Goal: Task Accomplishment & Management: Complete application form

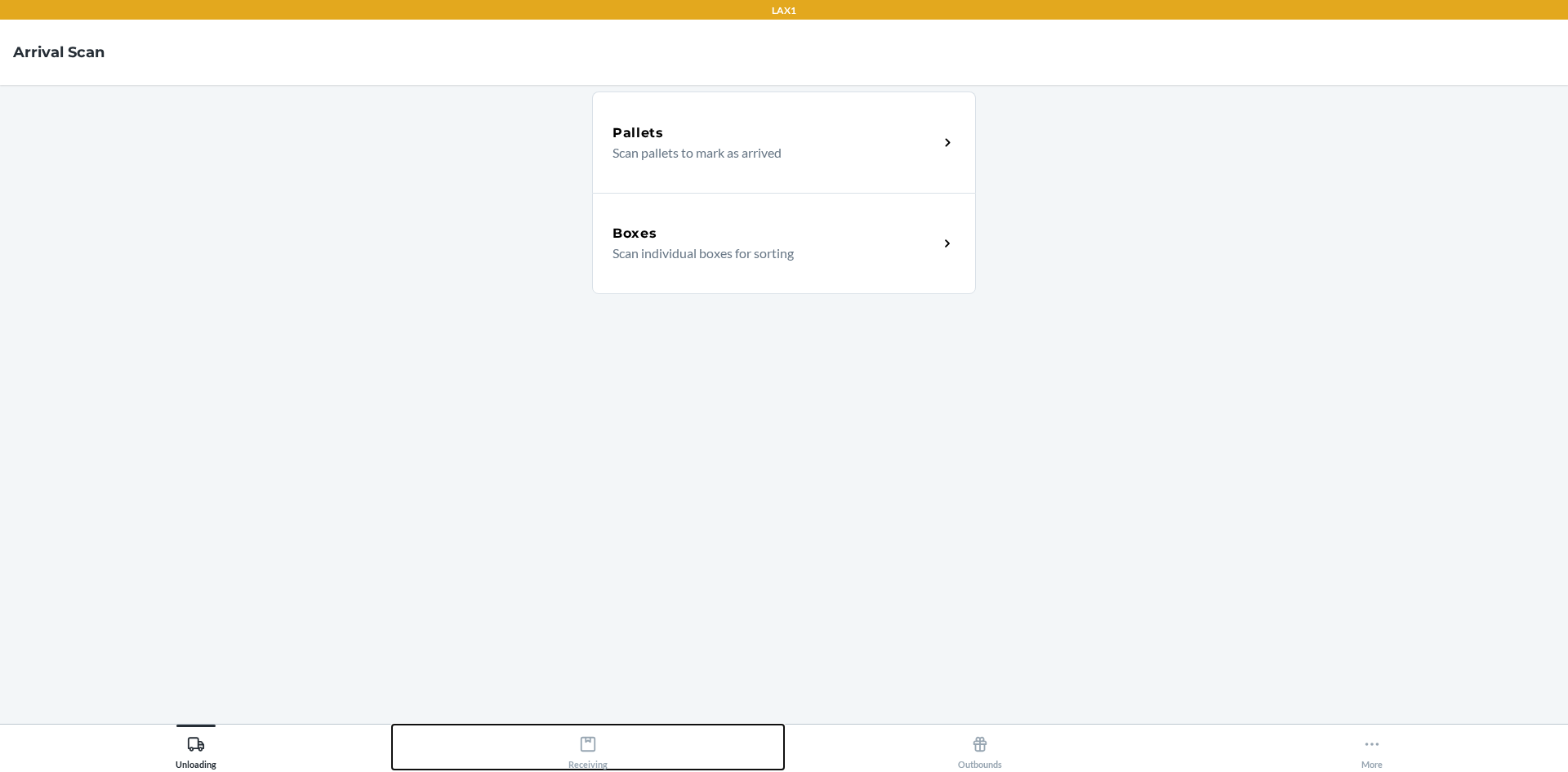
click at [592, 741] on icon at bounding box center [588, 744] width 18 height 18
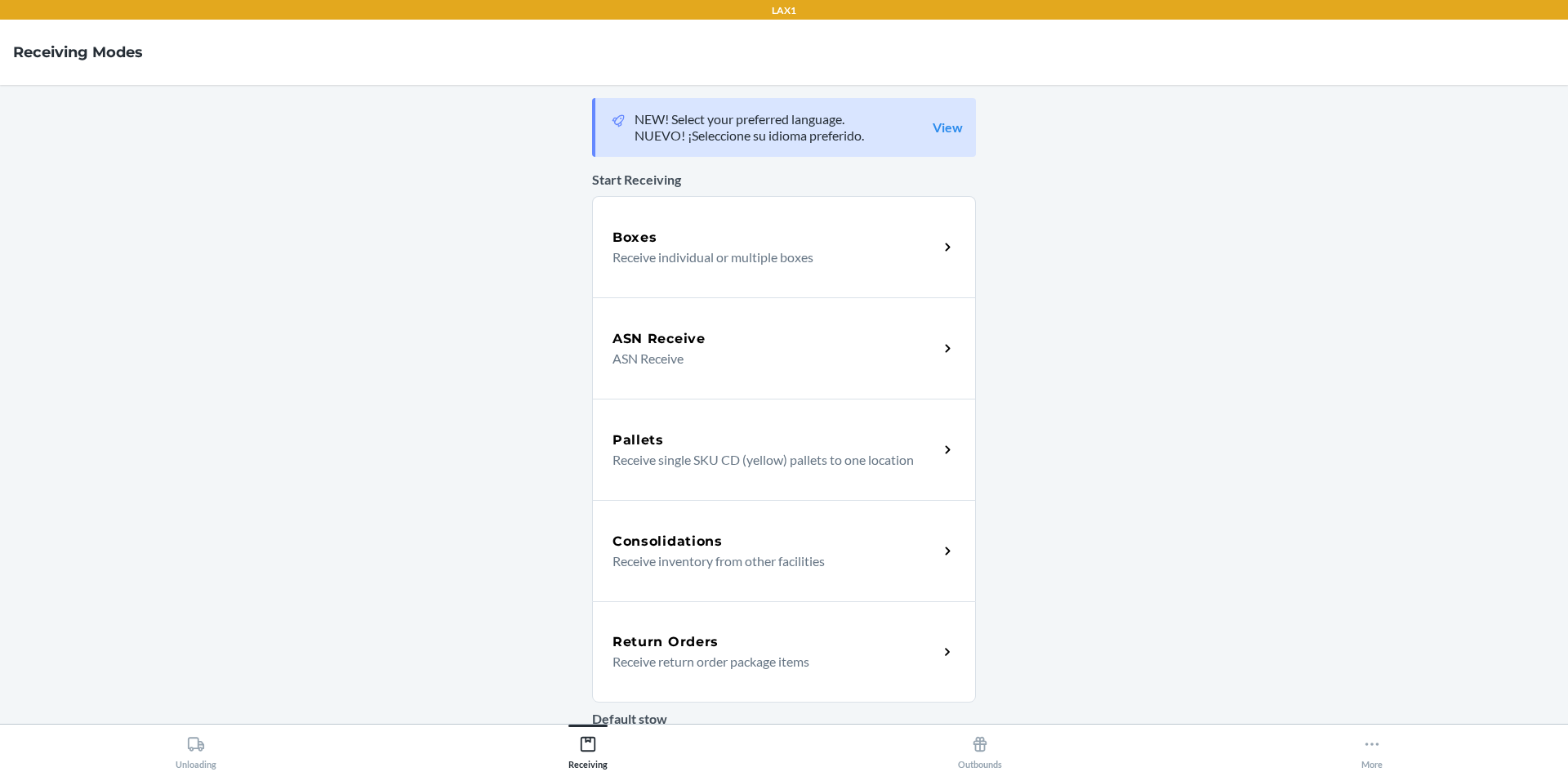
click at [705, 645] on h5 "Return Orders" at bounding box center [665, 642] width 106 height 19
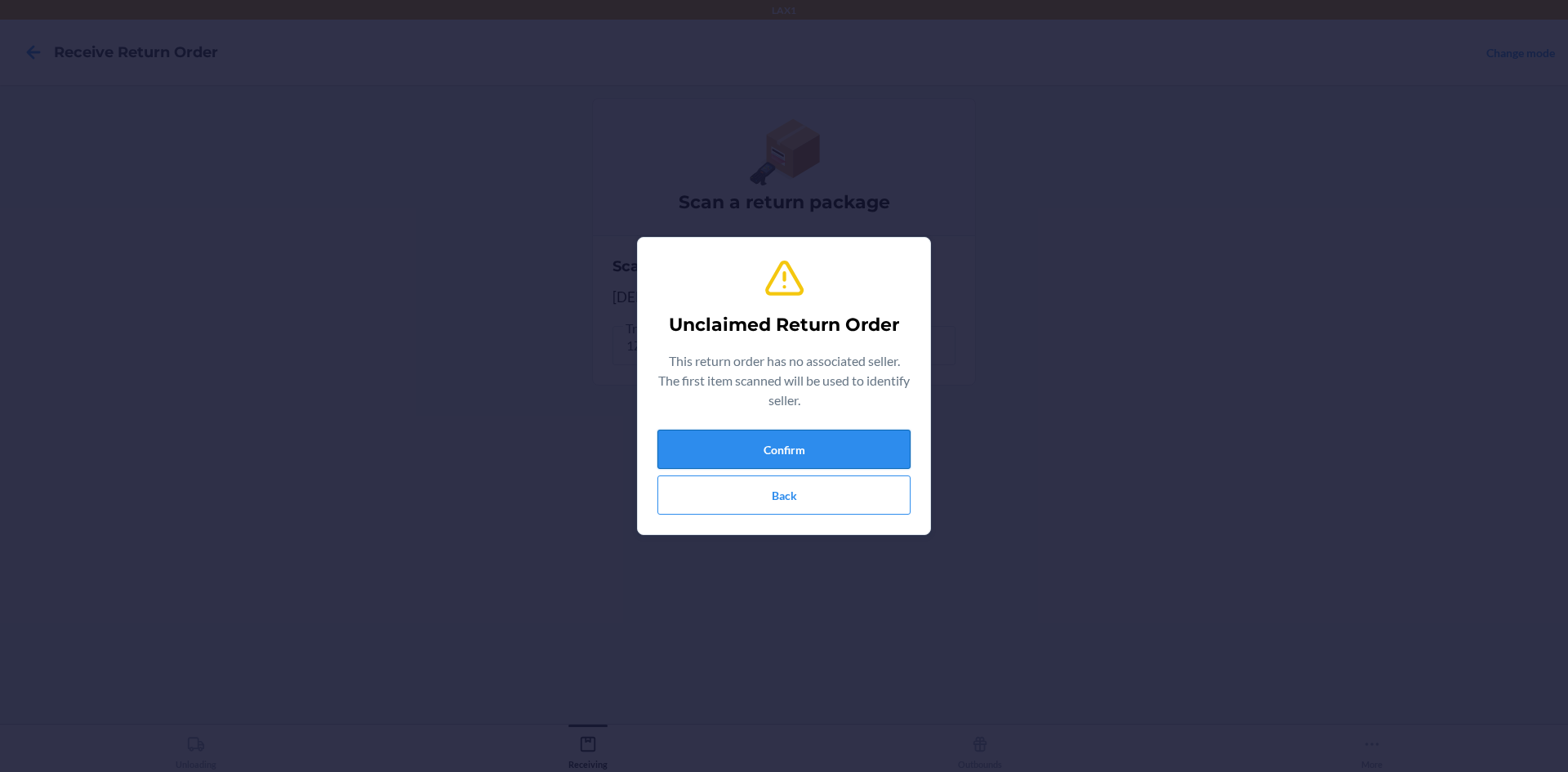
click at [833, 455] on button "Confirm" at bounding box center [784, 449] width 253 height 39
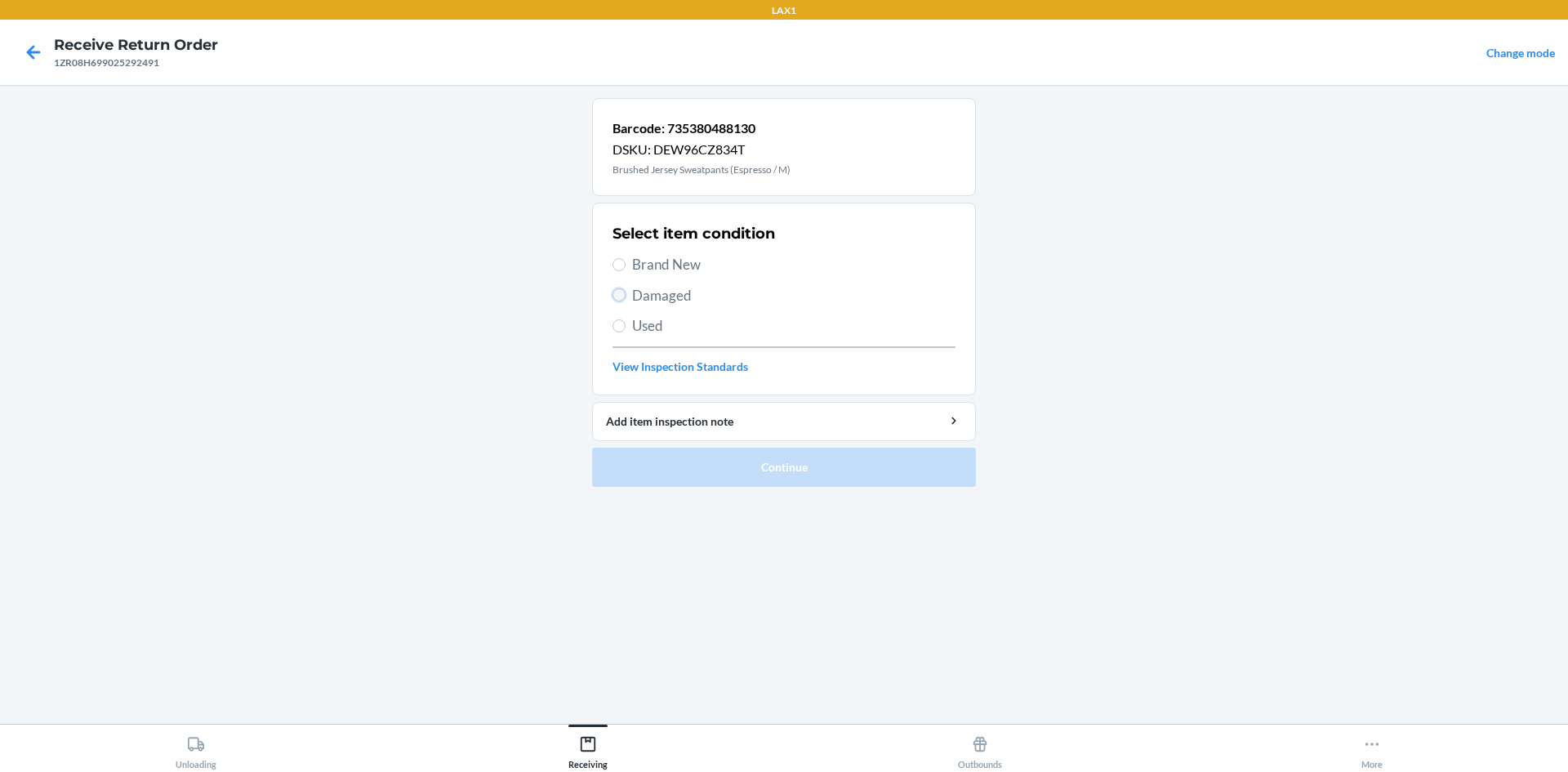
click at [620, 292] on input "Damaged" at bounding box center [618, 294] width 13 height 13
radio input "true"
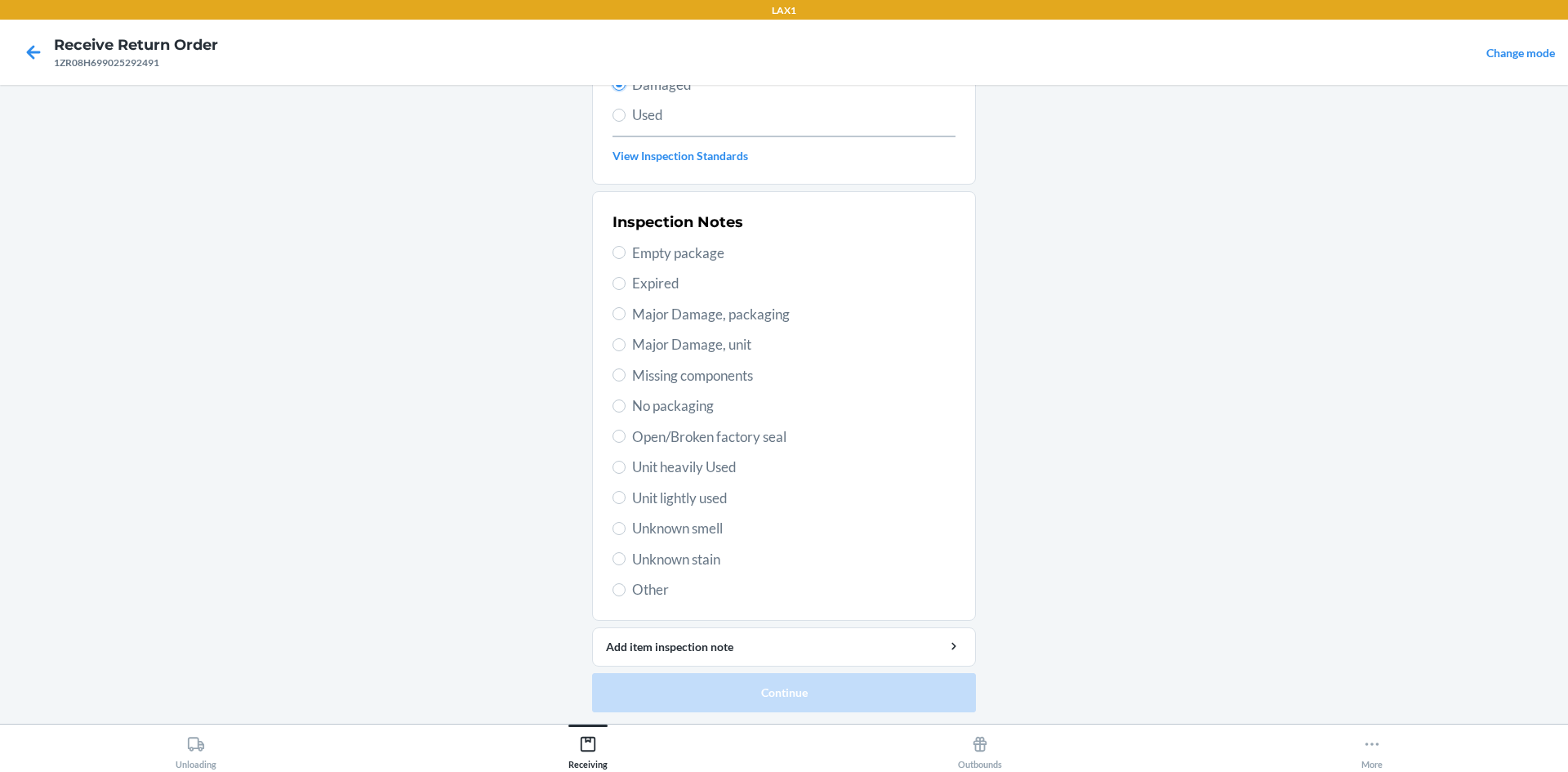
scroll to position [212, 0]
click at [612, 498] on input "Unit lightly used" at bounding box center [618, 495] width 13 height 13
radio input "true"
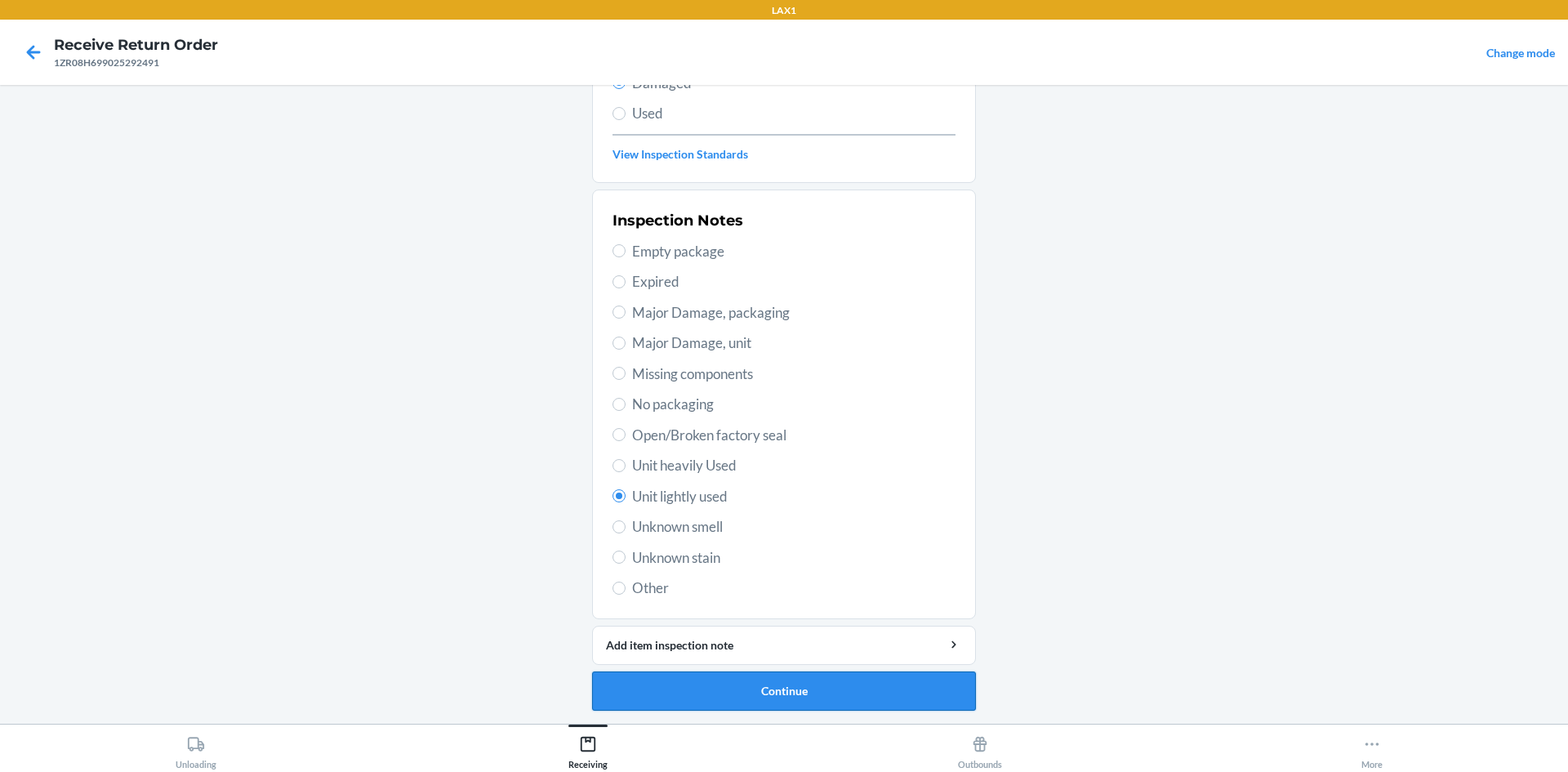
click at [819, 690] on button "Continue" at bounding box center [784, 691] width 384 height 39
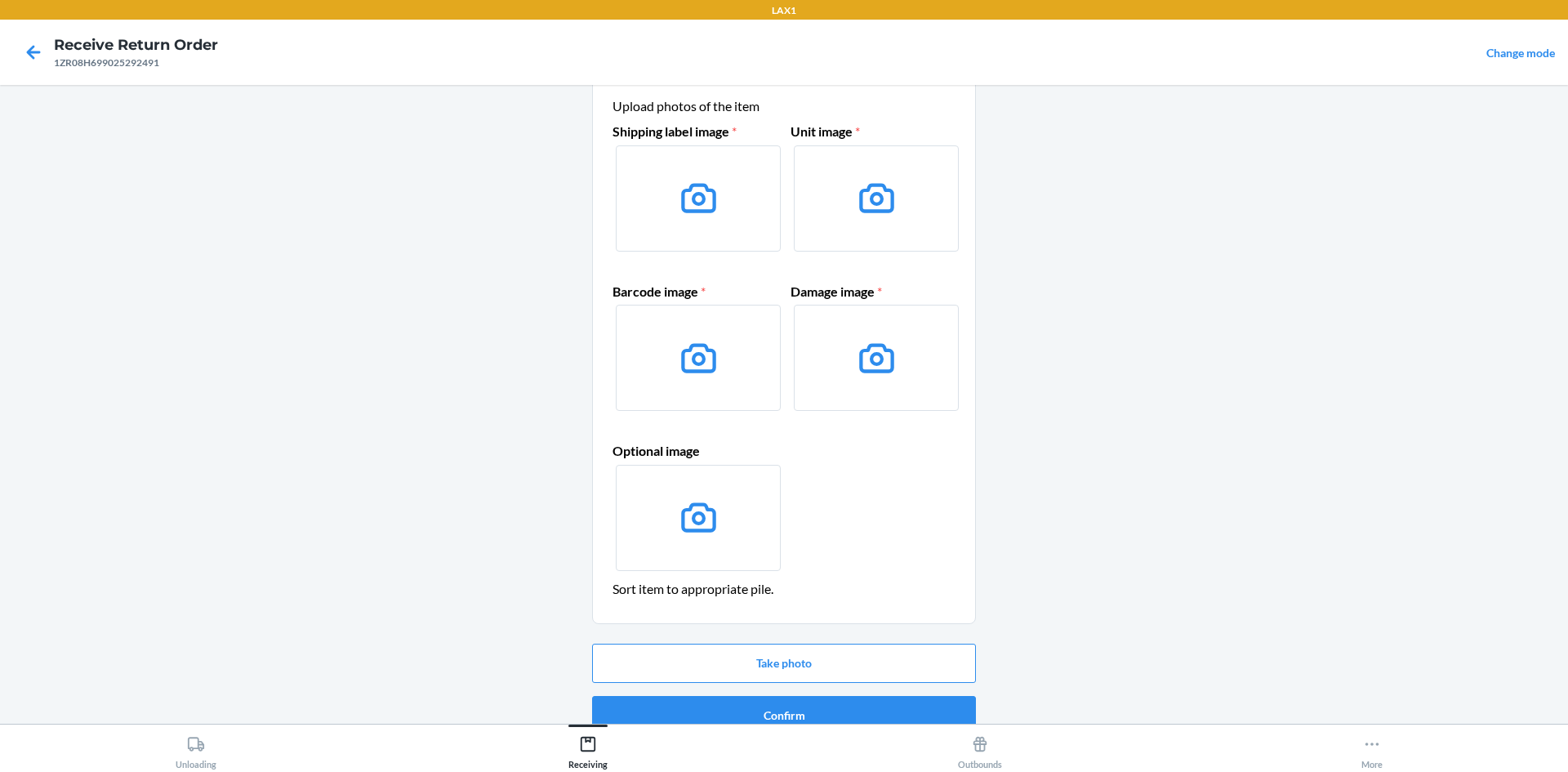
scroll to position [78, 0]
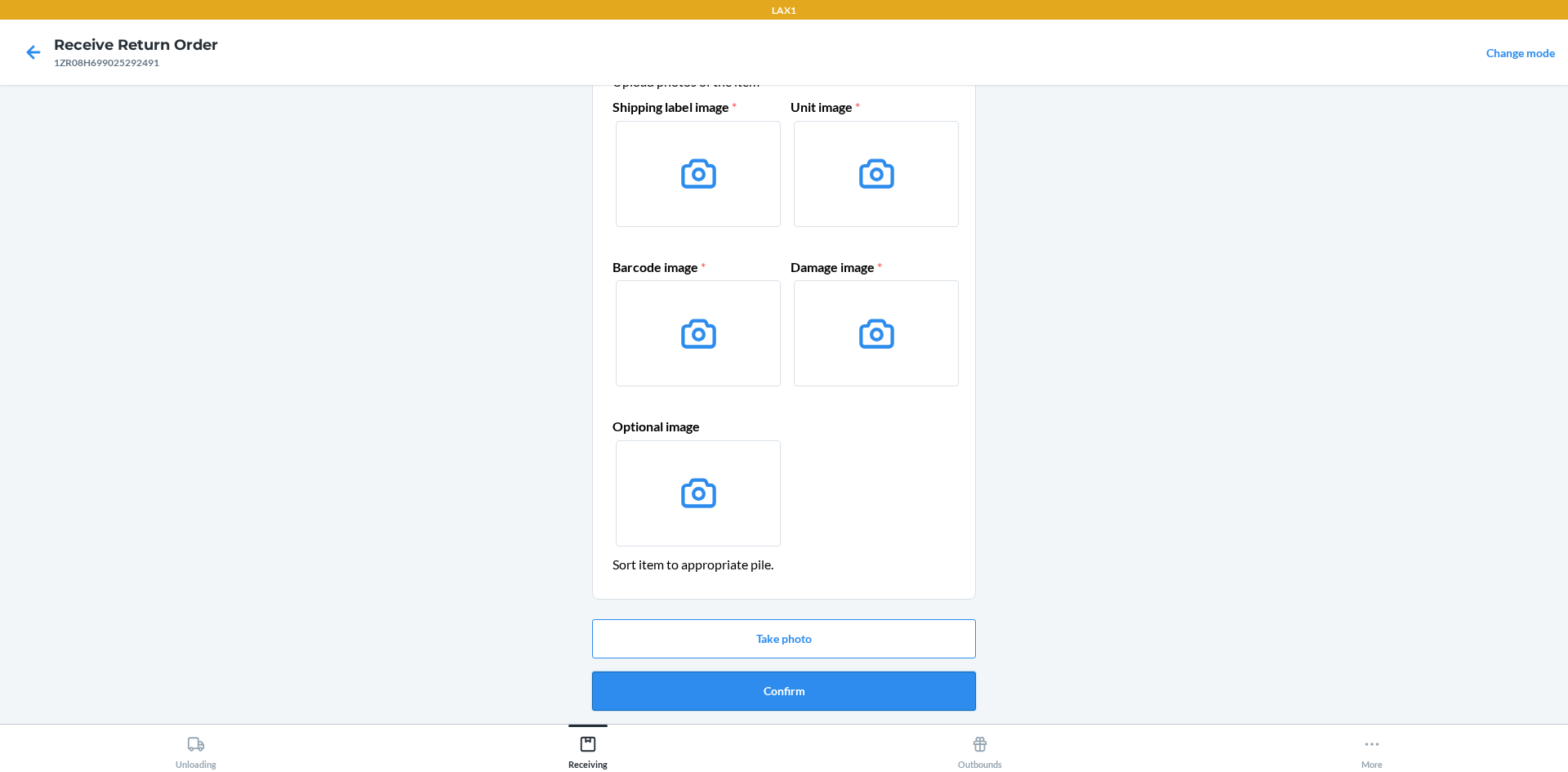
click at [783, 692] on button "Confirm" at bounding box center [784, 691] width 384 height 39
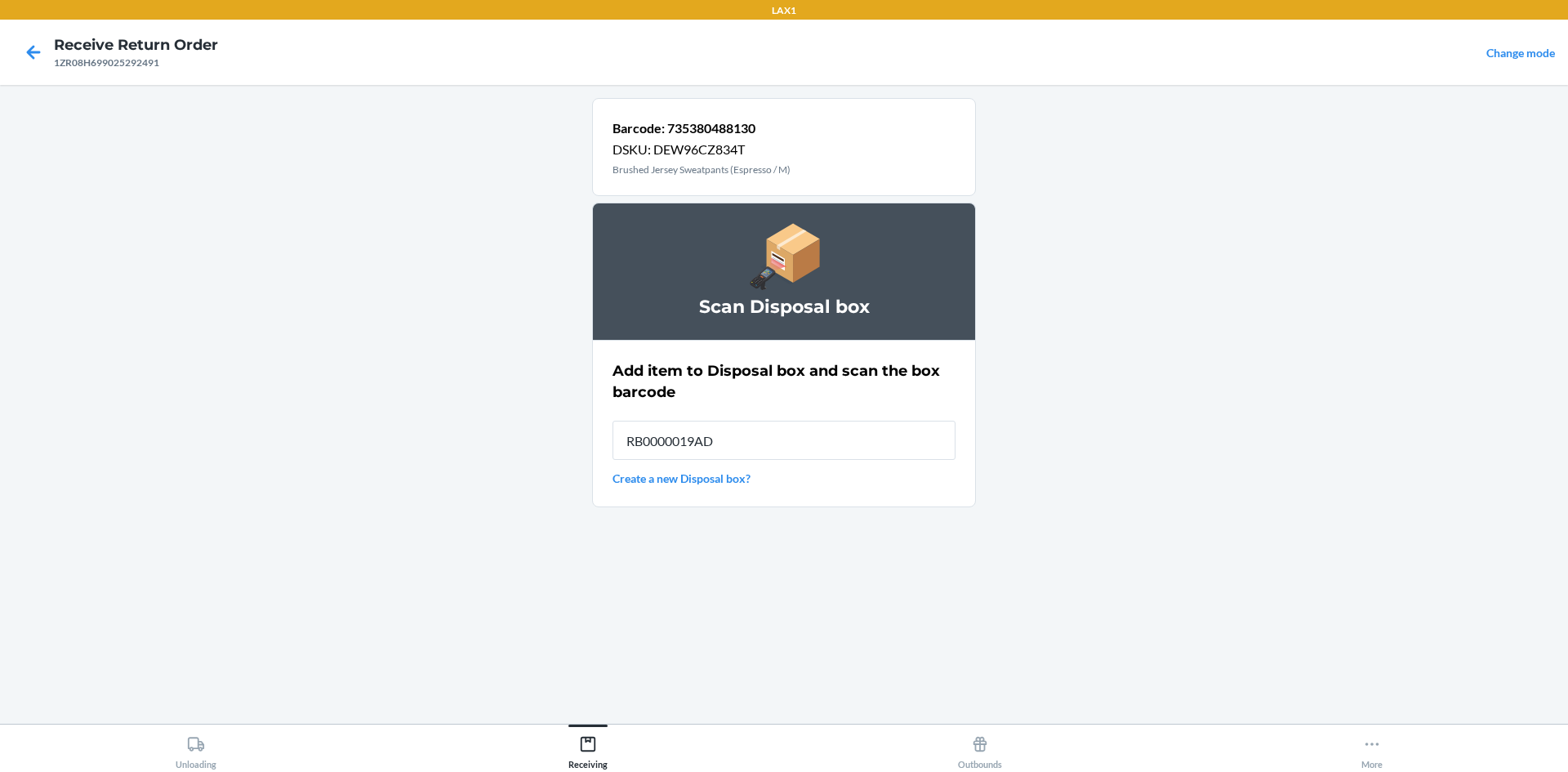
type input "RB0000019AD"
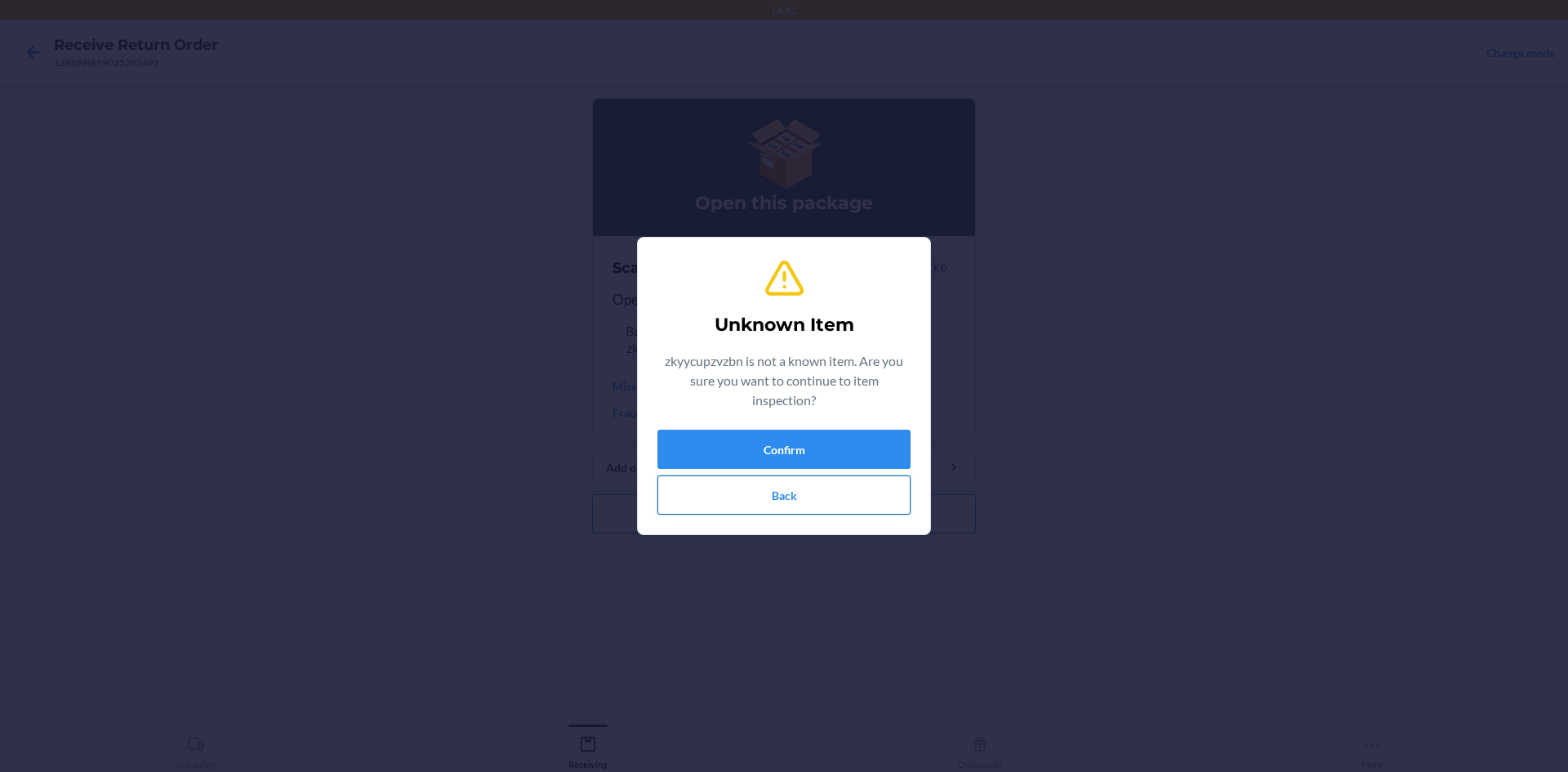
click at [818, 491] on button "Back" at bounding box center [784, 495] width 253 height 39
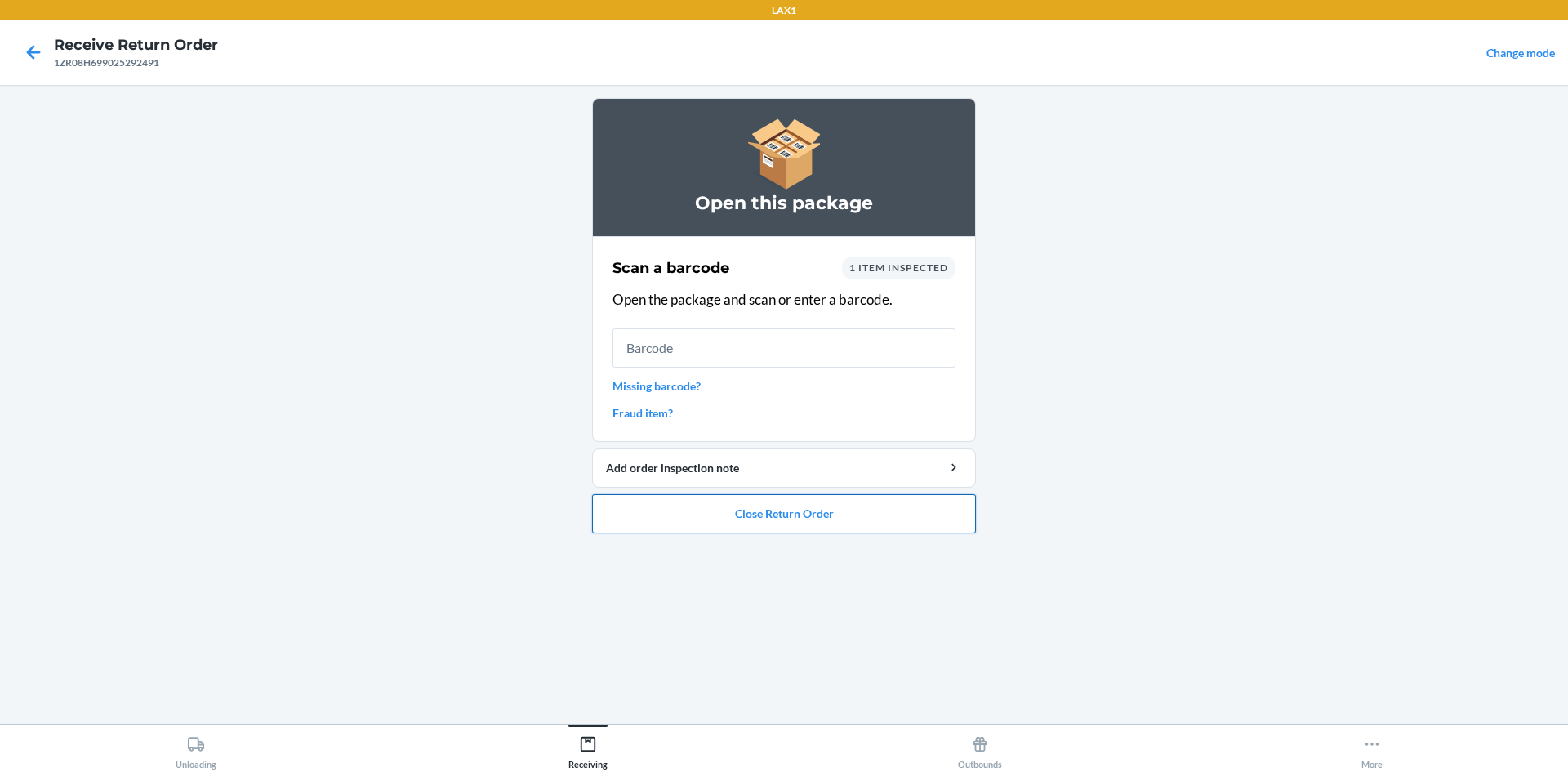
click at [847, 509] on button "Close Return Order" at bounding box center [784, 513] width 384 height 39
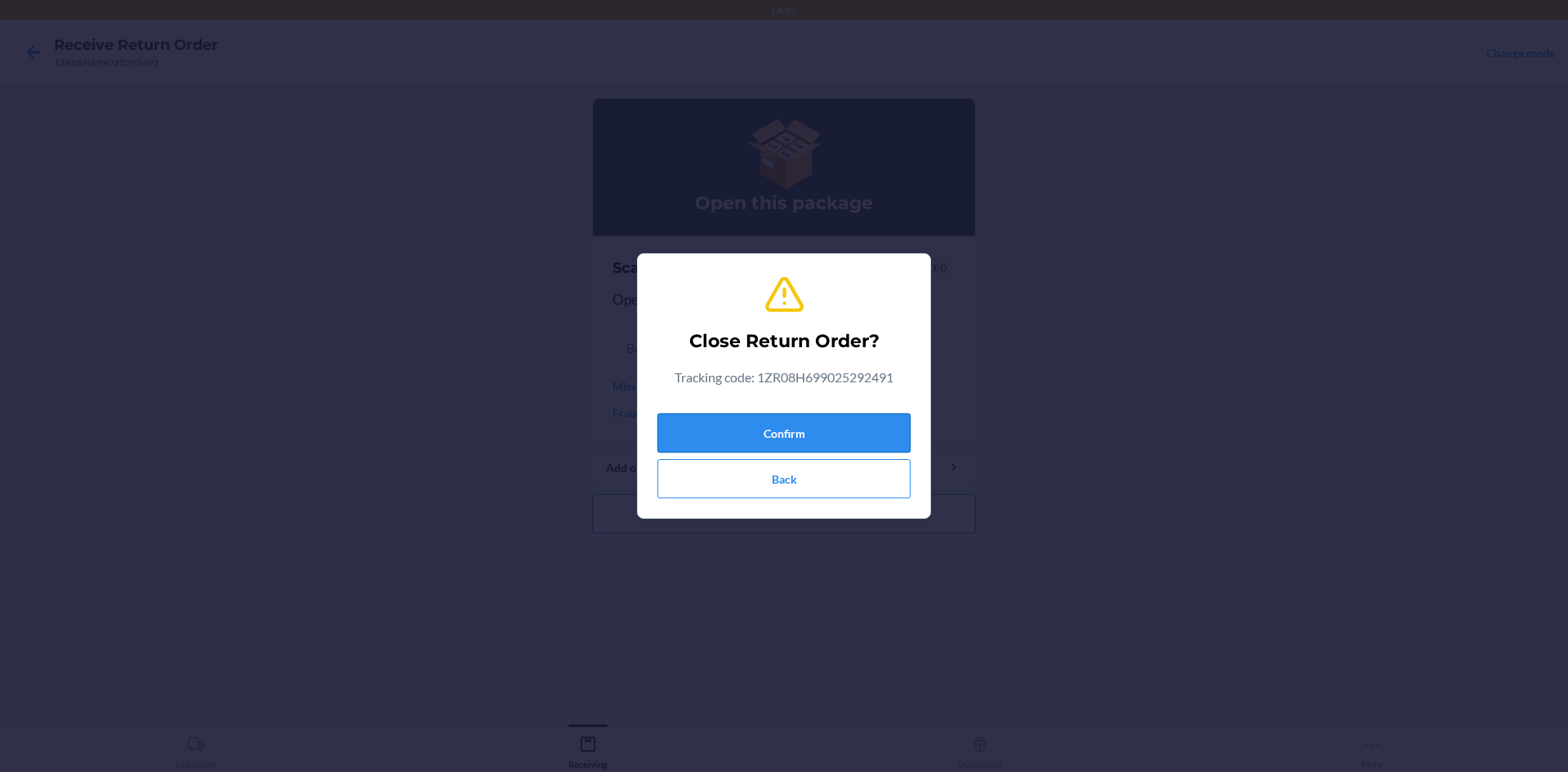
click at [849, 427] on button "Confirm" at bounding box center [784, 433] width 253 height 39
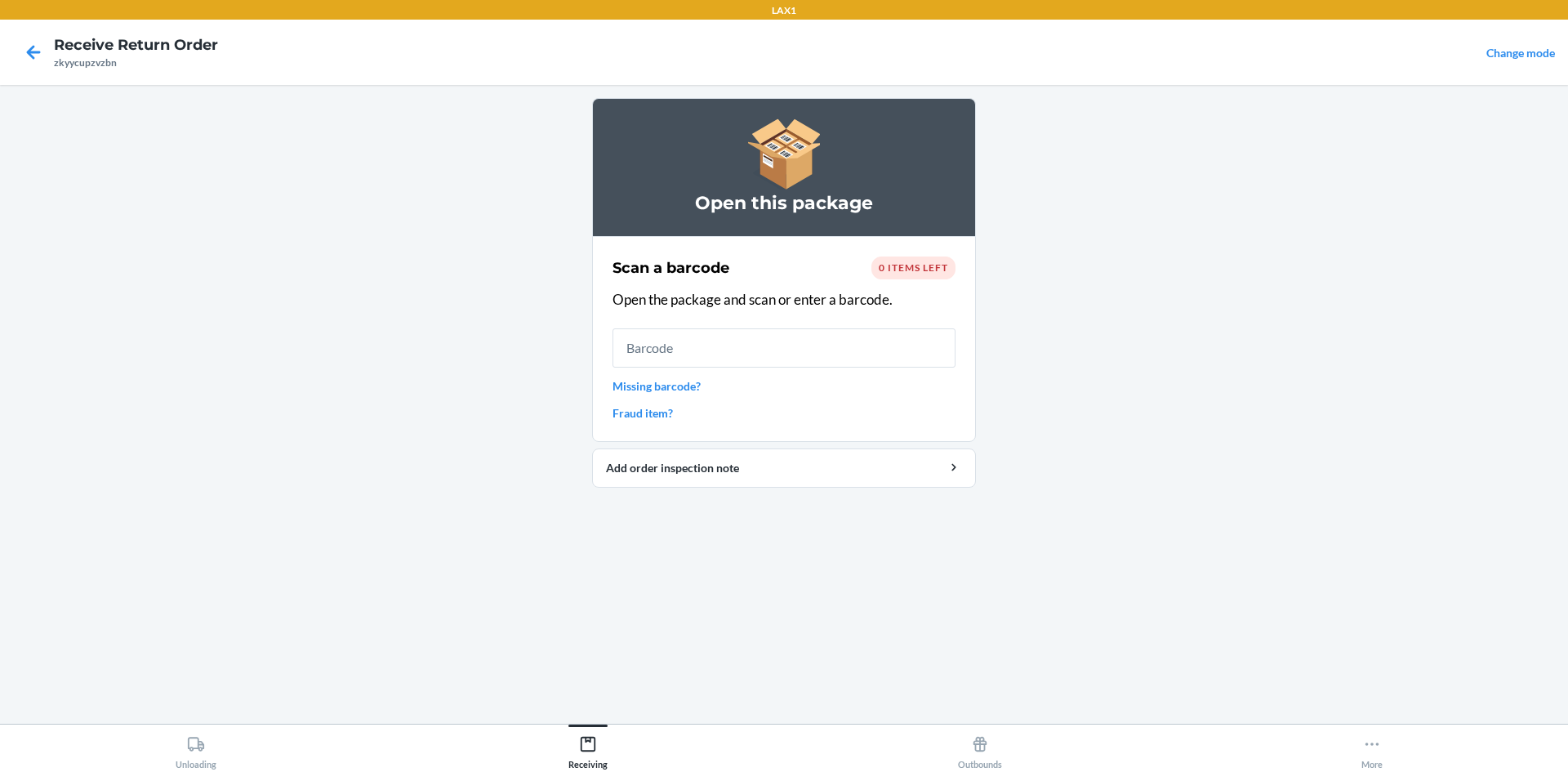
click at [716, 343] on input "text" at bounding box center [784, 347] width 343 height 39
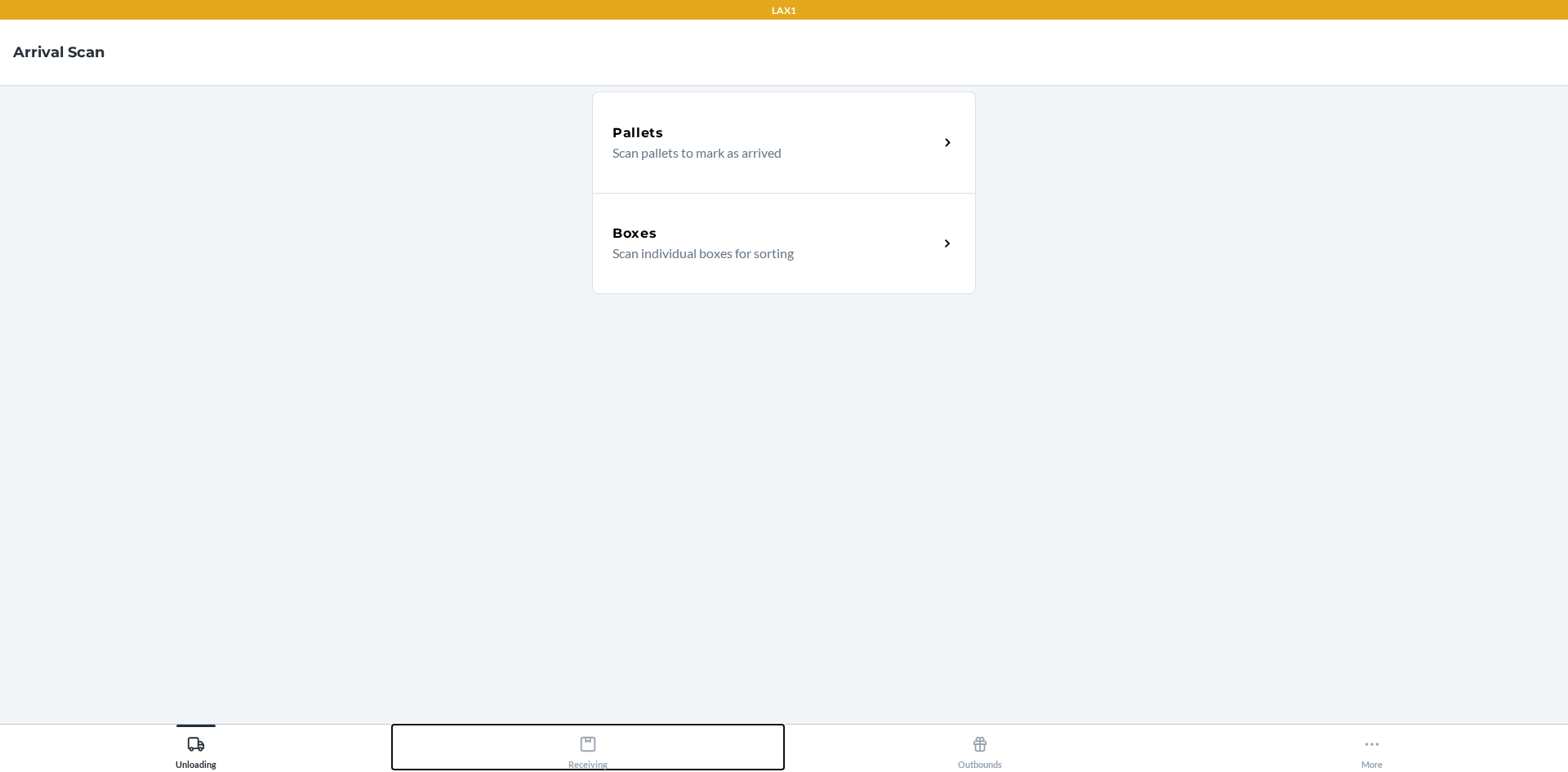
click at [561, 741] on button "Receiving" at bounding box center [588, 747] width 392 height 45
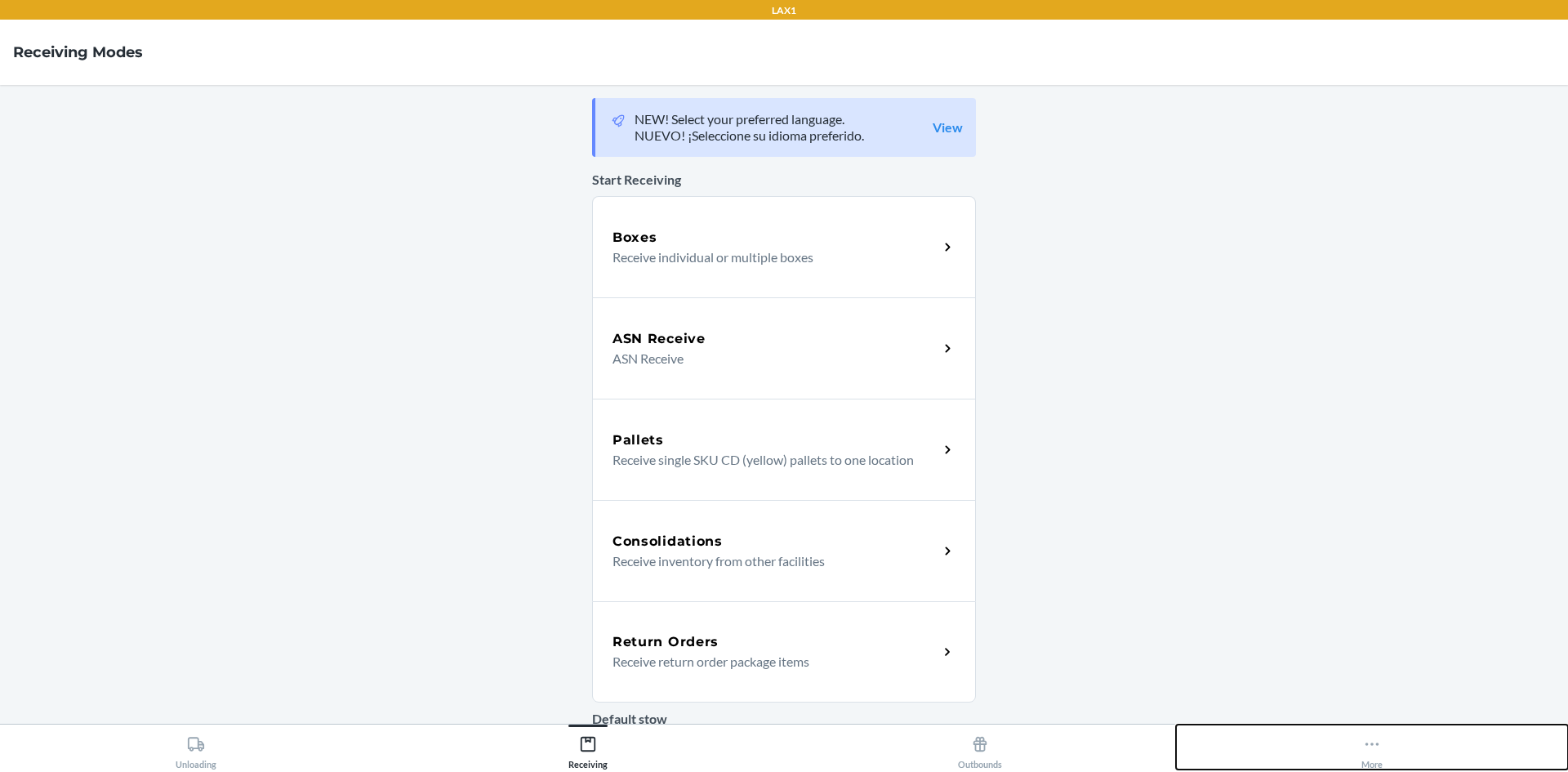
click at [1379, 742] on icon at bounding box center [1372, 744] width 18 height 18
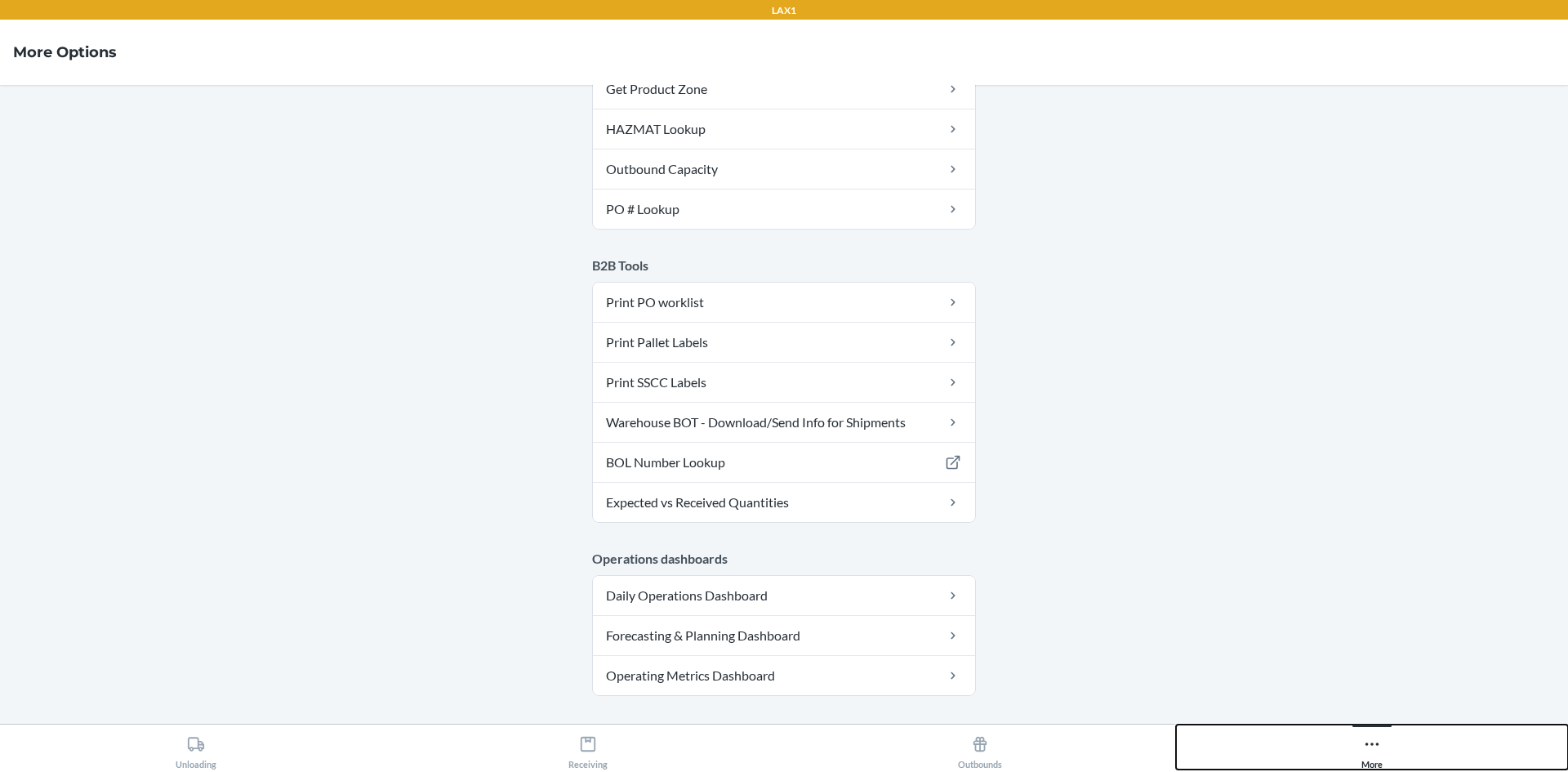
scroll to position [390, 0]
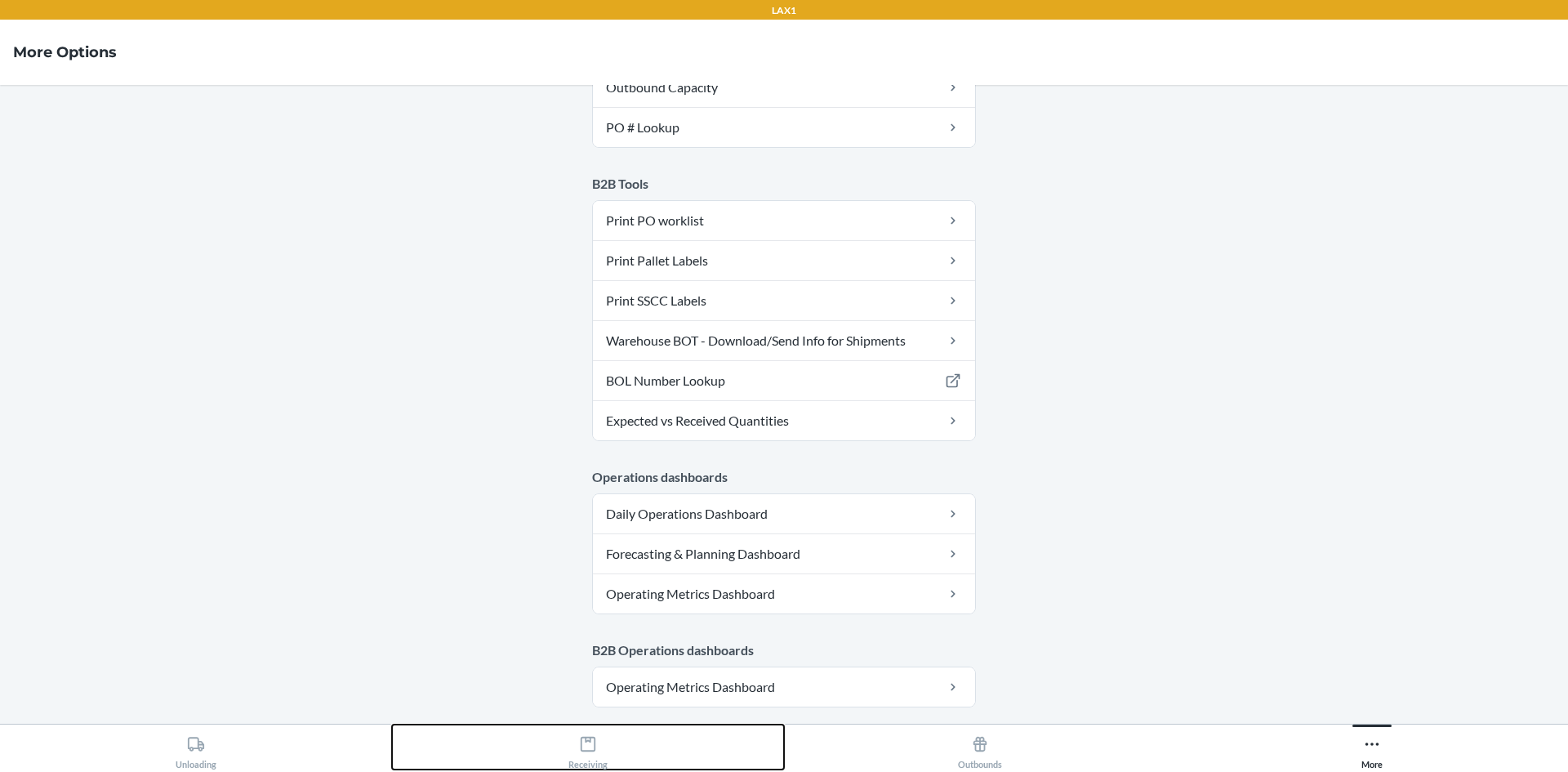
click at [586, 746] on icon at bounding box center [588, 744] width 18 height 18
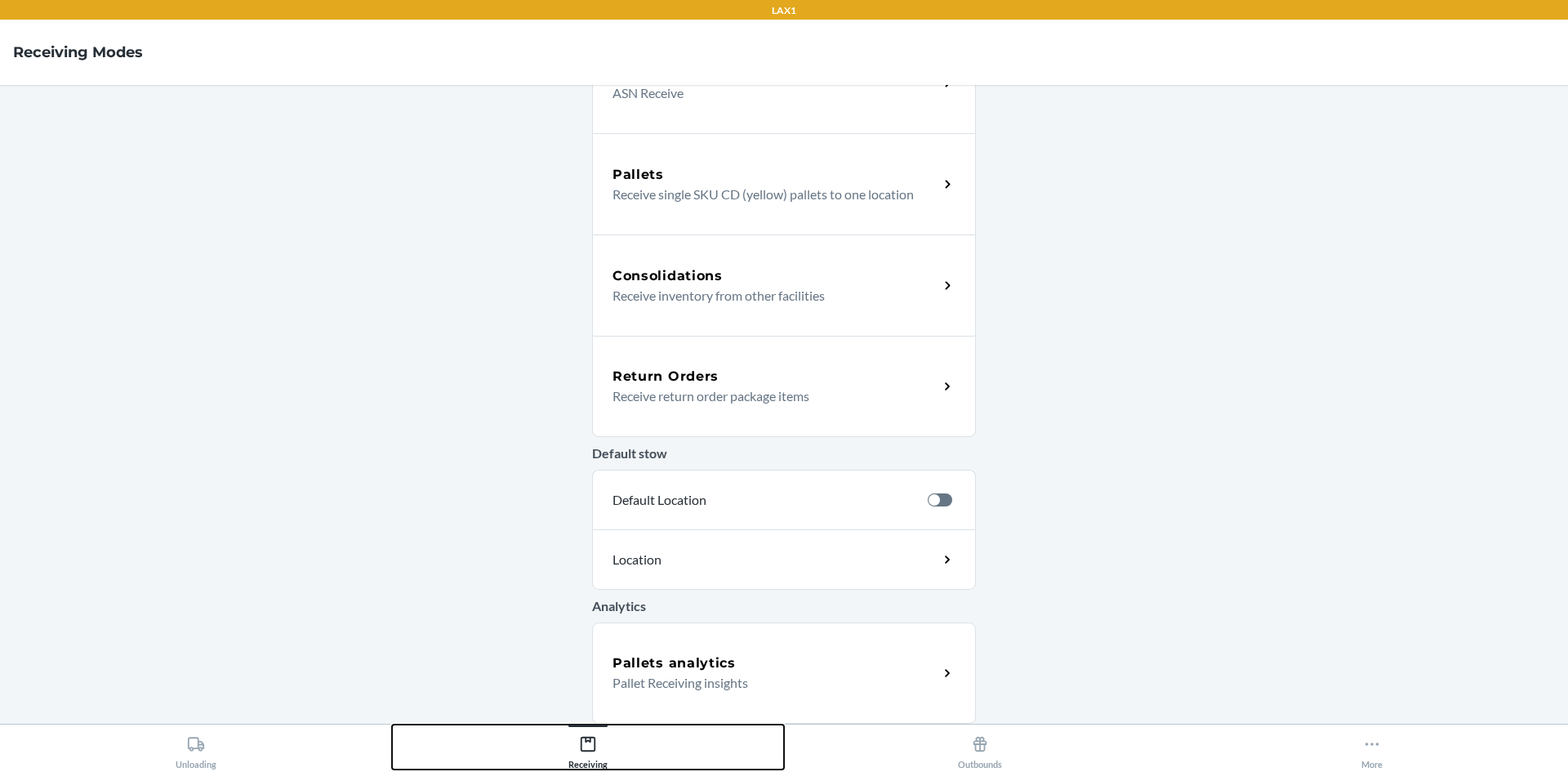
scroll to position [266, 0]
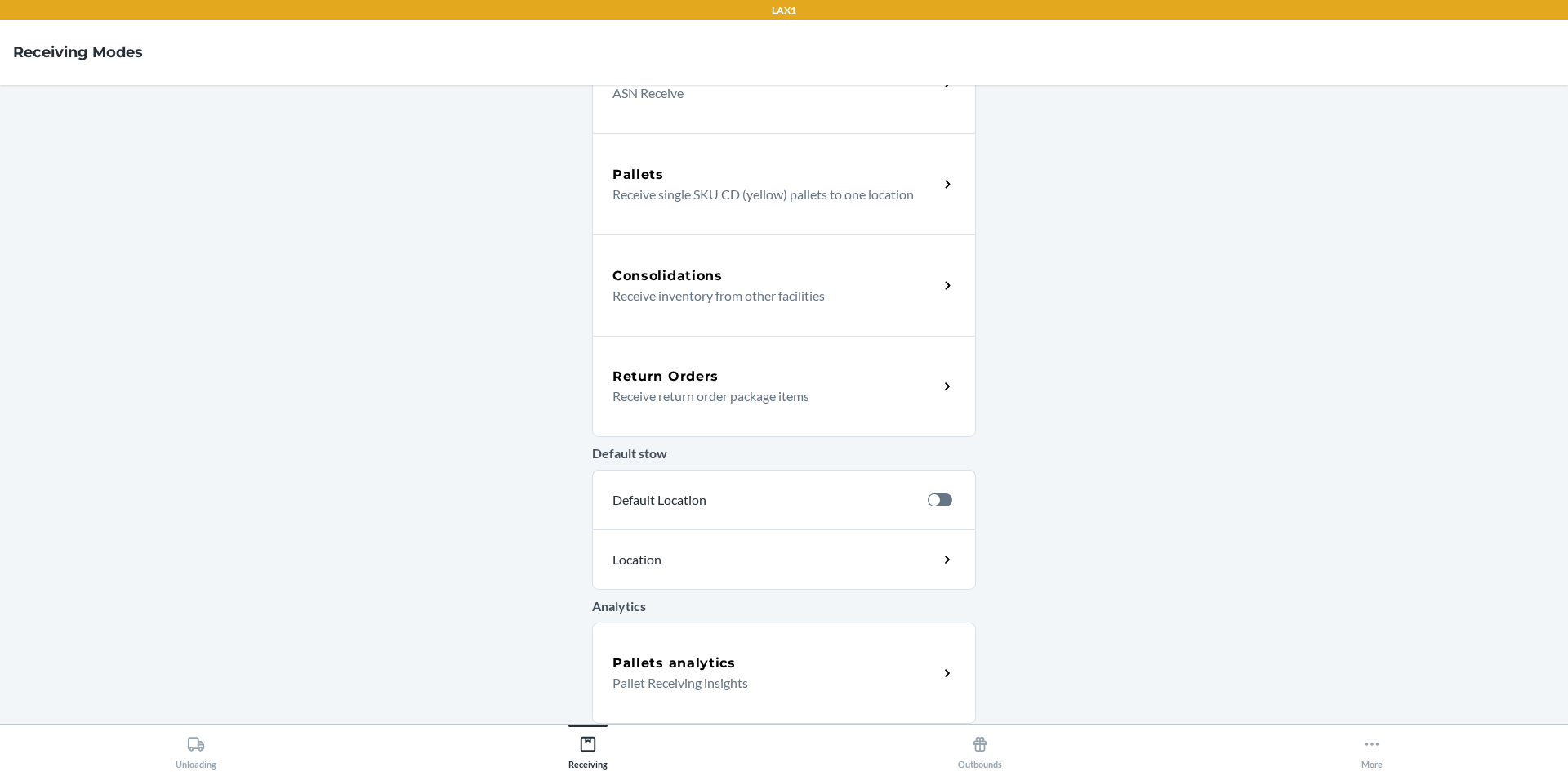
click at [726, 385] on div "Return Orders" at bounding box center [775, 376] width 326 height 19
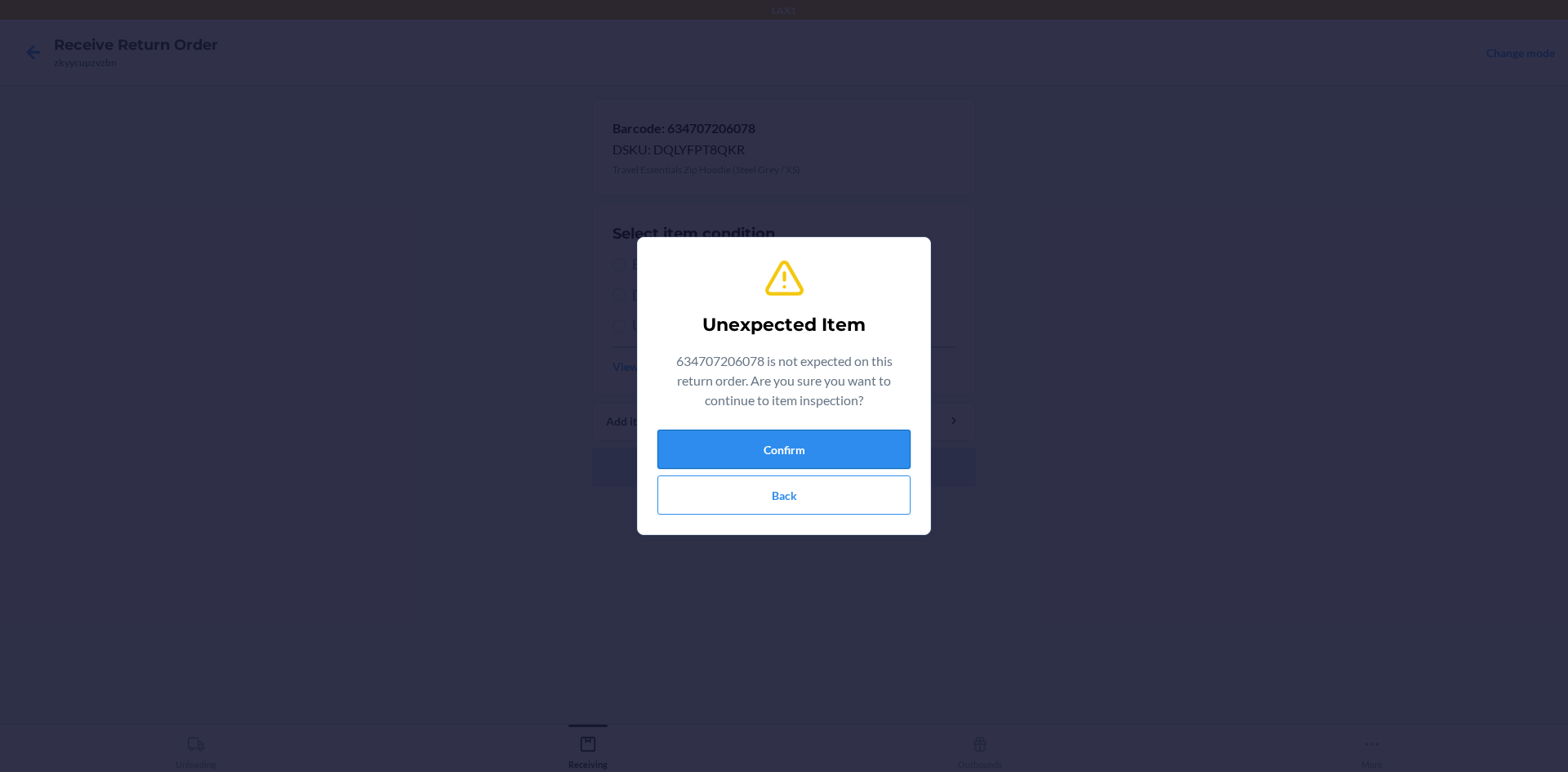
click at [794, 457] on button "Confirm" at bounding box center [784, 449] width 253 height 39
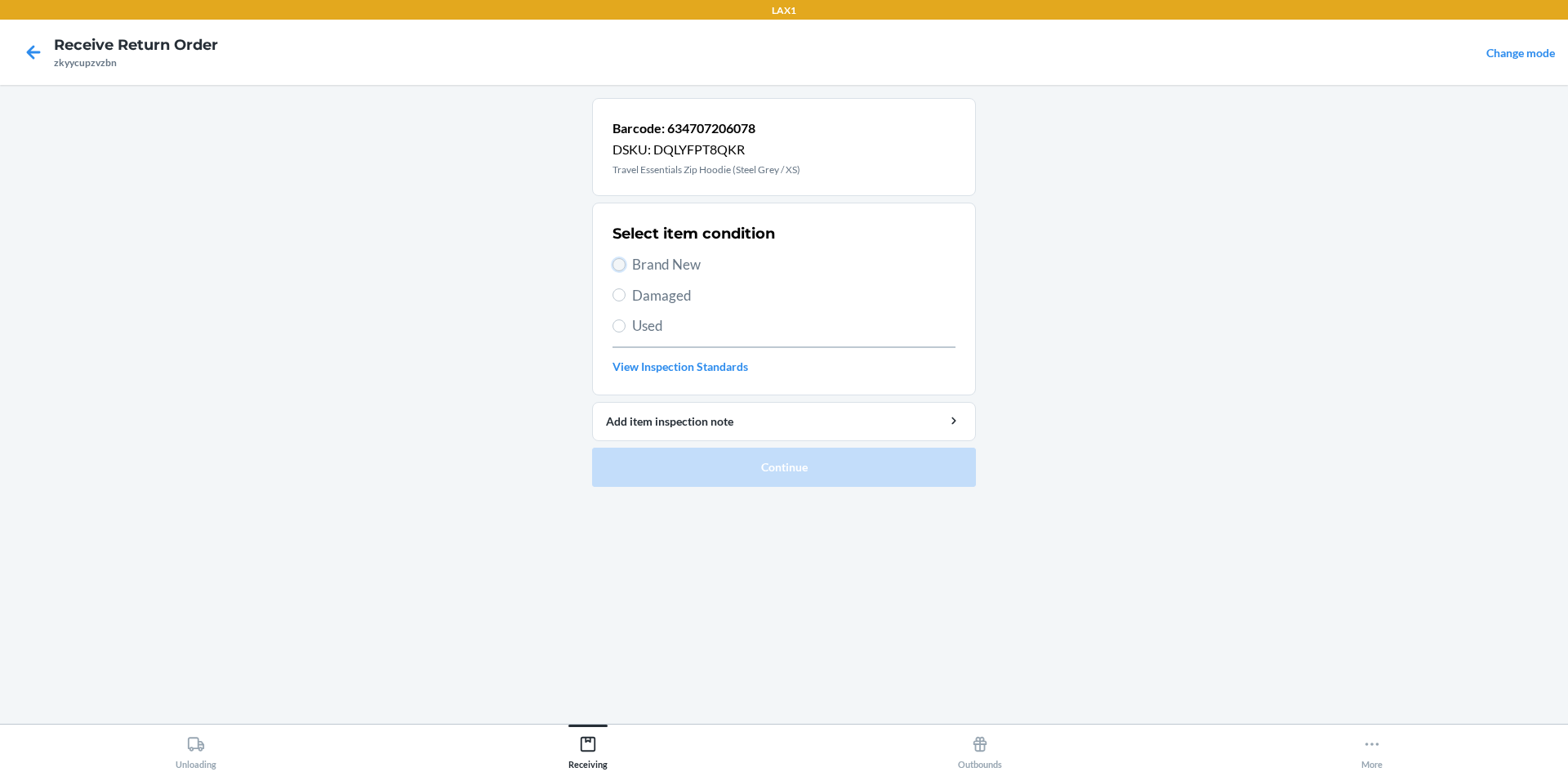
click at [622, 266] on input "Brand New" at bounding box center [618, 264] width 13 height 13
radio input "true"
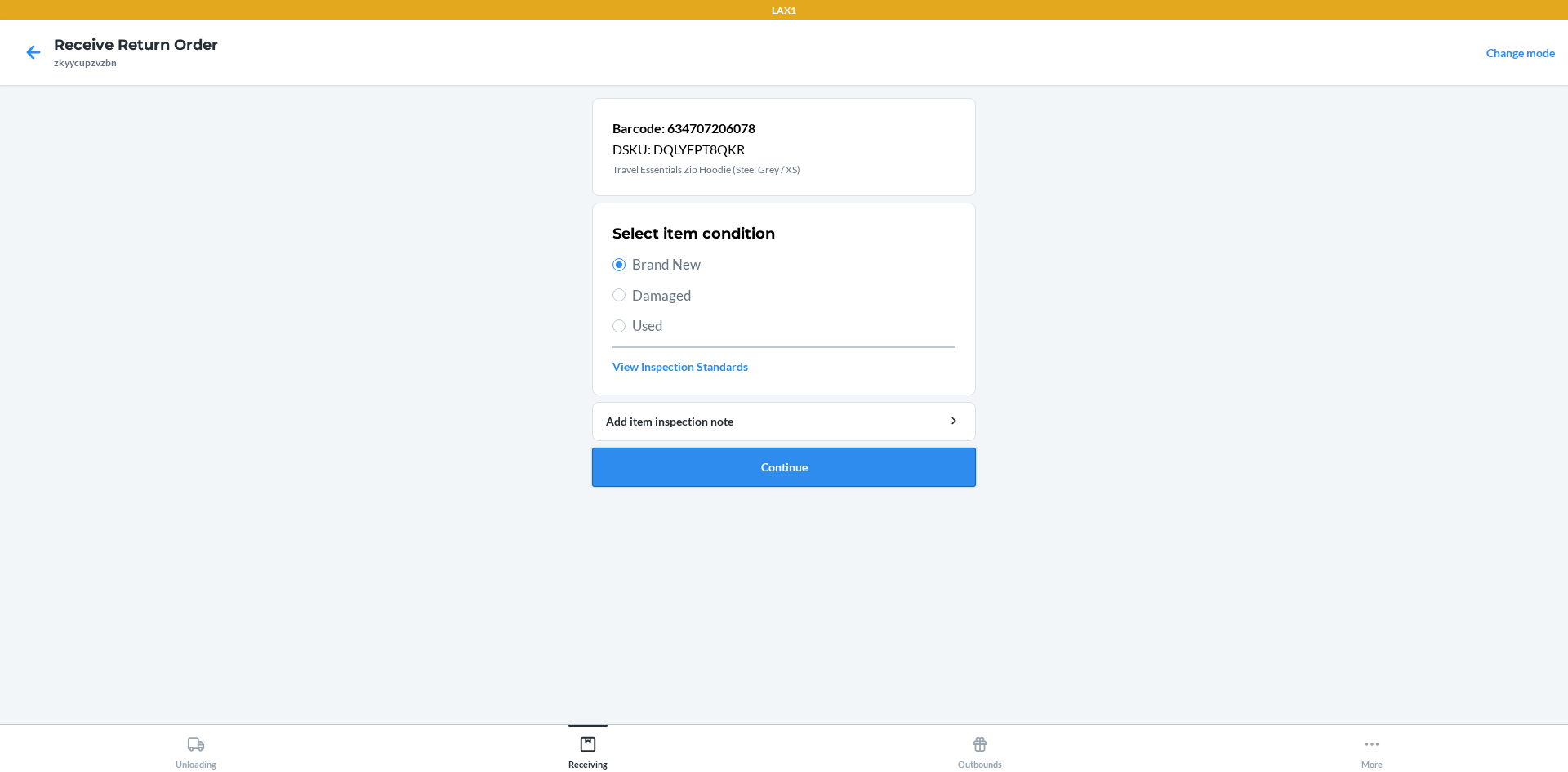
click at [732, 463] on button "Continue" at bounding box center [784, 466] width 384 height 39
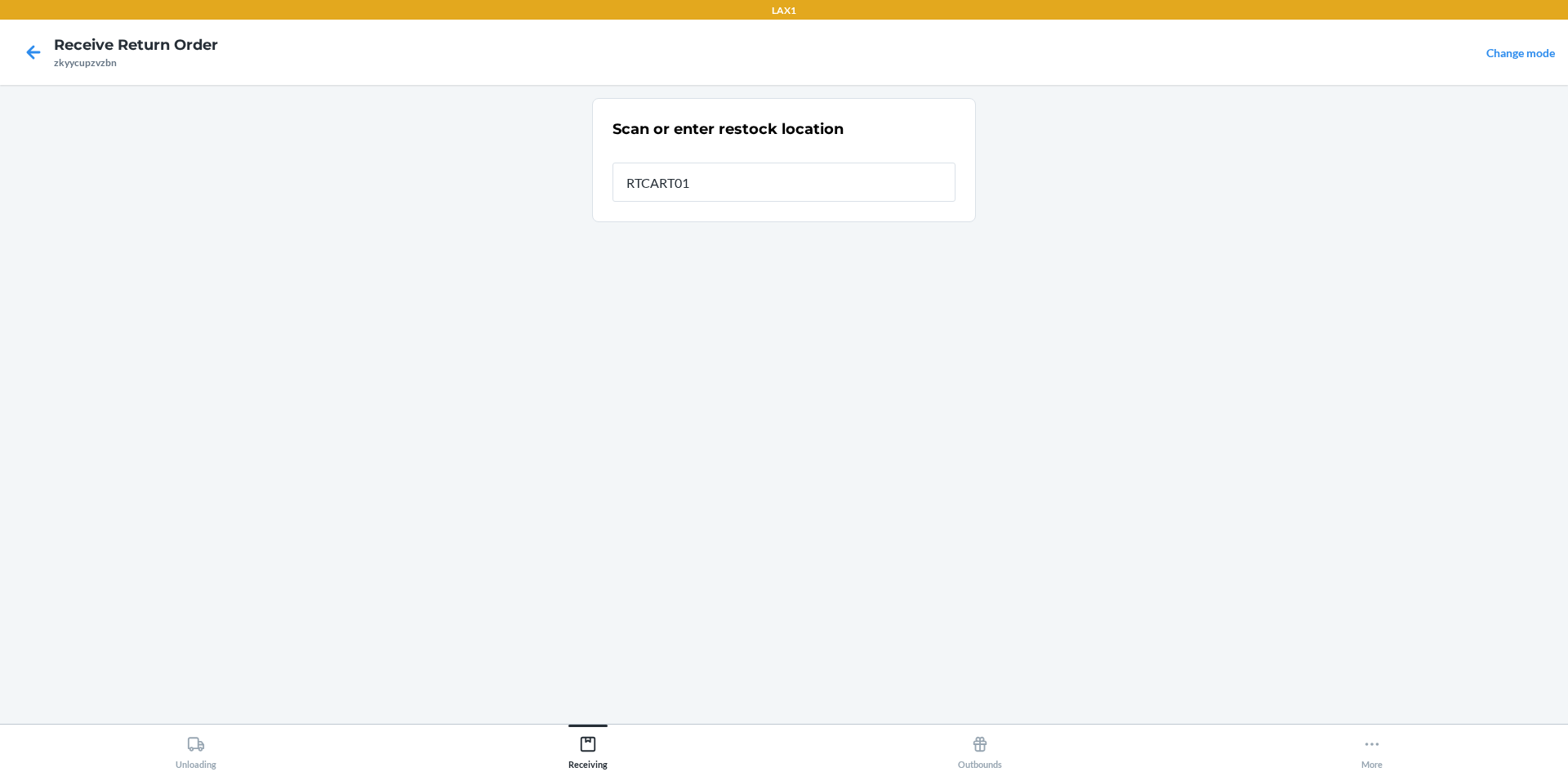
type input "RTCART018"
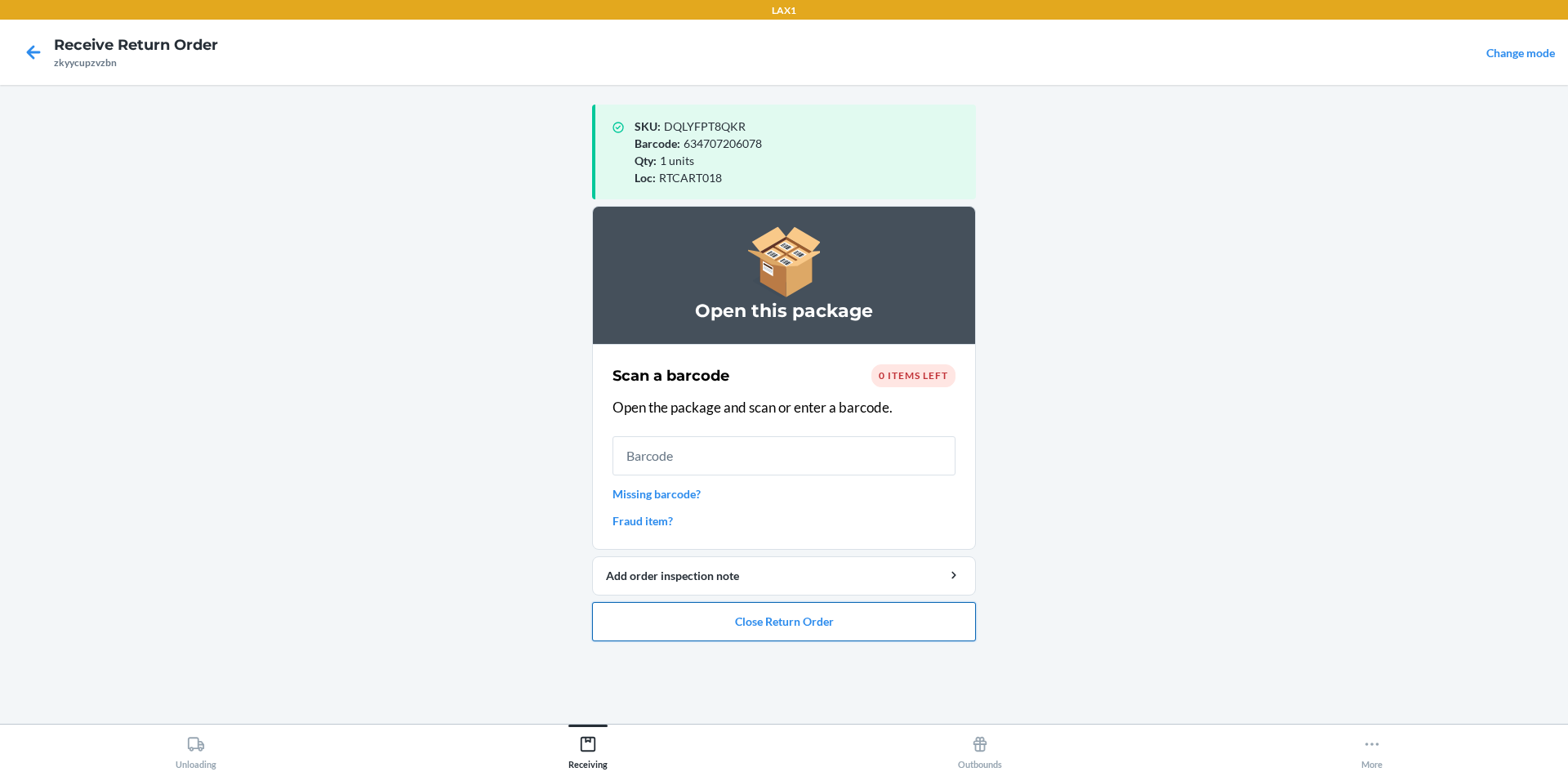
click at [770, 618] on button "Close Return Order" at bounding box center [784, 621] width 384 height 39
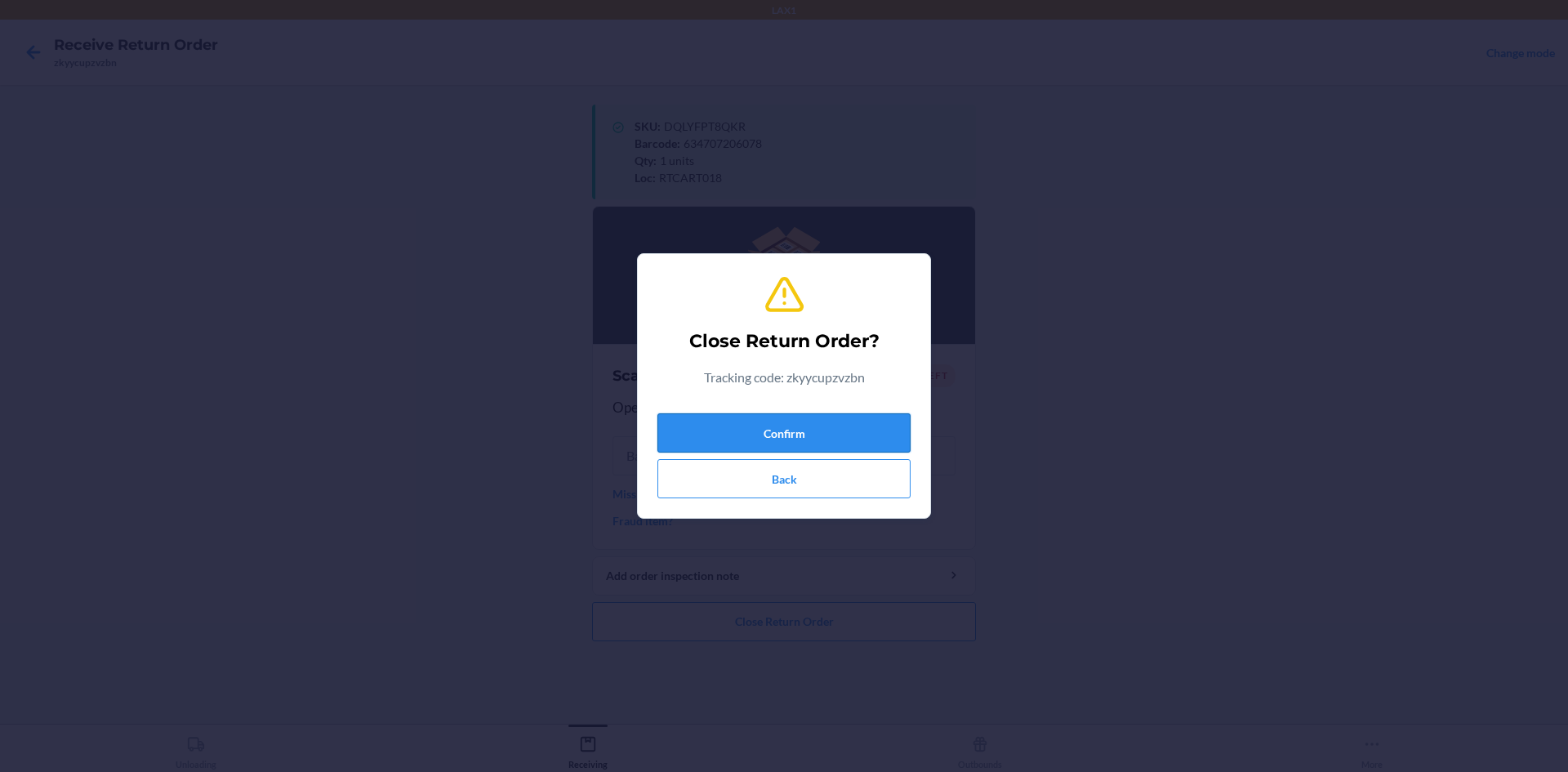
click at [883, 431] on button "Confirm" at bounding box center [784, 433] width 253 height 39
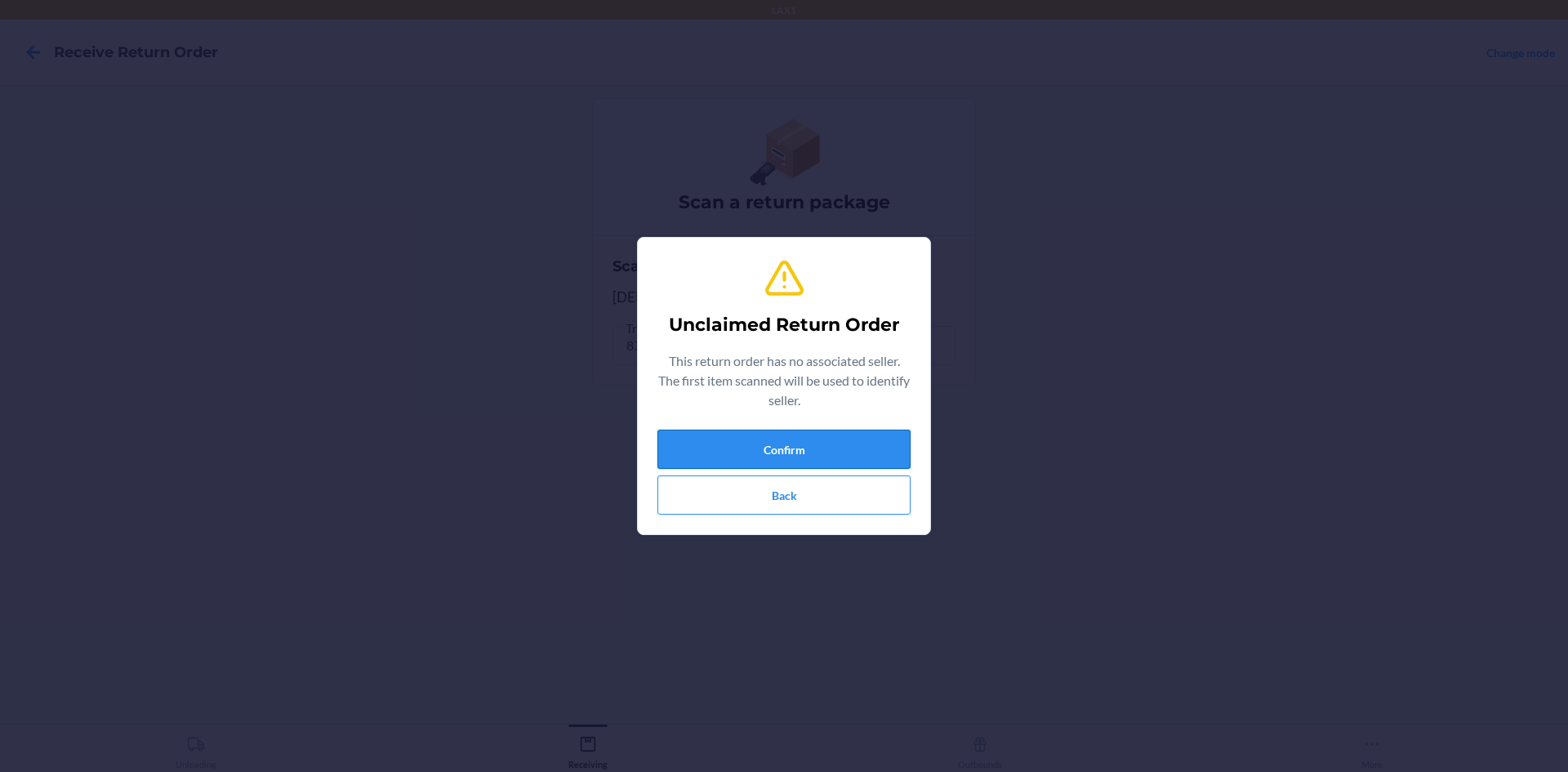
click at [836, 454] on button "Confirm" at bounding box center [784, 449] width 253 height 39
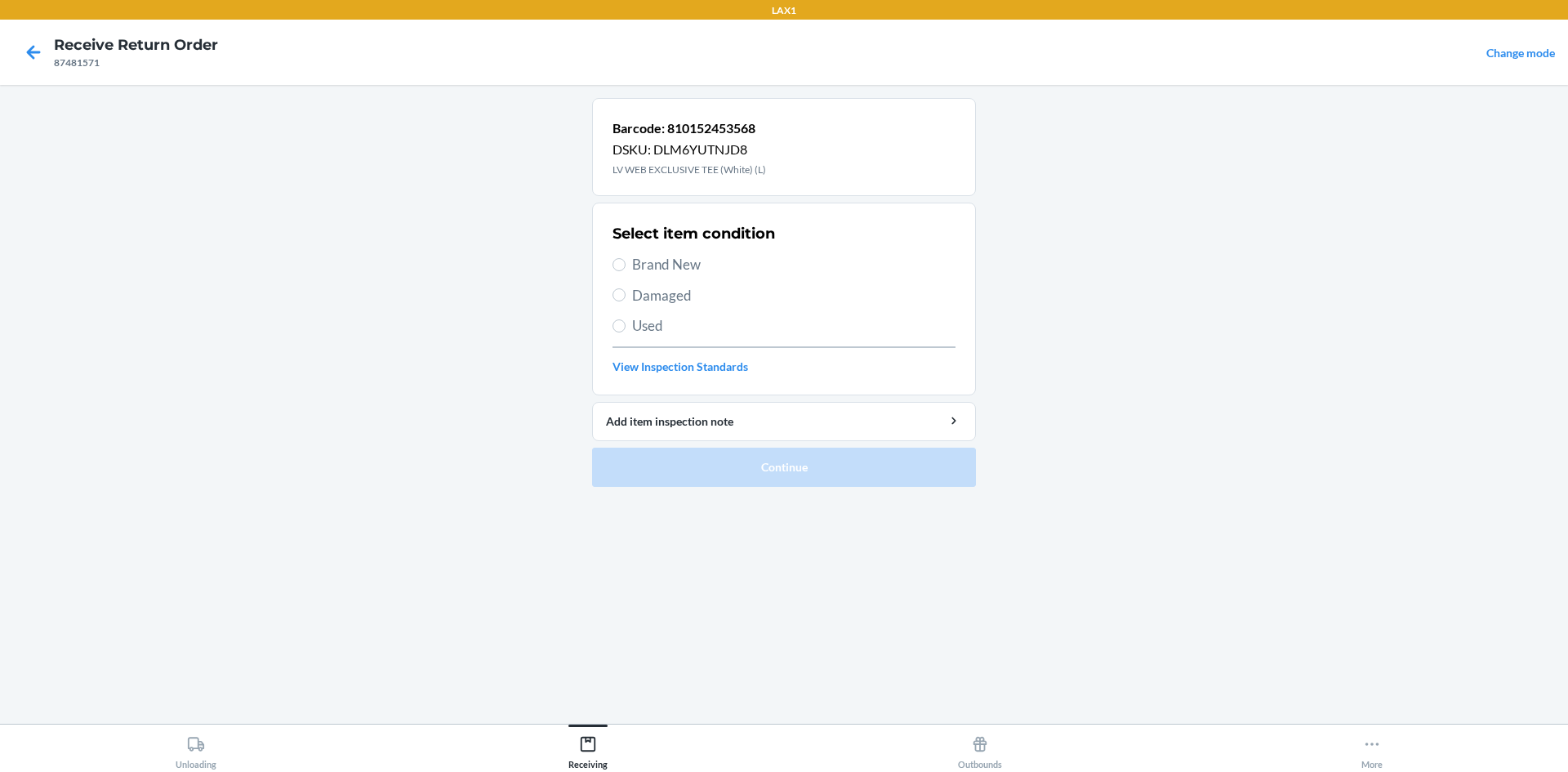
click at [626, 266] on label "Brand New" at bounding box center [784, 265] width 343 height 21
click at [626, 266] on input "Brand New" at bounding box center [618, 264] width 13 height 13
radio input "true"
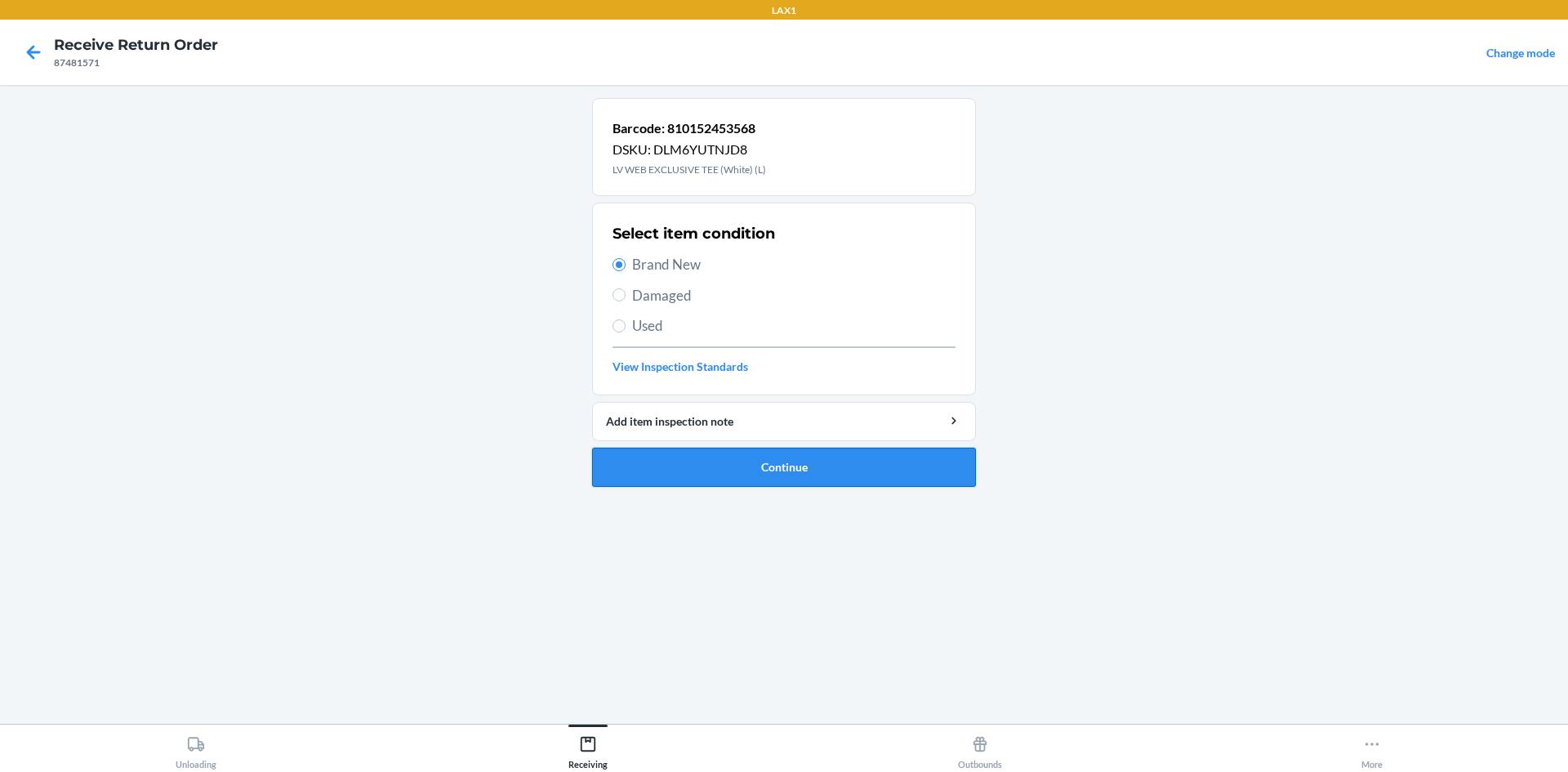
click at [790, 471] on button "Continue" at bounding box center [784, 466] width 384 height 39
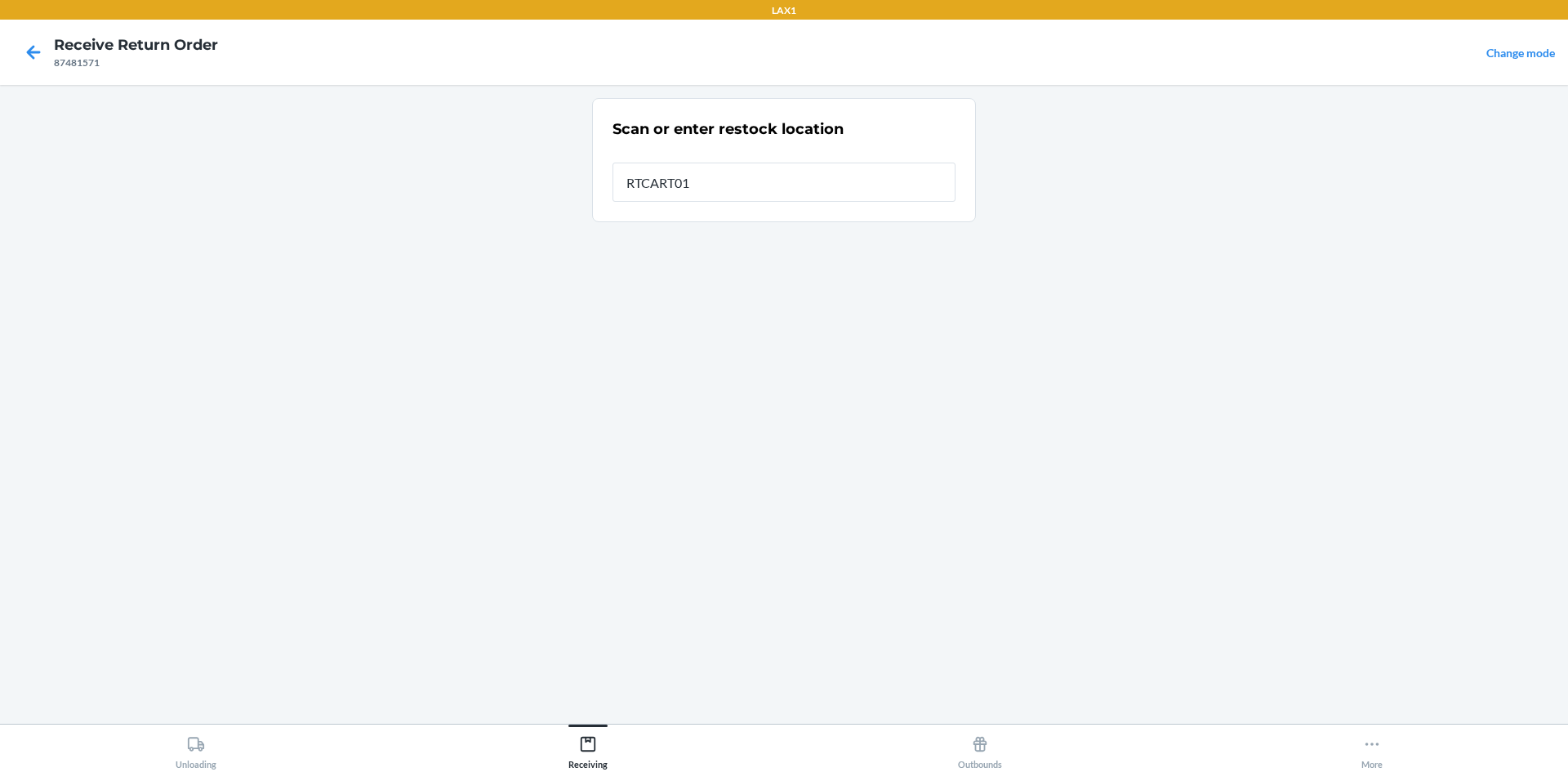
type input "RTCART018"
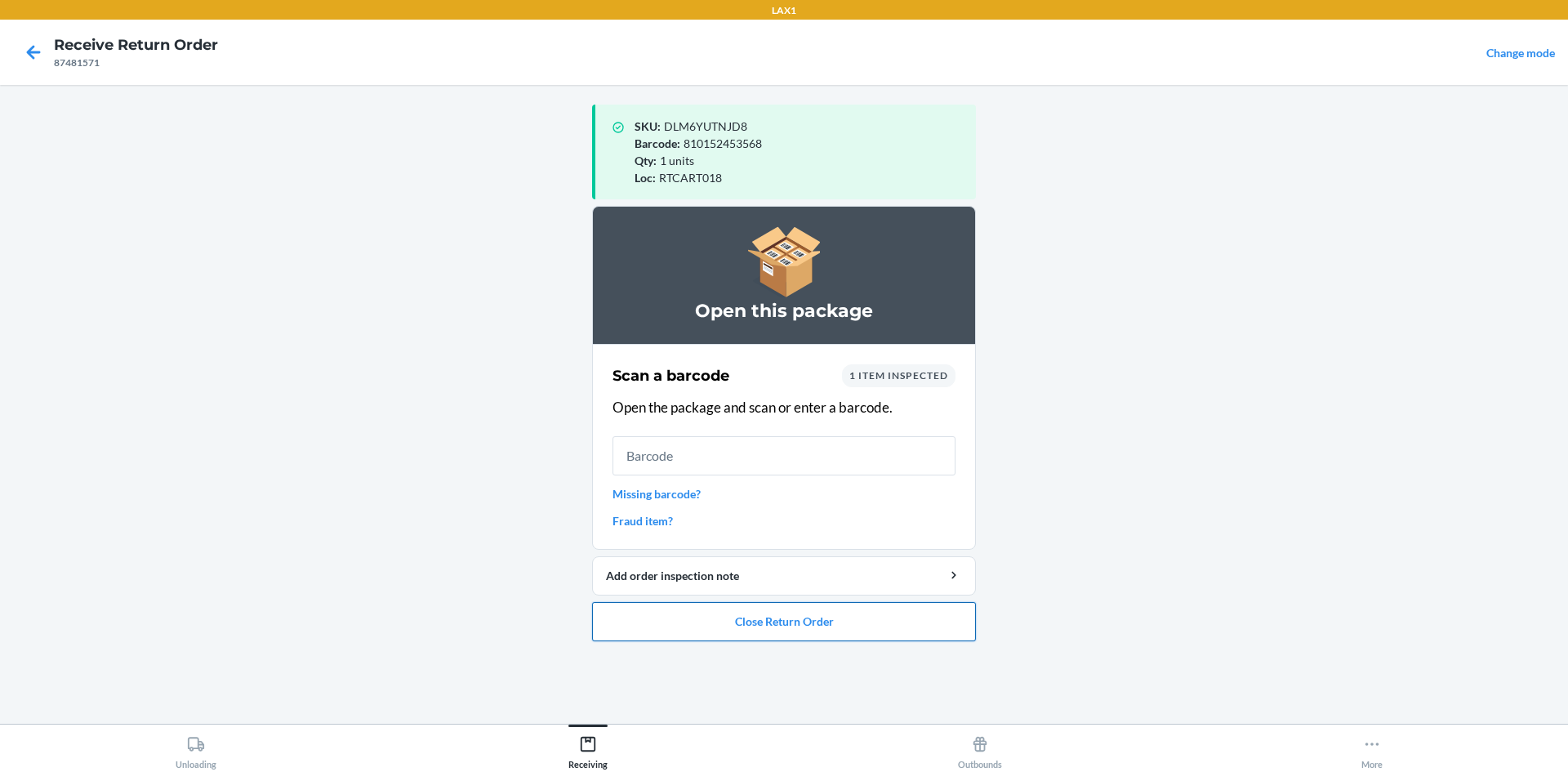
click at [735, 634] on button "Close Return Order" at bounding box center [784, 621] width 384 height 39
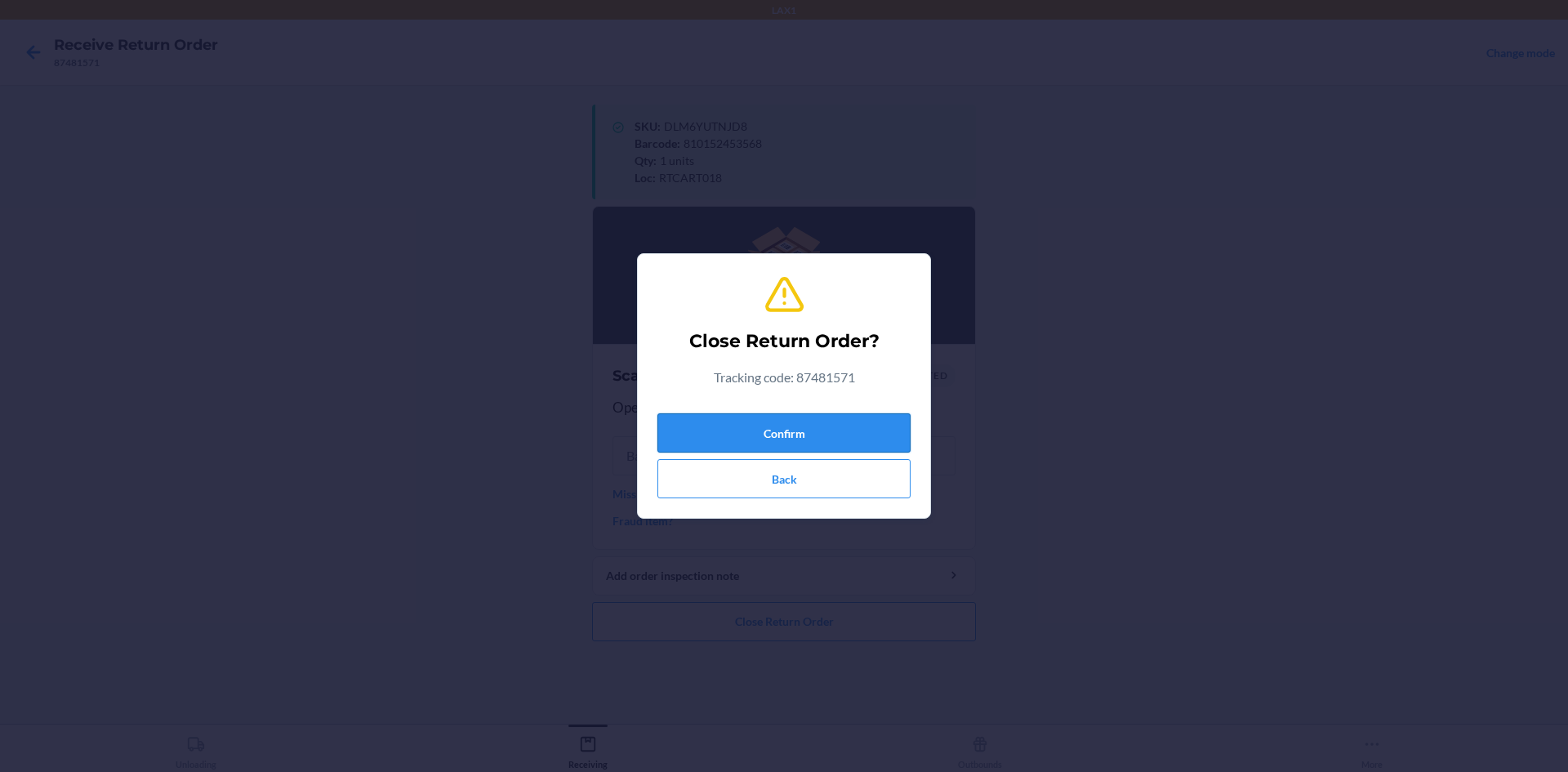
click at [748, 427] on button "Confirm" at bounding box center [784, 433] width 253 height 39
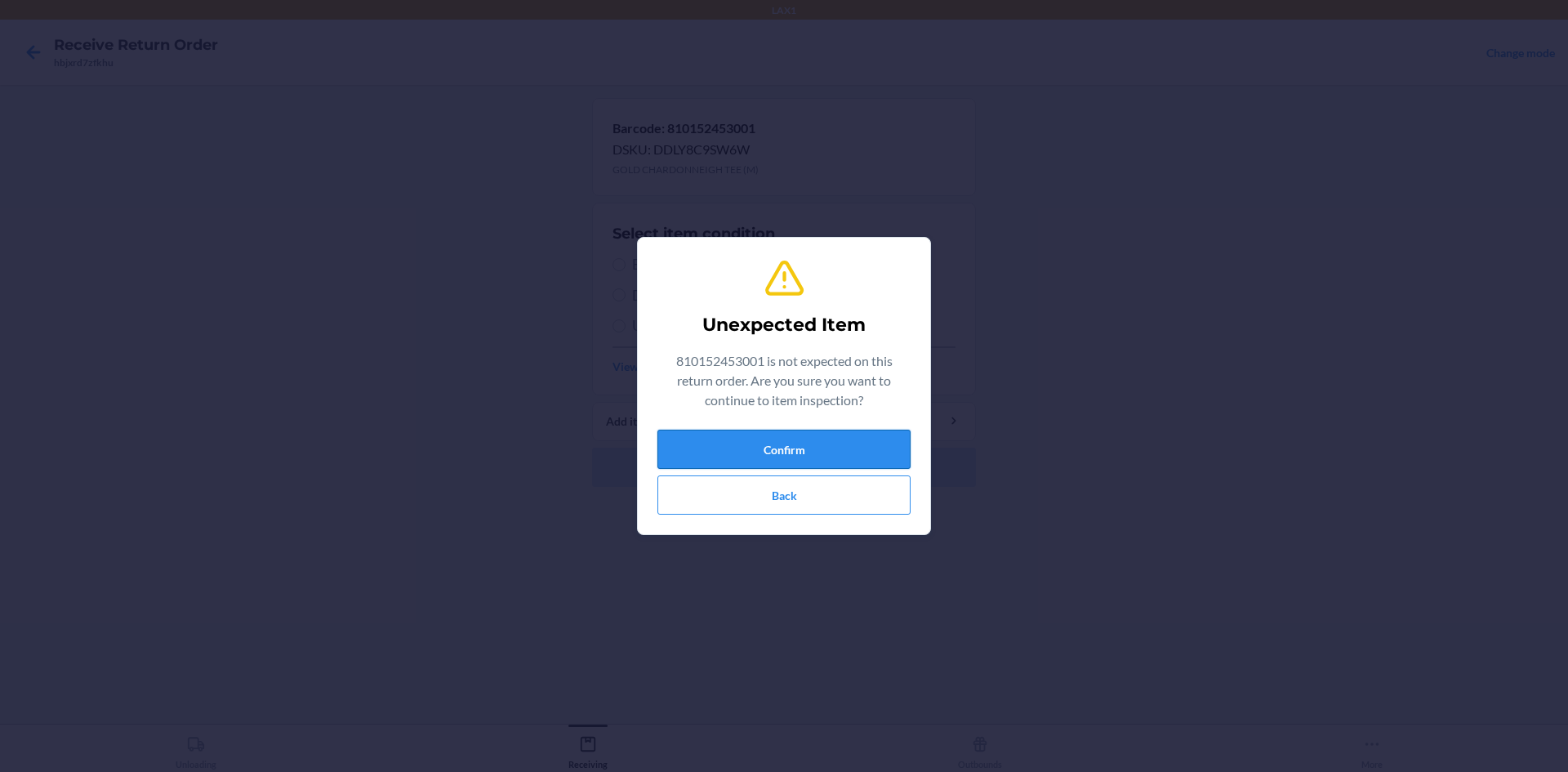
click at [806, 448] on button "Confirm" at bounding box center [784, 449] width 253 height 39
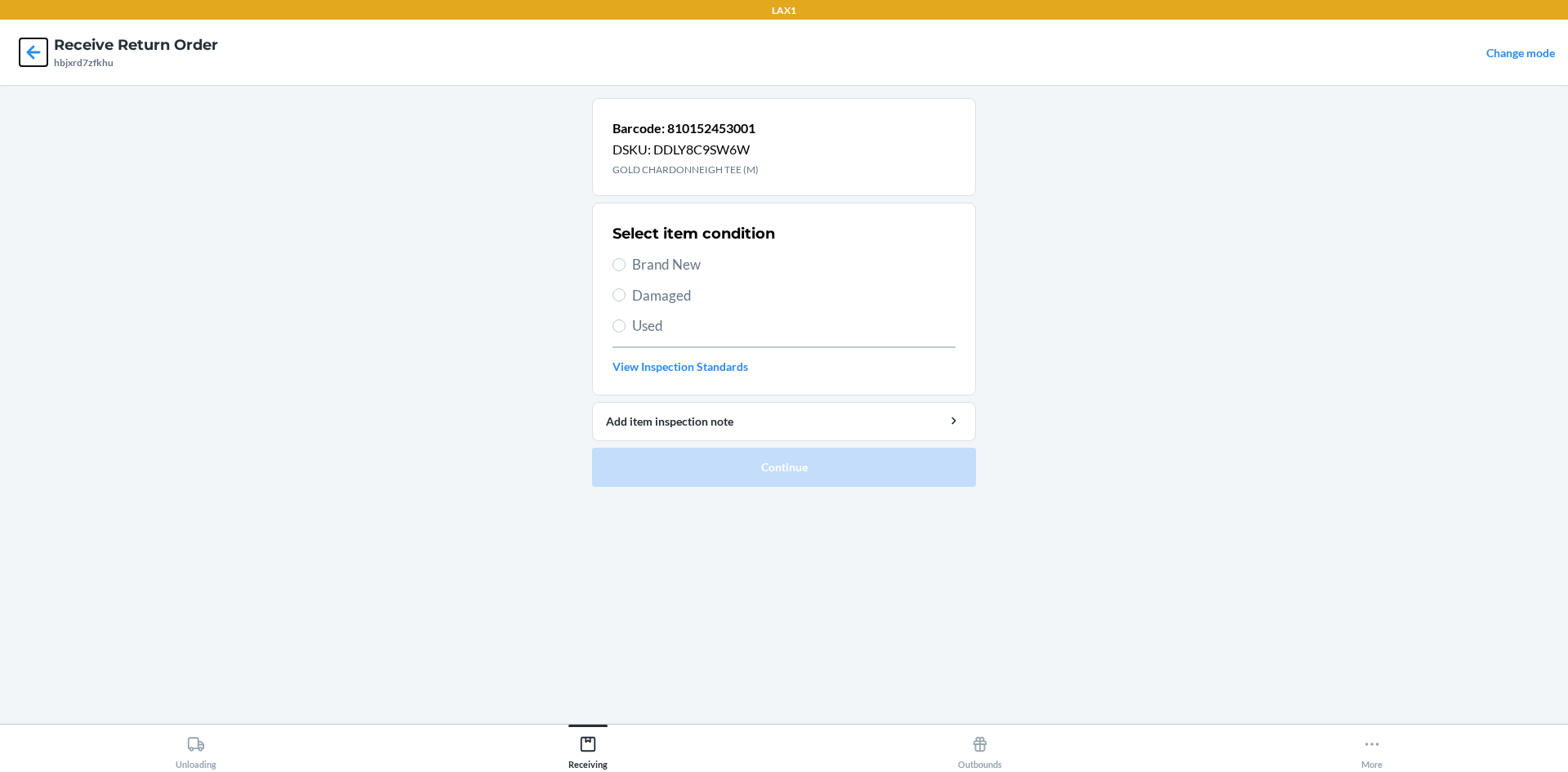
click at [30, 50] on icon at bounding box center [34, 51] width 14 height 14
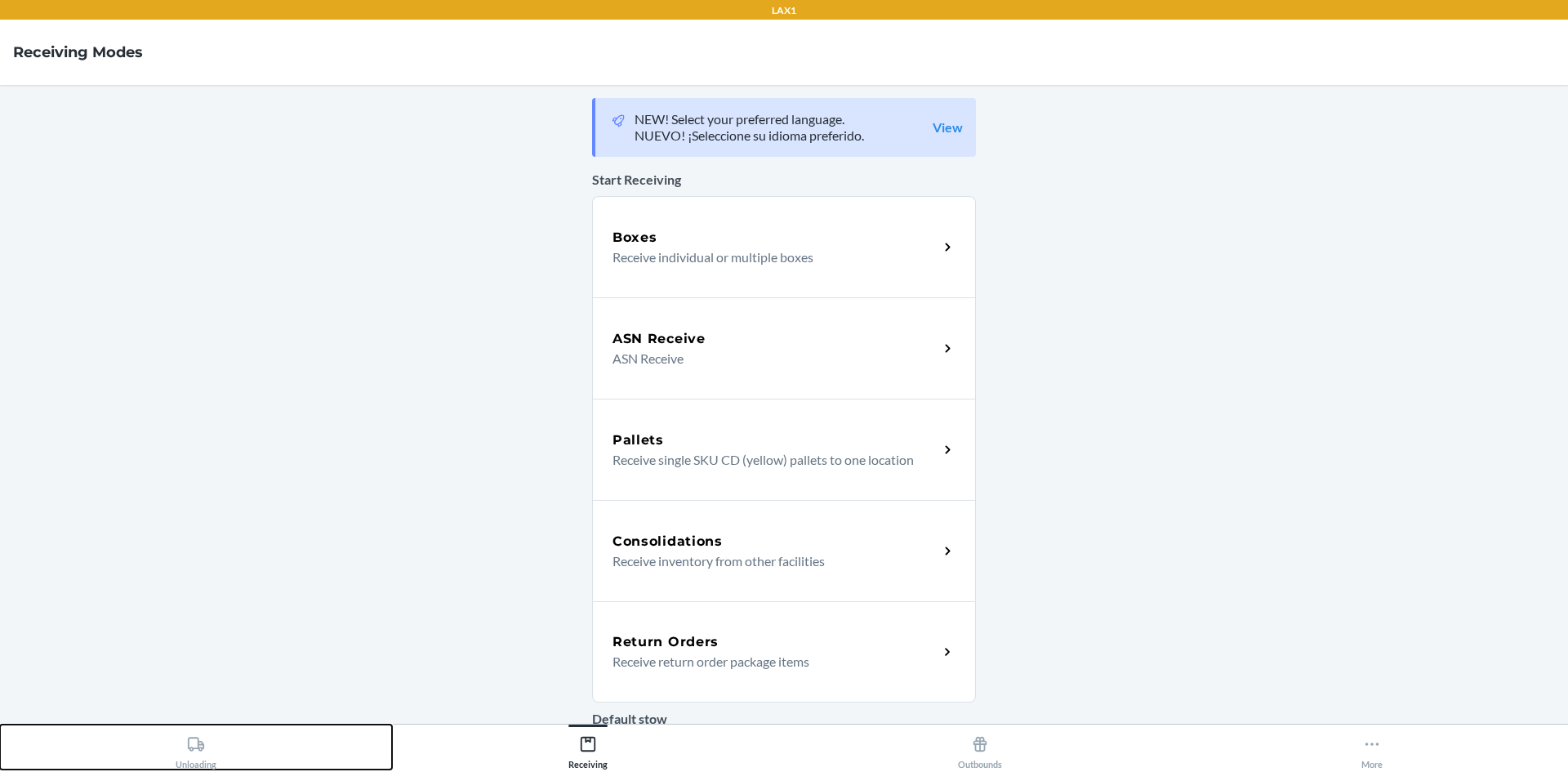
click at [183, 750] on div "Unloading" at bounding box center [196, 749] width 41 height 41
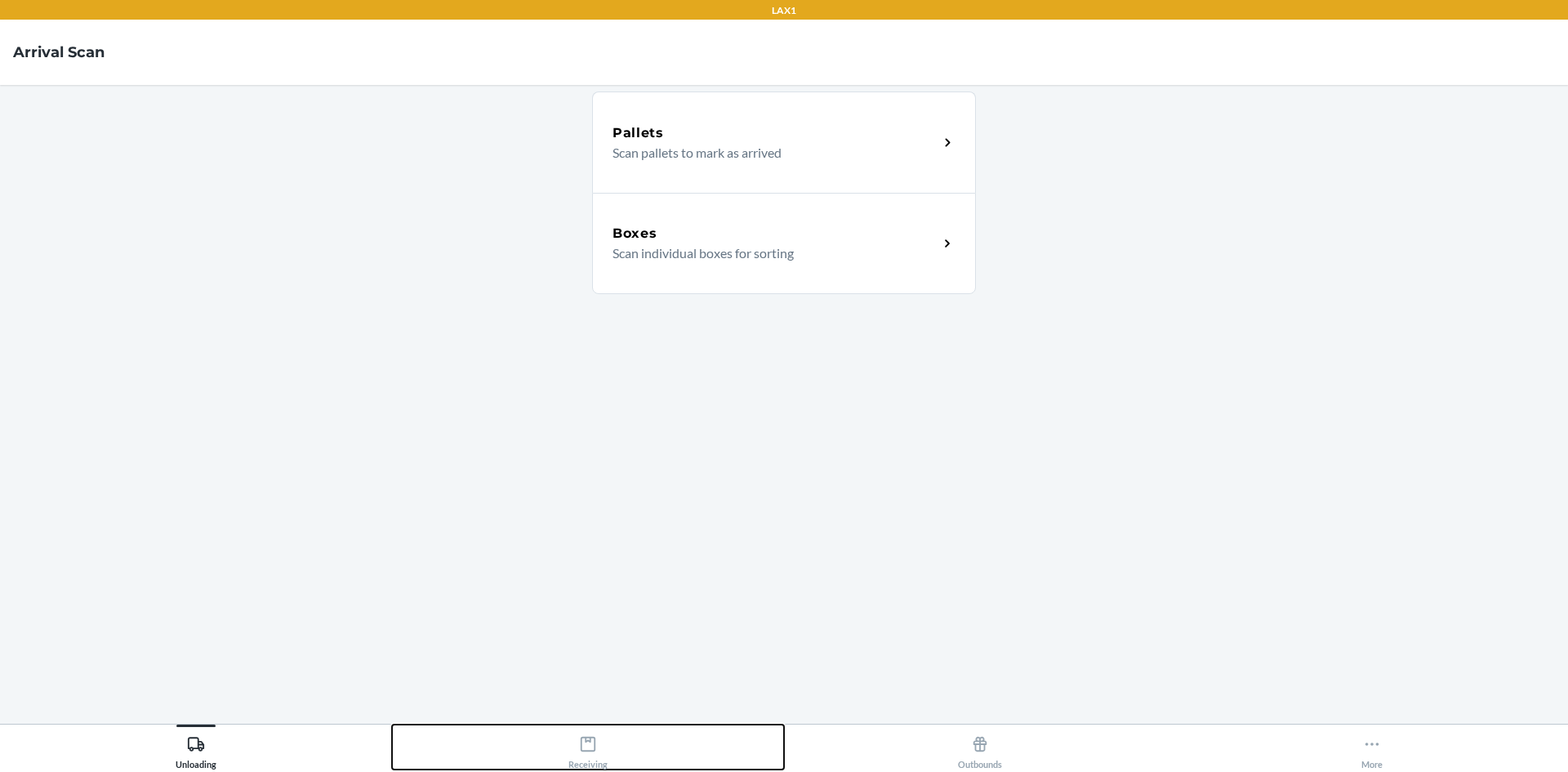
click at [571, 745] on div "Receiving" at bounding box center [588, 749] width 39 height 41
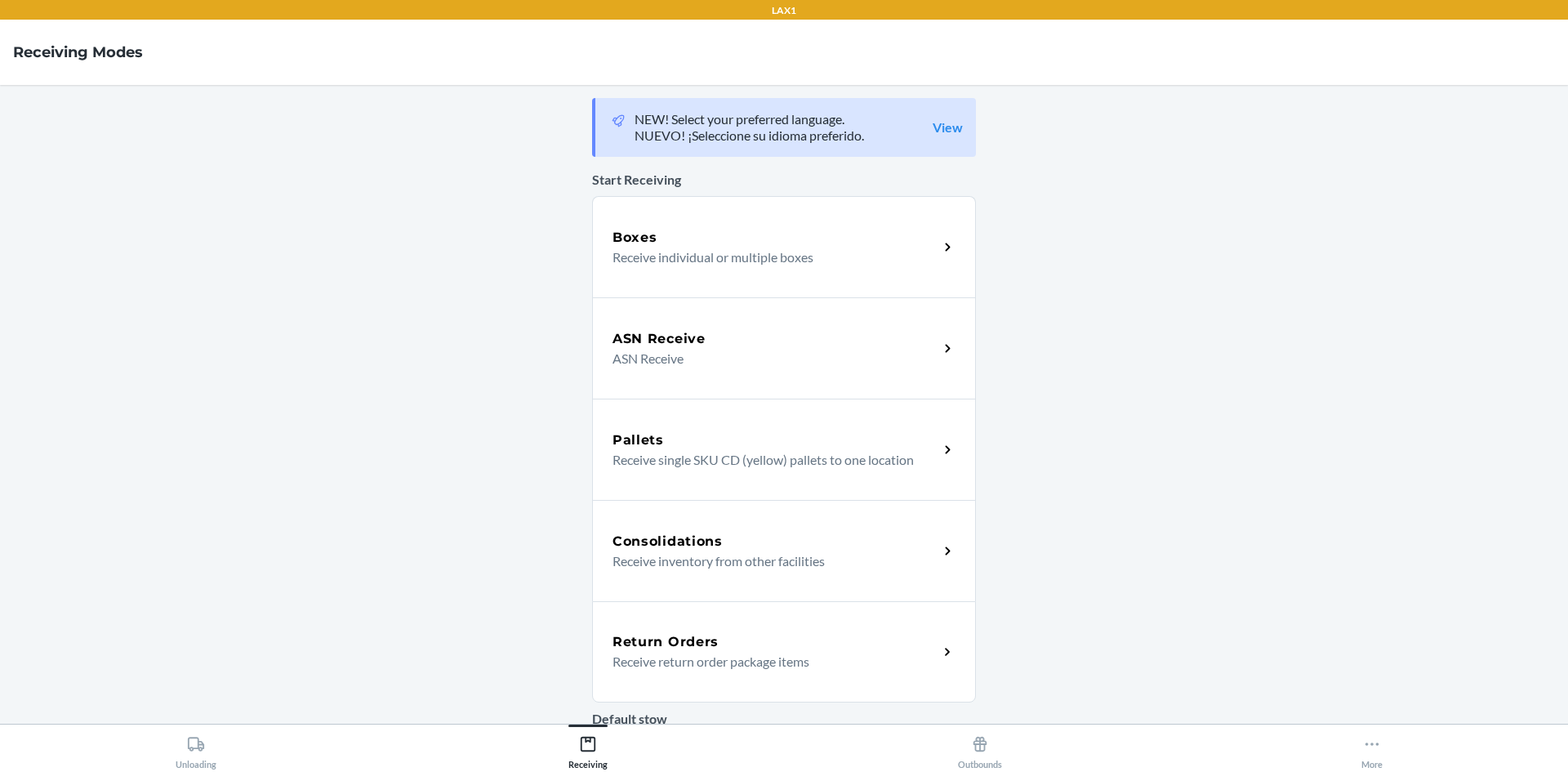
click at [704, 666] on p "Receive return order package items" at bounding box center [768, 661] width 312 height 19
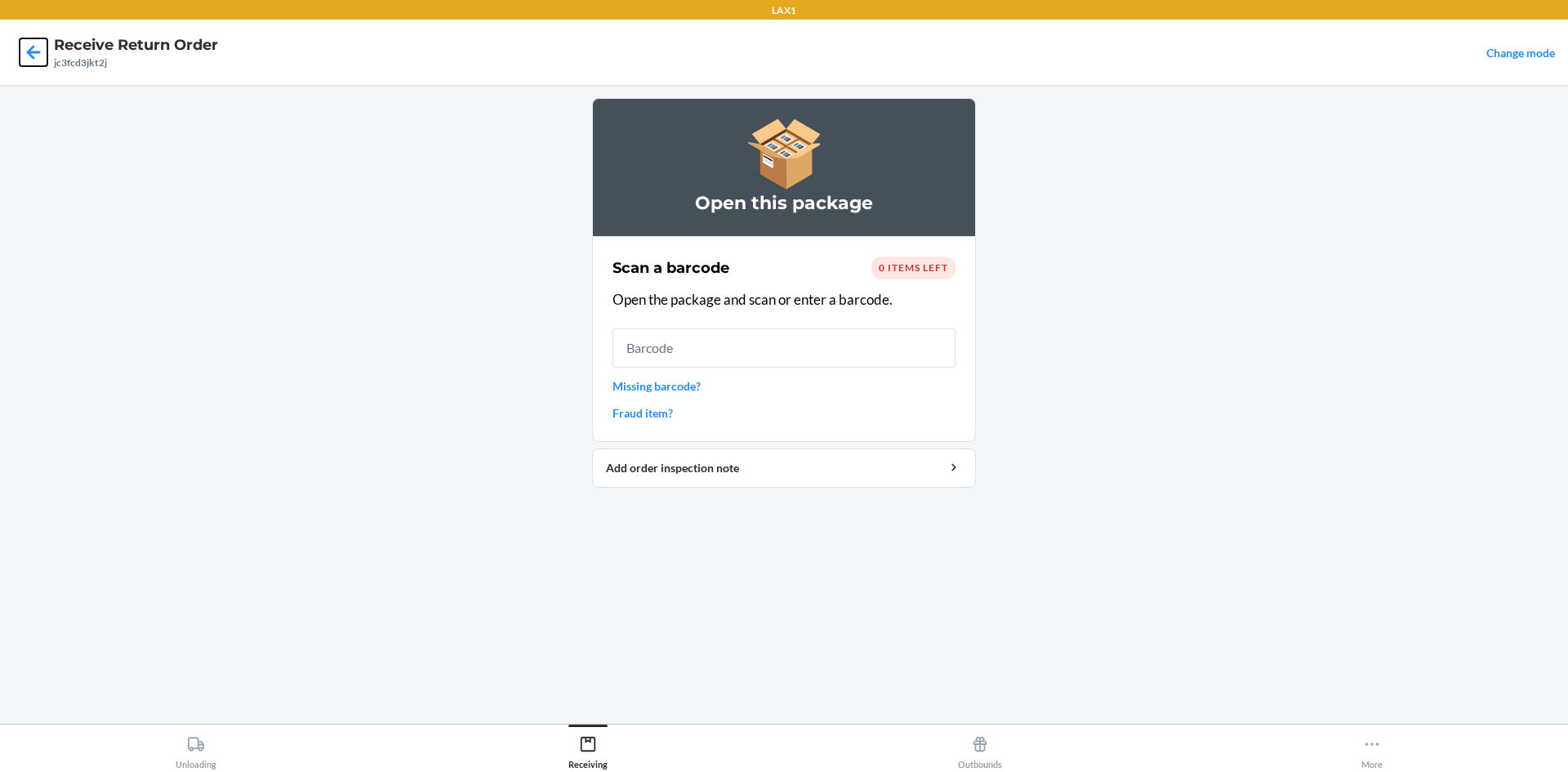
click at [35, 49] on icon at bounding box center [33, 52] width 28 height 28
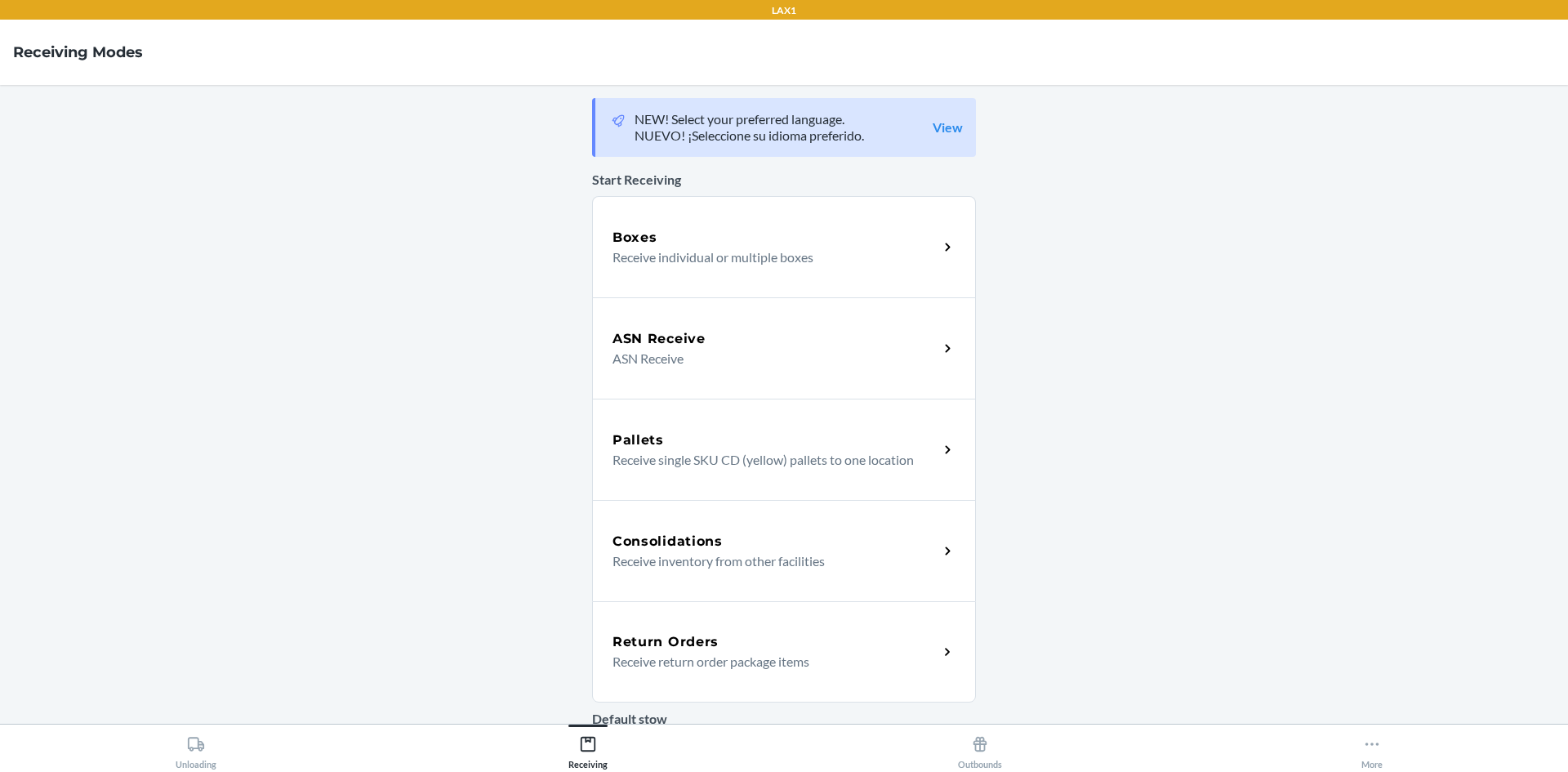
click at [938, 647] on icon at bounding box center [947, 652] width 18 height 18
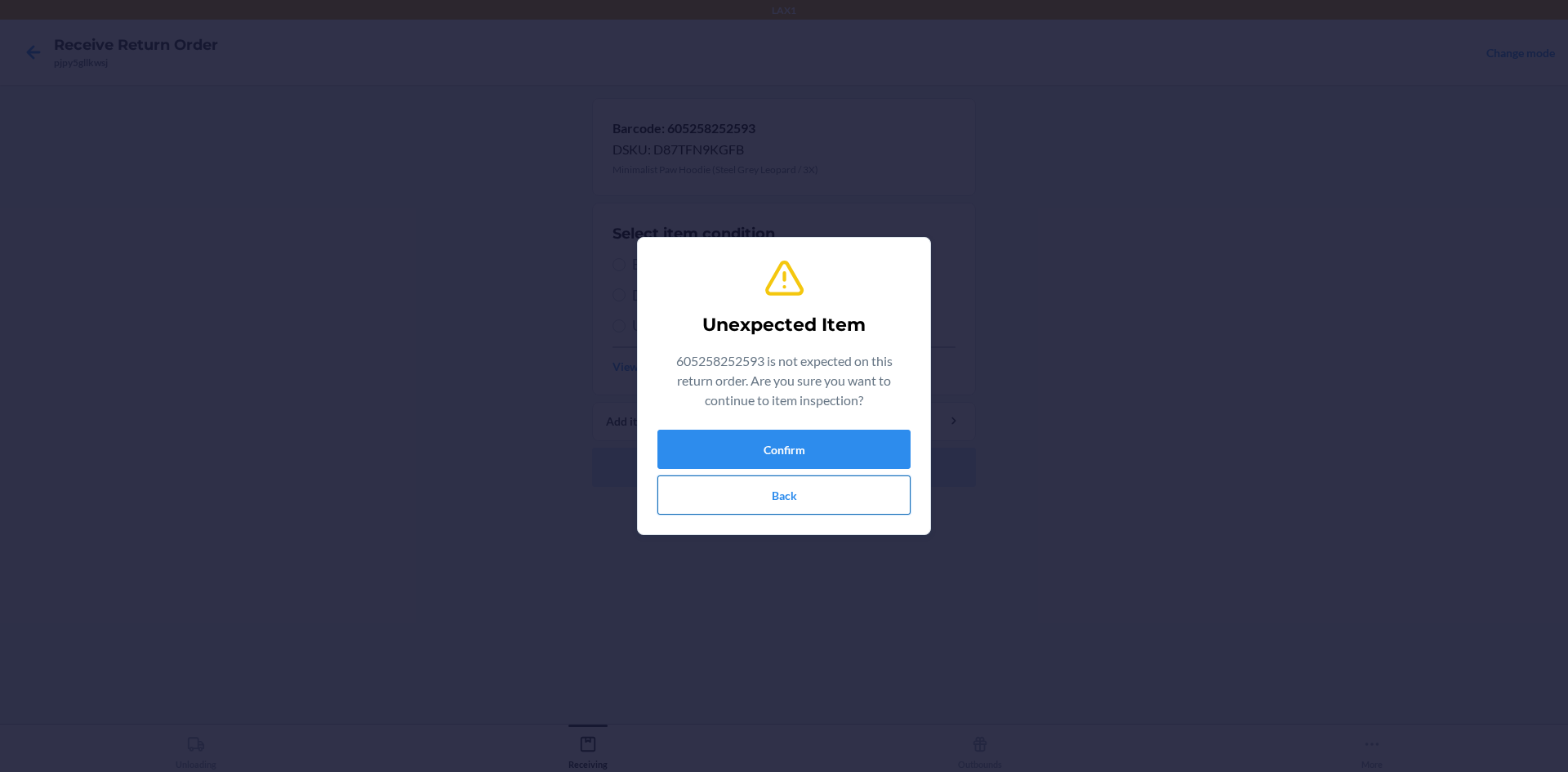
click at [840, 495] on button "Back" at bounding box center [784, 495] width 253 height 39
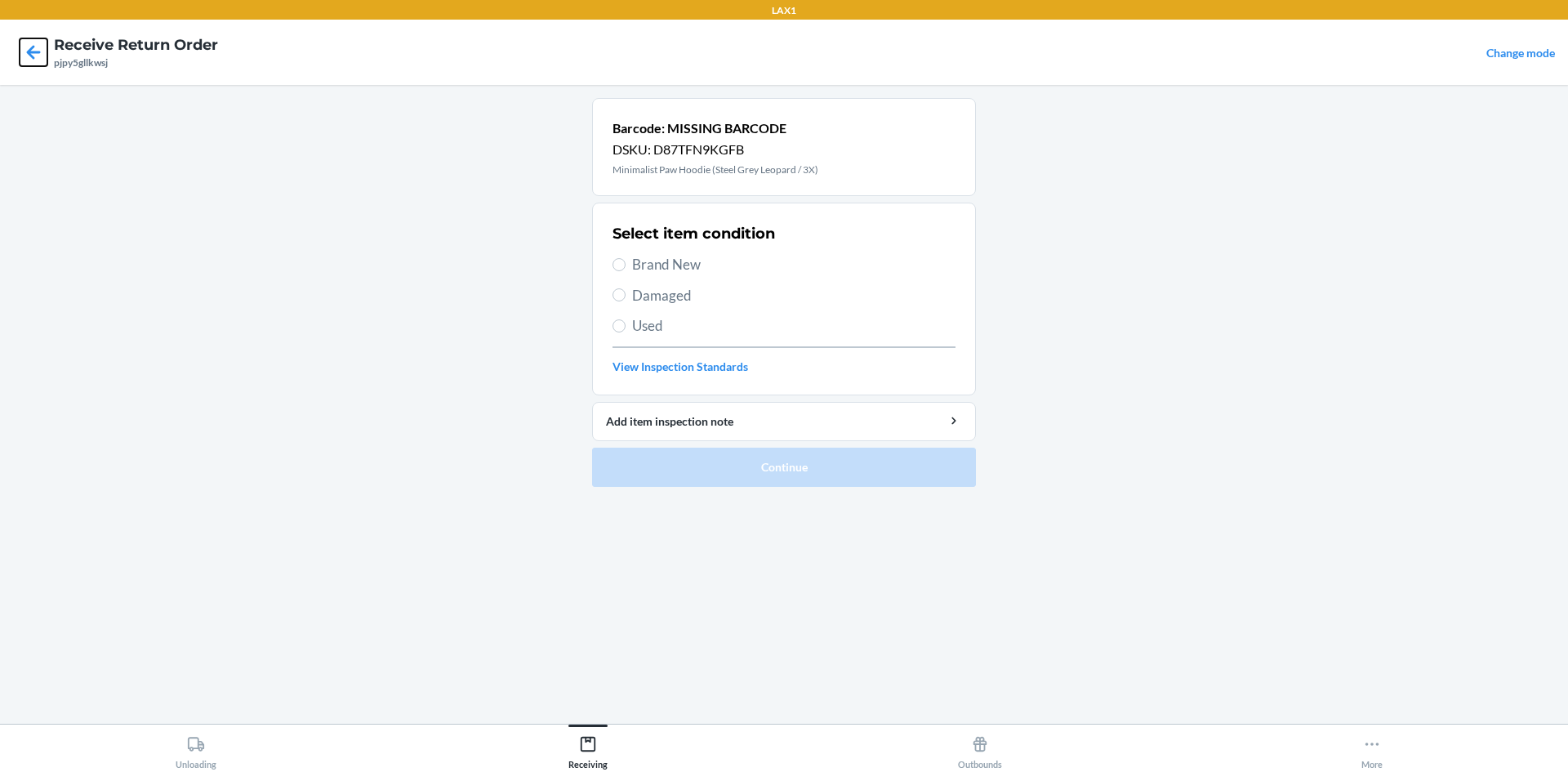
click at [31, 50] on icon at bounding box center [33, 52] width 28 height 28
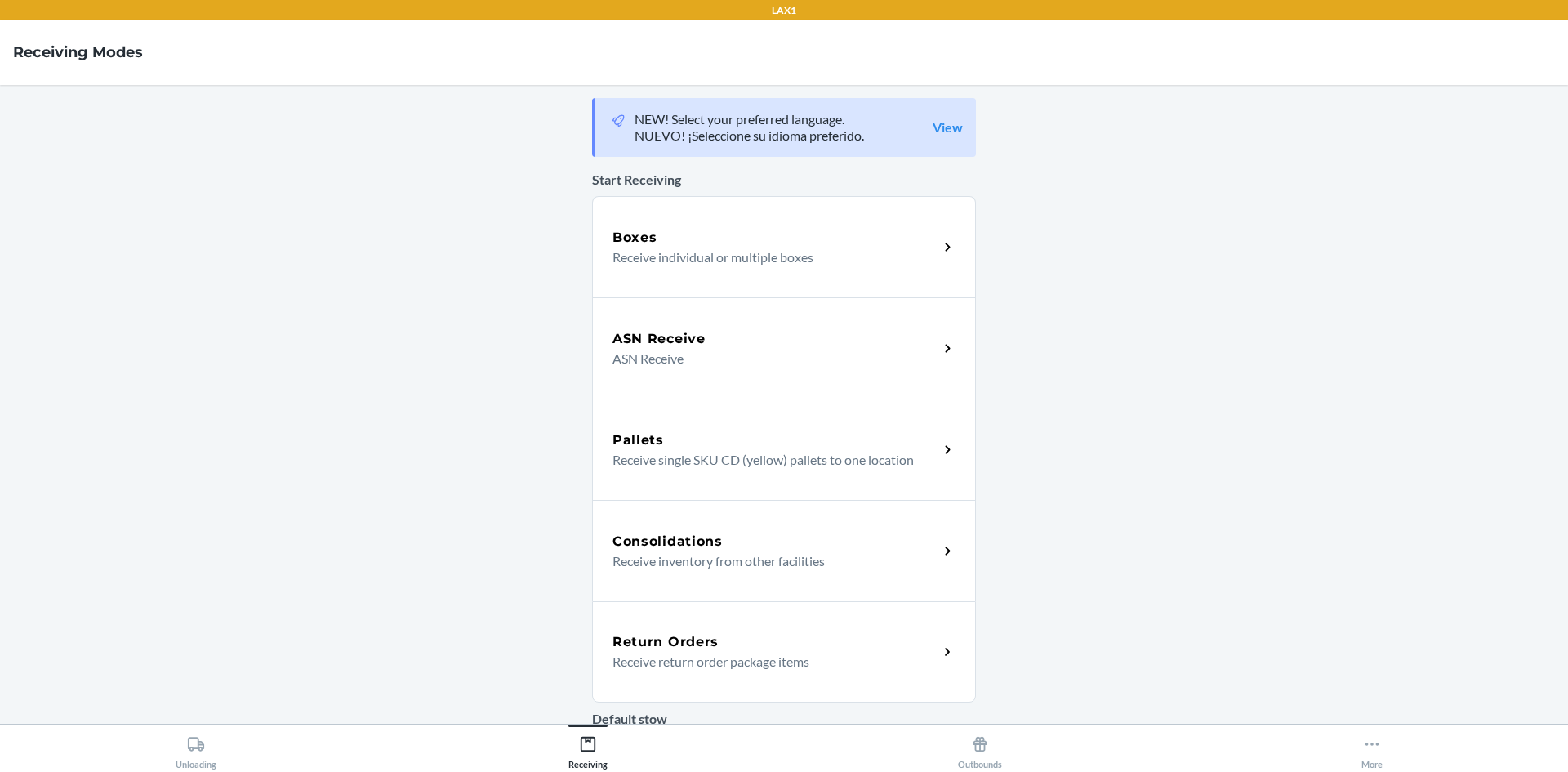
click at [690, 631] on div "Return Orders Receive return order package items" at bounding box center [784, 652] width 384 height 101
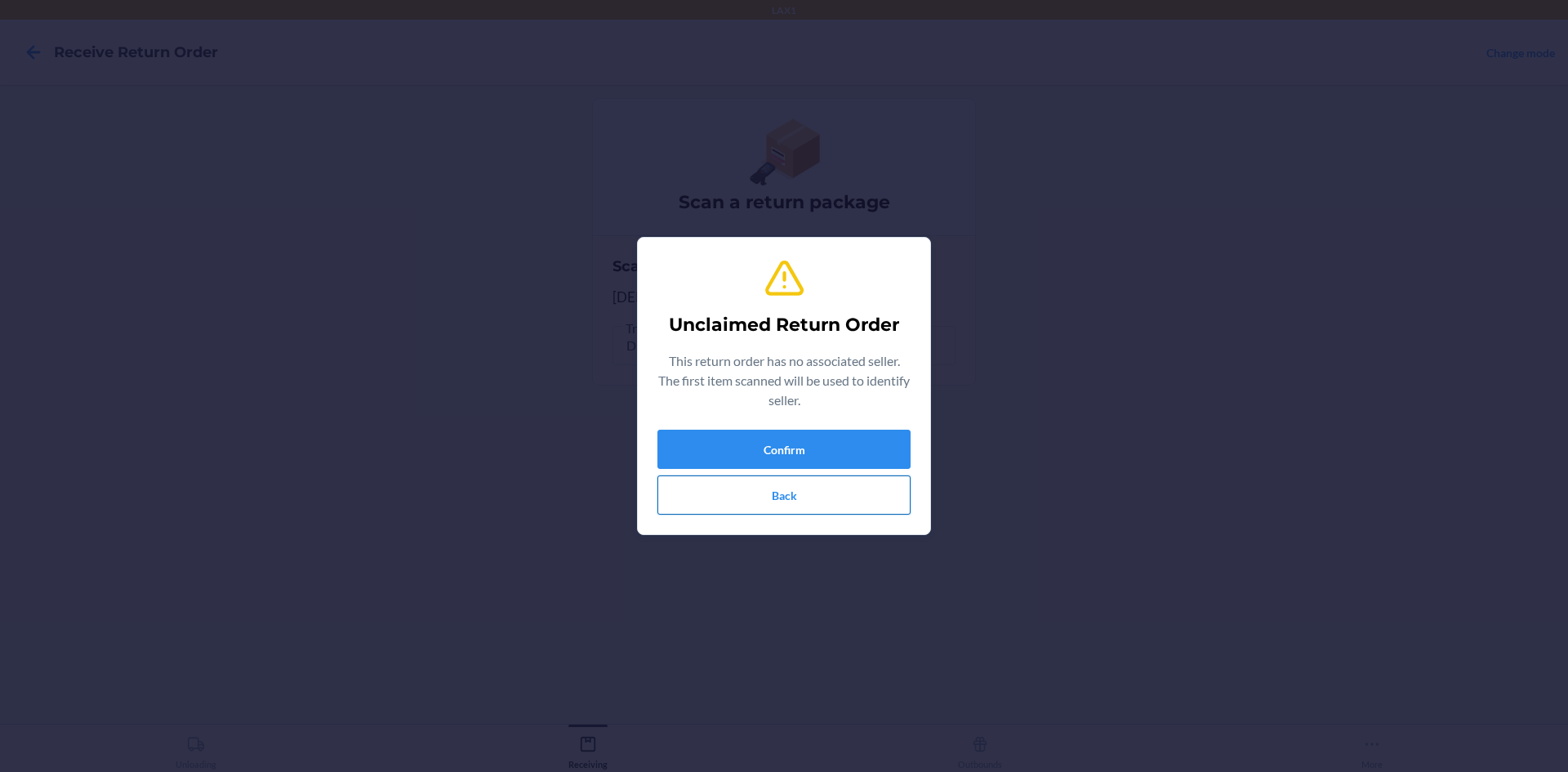
click at [757, 498] on button "Back" at bounding box center [784, 495] width 253 height 39
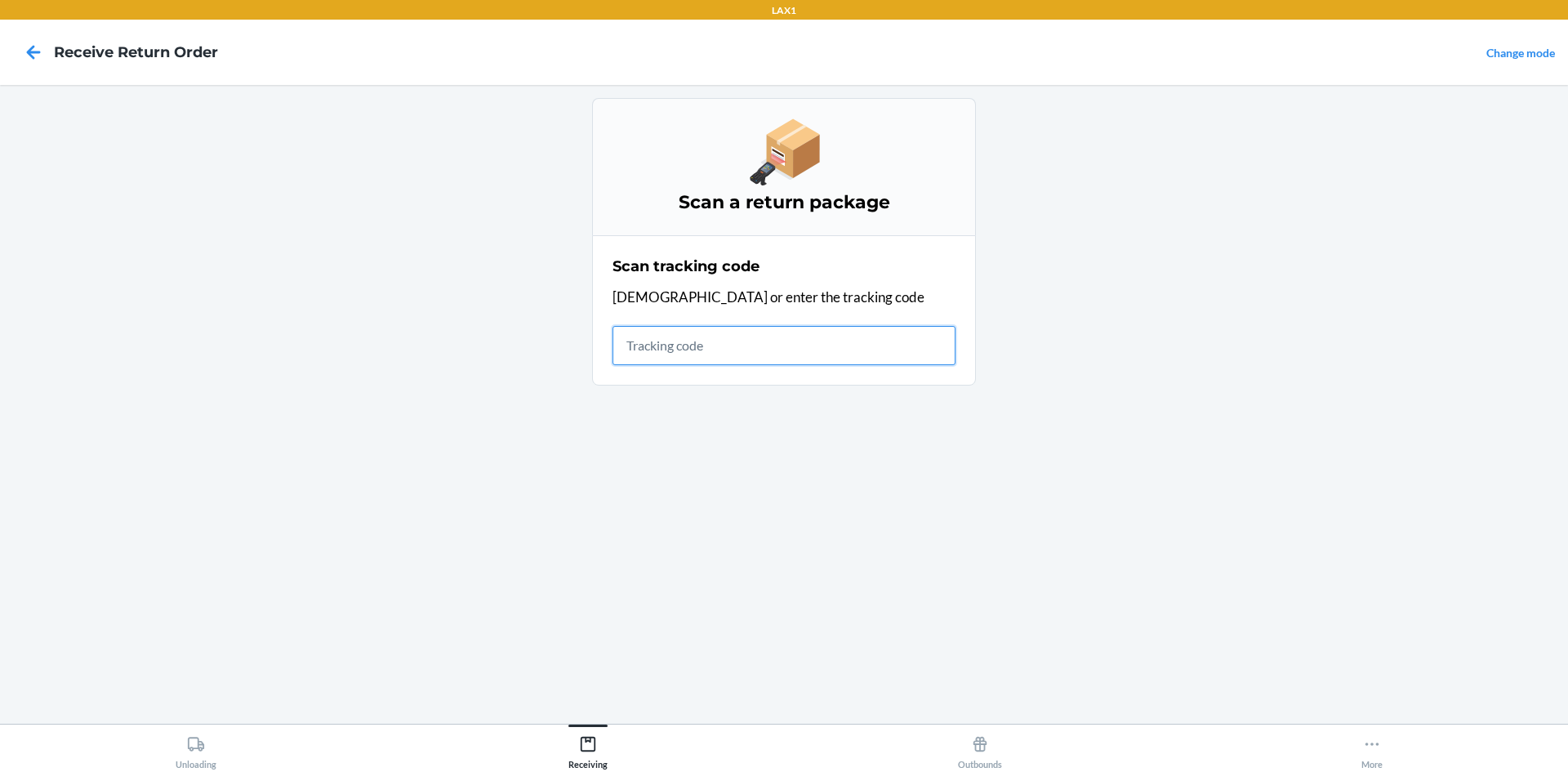
click at [738, 353] on input "text" at bounding box center [784, 345] width 343 height 39
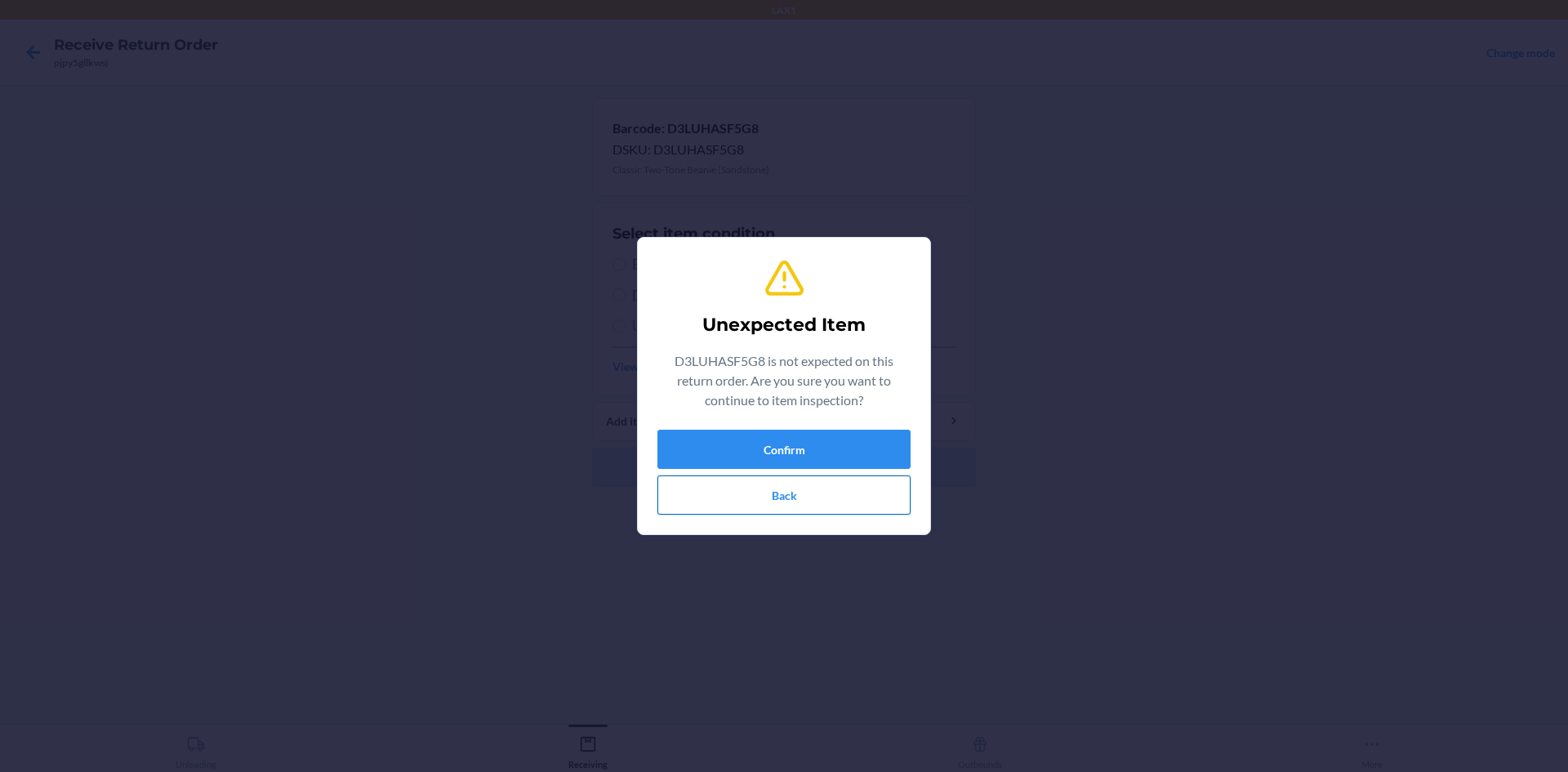
click at [840, 501] on button "Back" at bounding box center [784, 495] width 253 height 39
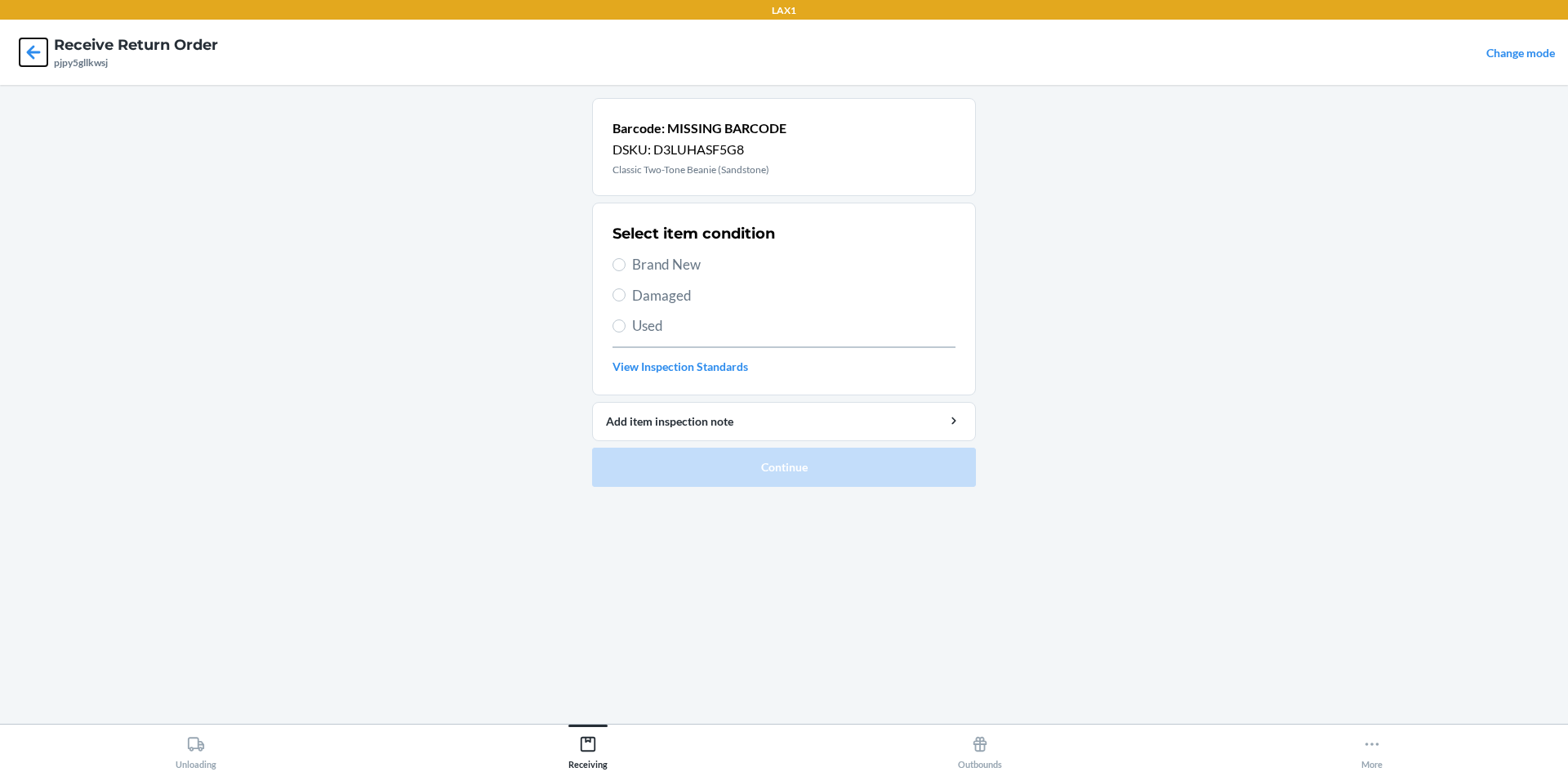
click at [36, 49] on icon at bounding box center [33, 52] width 28 height 28
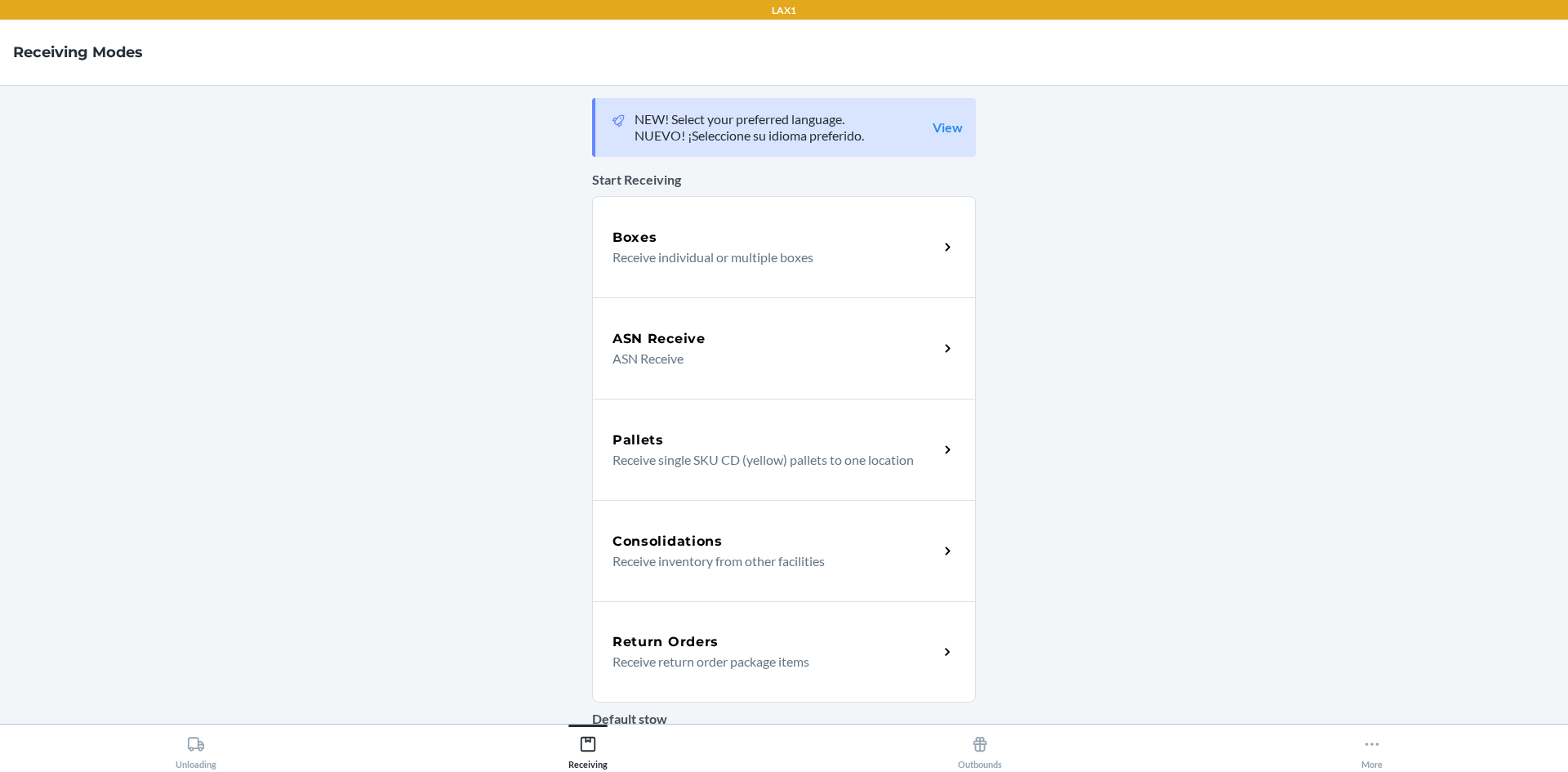
click at [753, 674] on div "Return Orders Receive return order package items" at bounding box center [784, 652] width 384 height 101
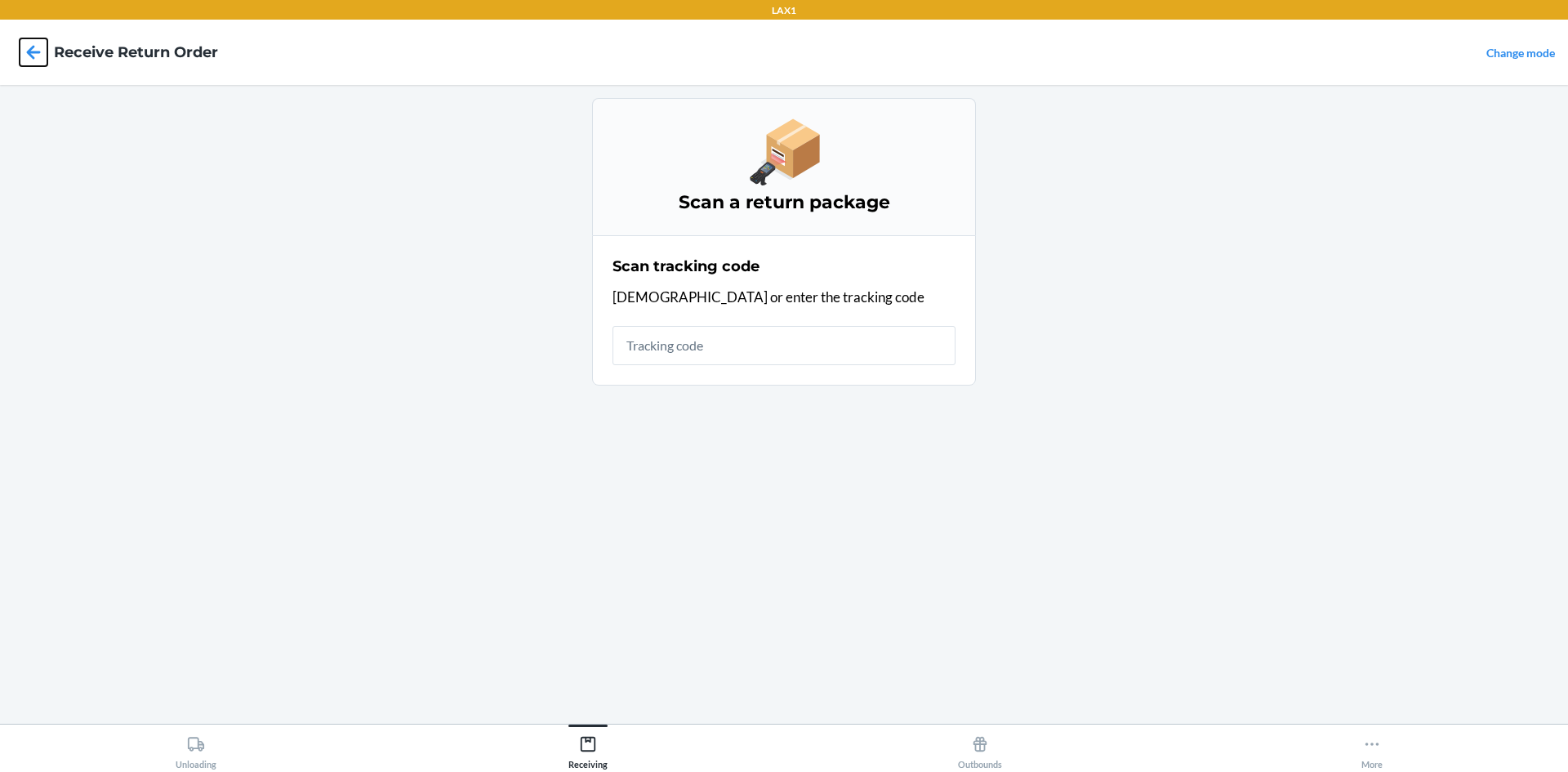
click at [45, 56] on icon at bounding box center [33, 52] width 28 height 28
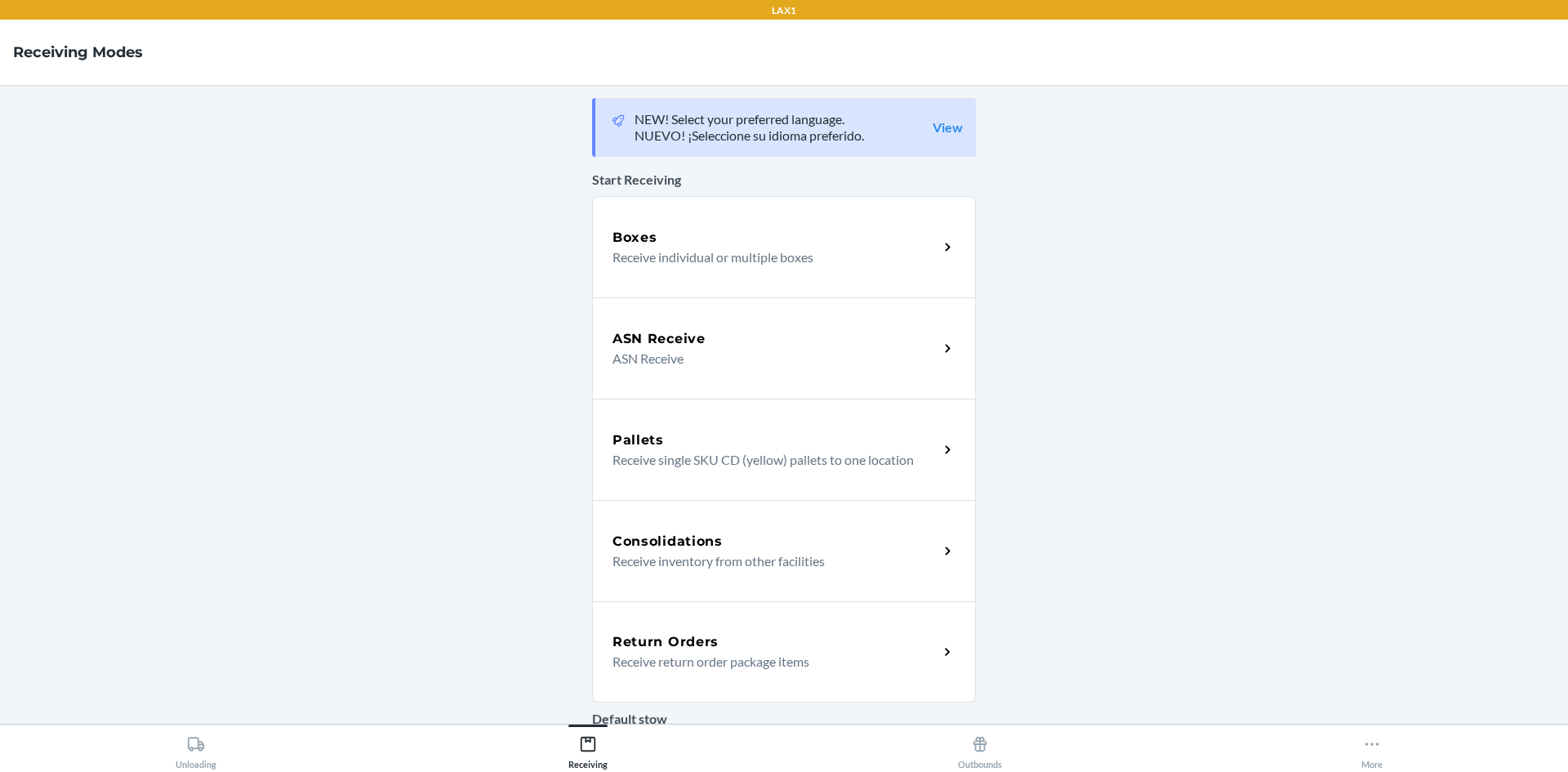
click at [922, 662] on div "Return Orders Receive return order package items" at bounding box center [775, 652] width 326 height 39
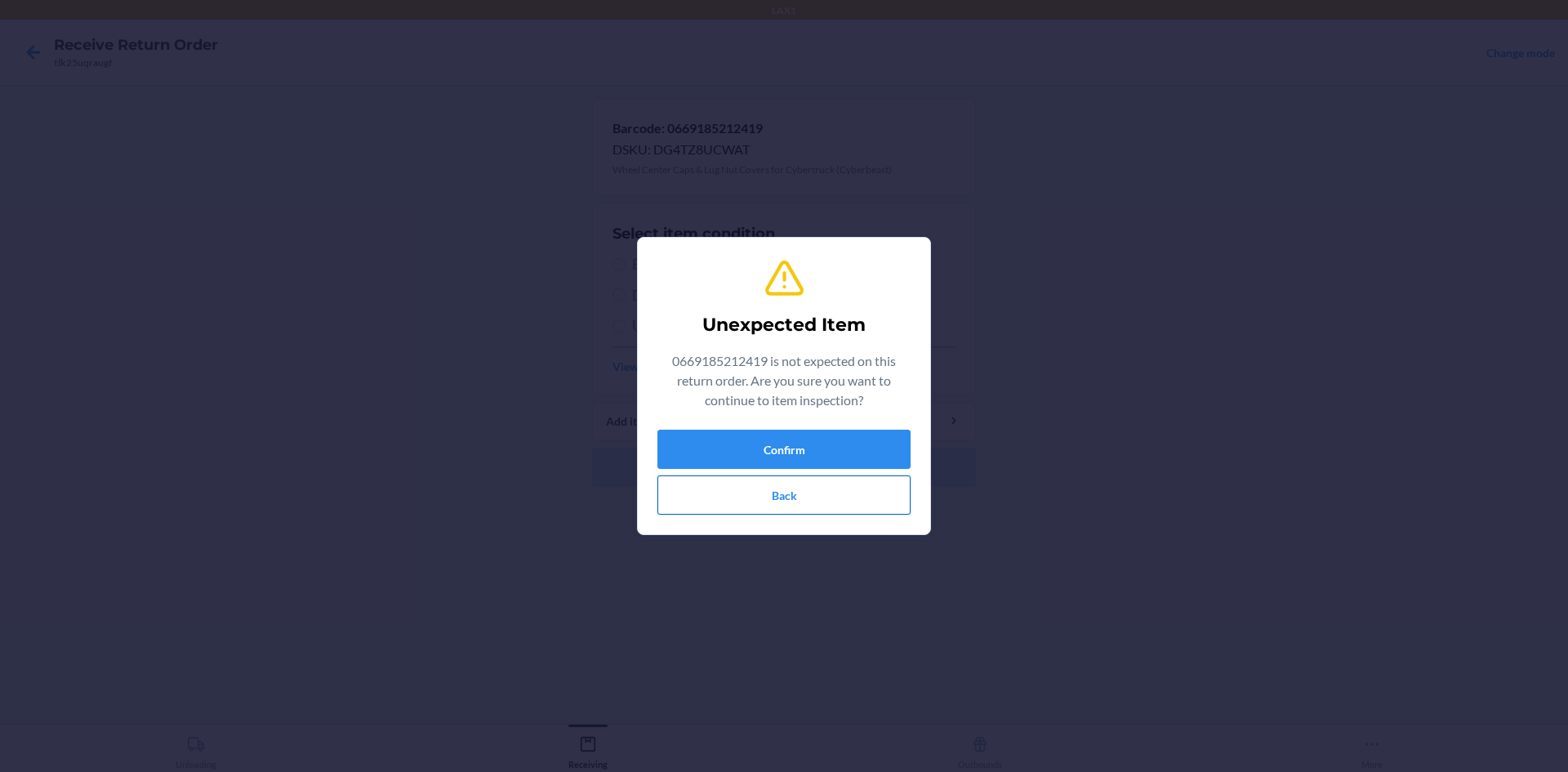
click at [793, 498] on button "Back" at bounding box center [784, 495] width 253 height 39
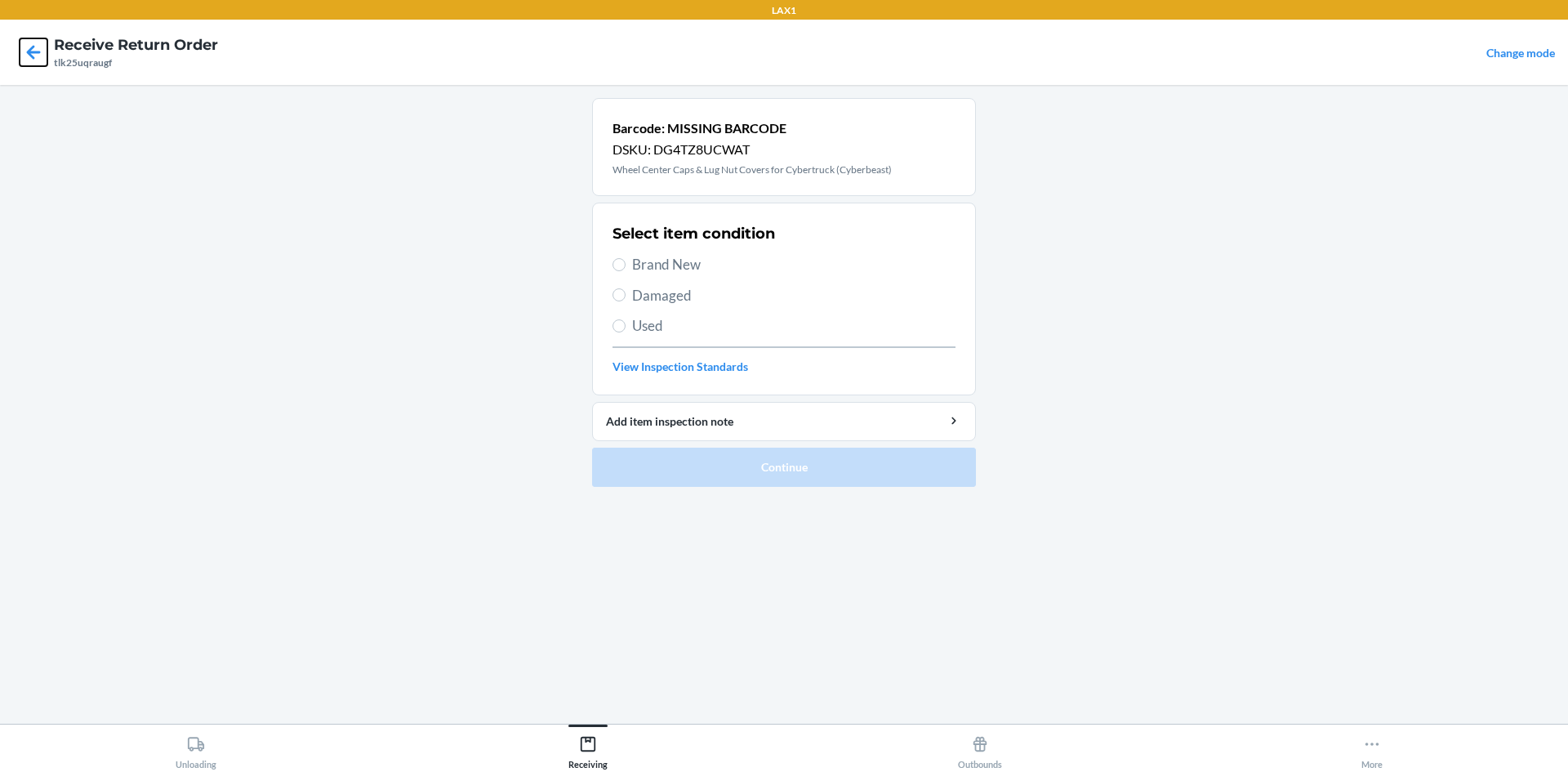
click at [28, 65] on icon at bounding box center [33, 52] width 28 height 28
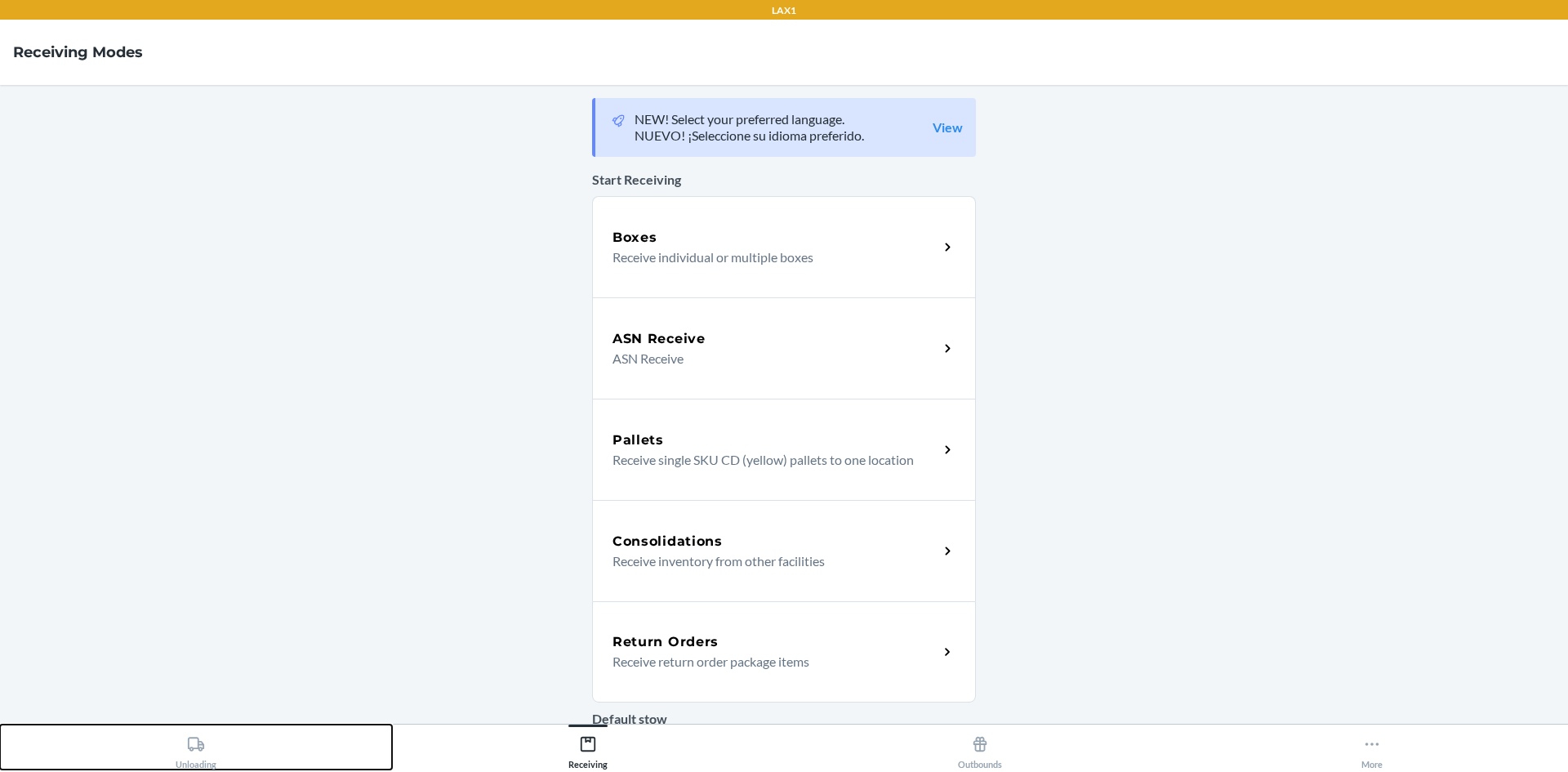
click at [202, 747] on icon at bounding box center [196, 743] width 16 height 14
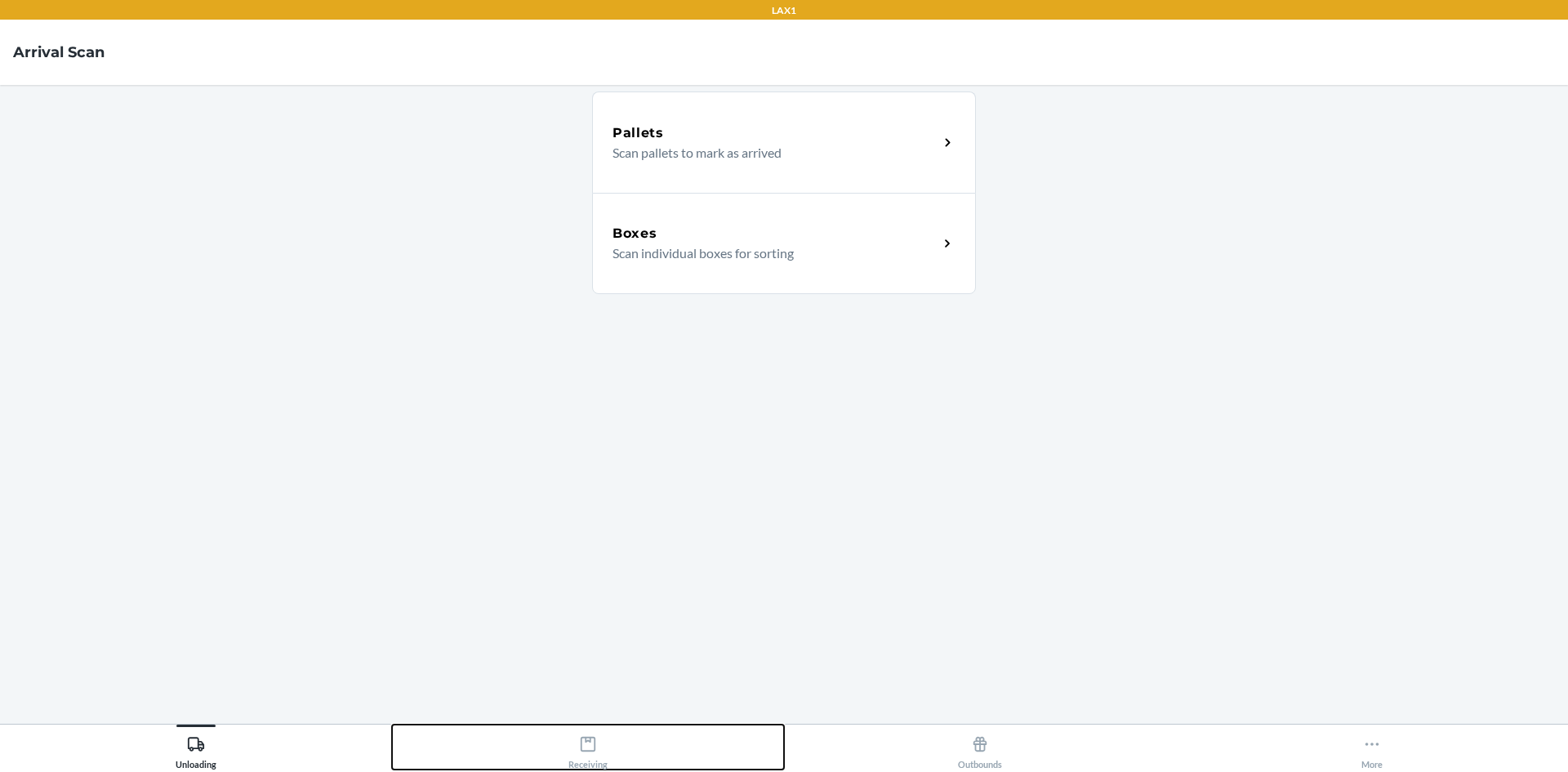
click at [602, 733] on div "Receiving" at bounding box center [588, 749] width 39 height 41
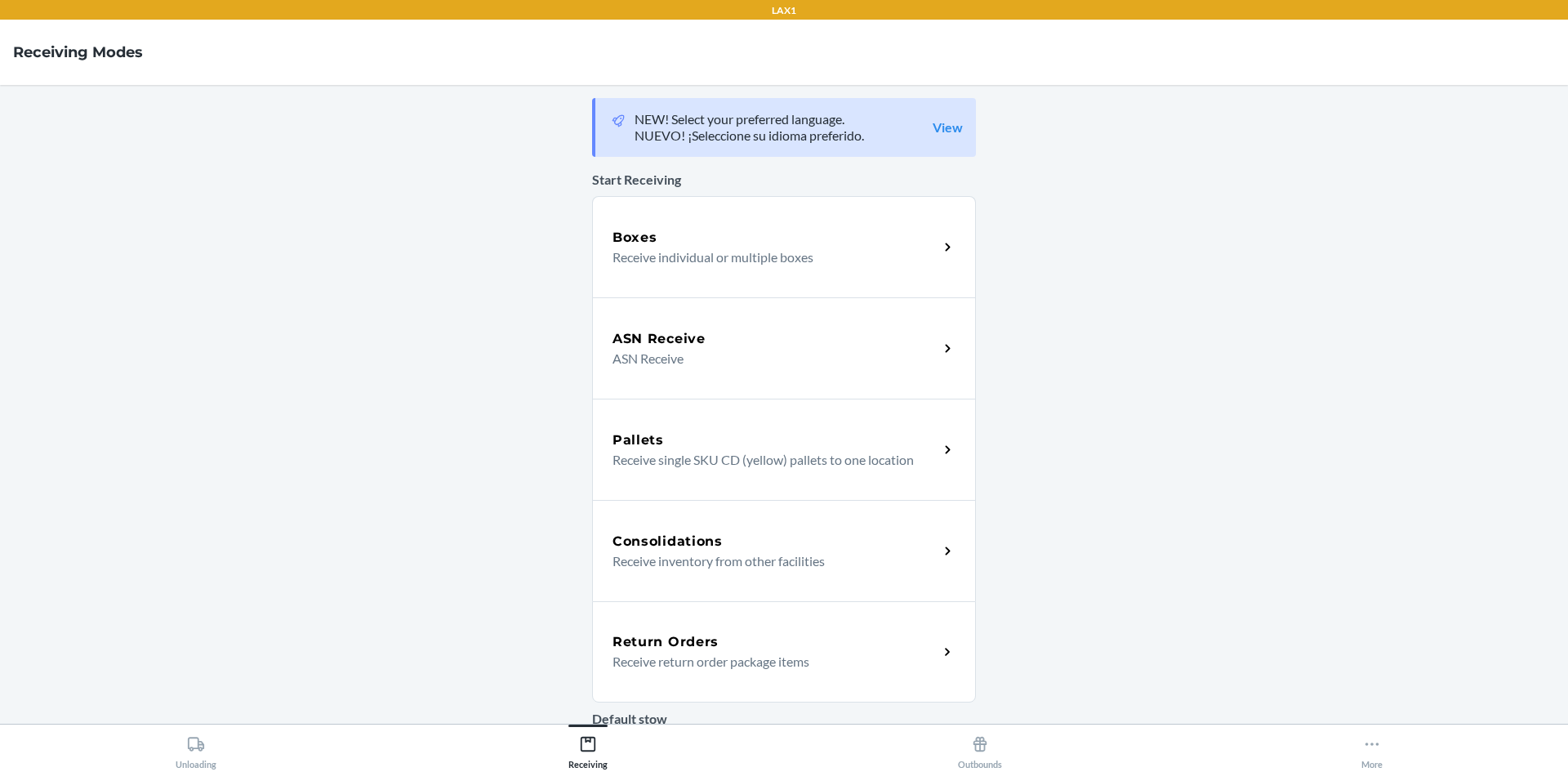
click at [661, 663] on p "Receive return order package items" at bounding box center [768, 661] width 312 height 19
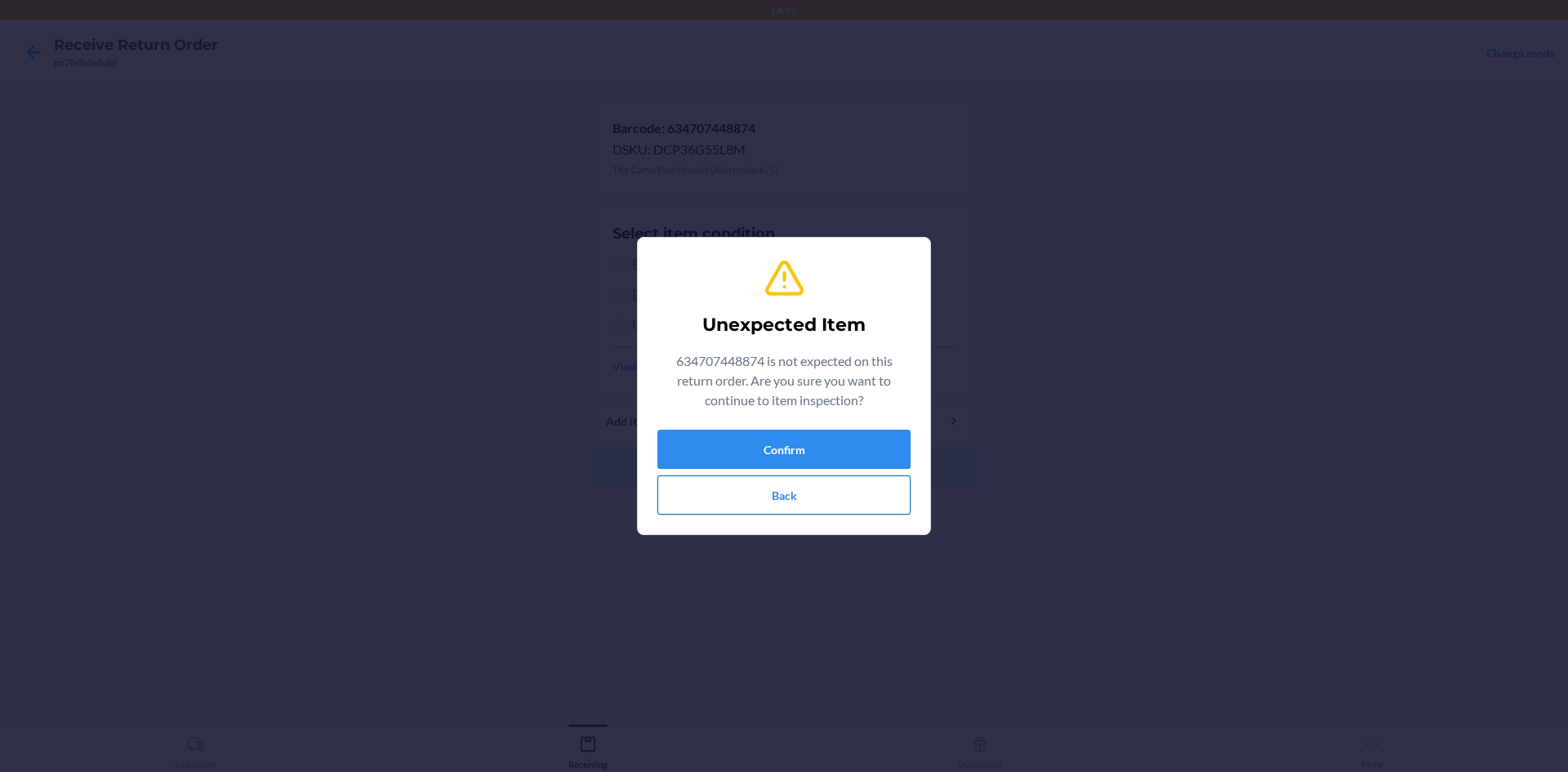
click at [829, 499] on button "Back" at bounding box center [784, 495] width 253 height 39
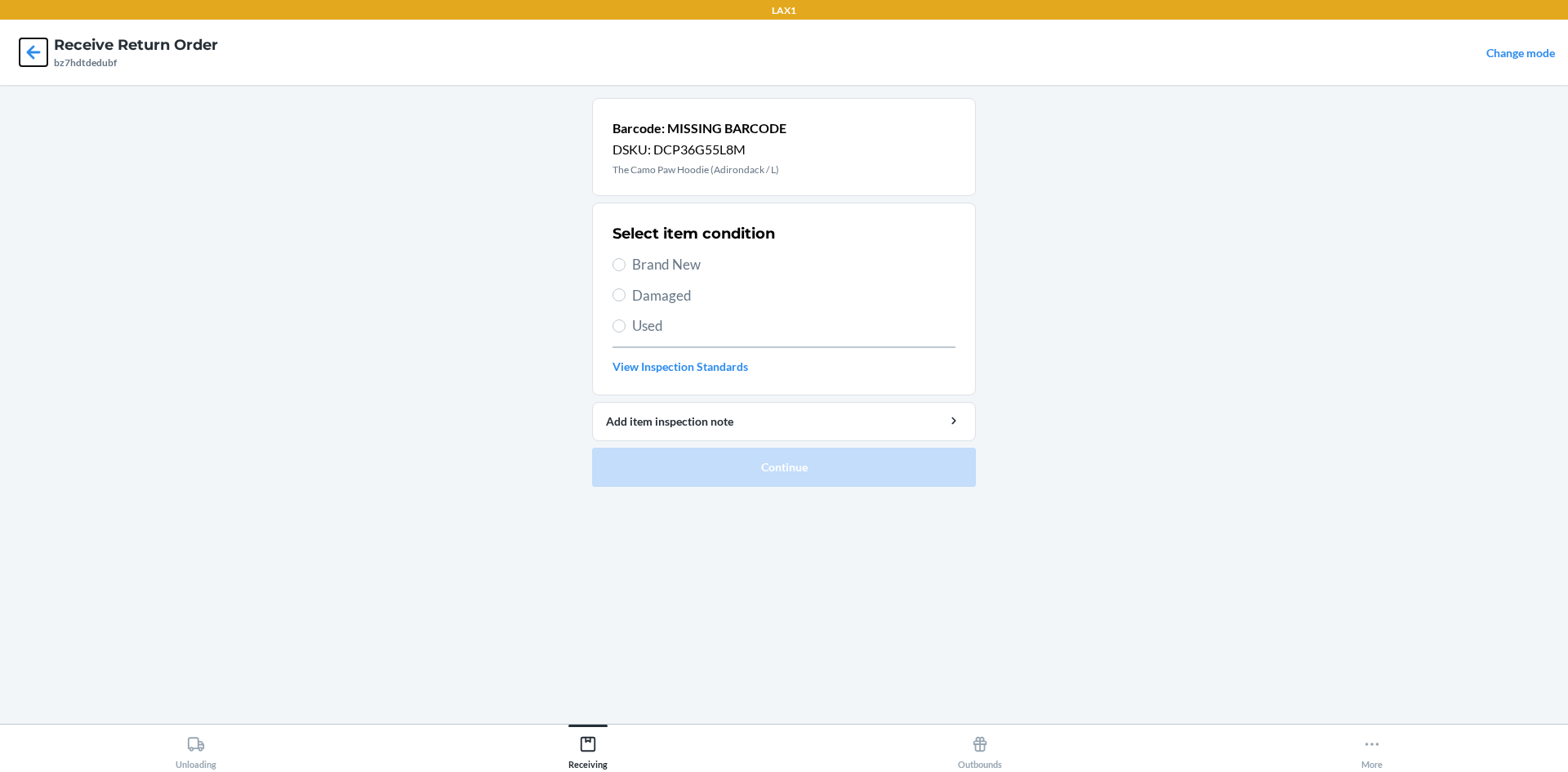
click at [34, 56] on icon at bounding box center [33, 52] width 28 height 28
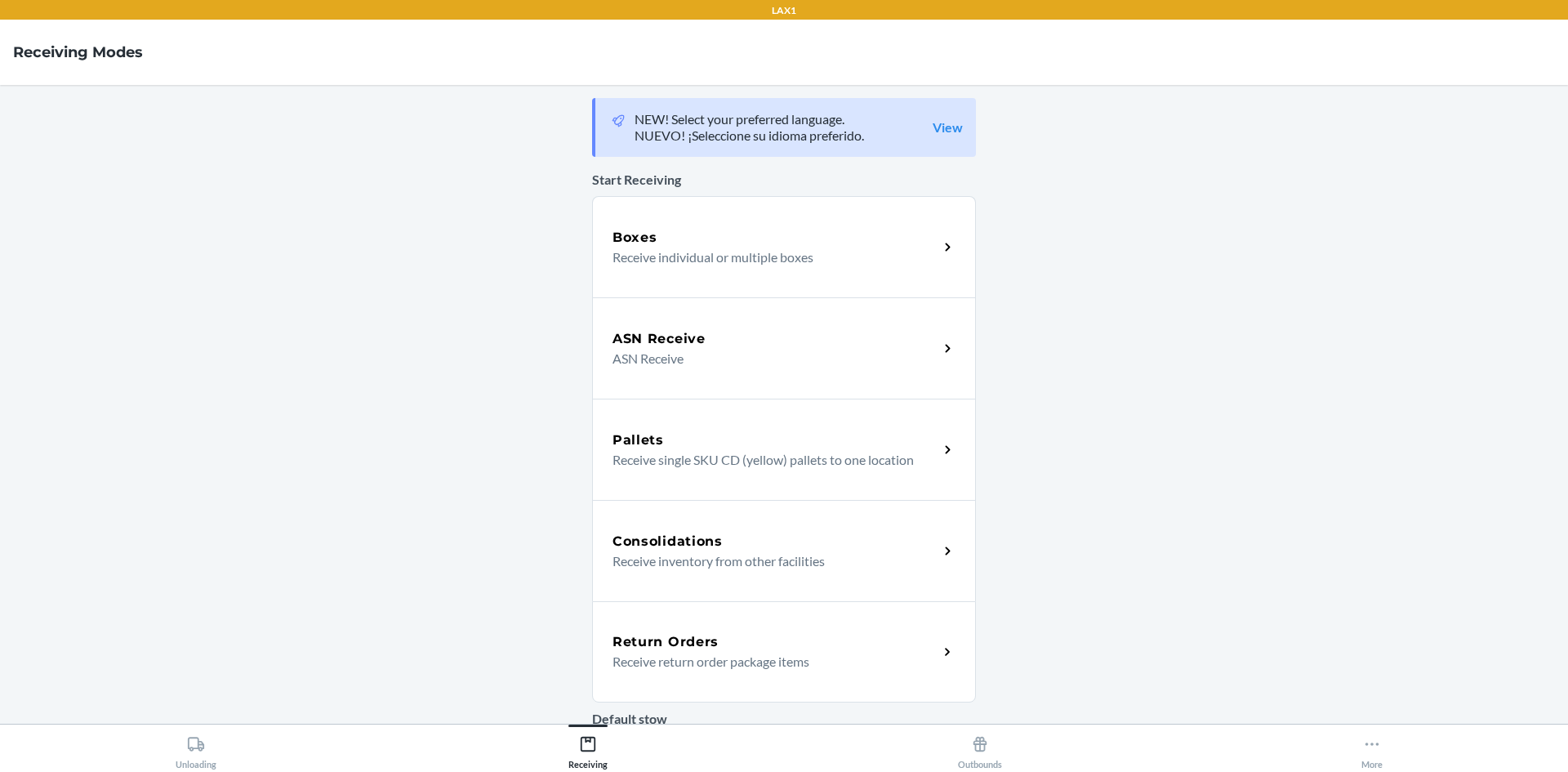
click at [656, 660] on p "Receive return order package items" at bounding box center [768, 661] width 312 height 19
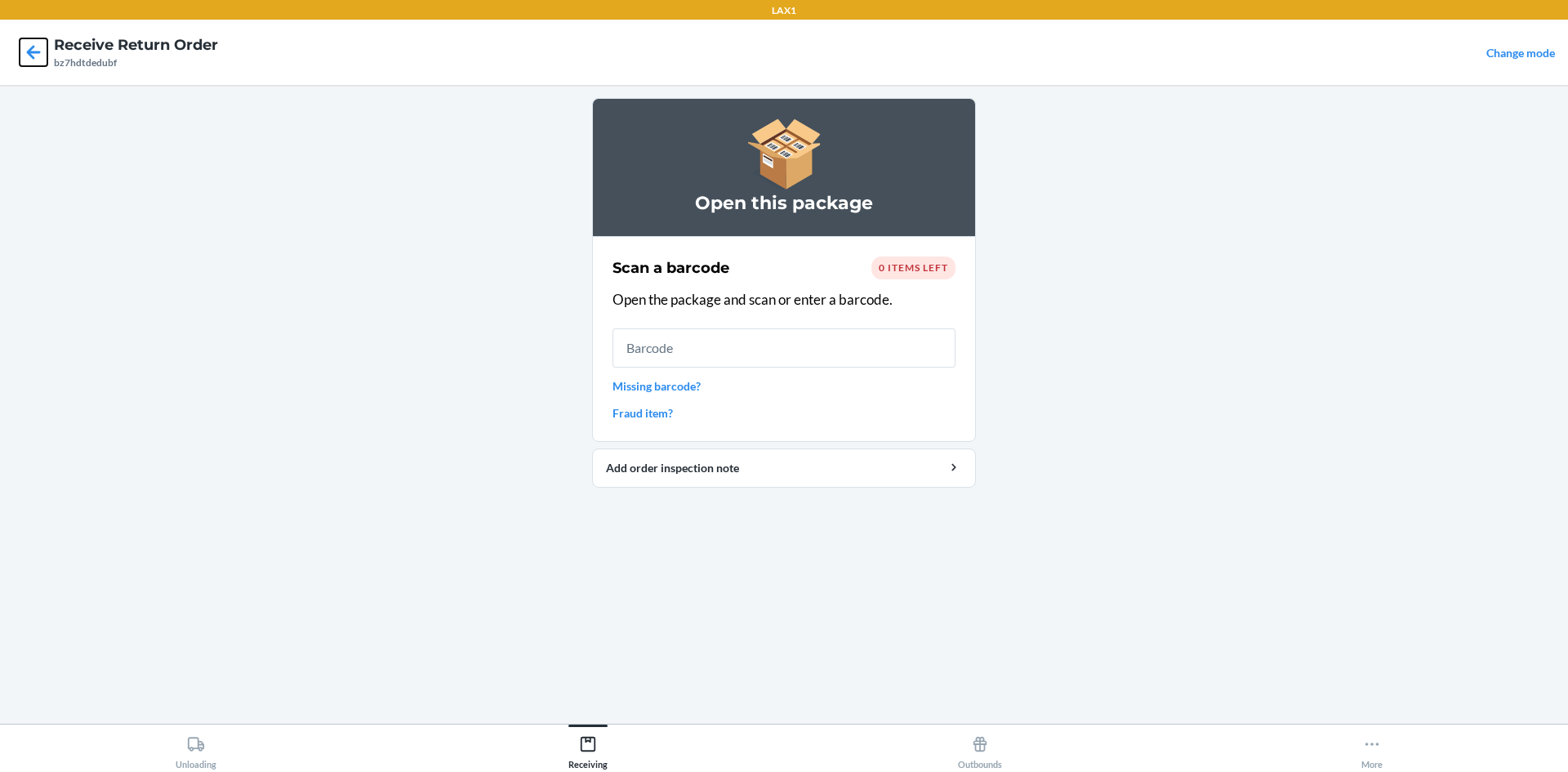
click at [30, 58] on icon at bounding box center [33, 52] width 28 height 28
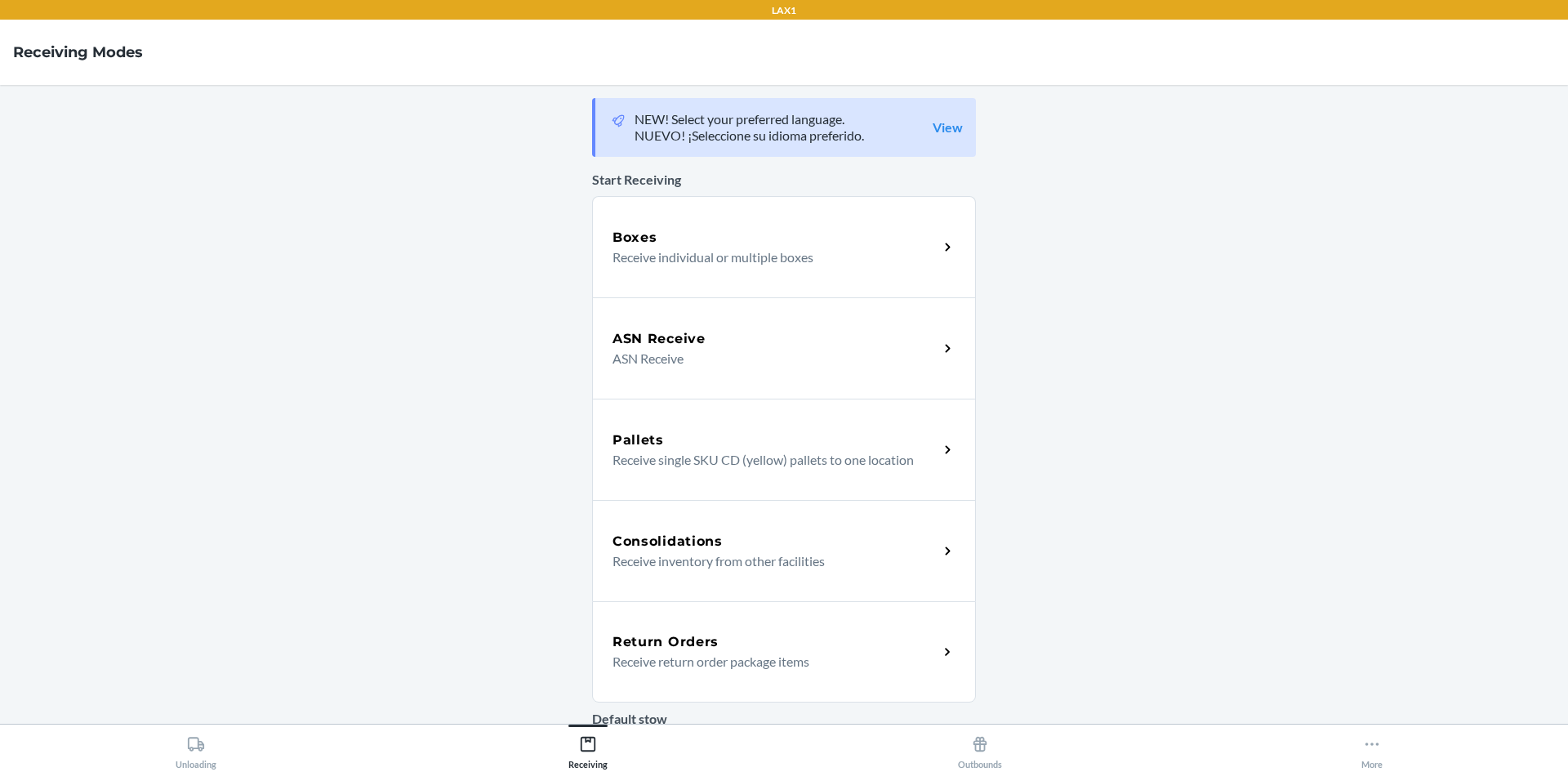
click at [762, 653] on p "Receive return order package items" at bounding box center [768, 661] width 312 height 19
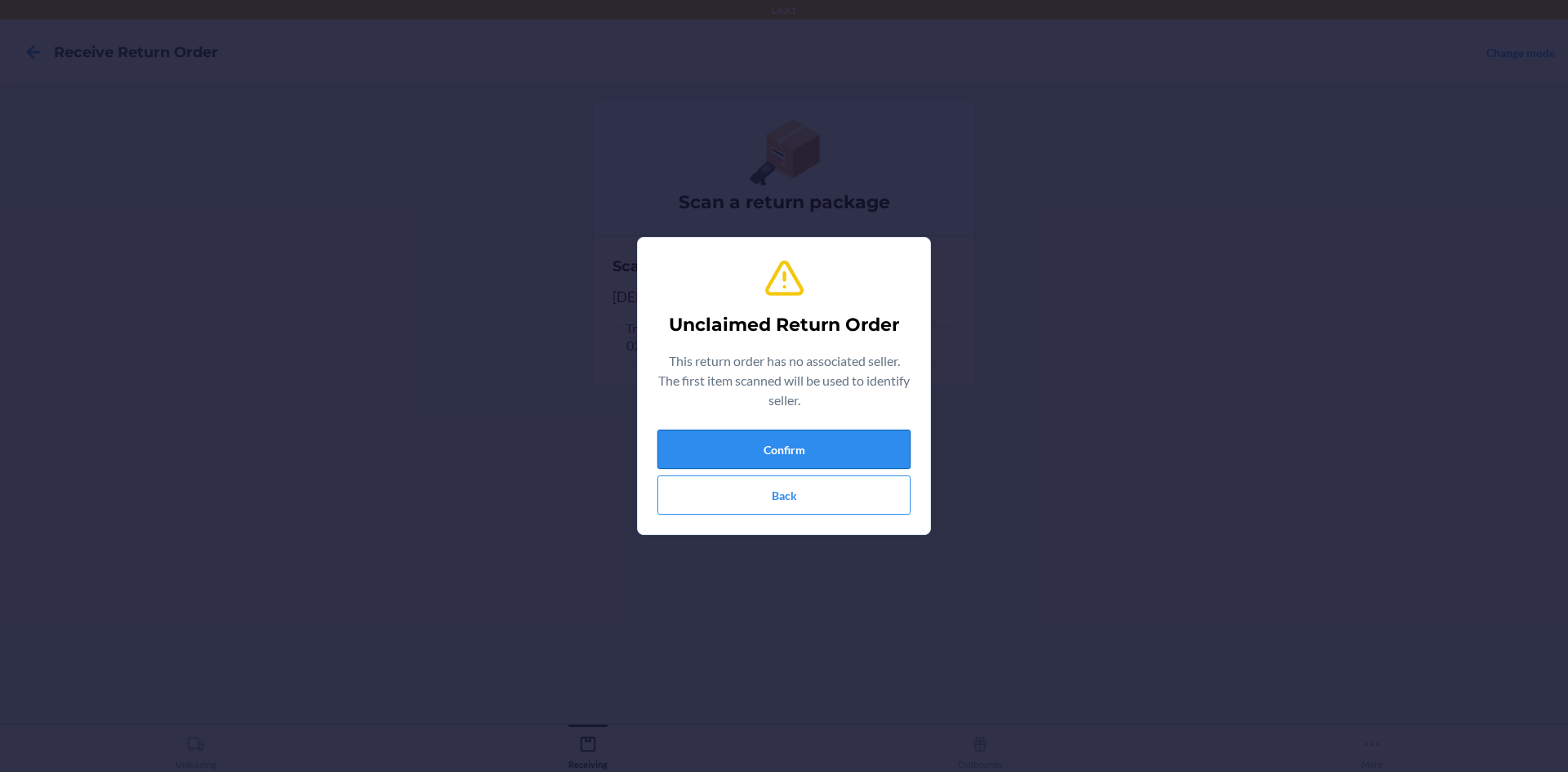
click at [779, 440] on button "Confirm" at bounding box center [784, 449] width 253 height 39
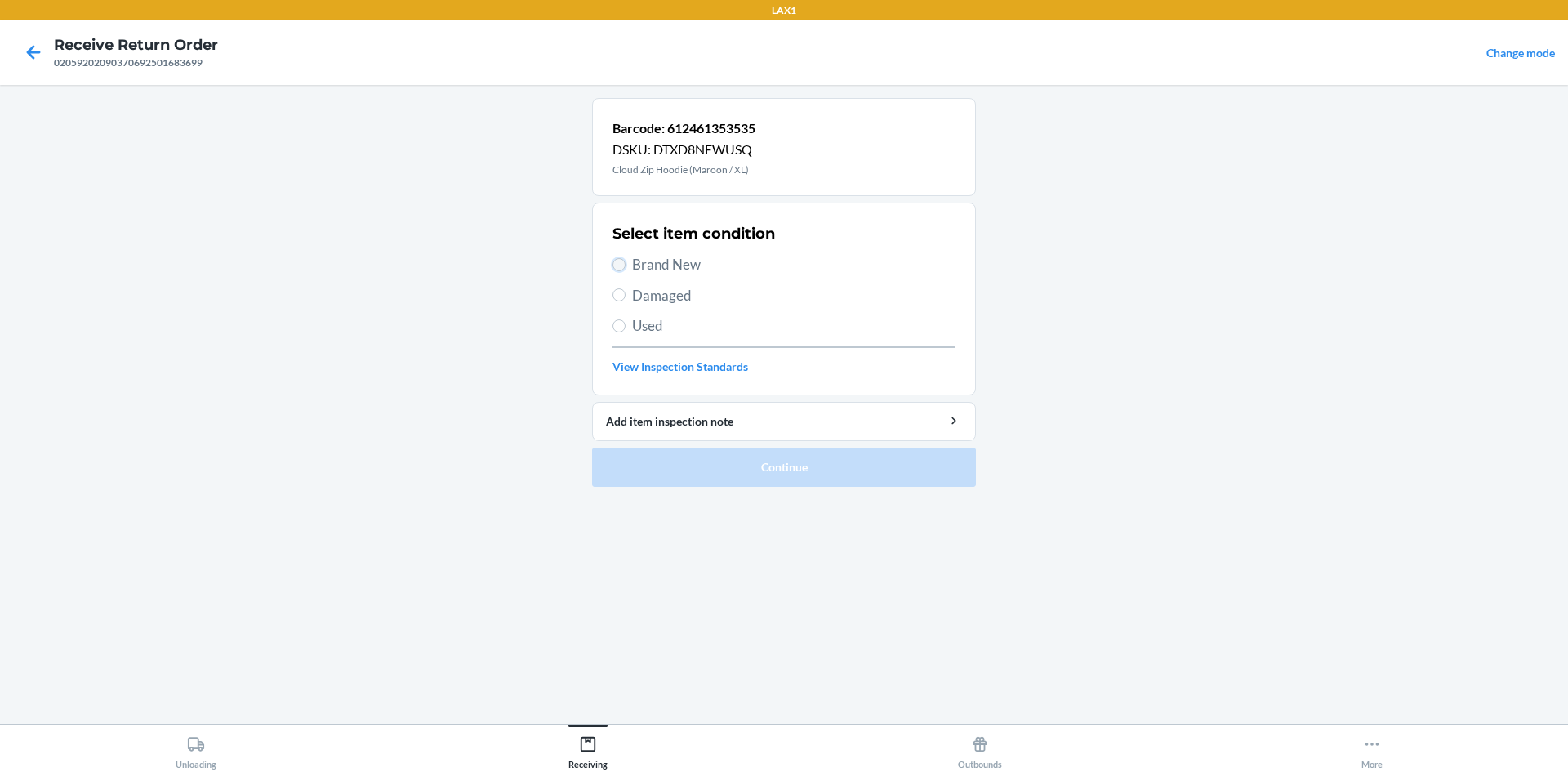
click at [622, 266] on input "Brand New" at bounding box center [618, 264] width 13 height 13
radio input "true"
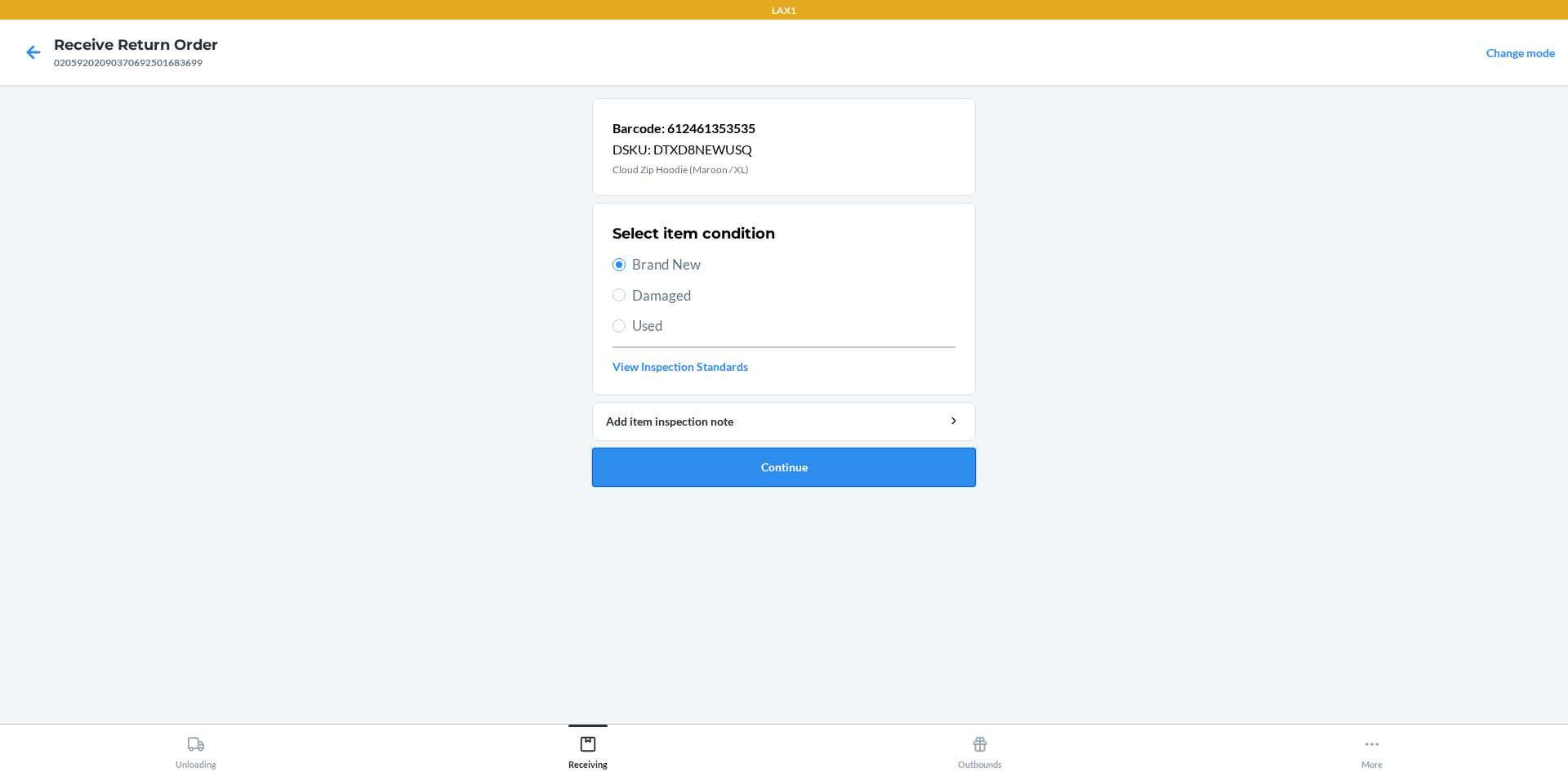
click at [777, 456] on button "Continue" at bounding box center [784, 466] width 384 height 39
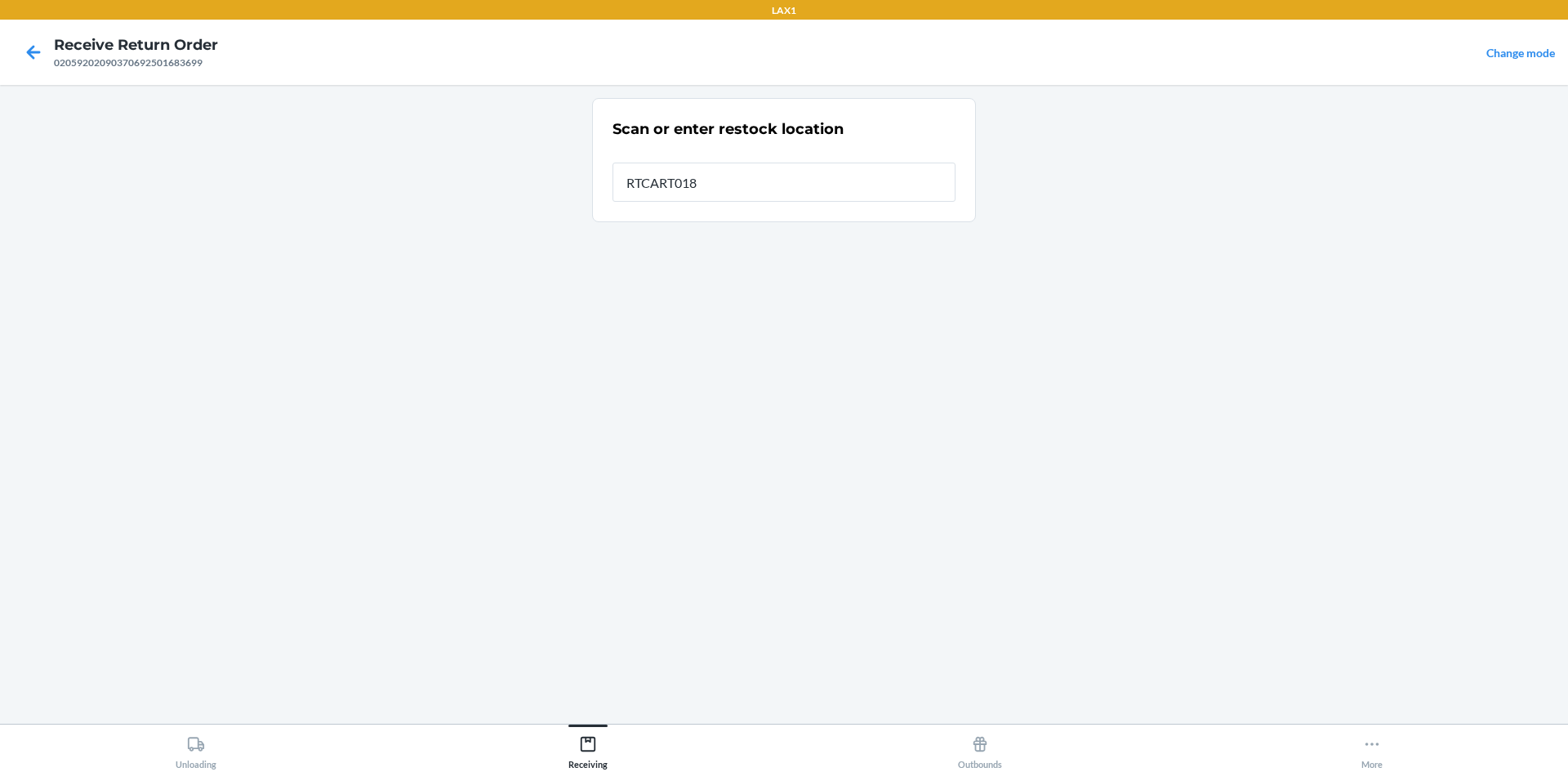
type input "RTCART018"
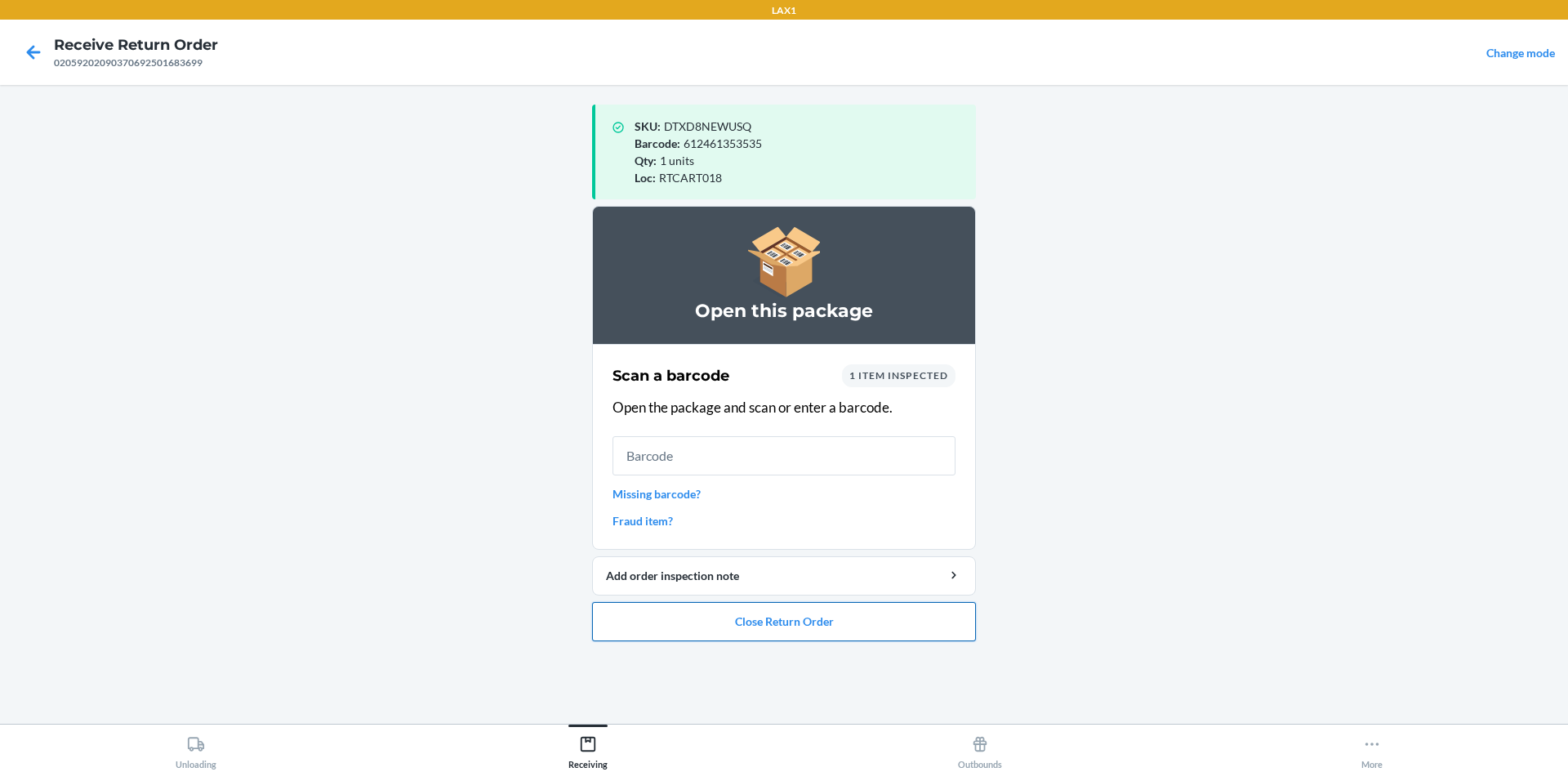
click at [799, 628] on button "Close Return Order" at bounding box center [784, 621] width 384 height 39
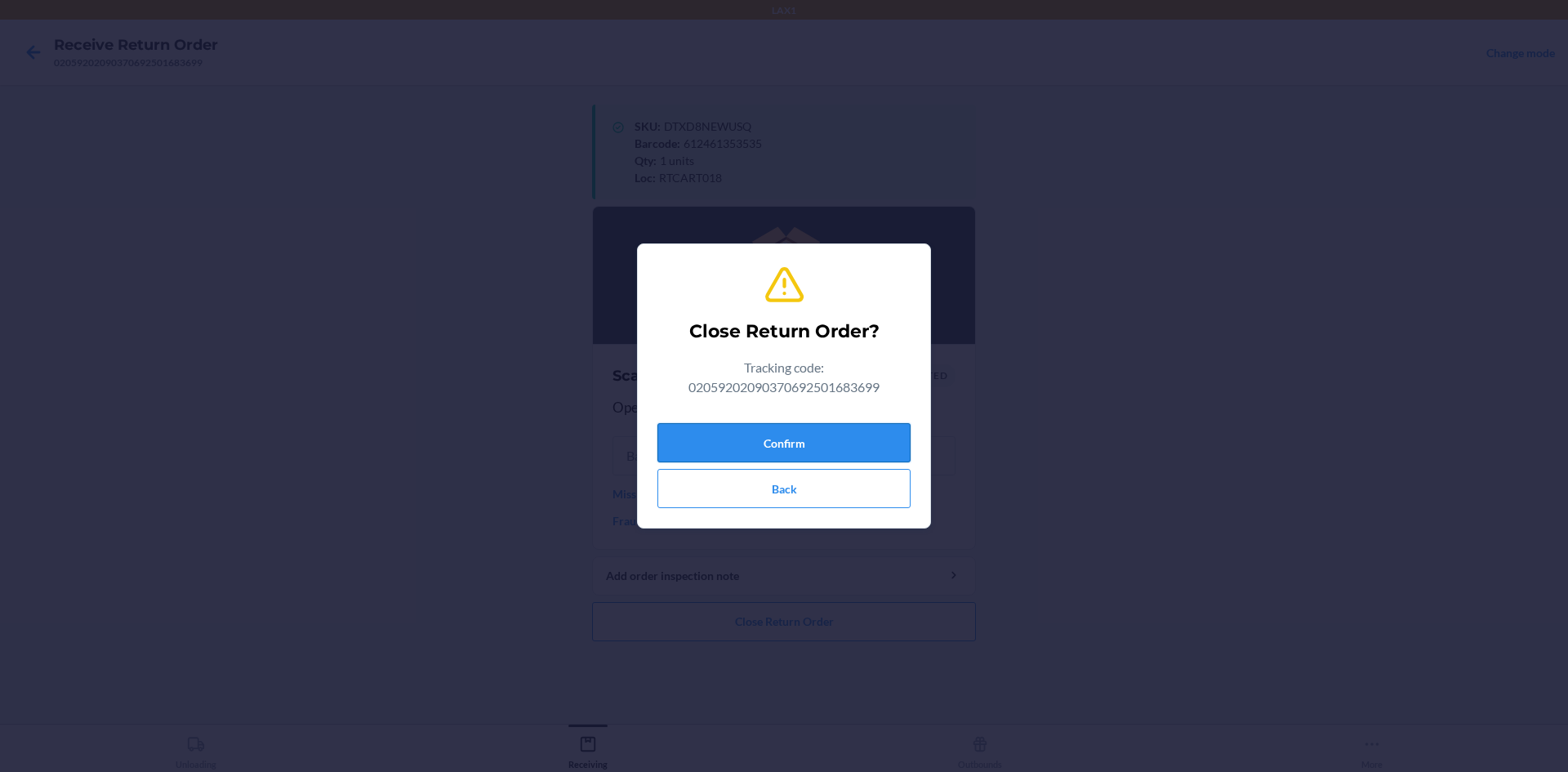
click at [801, 439] on button "Confirm" at bounding box center [784, 442] width 253 height 39
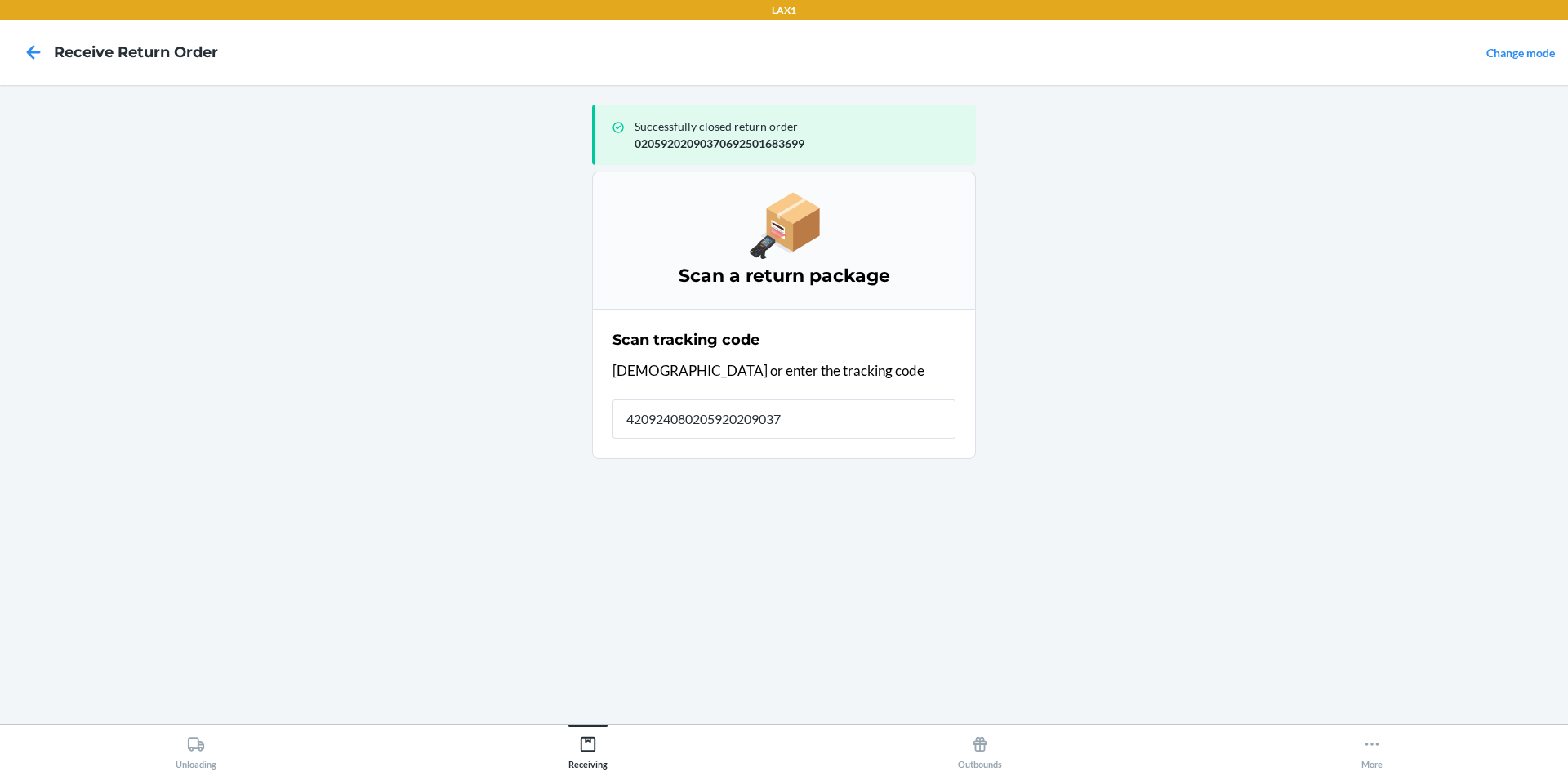
type input "4209240802059202090370"
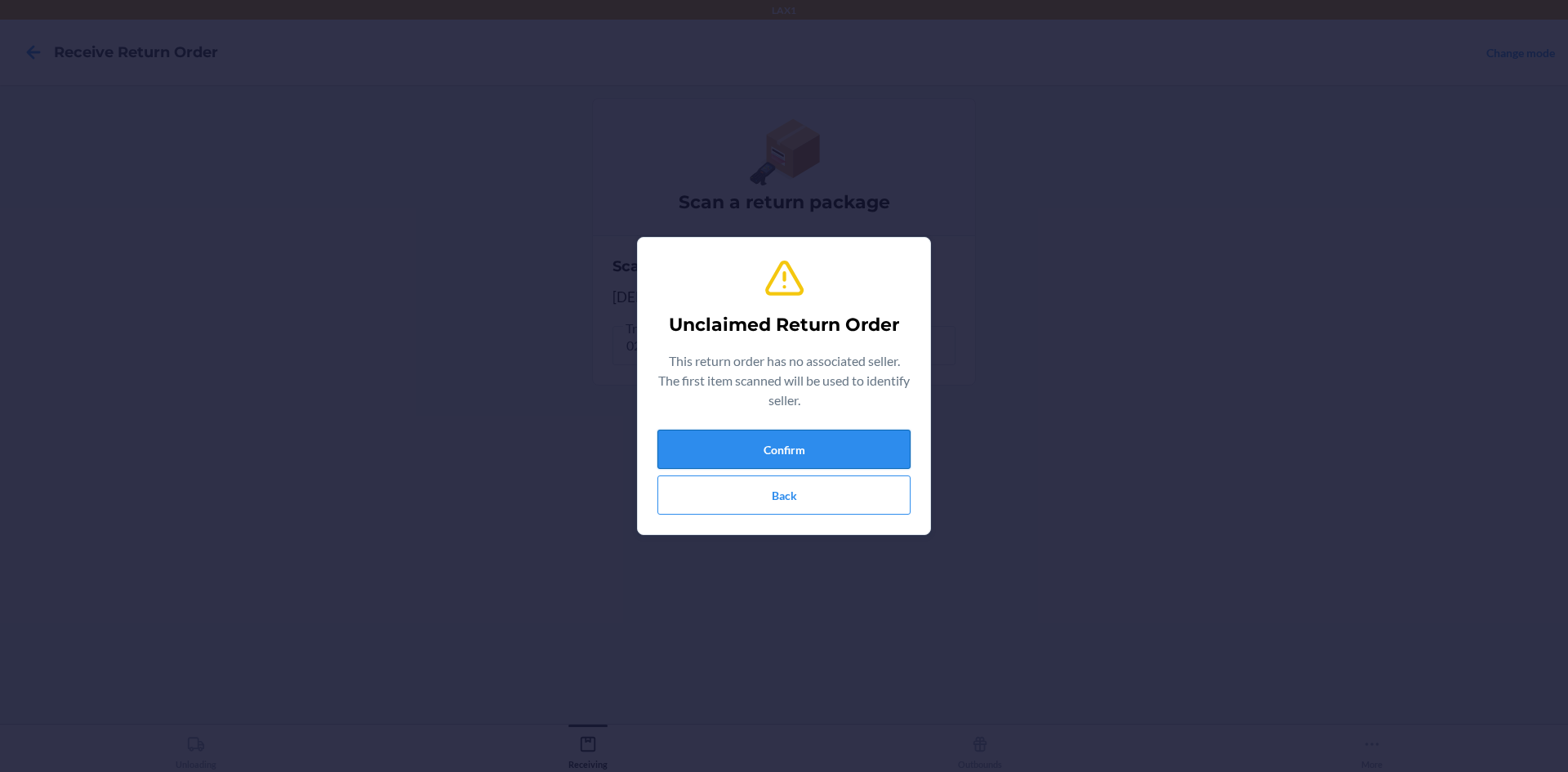
click at [792, 441] on button "Confirm" at bounding box center [784, 449] width 253 height 39
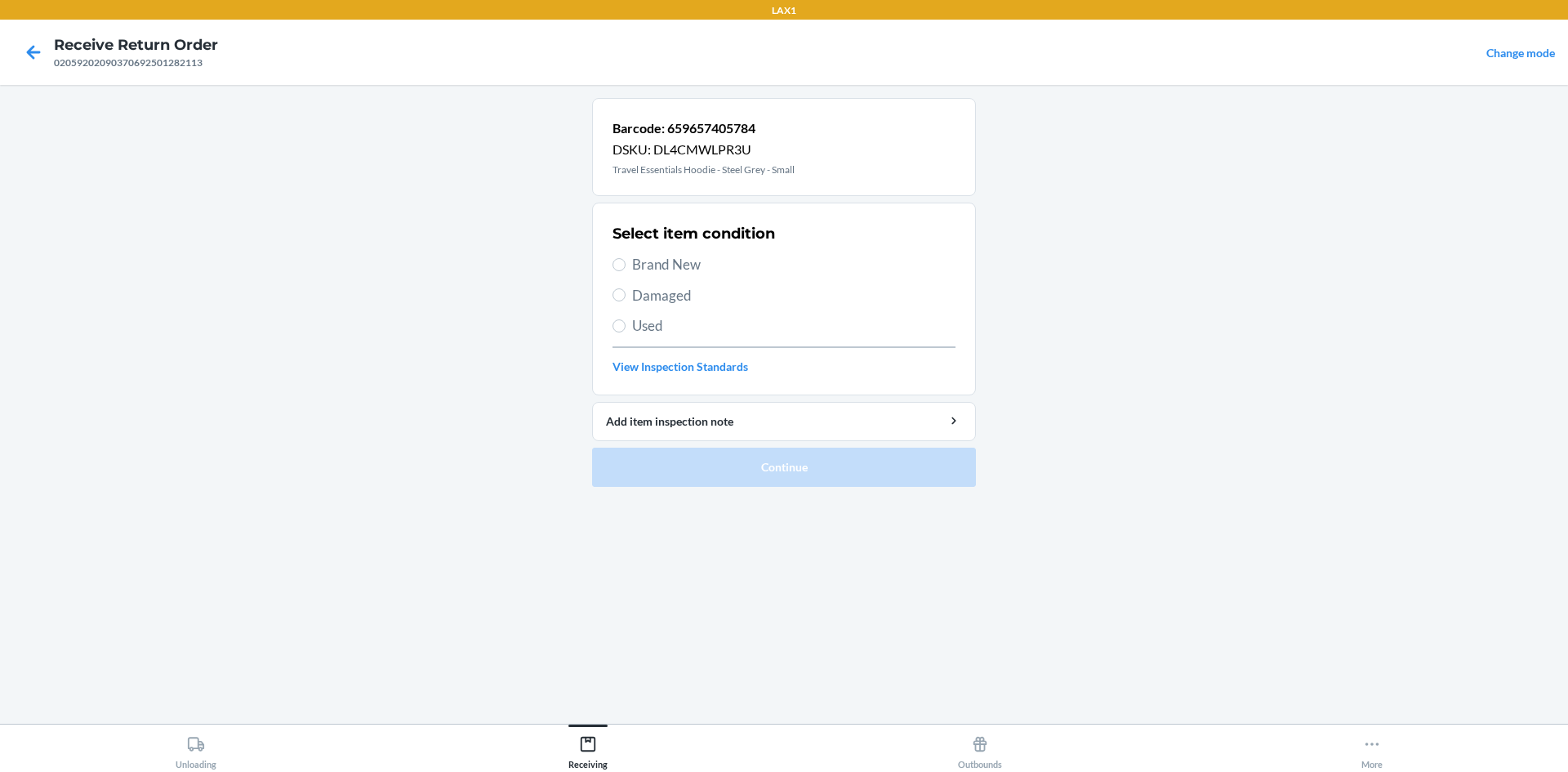
click at [617, 273] on label "Brand New" at bounding box center [784, 265] width 343 height 21
click at [617, 271] on input "Brand New" at bounding box center [618, 264] width 13 height 13
radio input "true"
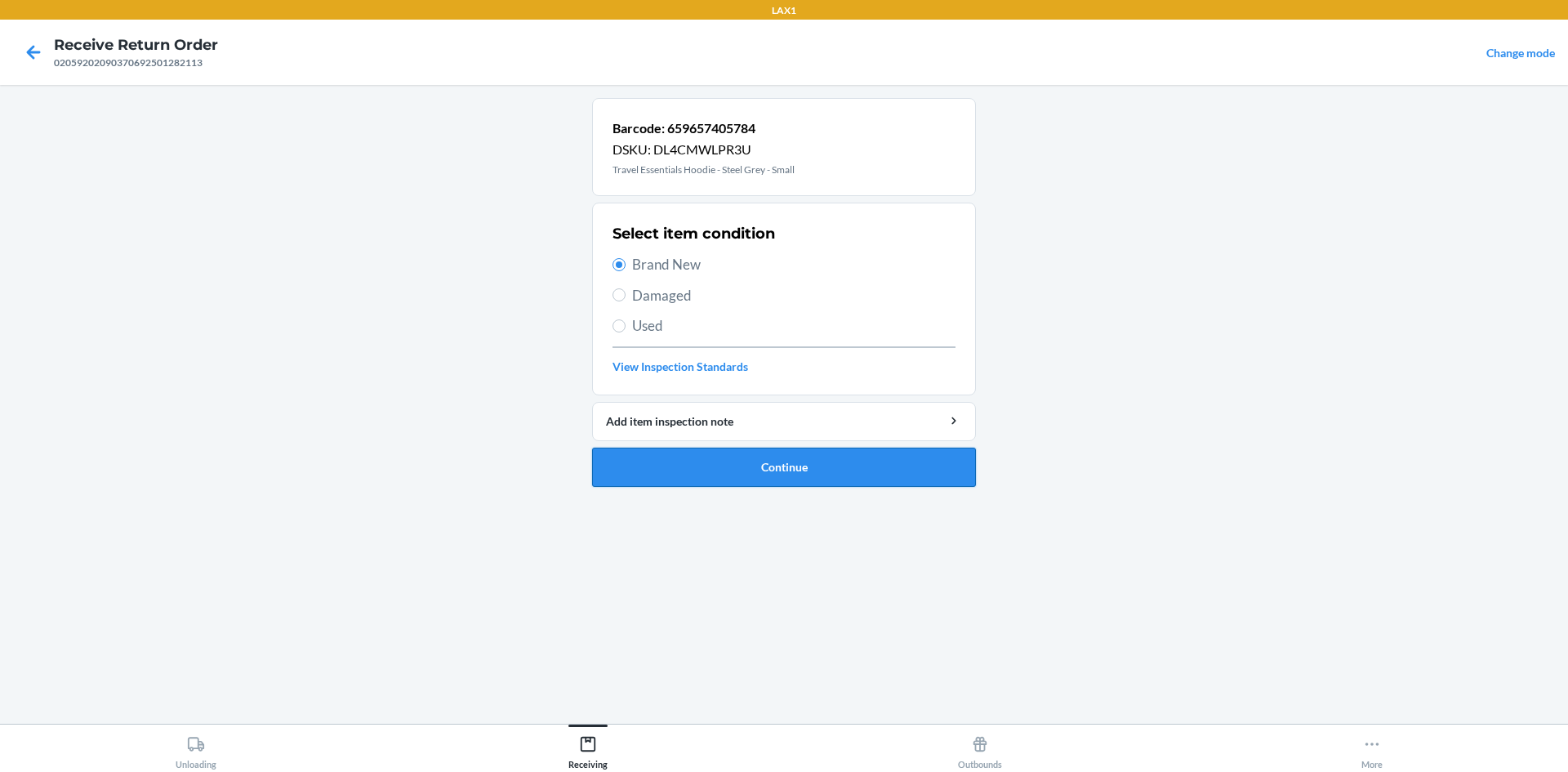
click at [773, 463] on button "Continue" at bounding box center [784, 466] width 384 height 39
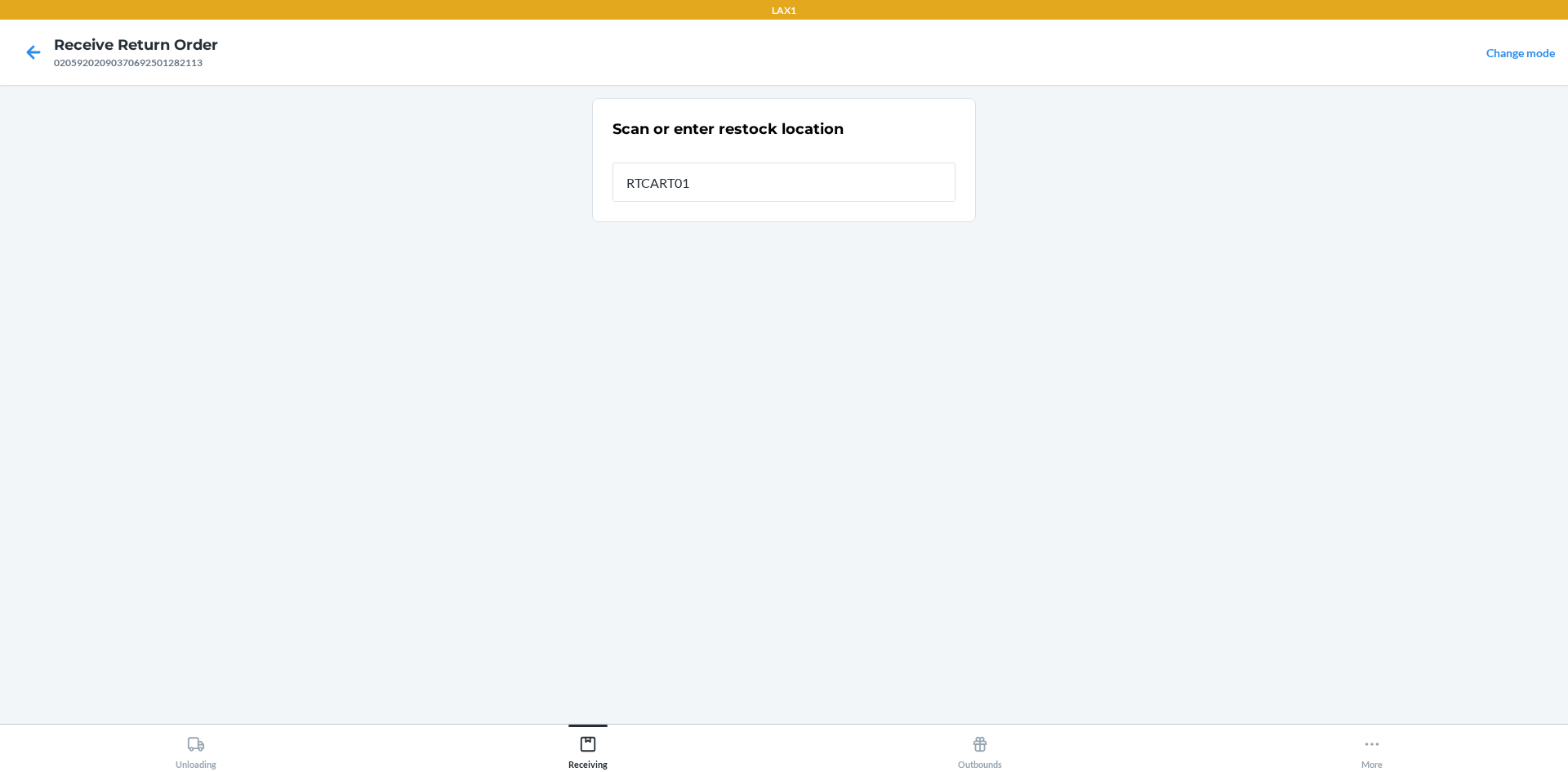
type input "RTCART018"
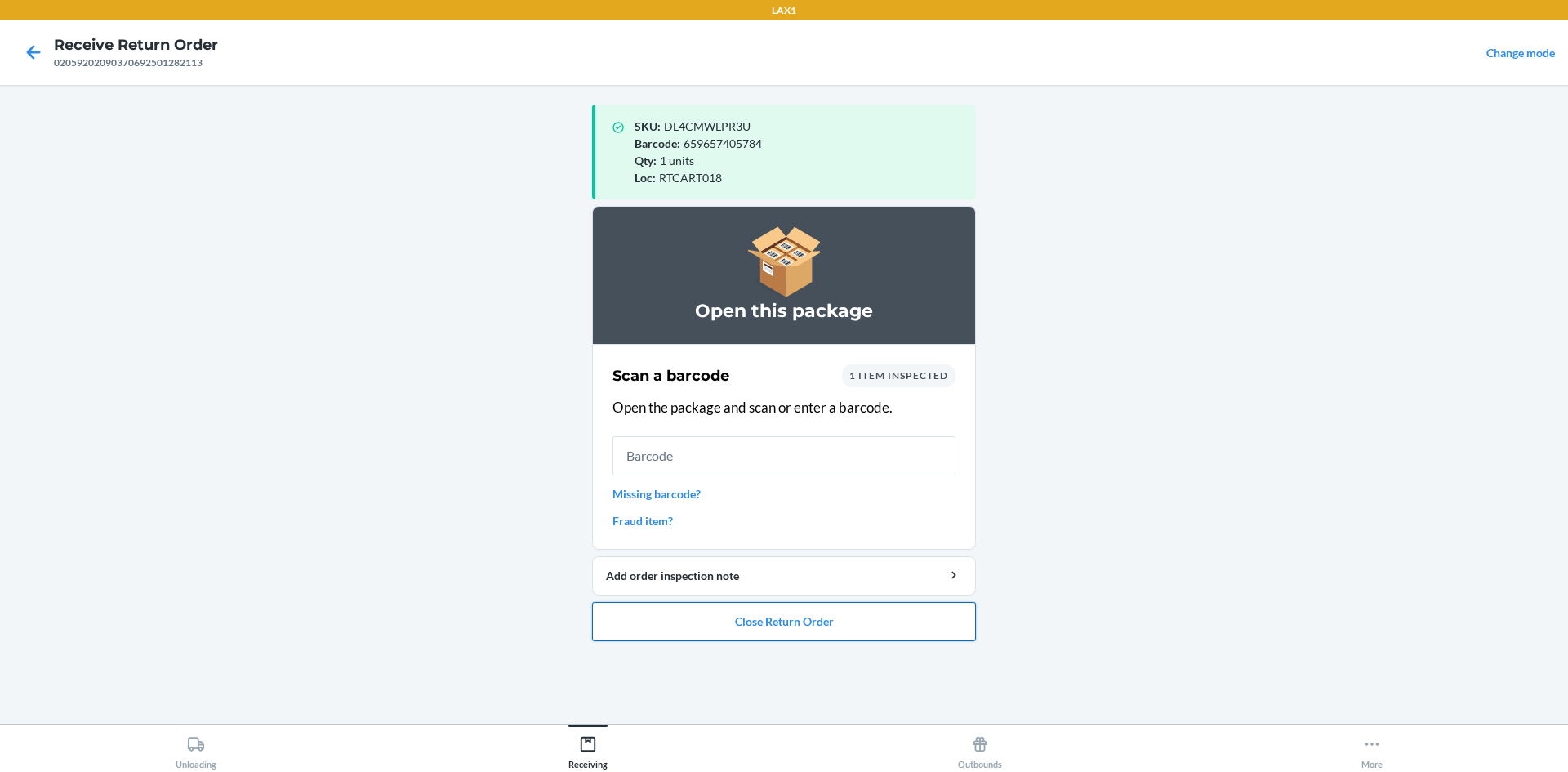
click at [759, 632] on button "Close Return Order" at bounding box center [784, 621] width 384 height 39
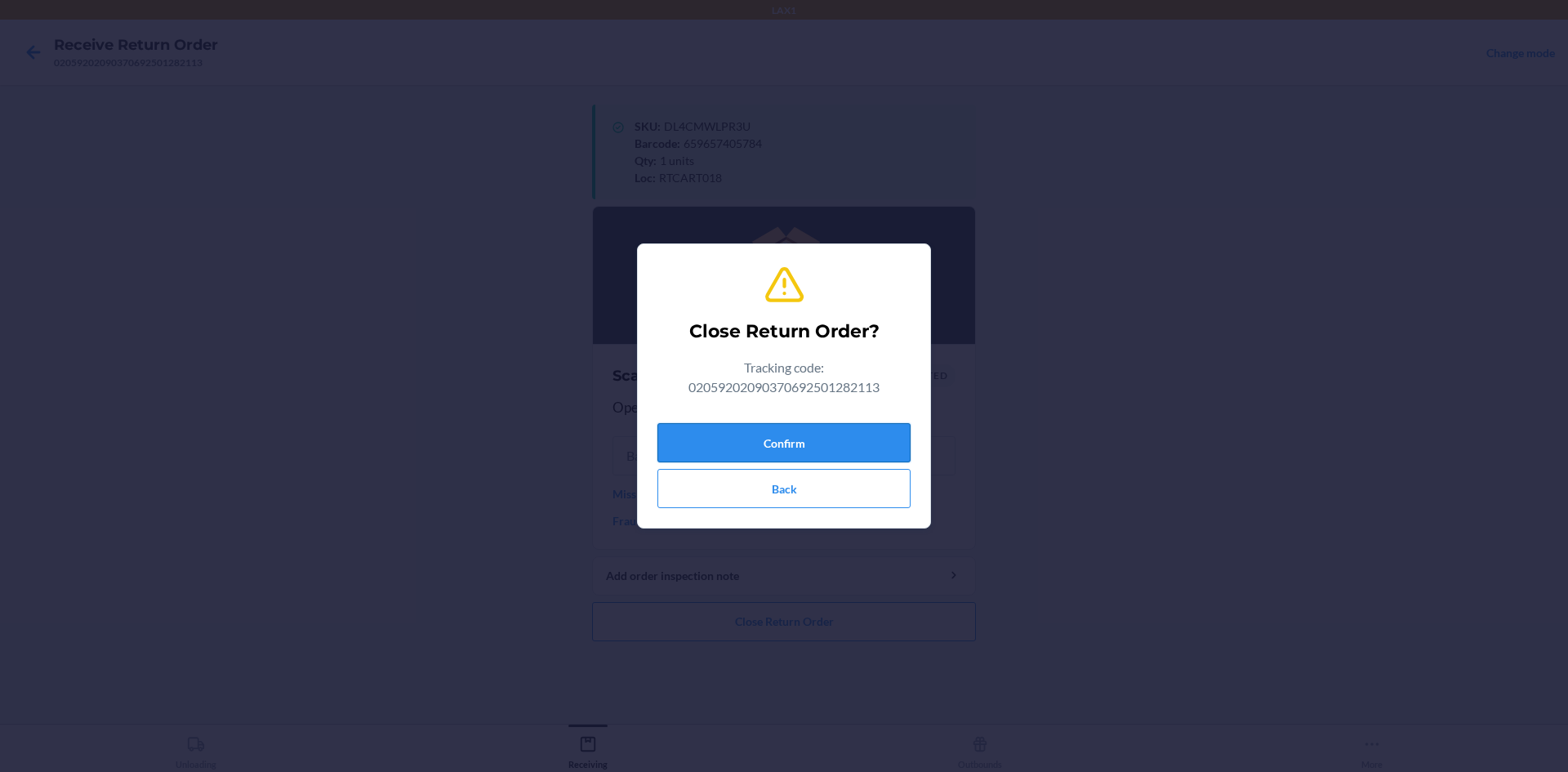
click at [774, 447] on button "Confirm" at bounding box center [784, 442] width 253 height 39
click at [796, 445] on button "Confirm" at bounding box center [784, 442] width 253 height 39
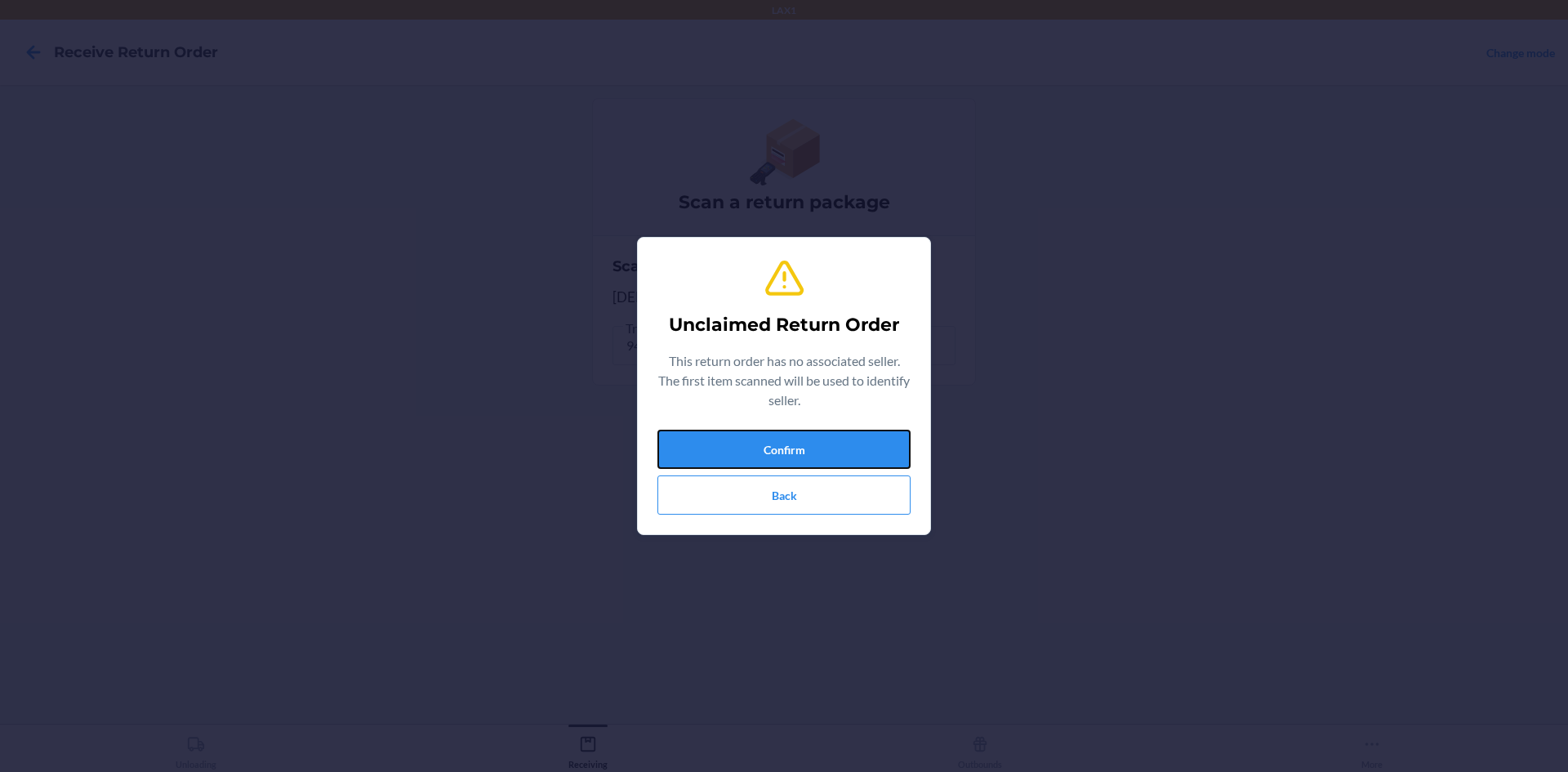
click at [796, 445] on button "Confirm" at bounding box center [784, 449] width 253 height 39
click at [804, 494] on button "Back" at bounding box center [784, 495] width 253 height 39
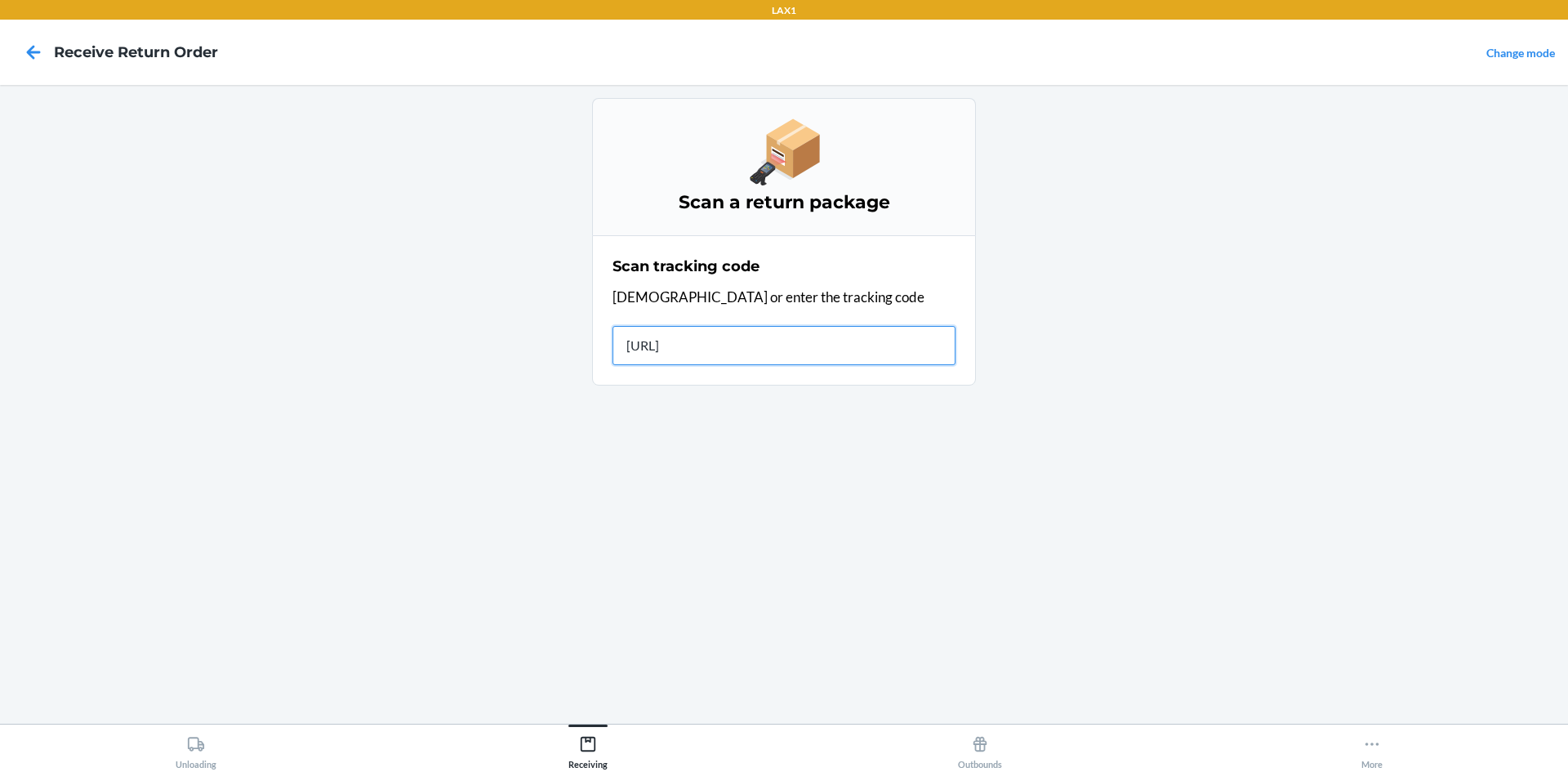
type input "[URL]."
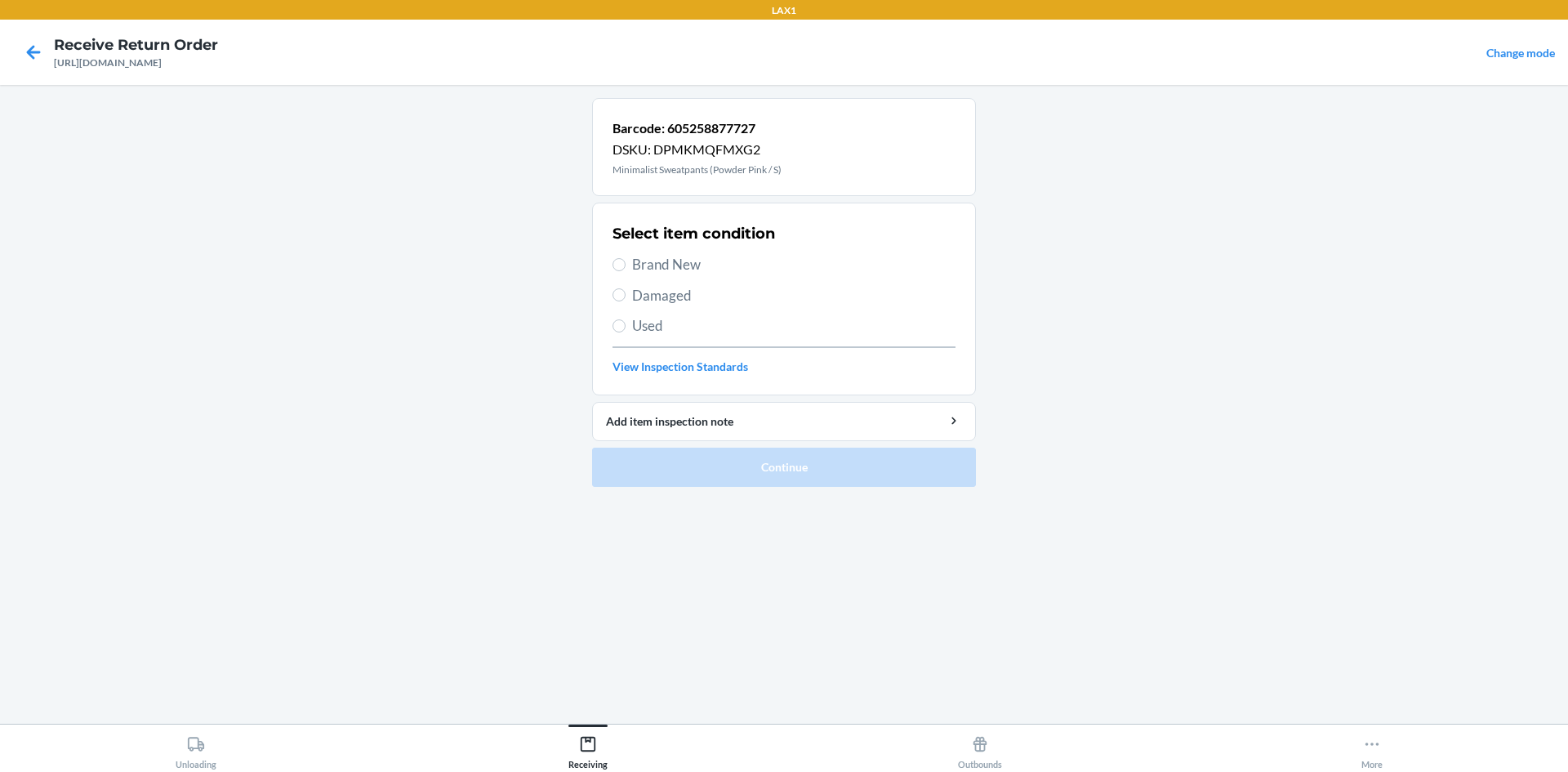
click at [625, 258] on label "Brand New" at bounding box center [784, 265] width 343 height 21
click at [625, 258] on input "Brand New" at bounding box center [618, 264] width 13 height 13
radio input "true"
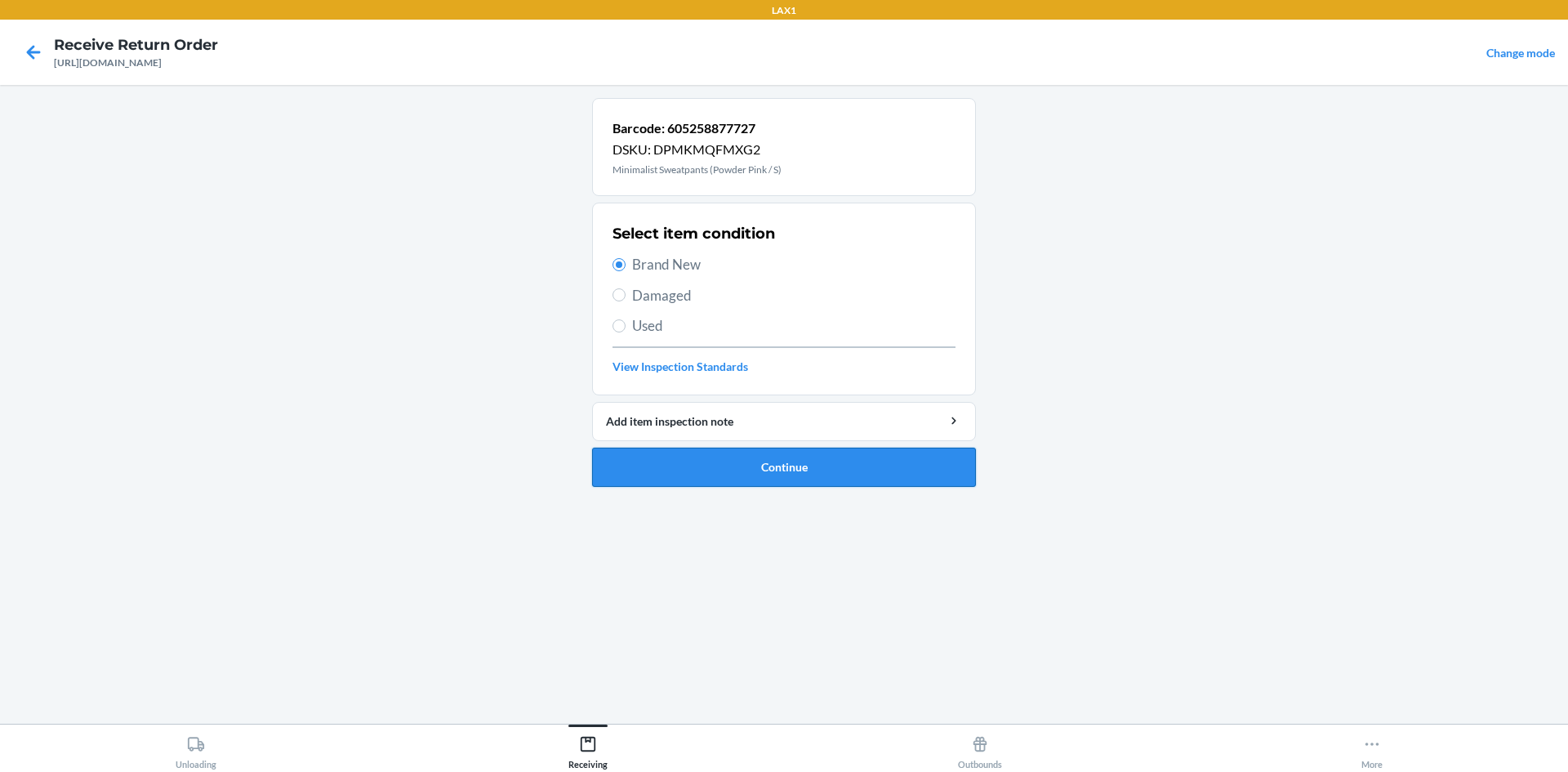
click at [682, 466] on button "Continue" at bounding box center [784, 466] width 384 height 39
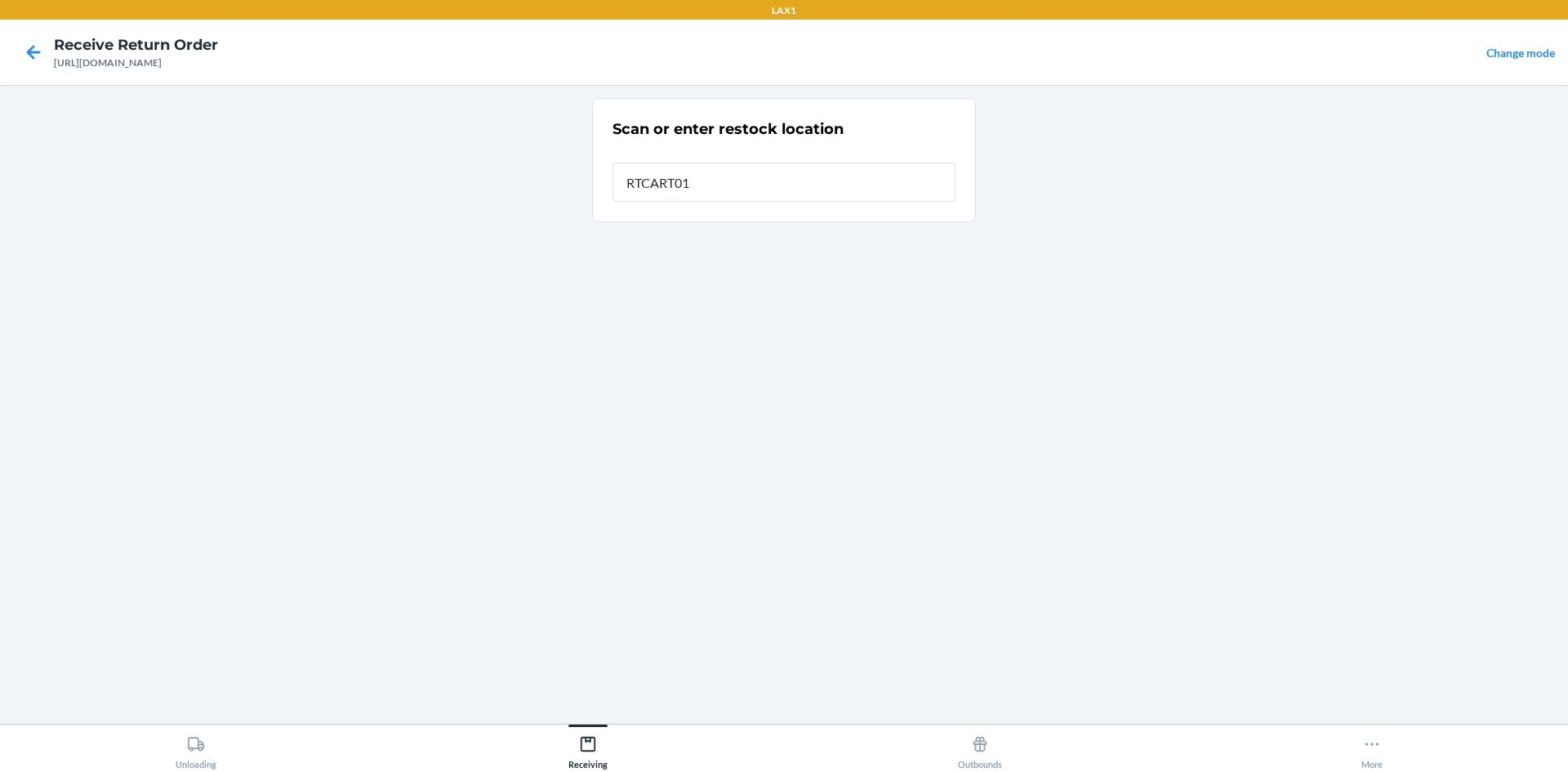
type input "RTCART018"
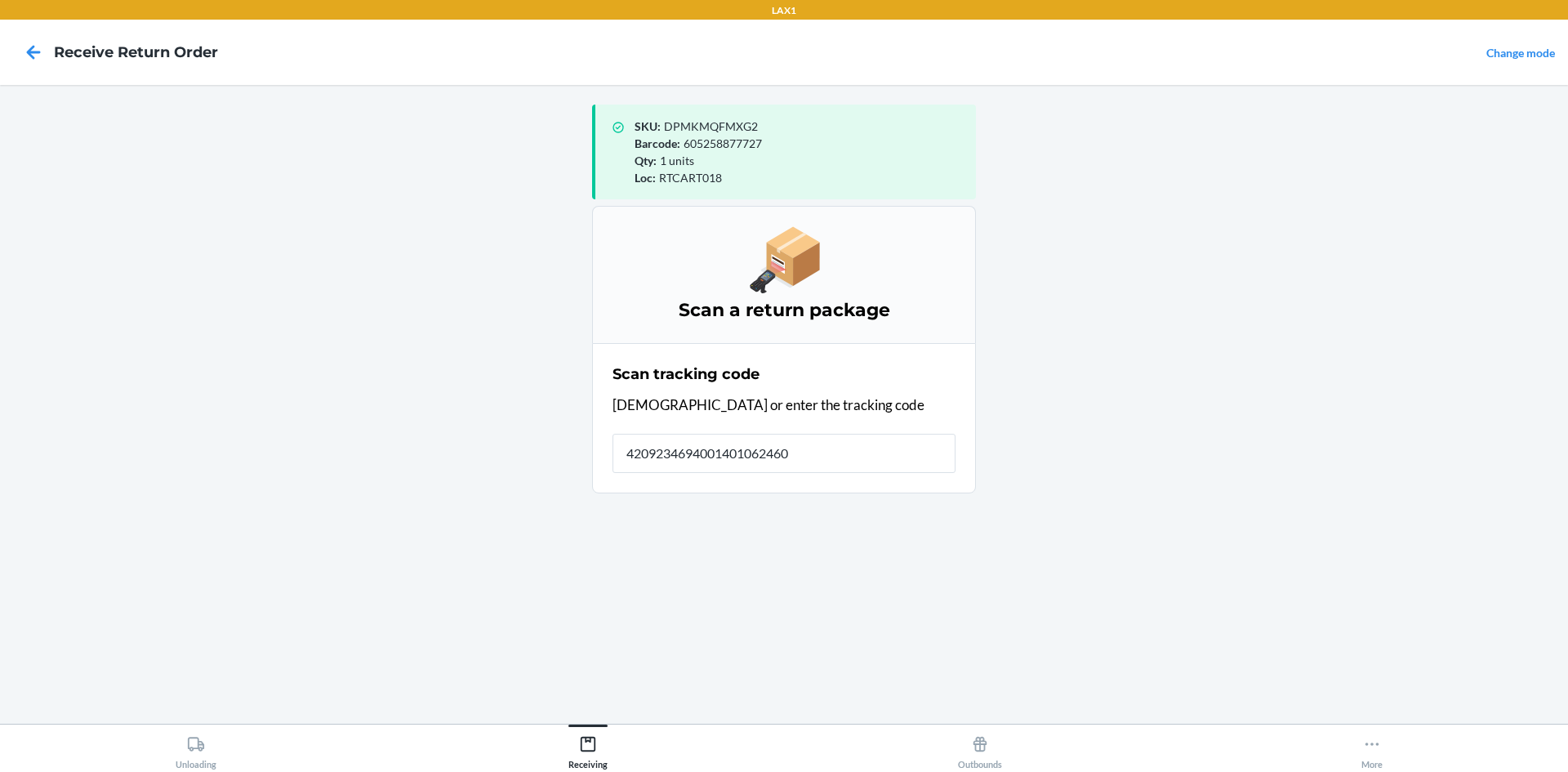
type input "42092346940014010624600"
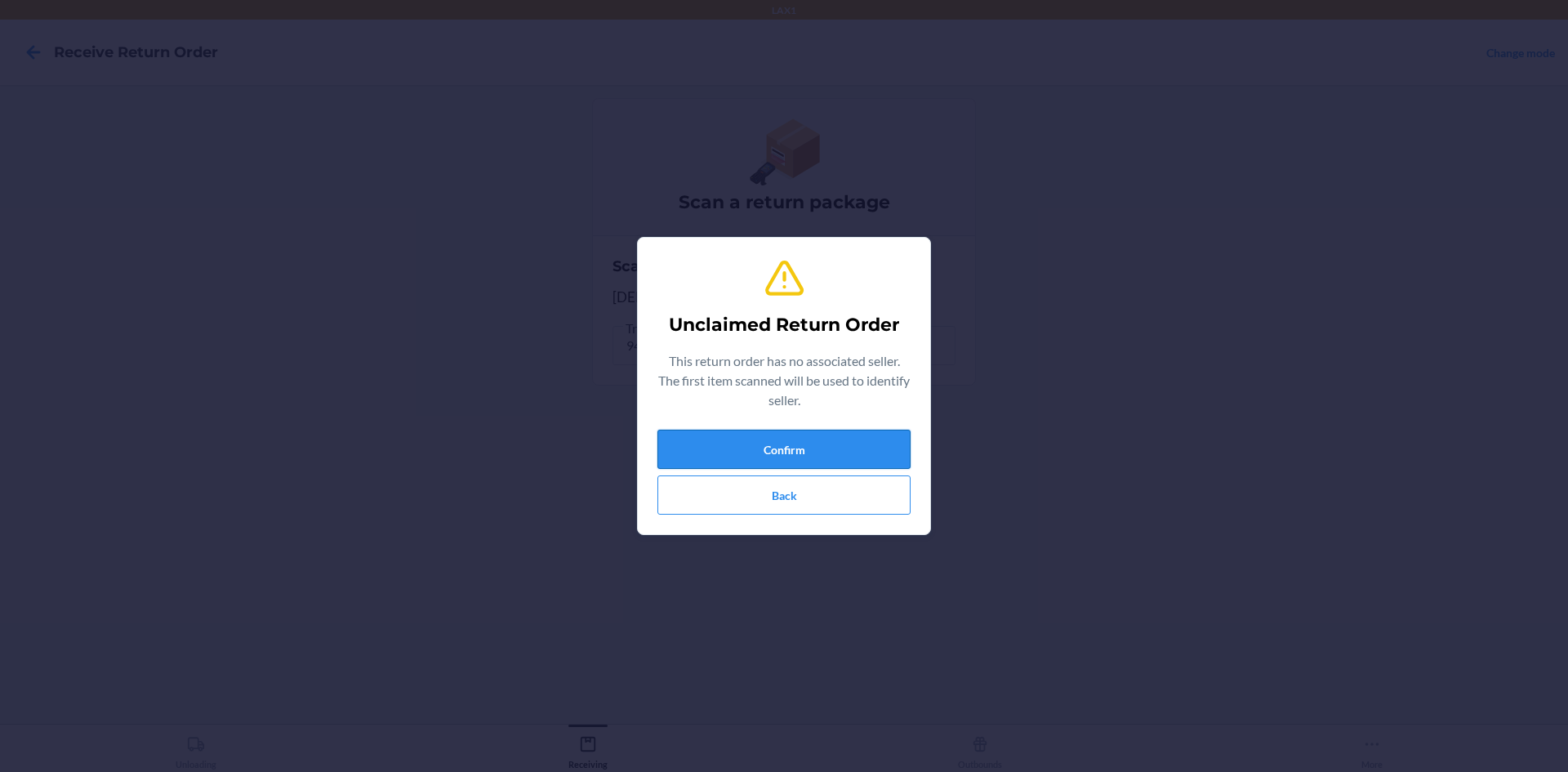
click at [687, 430] on button "Confirm" at bounding box center [784, 449] width 253 height 39
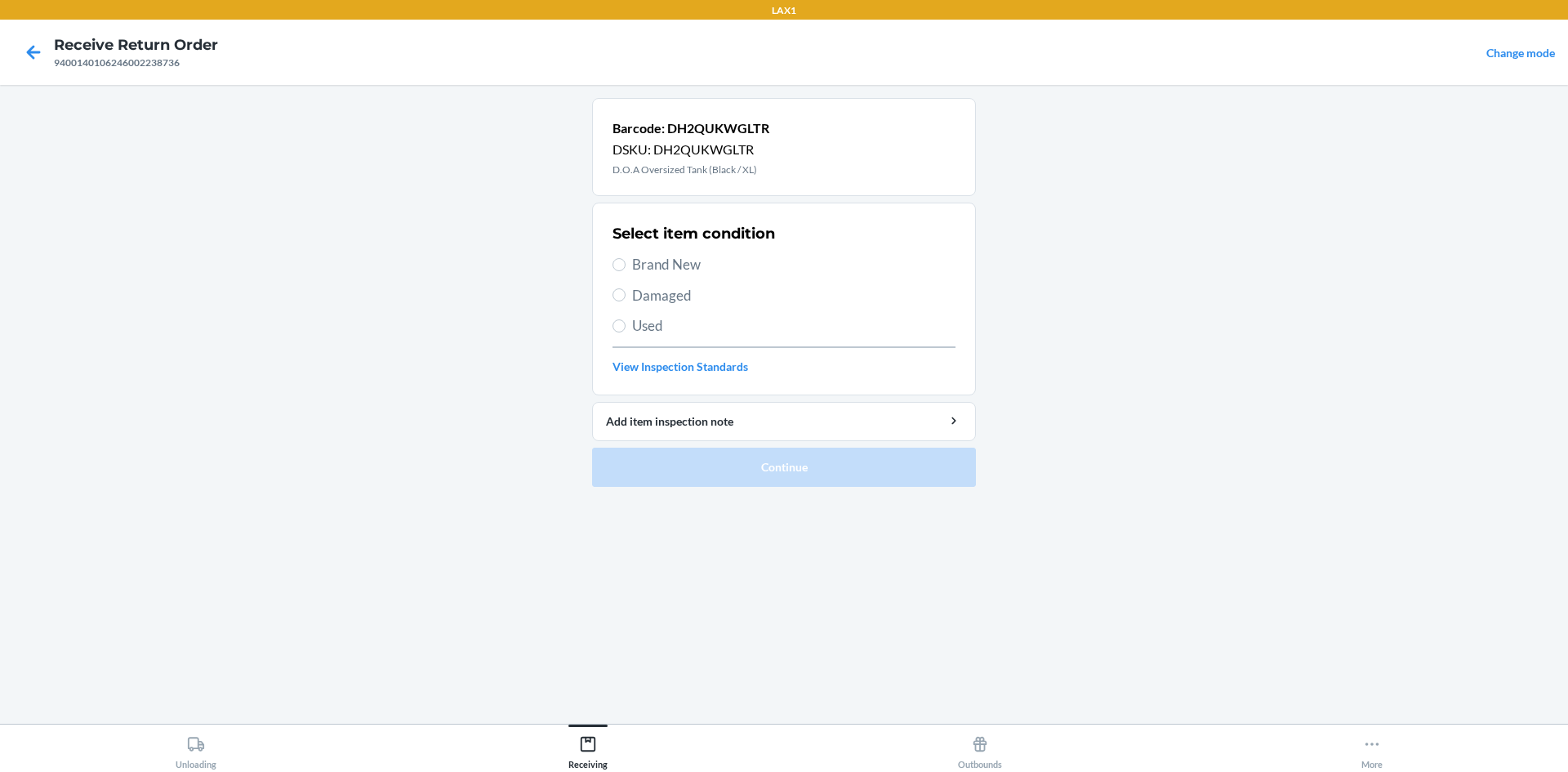
click at [619, 273] on label "Brand New" at bounding box center [784, 265] width 343 height 21
click at [619, 271] on input "Brand New" at bounding box center [618, 264] width 13 height 13
radio input "true"
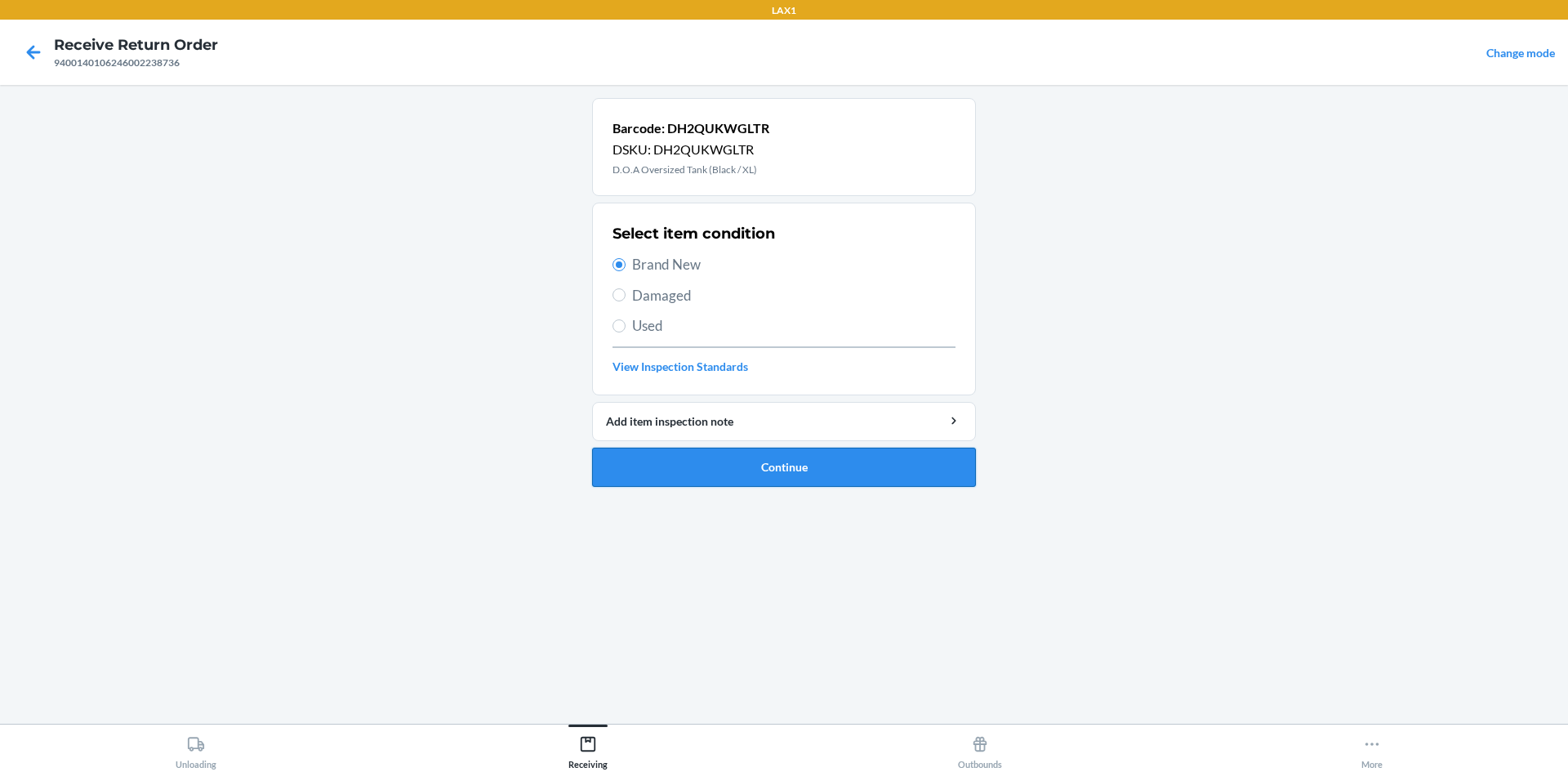
click at [716, 462] on button "Continue" at bounding box center [784, 466] width 384 height 39
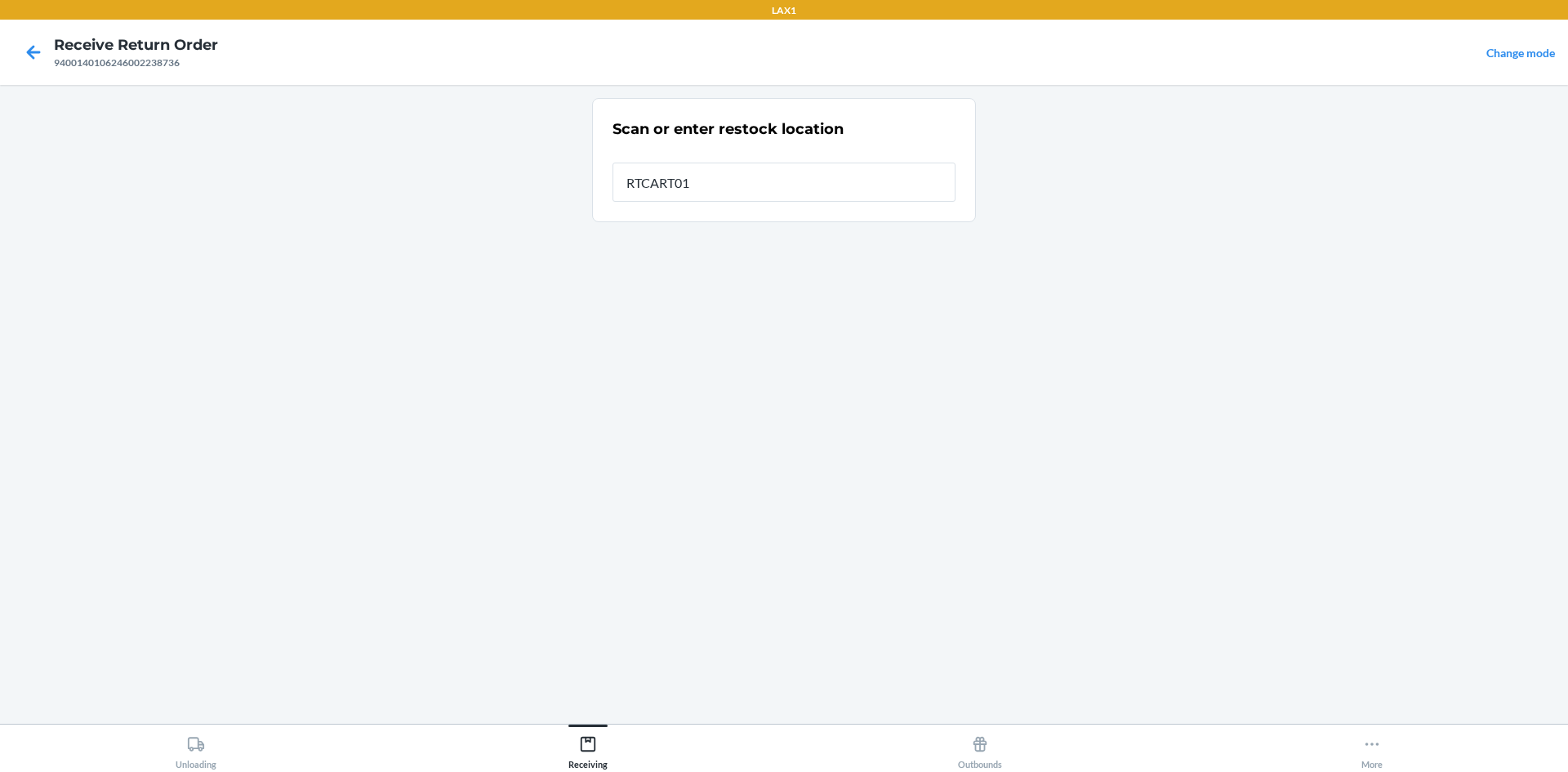
type input "RTCART018"
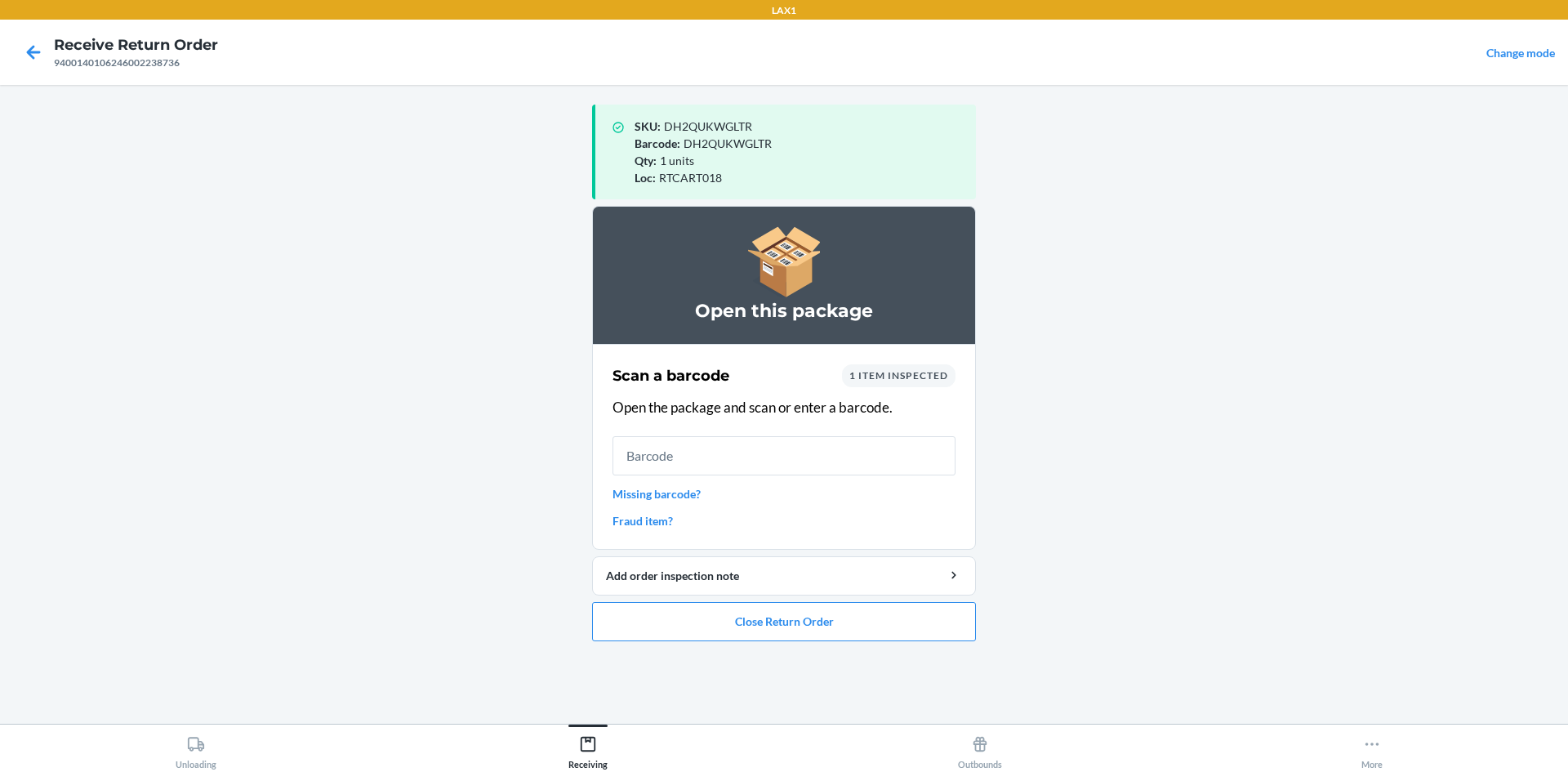
click at [1357, 682] on main "SKU : DH2QUKWGLTR Barcode : DH2QUKWGLTR Qty : 1 units Loc : RTCART018 Open this…" at bounding box center [784, 404] width 1568 height 638
drag, startPoint x: 263, startPoint y: 266, endPoint x: 276, endPoint y: 276, distance: 16.4
click at [276, 276] on main "SKU : DH2QUKWGLTR Barcode : DH2QUKWGLTR Qty : 1 units Loc : RTCART018 Open this…" at bounding box center [784, 404] width 1568 height 638
click at [793, 622] on button "Close Return Order" at bounding box center [784, 621] width 384 height 39
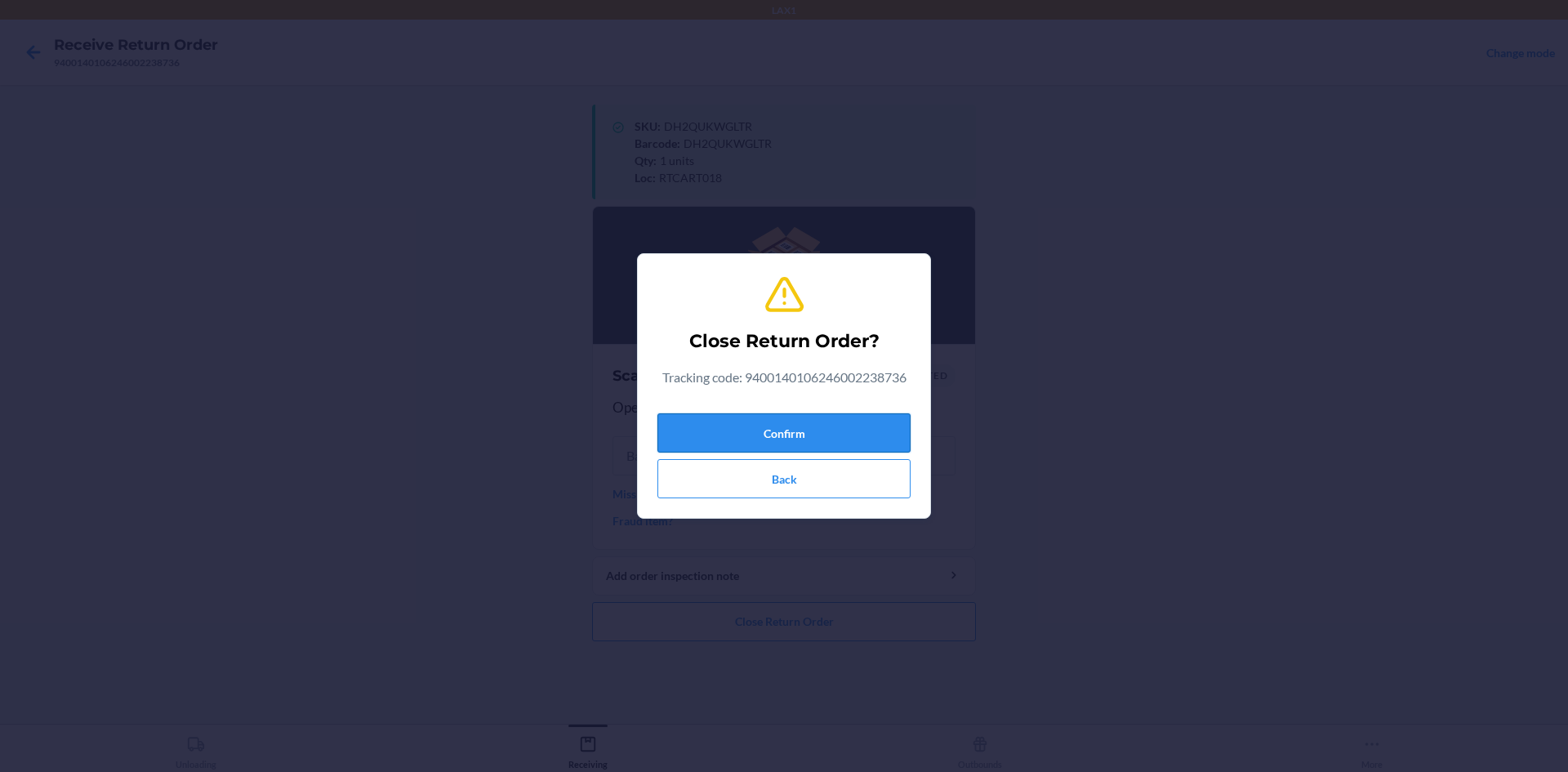
click at [763, 439] on button "Confirm" at bounding box center [784, 433] width 253 height 39
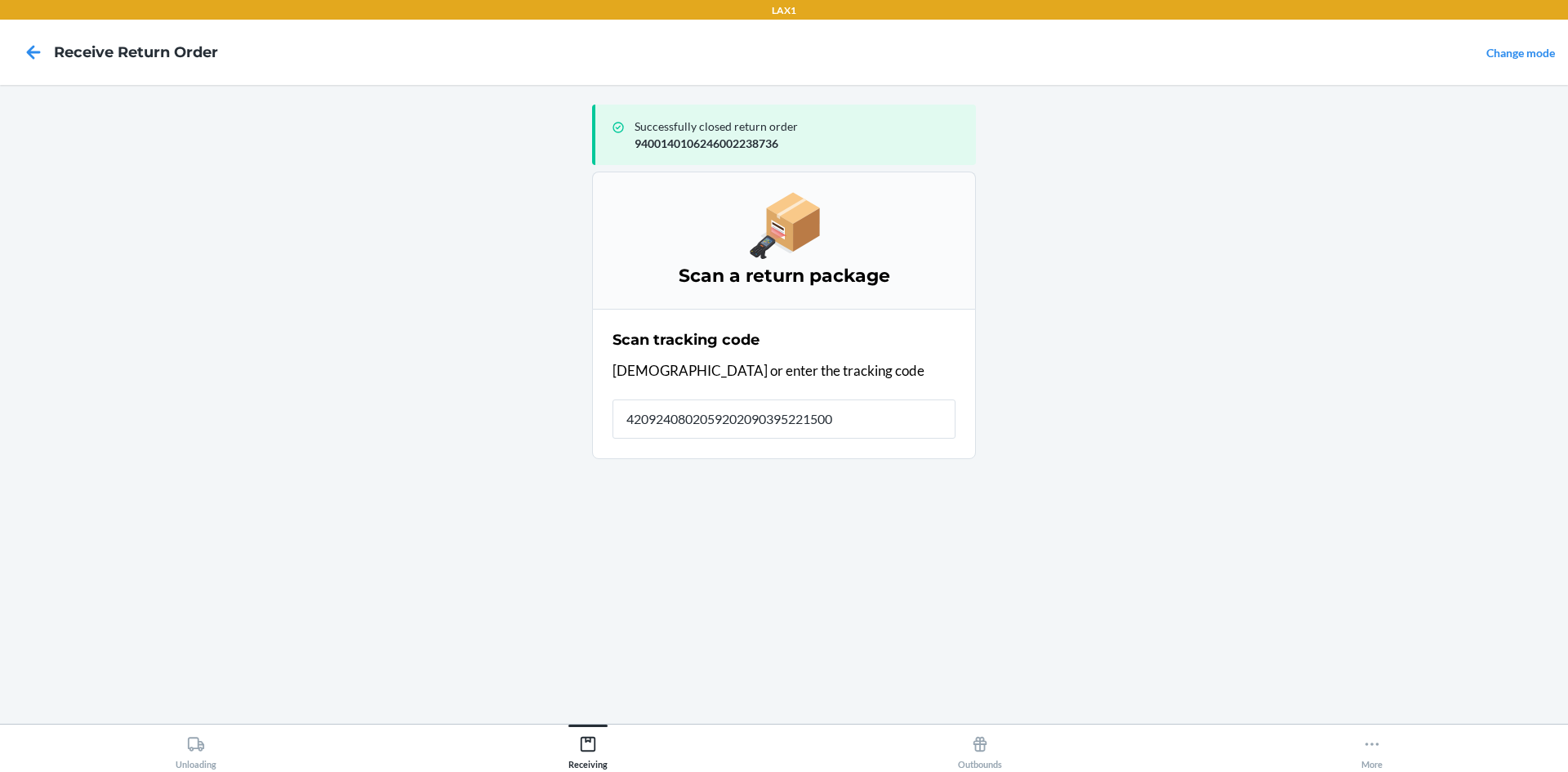
type input "42092408020592020903952215001"
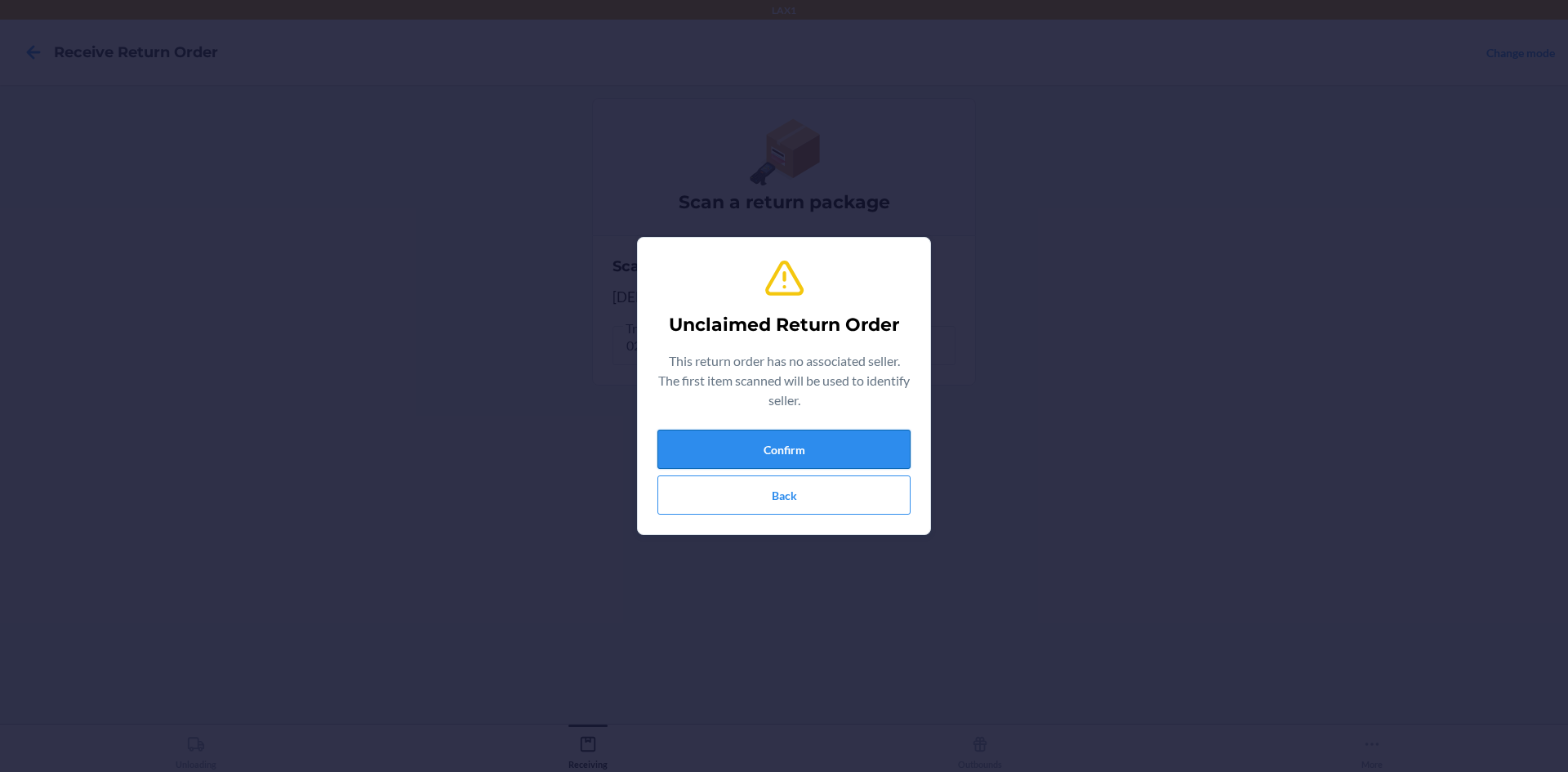
click at [761, 451] on button "Confirm" at bounding box center [784, 449] width 253 height 39
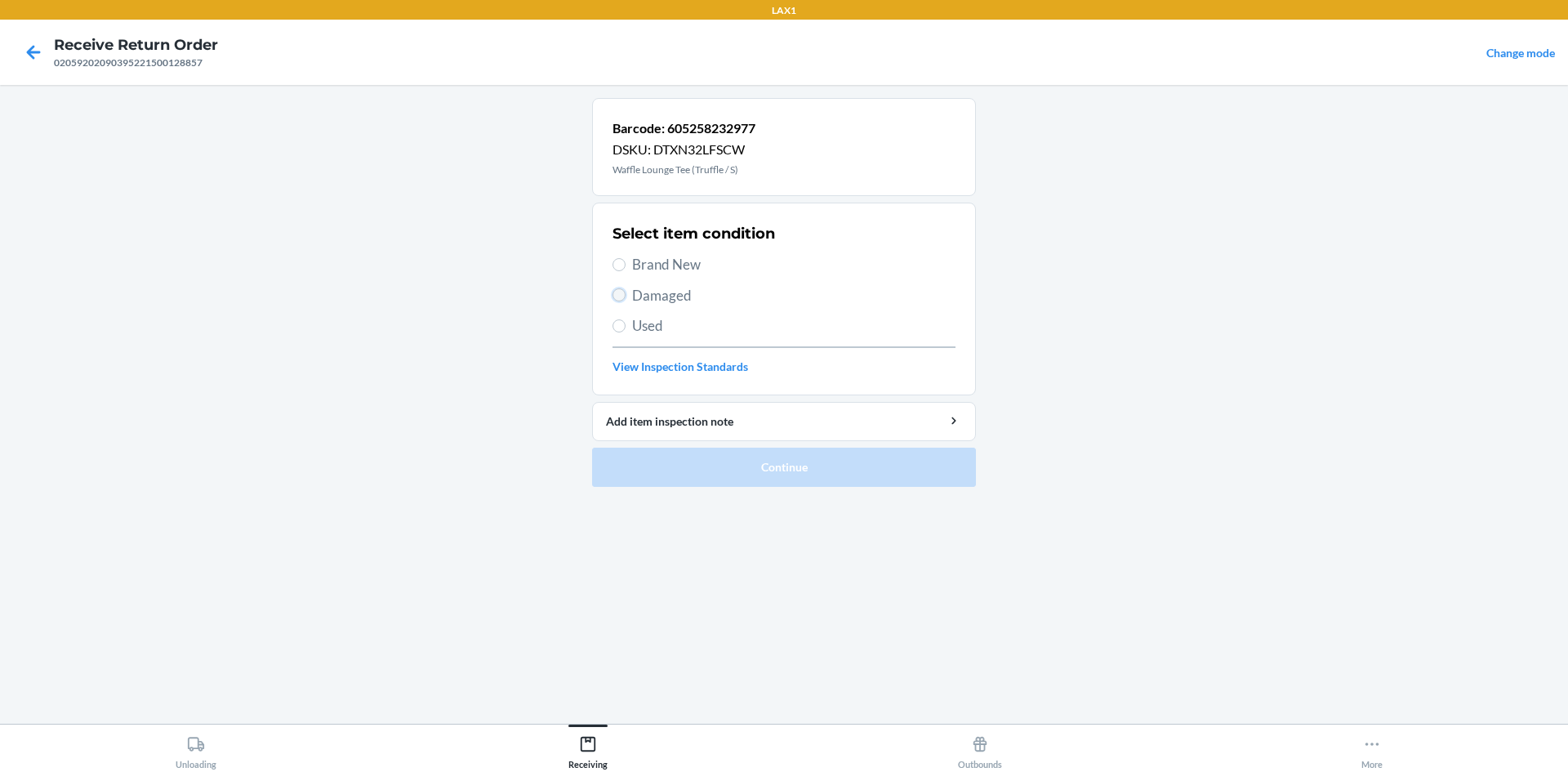
click at [621, 297] on input "Damaged" at bounding box center [618, 294] width 13 height 13
radio input "true"
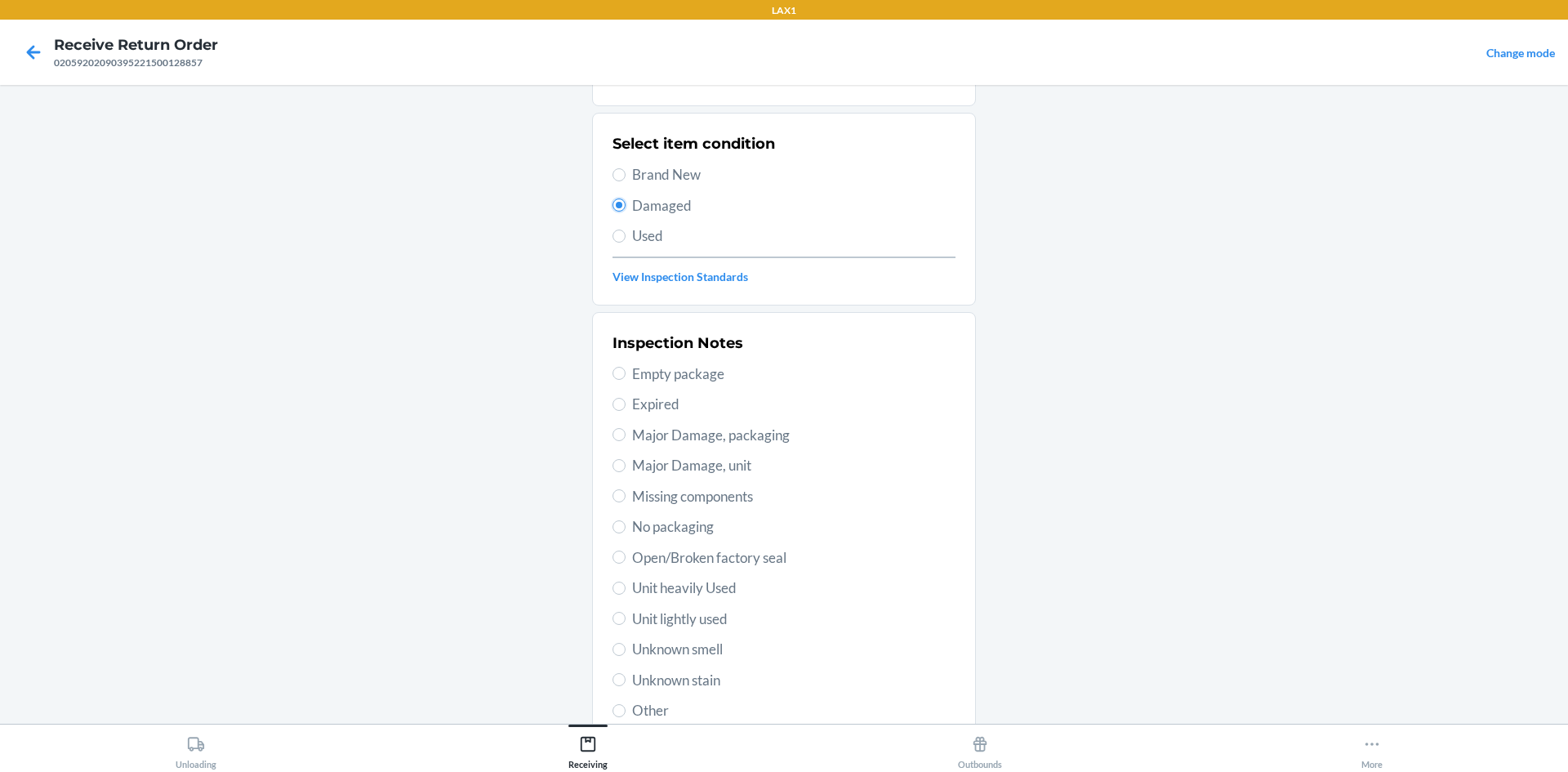
scroll to position [163, 0]
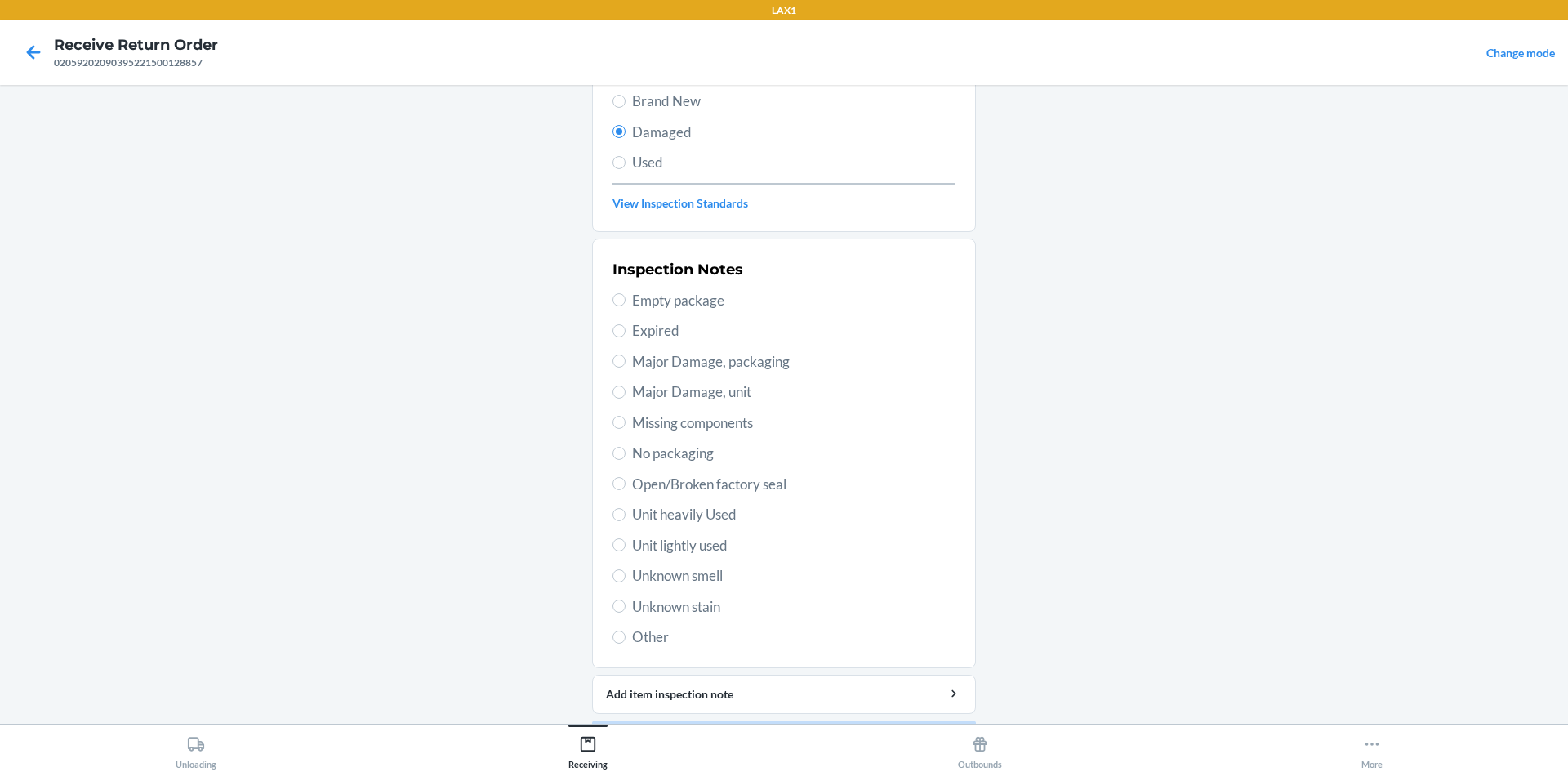
click at [617, 553] on label "Unit lightly used" at bounding box center [784, 545] width 343 height 21
click at [617, 551] on input "Unit lightly used" at bounding box center [618, 544] width 13 height 13
radio input "true"
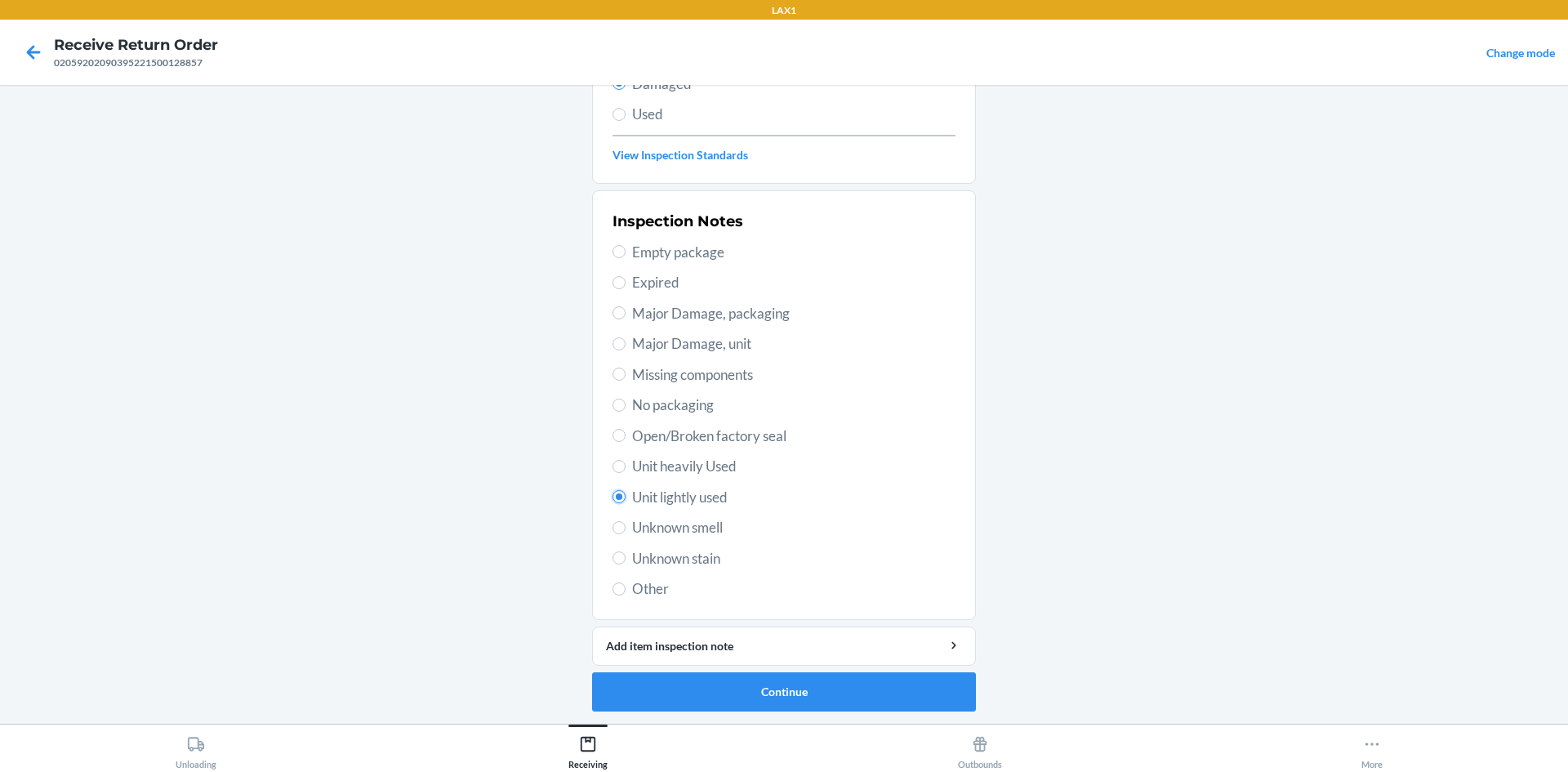
scroll to position [212, 0]
click at [804, 696] on button "Continue" at bounding box center [784, 691] width 384 height 39
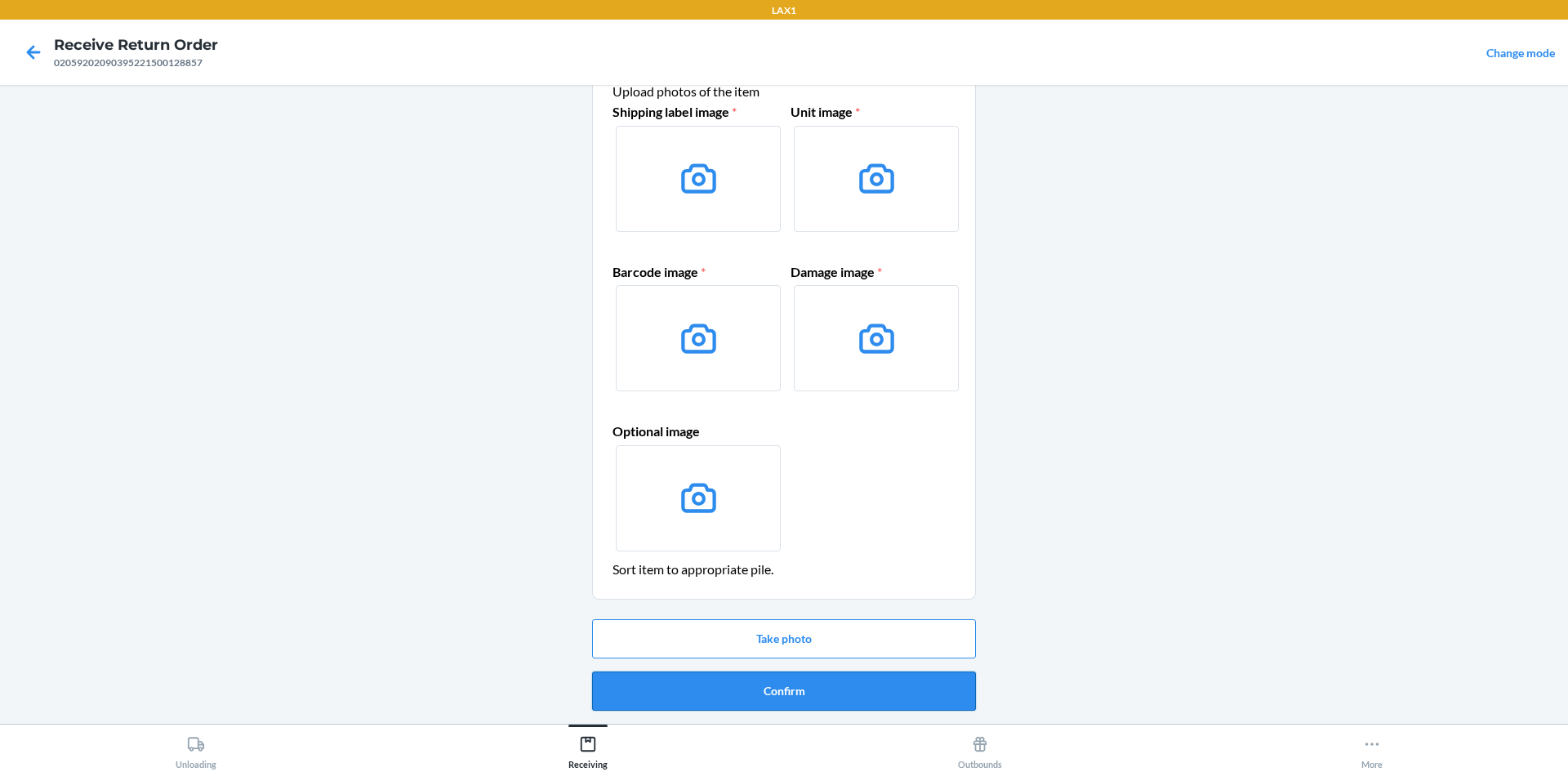
click at [793, 688] on button "Confirm" at bounding box center [784, 691] width 384 height 39
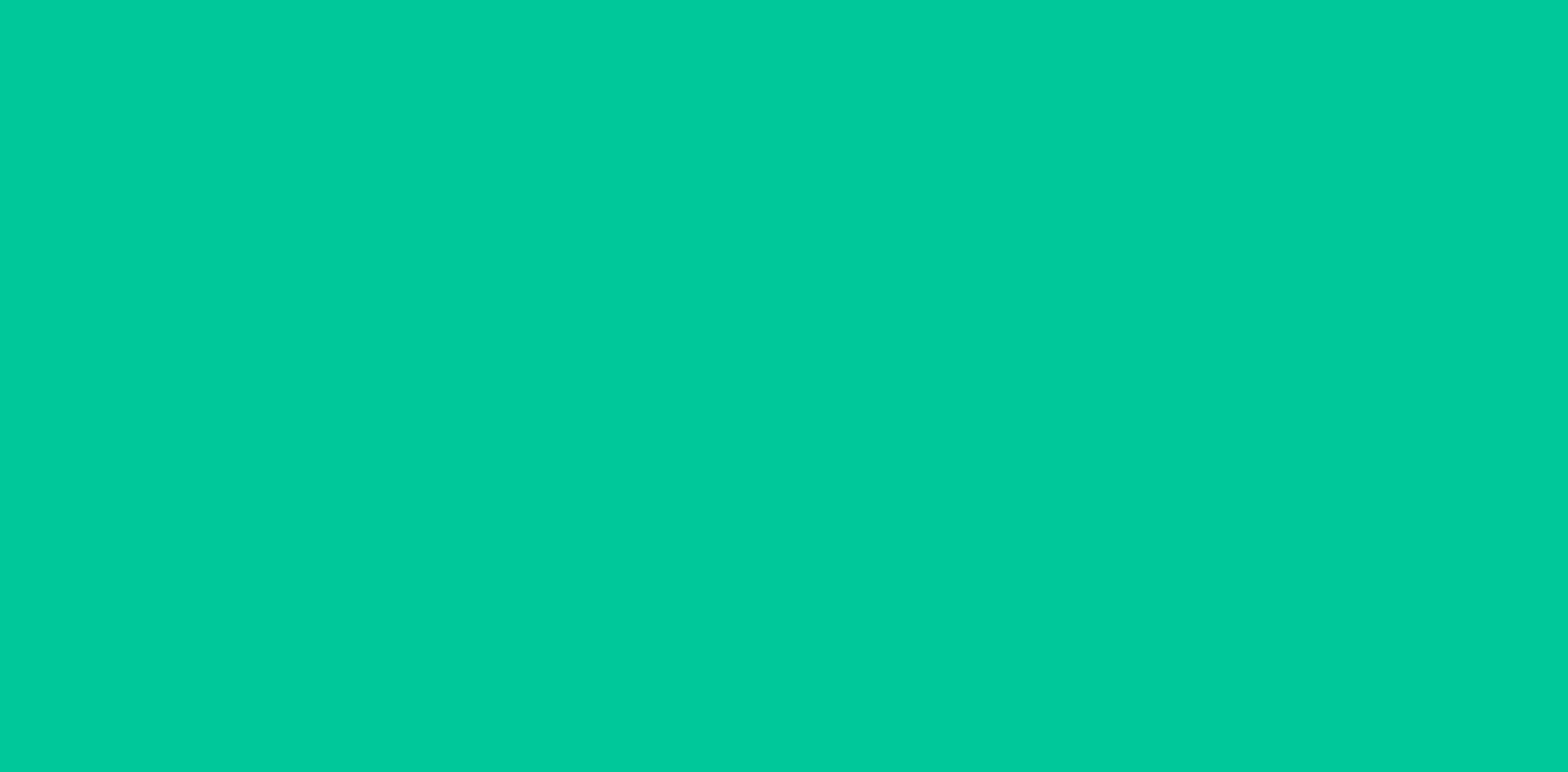
scroll to position [0, 0]
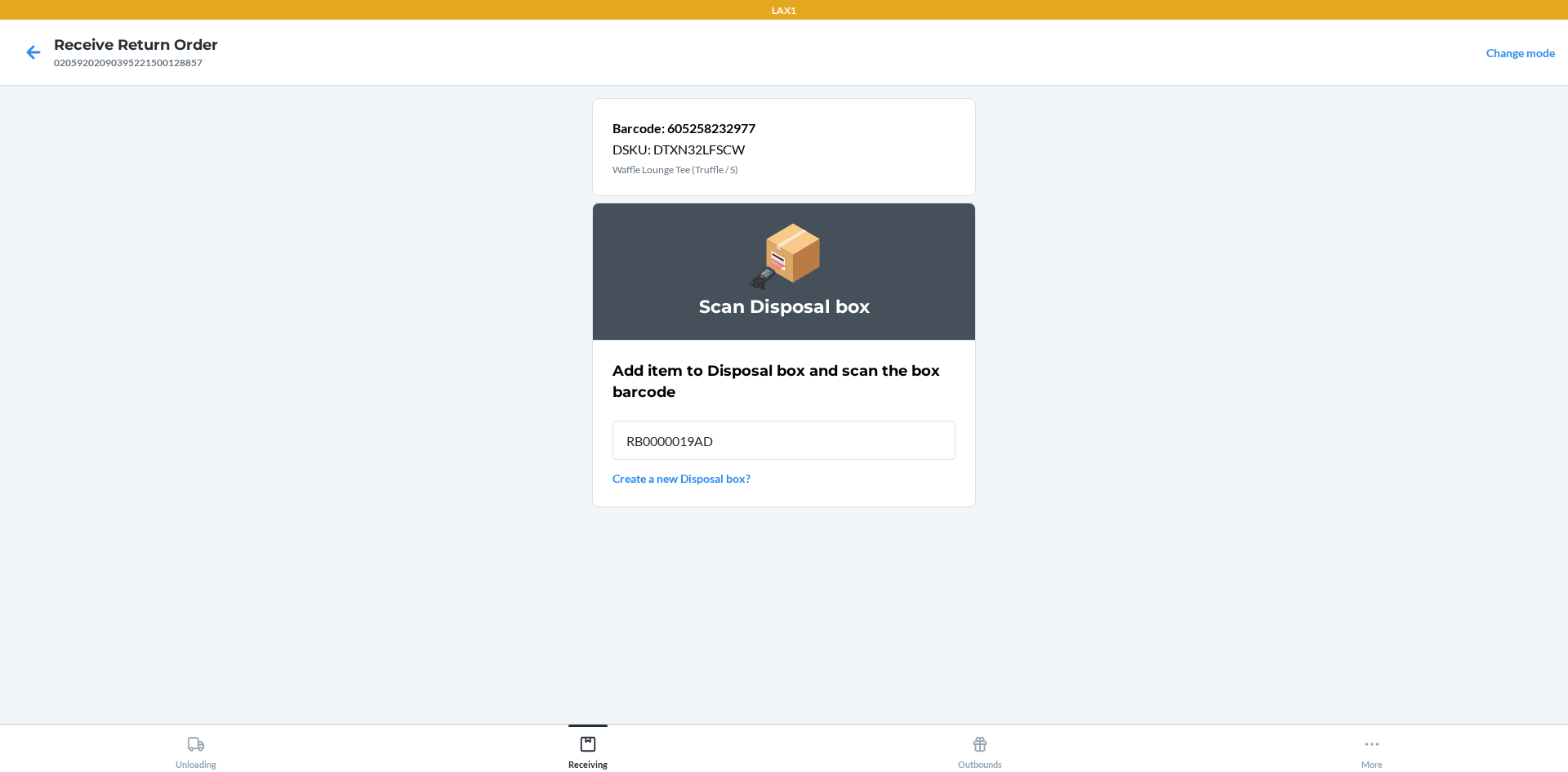
type input "RB0000019AD"
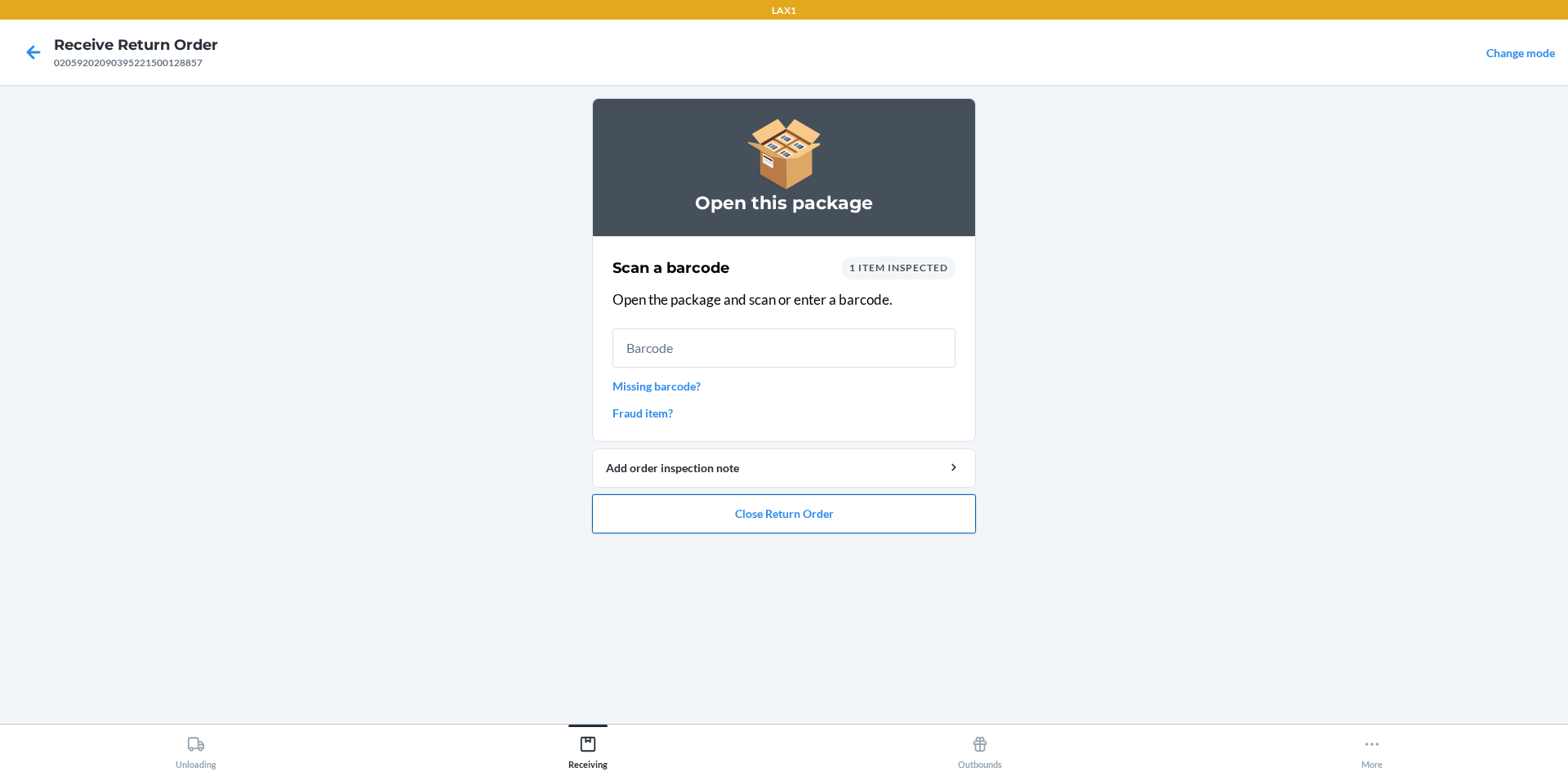
click at [791, 524] on button "Close Return Order" at bounding box center [784, 513] width 384 height 39
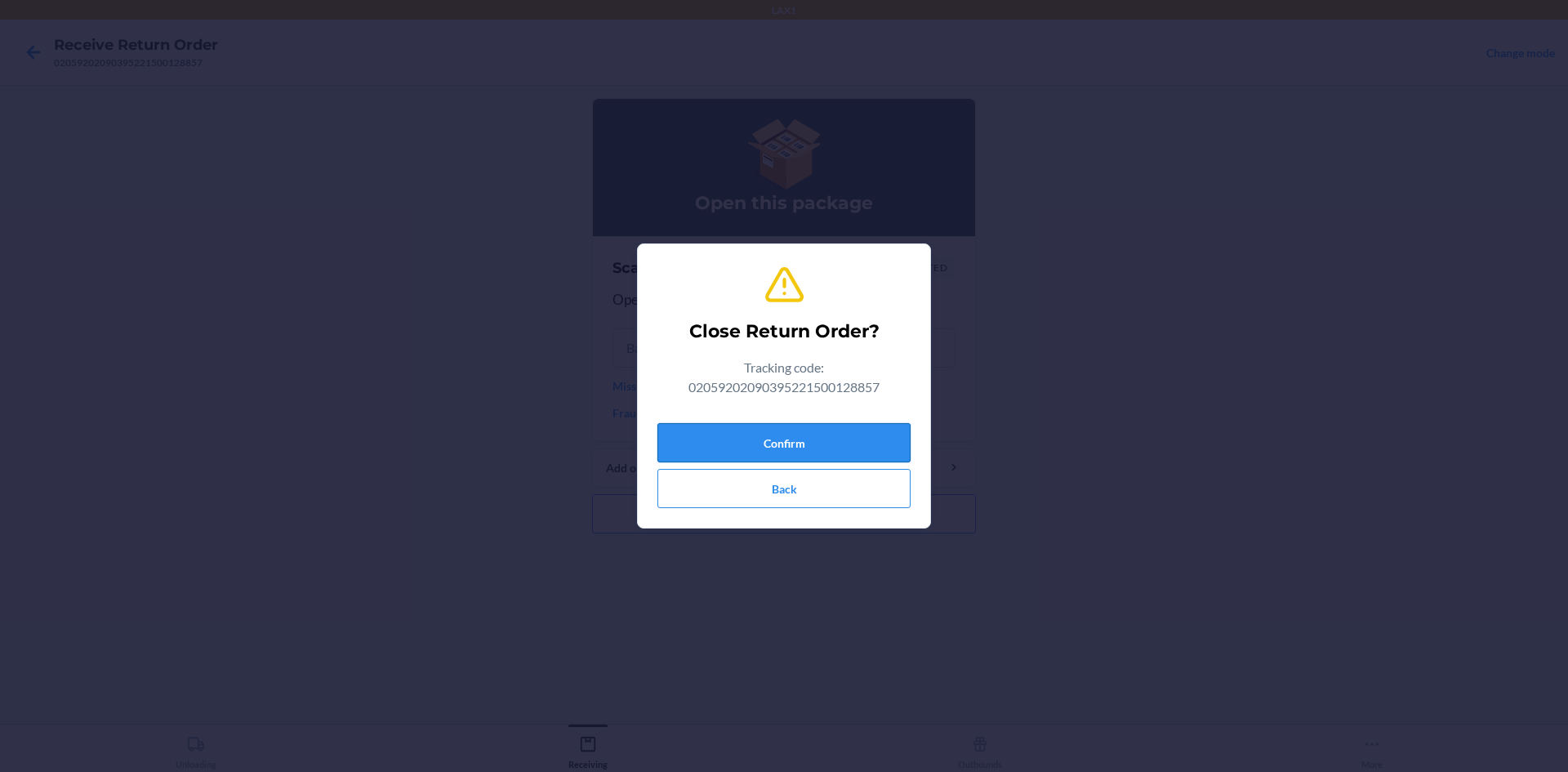
click at [754, 444] on button "Confirm" at bounding box center [784, 442] width 253 height 39
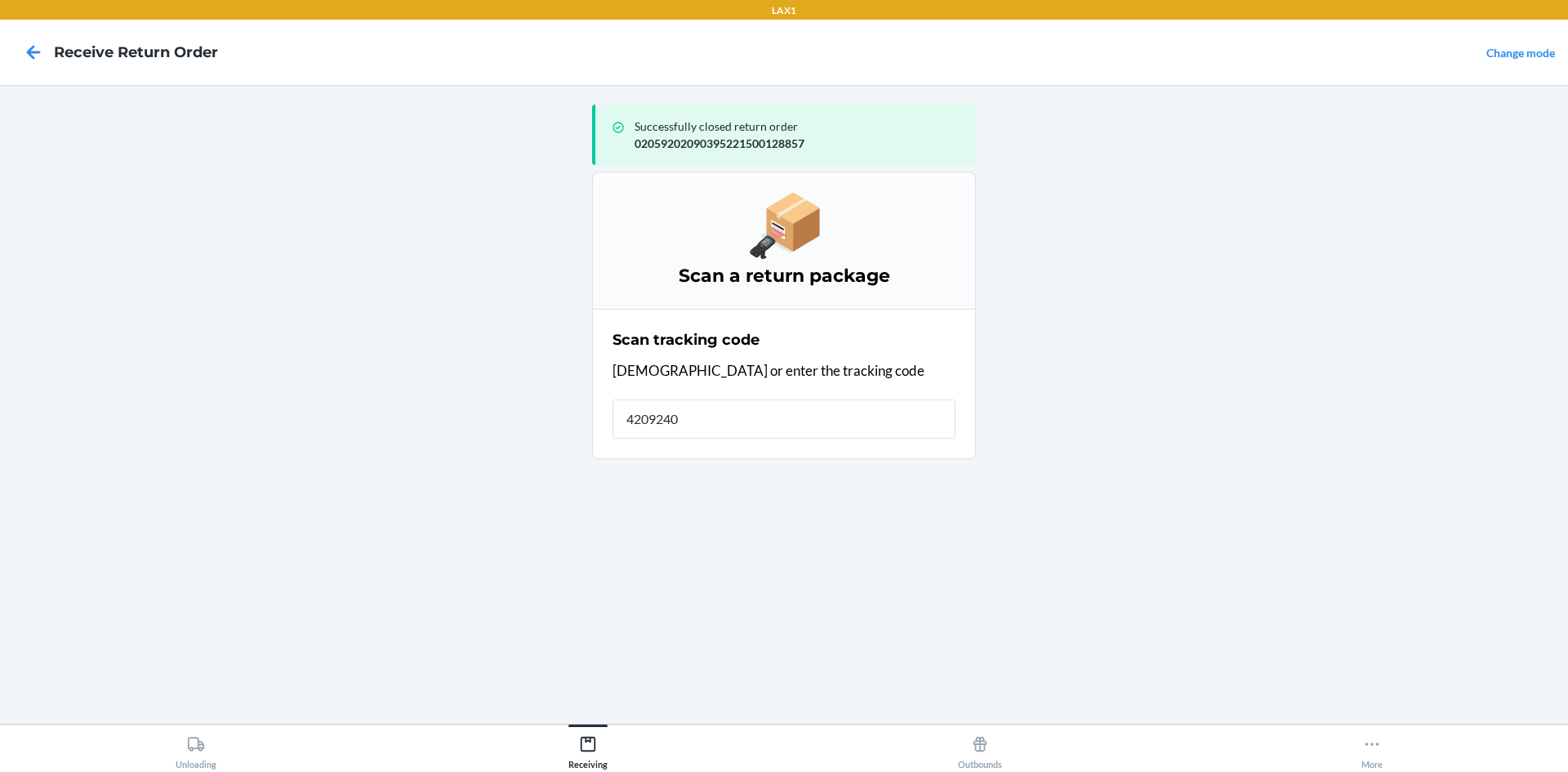
type input "42092408"
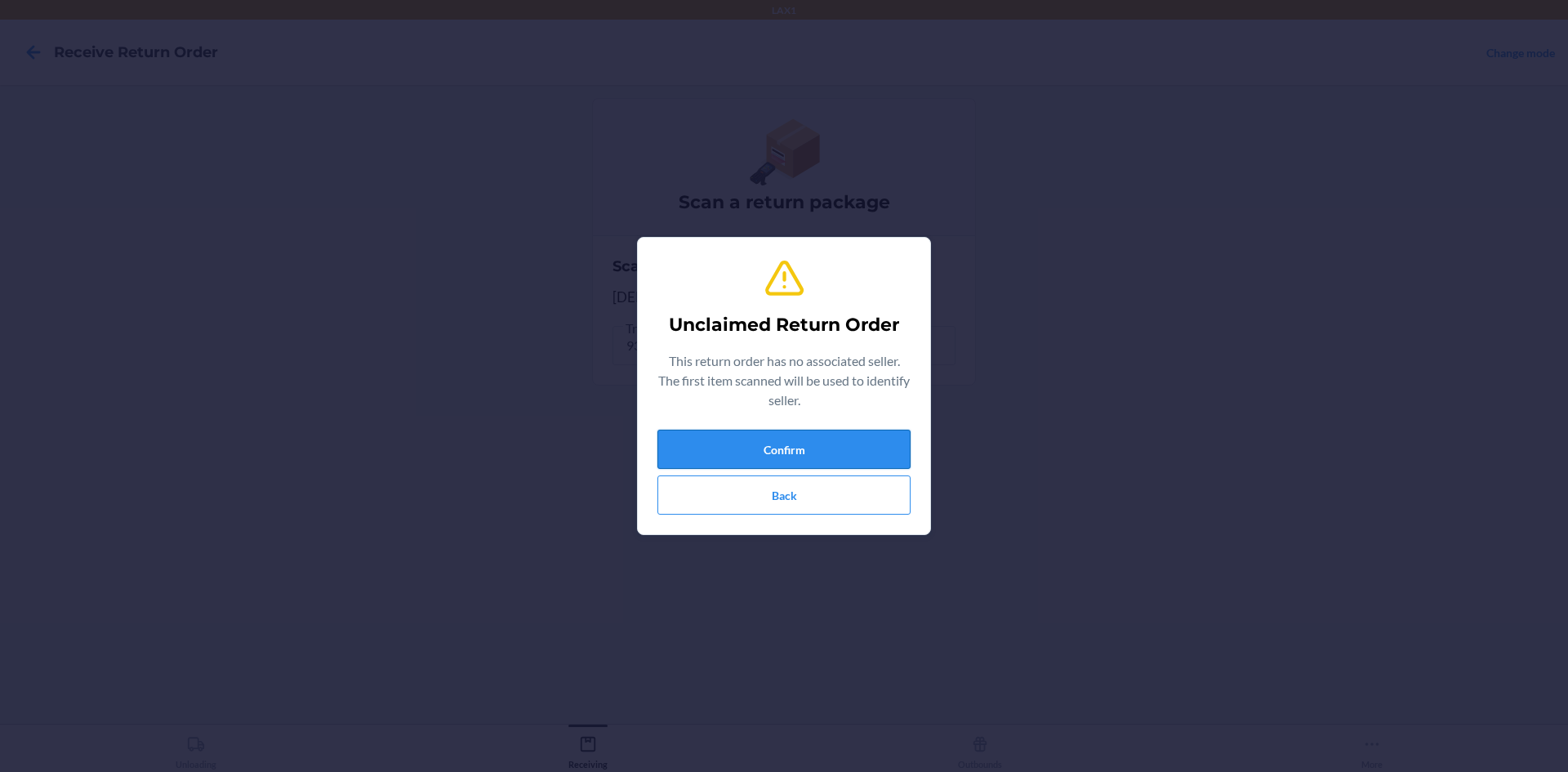
click at [800, 467] on button "Confirm" at bounding box center [784, 449] width 253 height 39
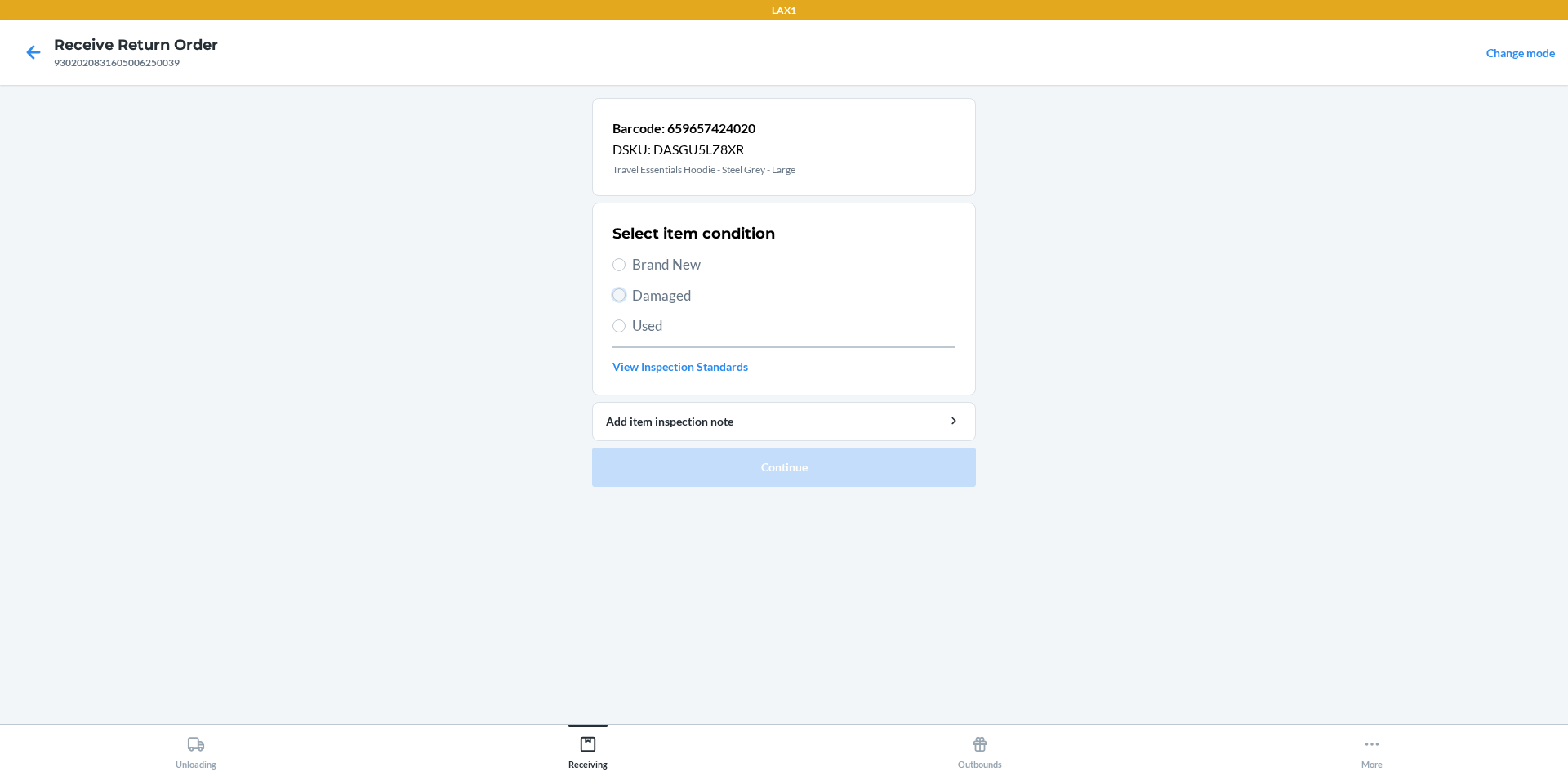
click at [619, 297] on input "Damaged" at bounding box center [618, 294] width 13 height 13
radio input "true"
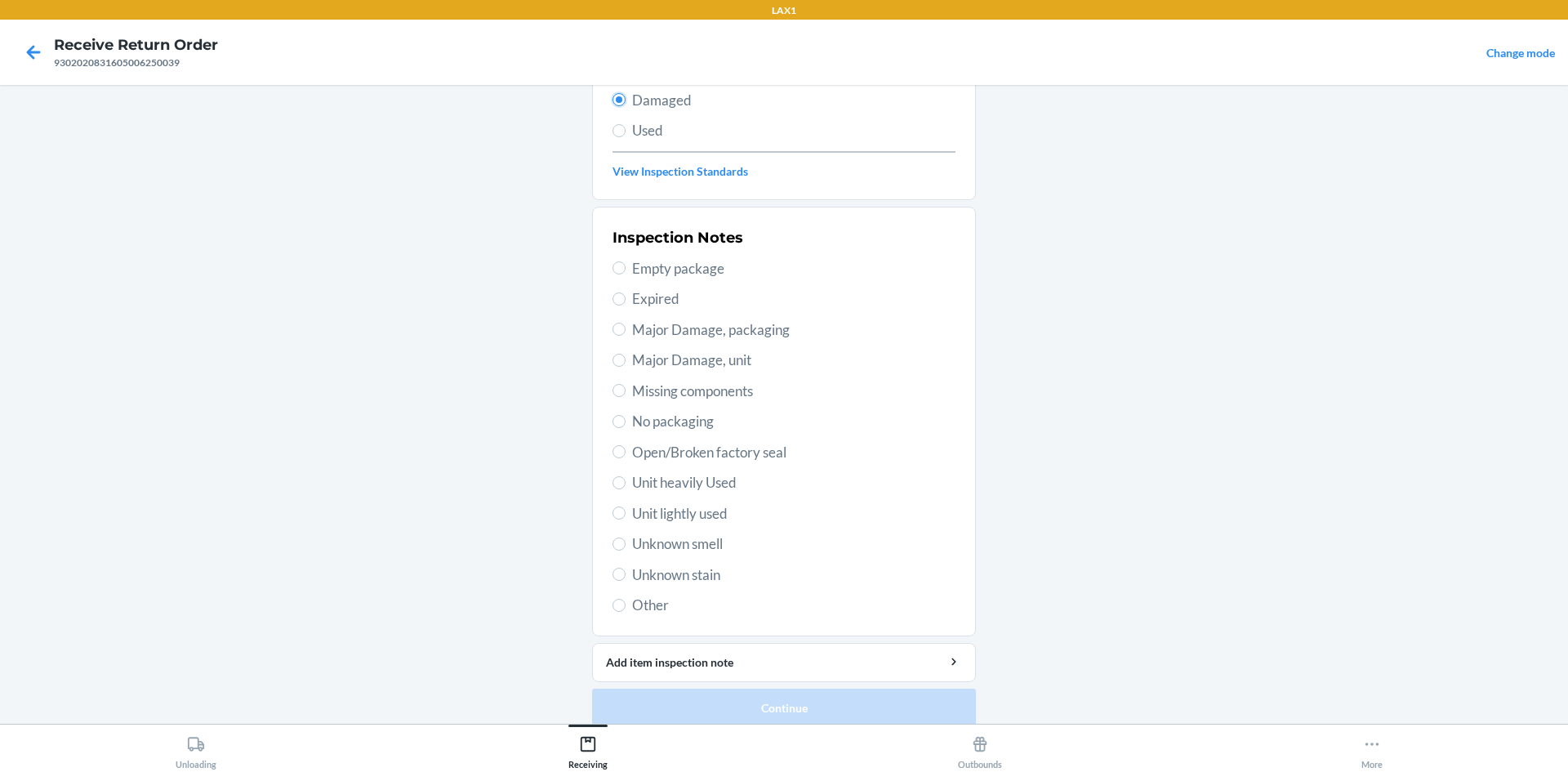
scroll to position [212, 0]
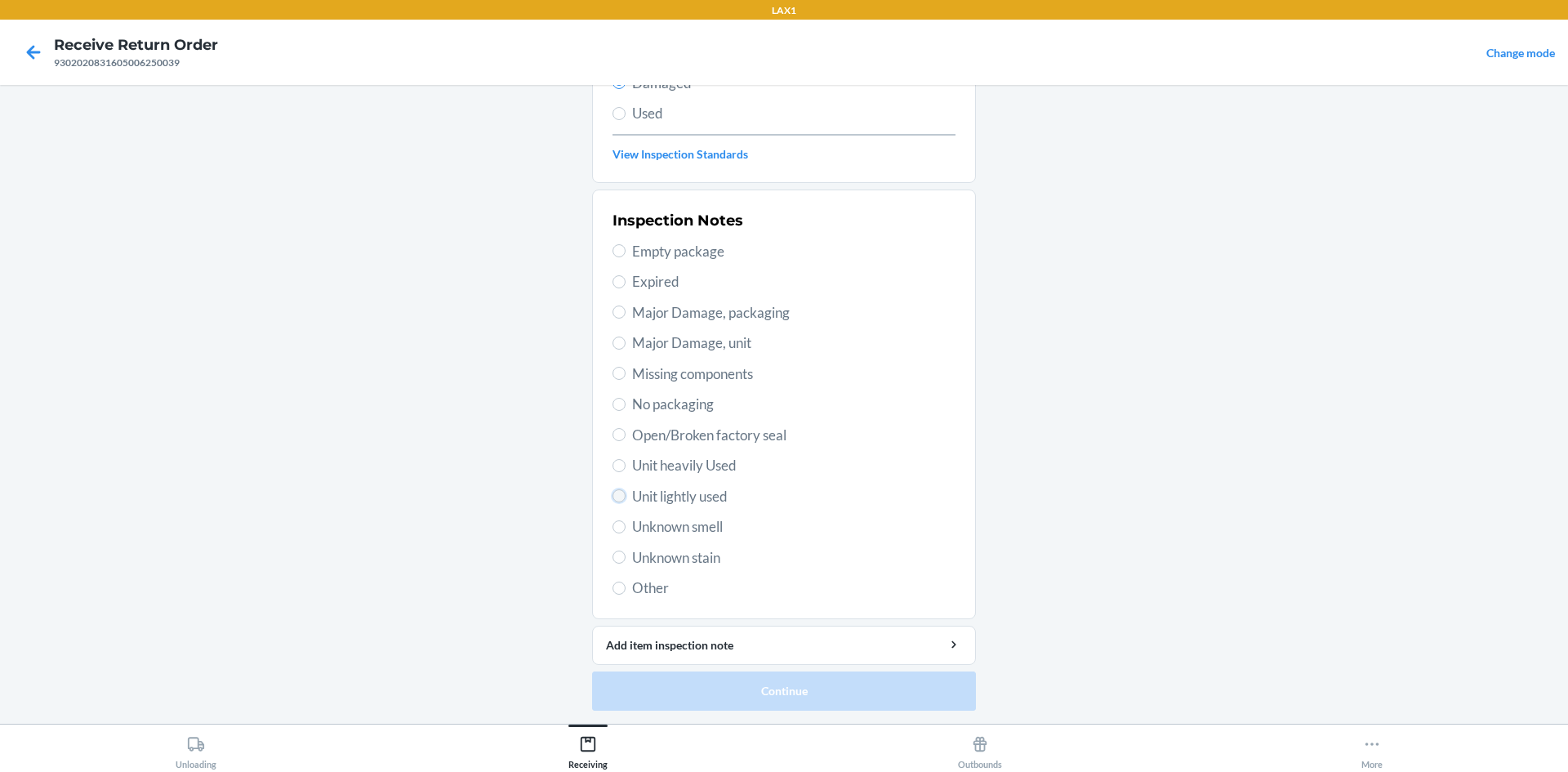
click at [616, 495] on input "Unit lightly used" at bounding box center [618, 495] width 13 height 13
radio input "true"
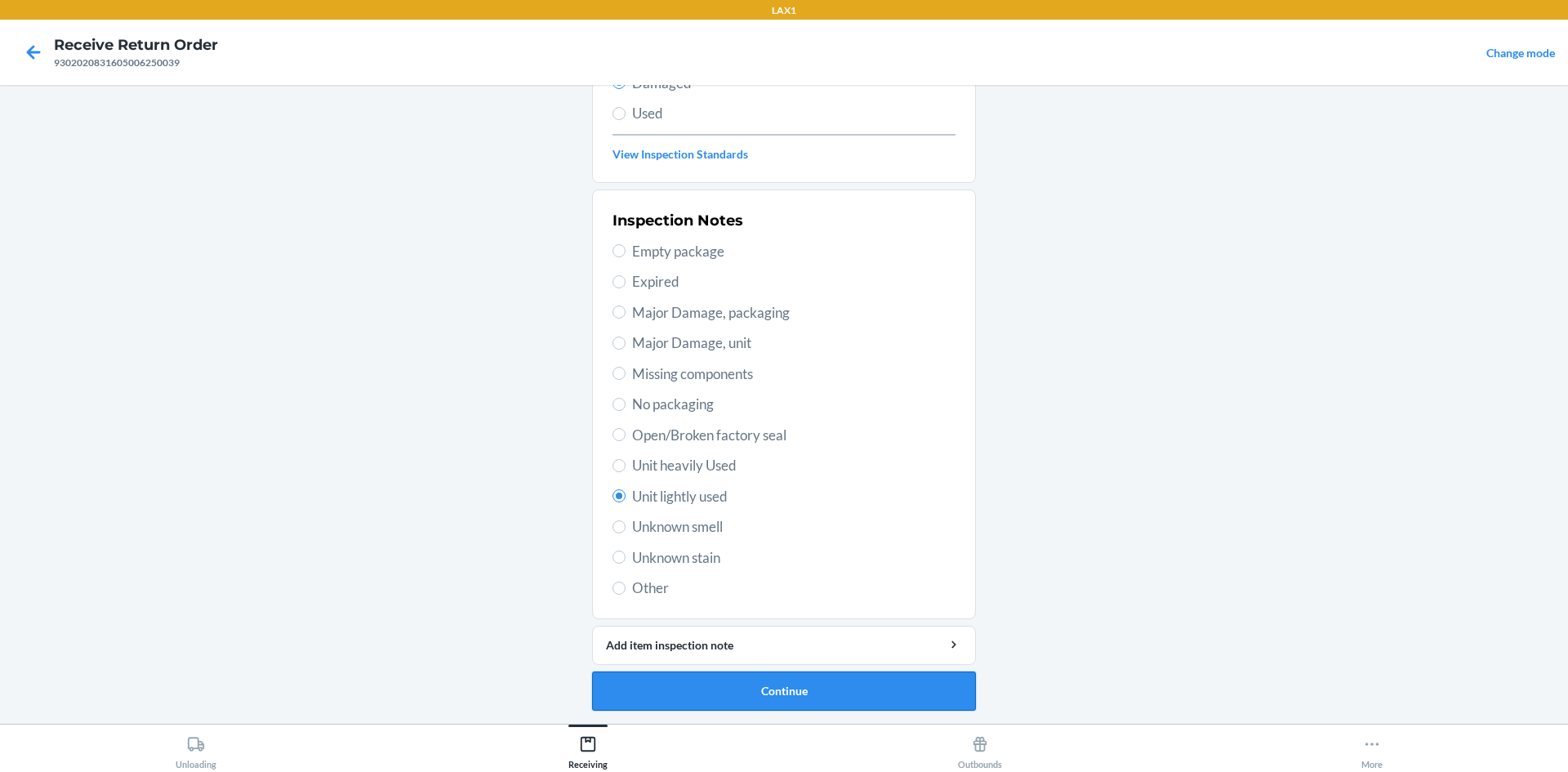
click at [769, 692] on button "Continue" at bounding box center [784, 691] width 384 height 39
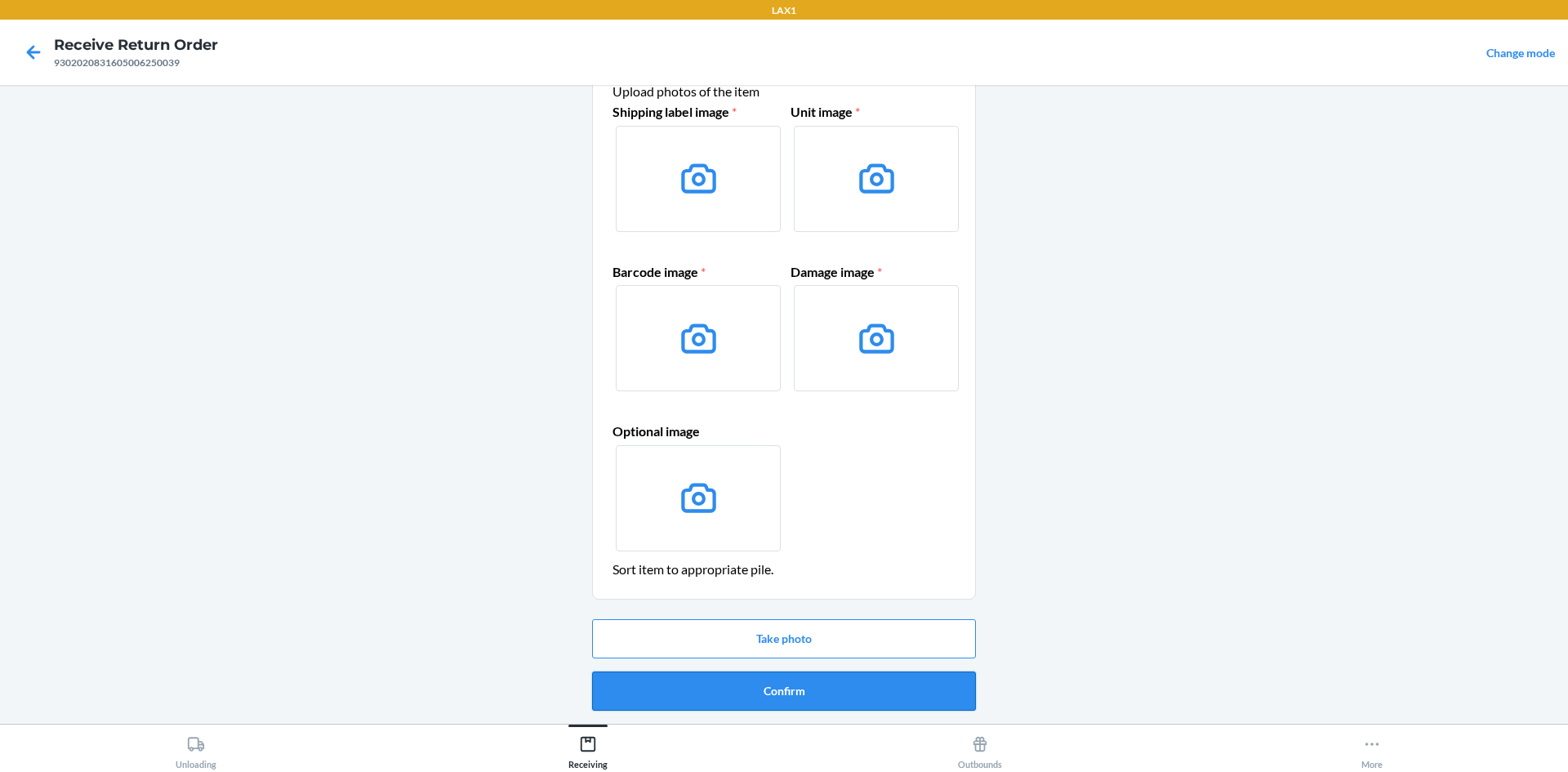
click at [769, 692] on button "Confirm" at bounding box center [784, 691] width 384 height 39
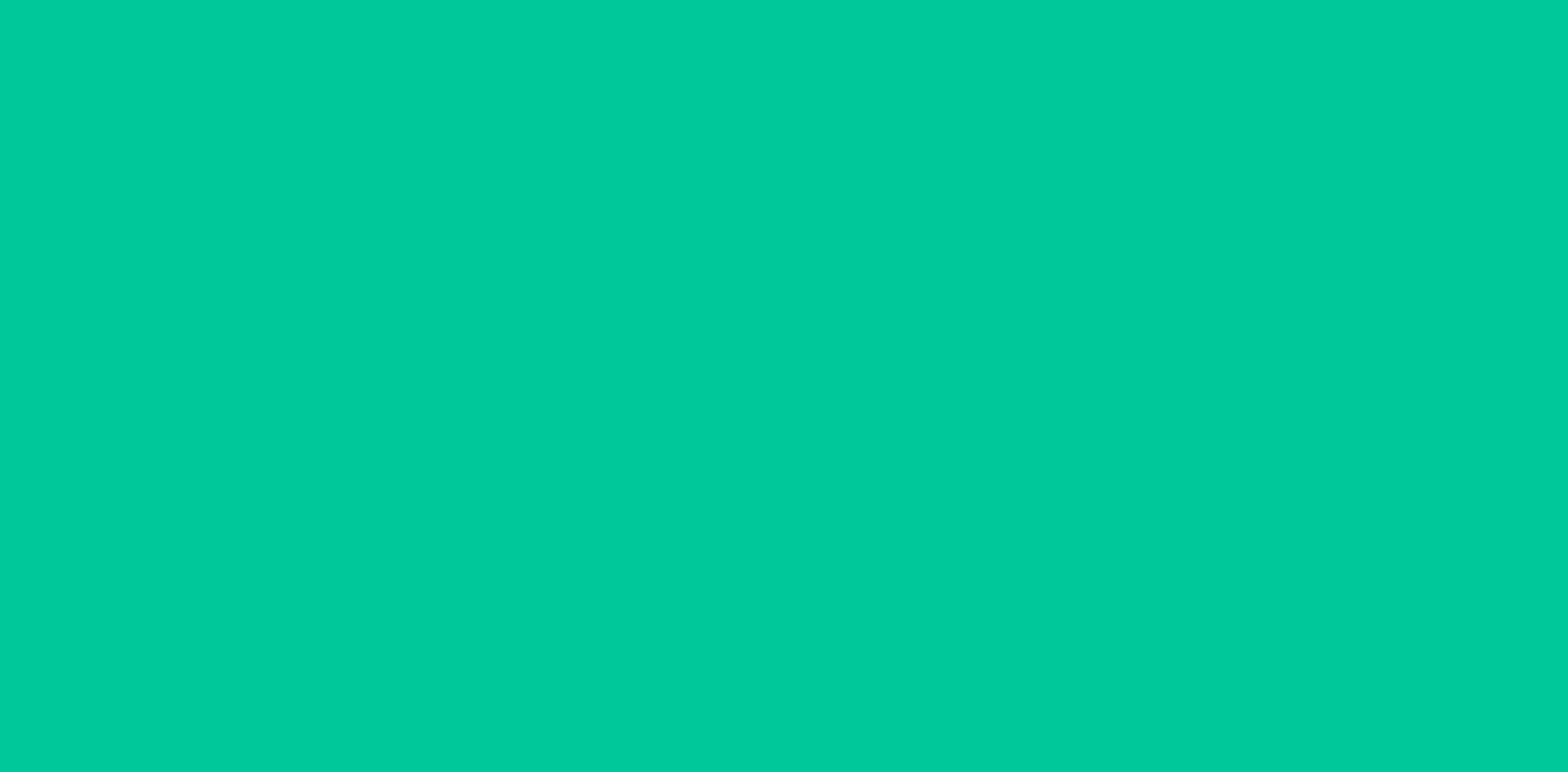
scroll to position [0, 0]
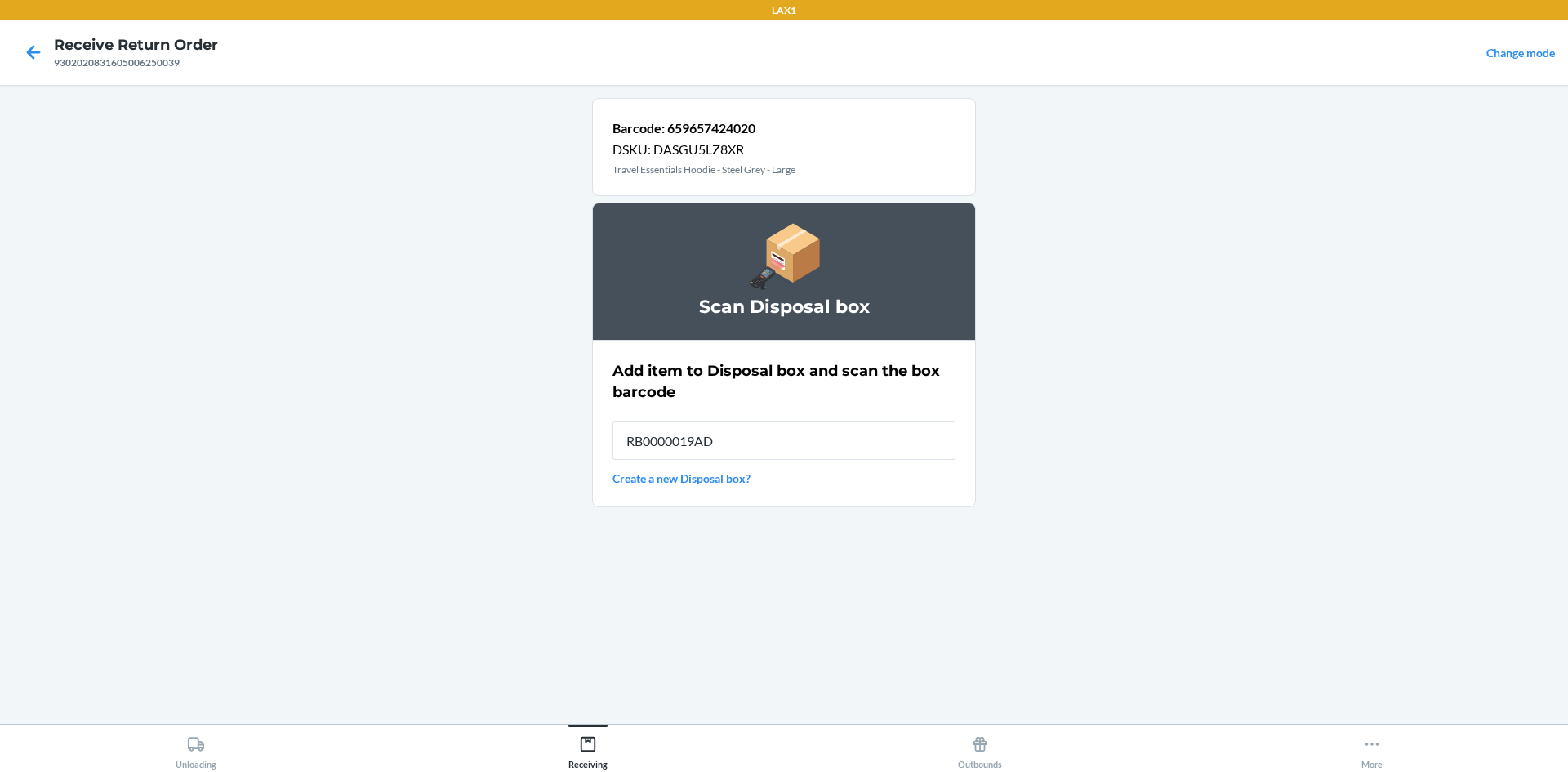
type input "RB0000019AD"
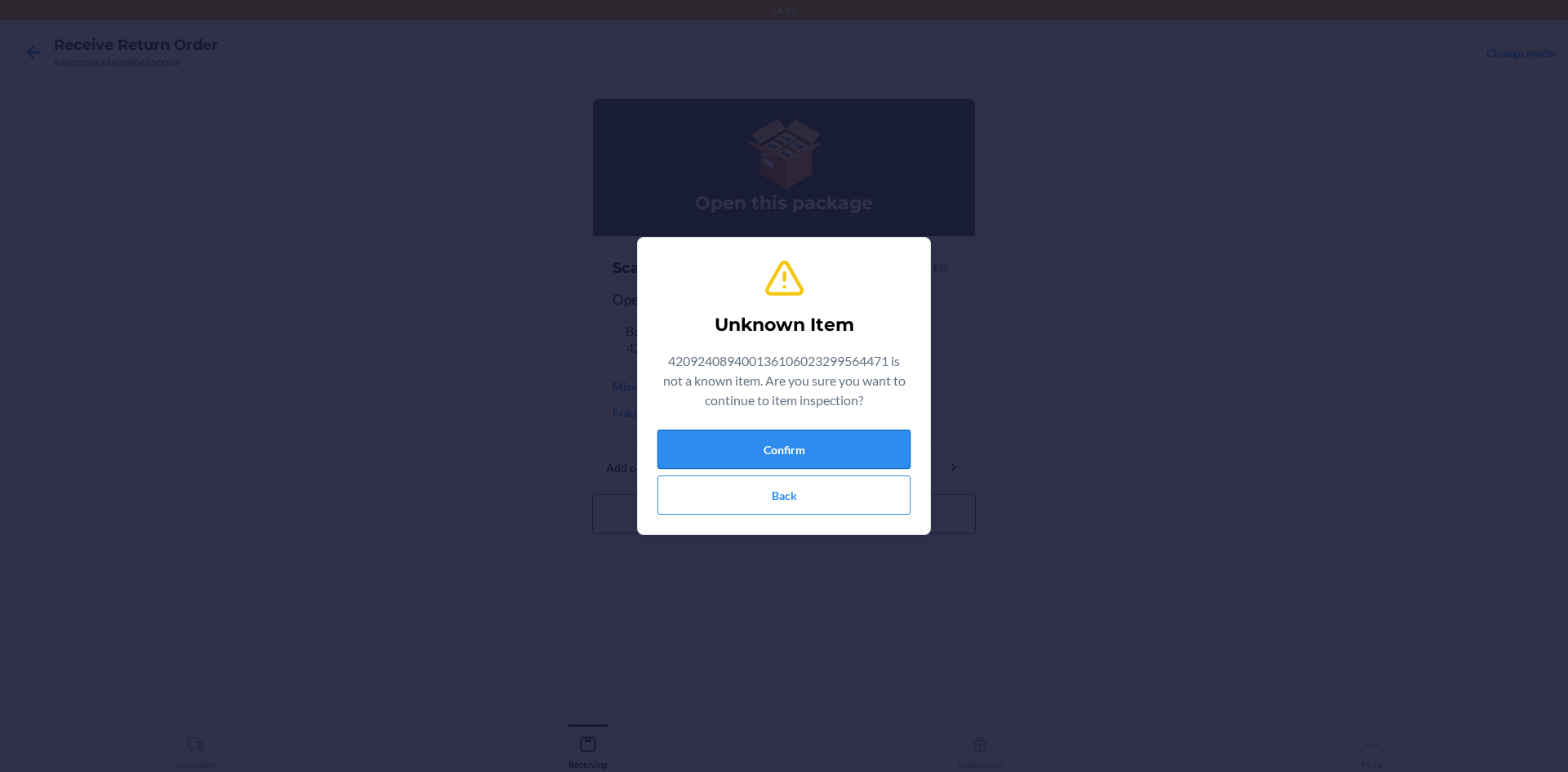
click at [838, 461] on button "Confirm" at bounding box center [784, 449] width 253 height 39
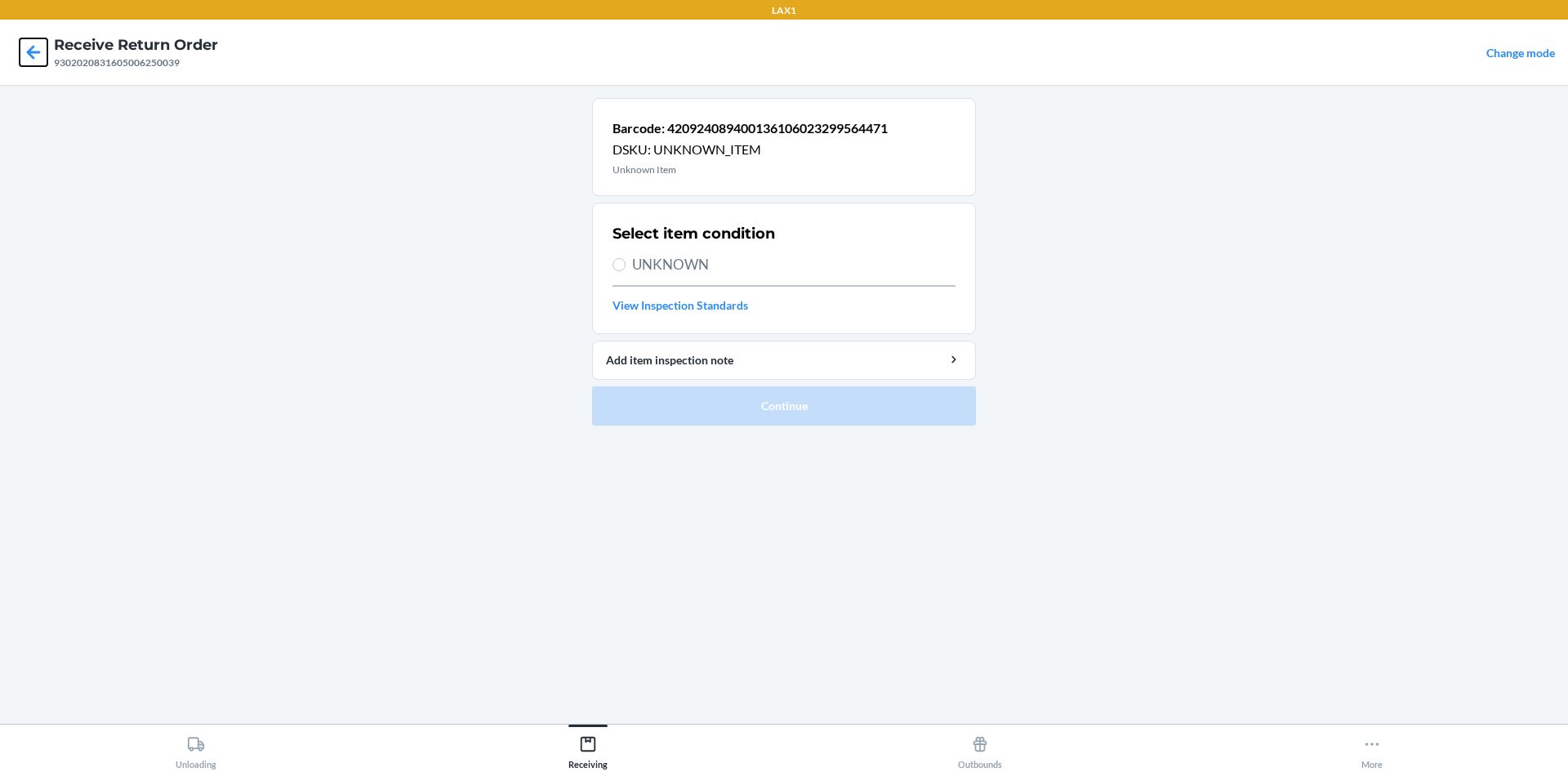
click at [28, 59] on icon at bounding box center [33, 52] width 28 height 28
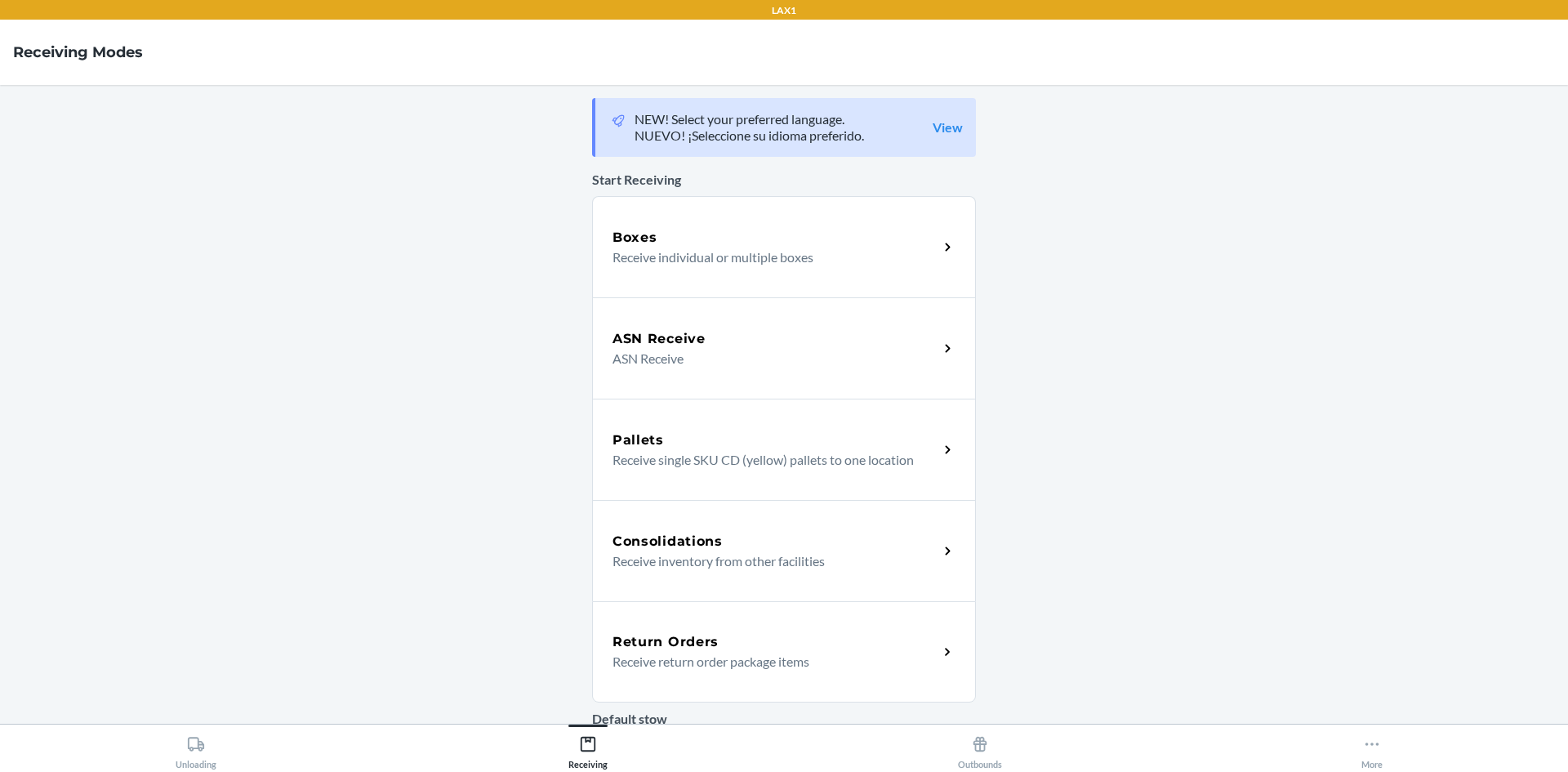
click at [726, 636] on div "Return Orders" at bounding box center [775, 642] width 326 height 19
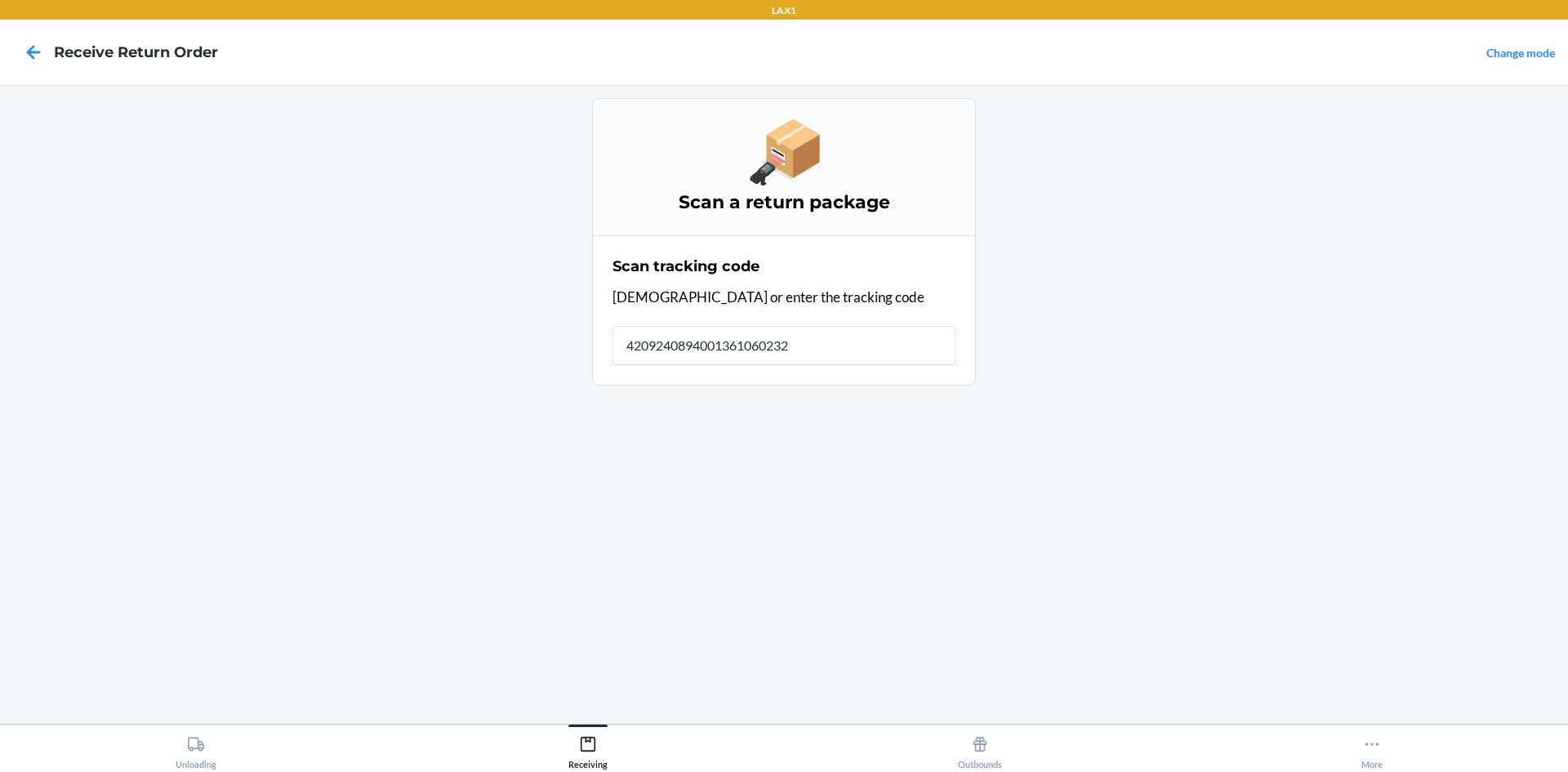
type input "42092408940013610602329"
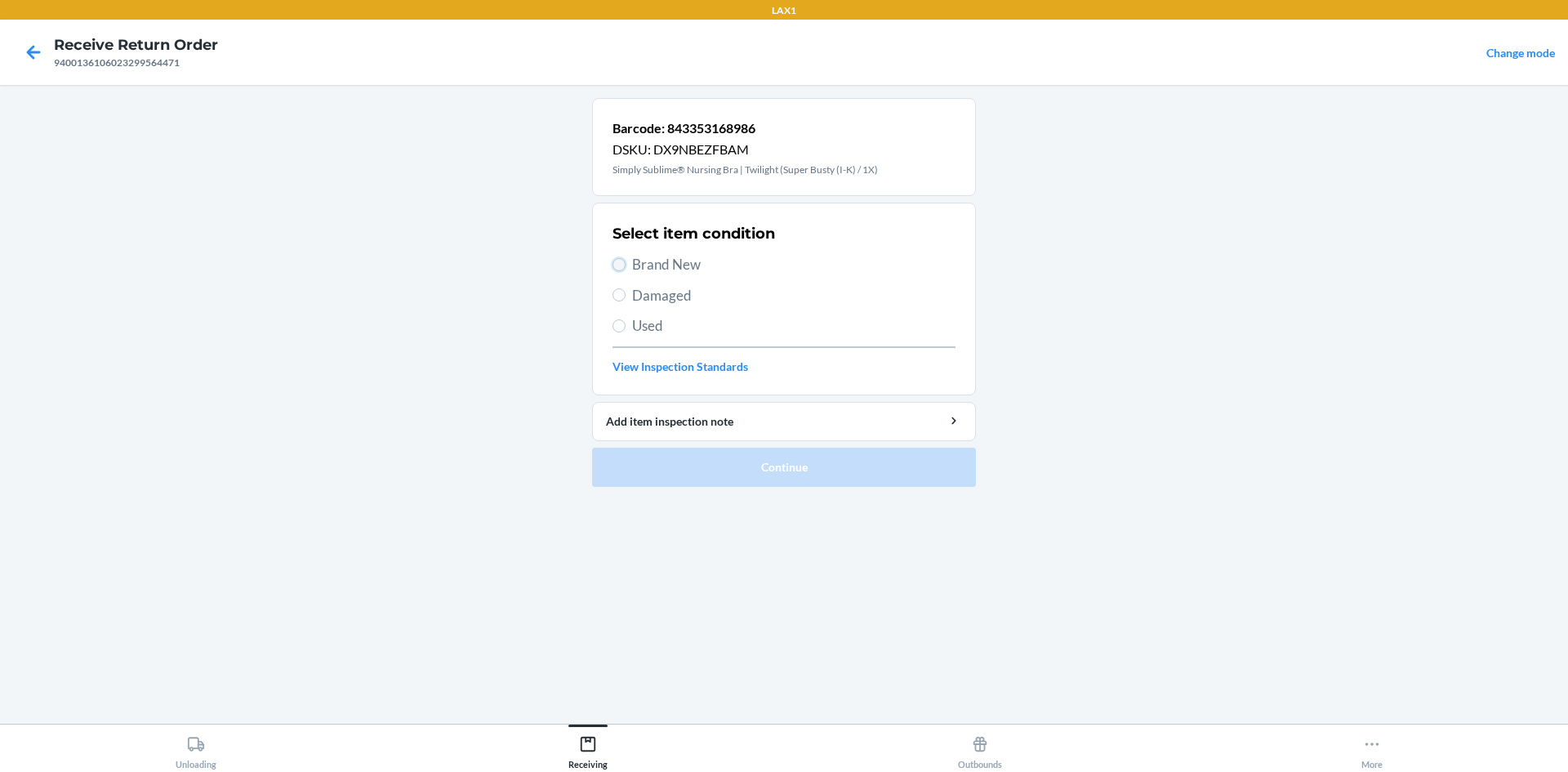
click at [619, 265] on input "Brand New" at bounding box center [618, 264] width 13 height 13
radio input "true"
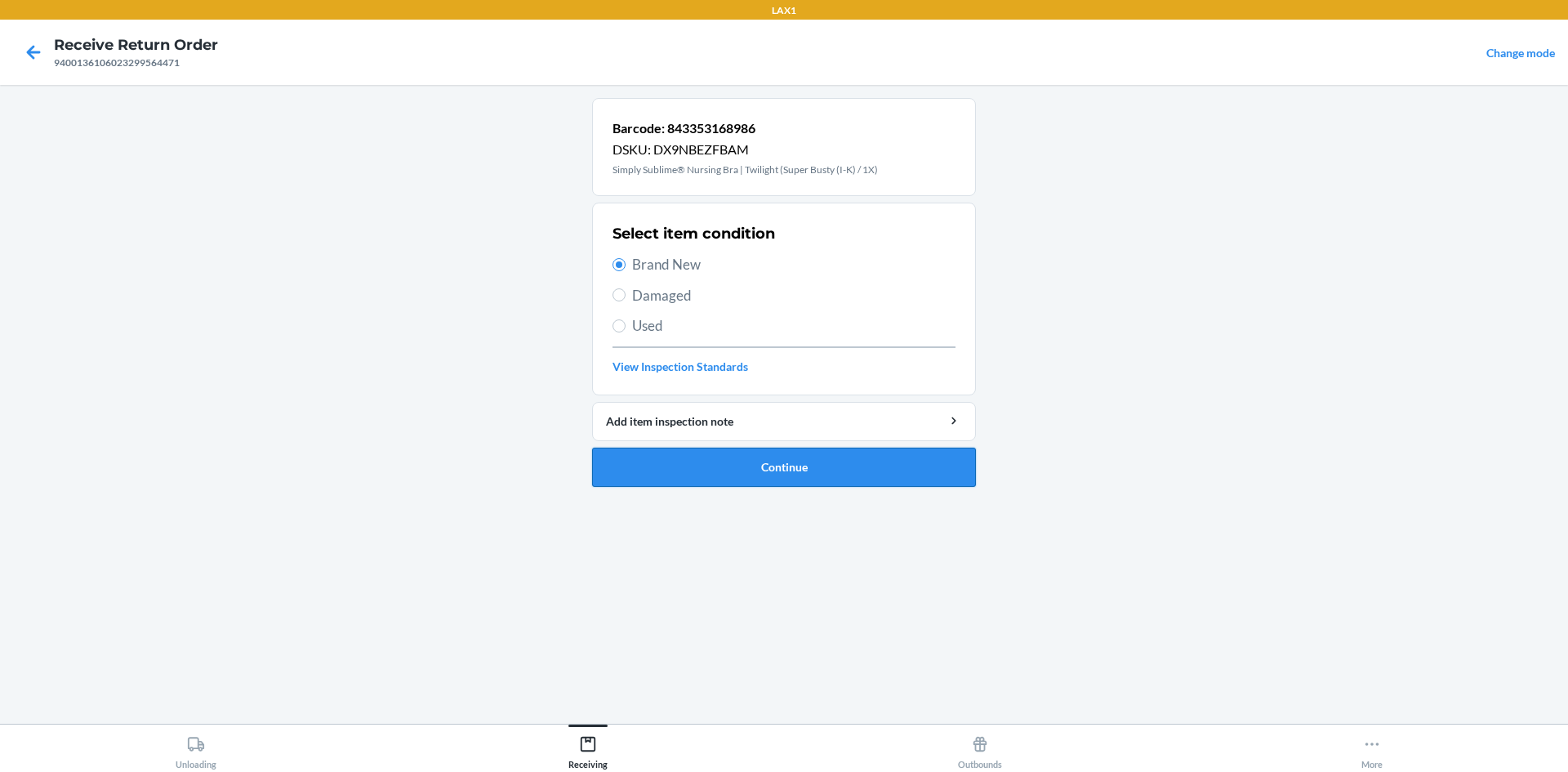
click at [708, 467] on button "Continue" at bounding box center [784, 466] width 384 height 39
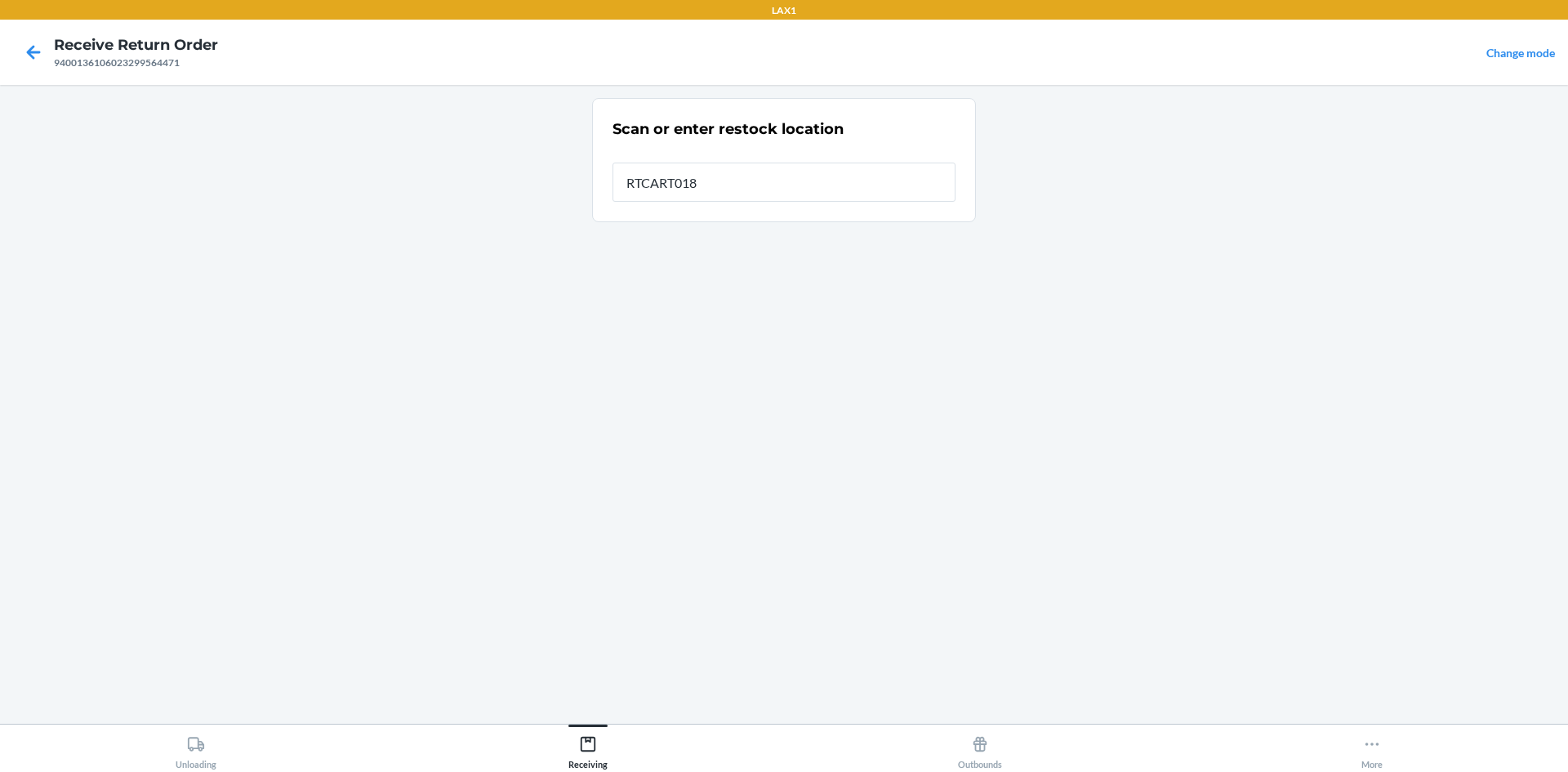
type input "RTCART018"
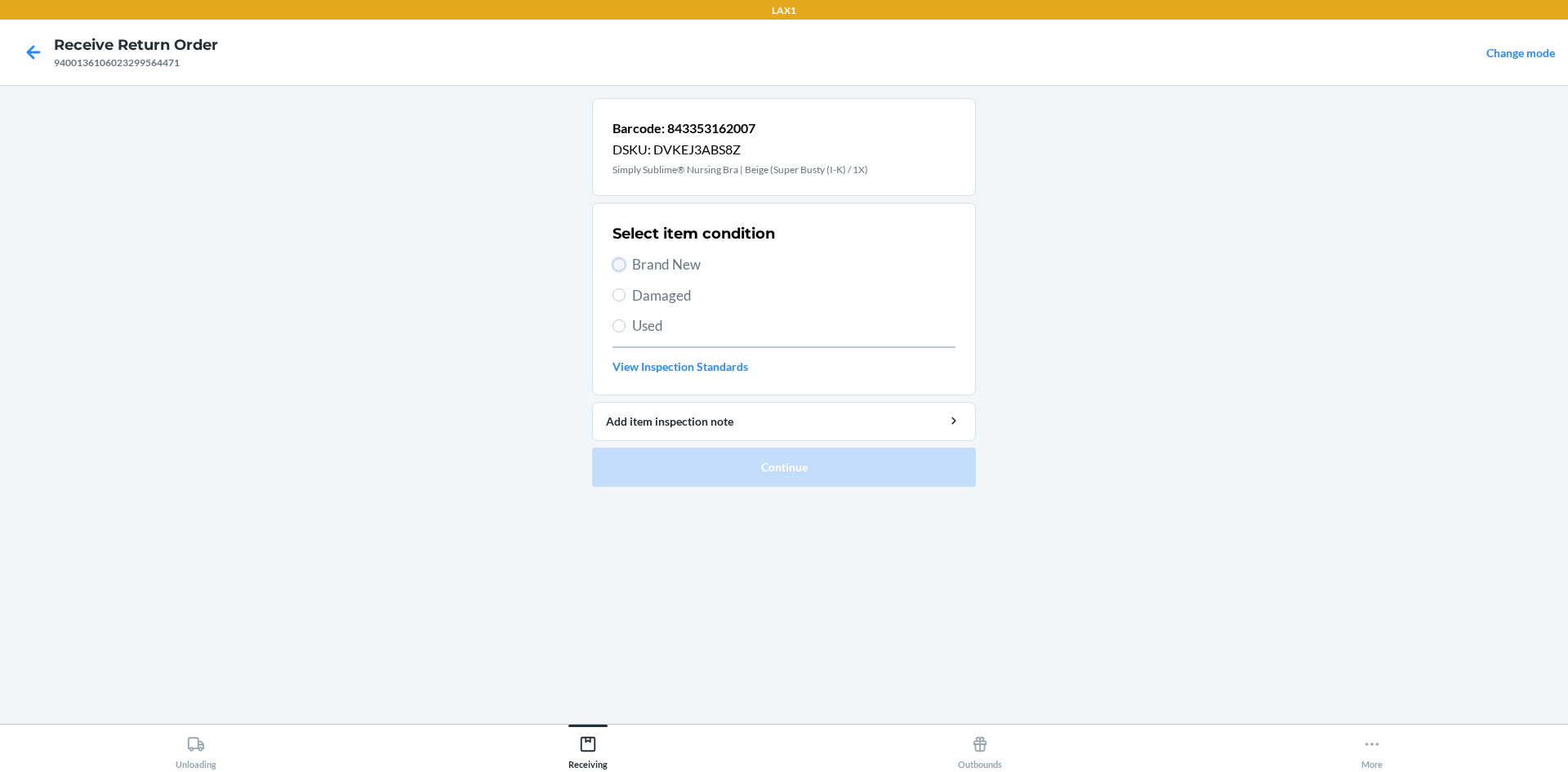
click at [622, 263] on input "Brand New" at bounding box center [618, 264] width 13 height 13
radio input "true"
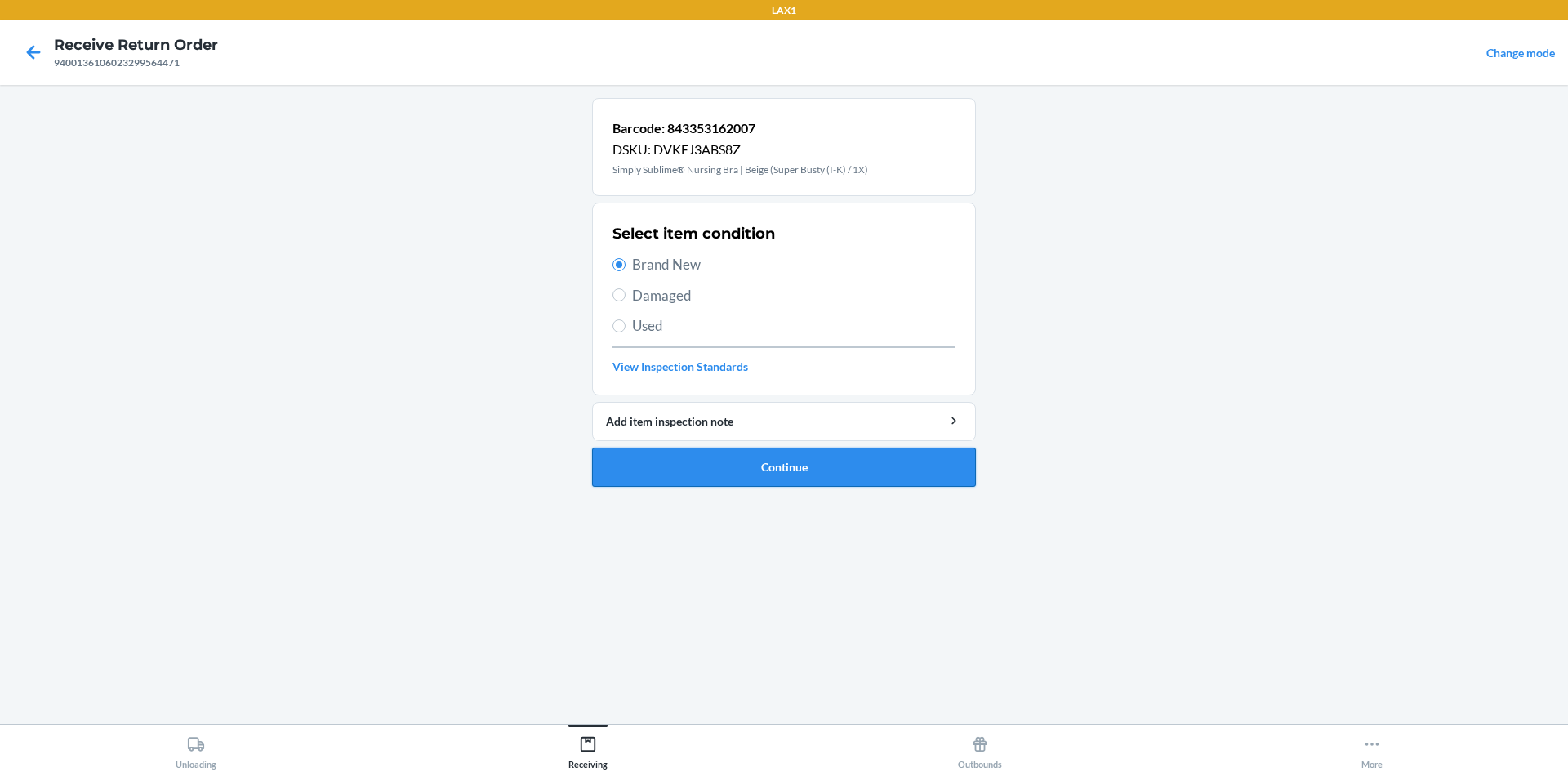
click at [754, 477] on button "Continue" at bounding box center [784, 466] width 384 height 39
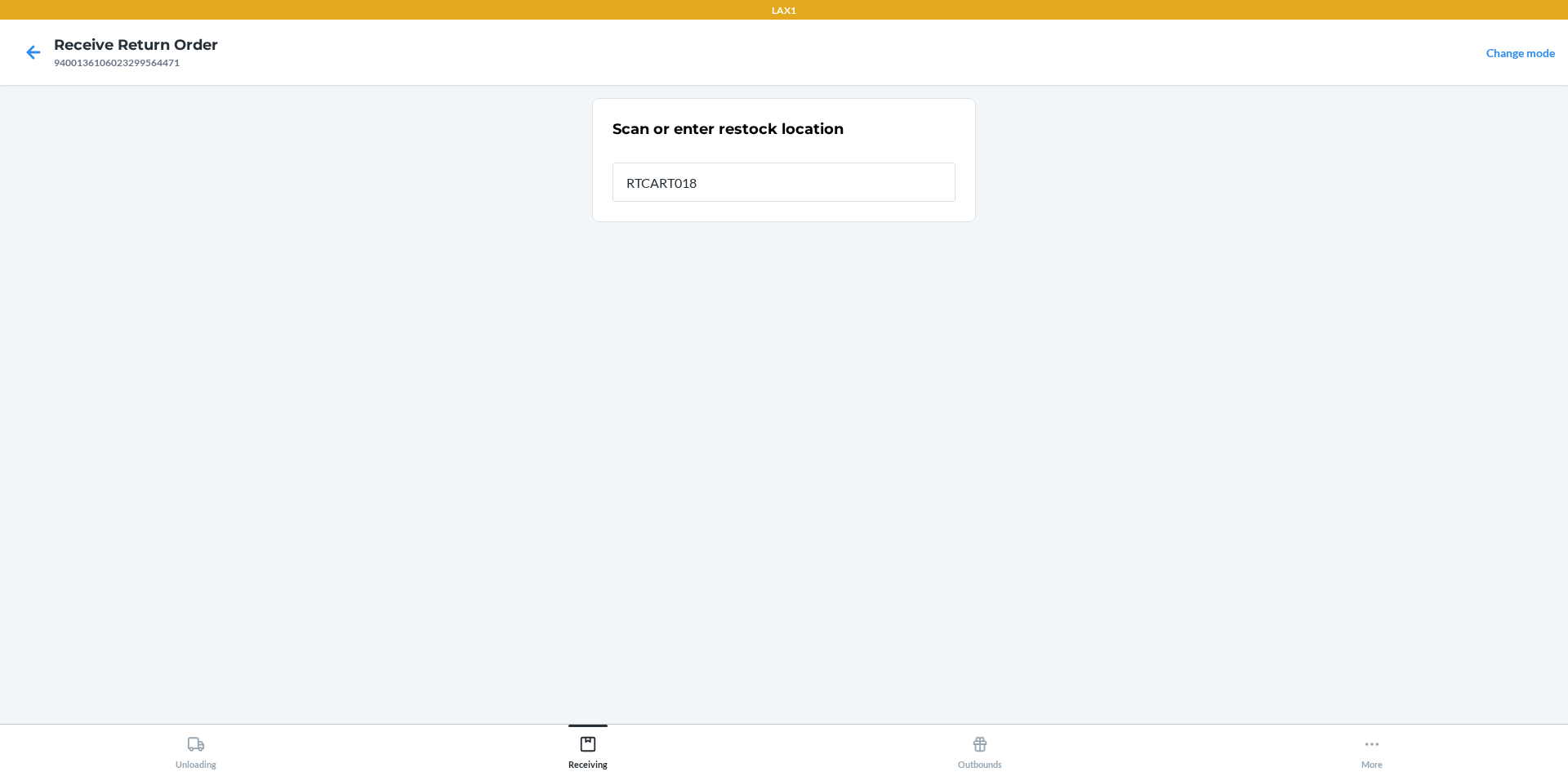
type input "RTCART018"
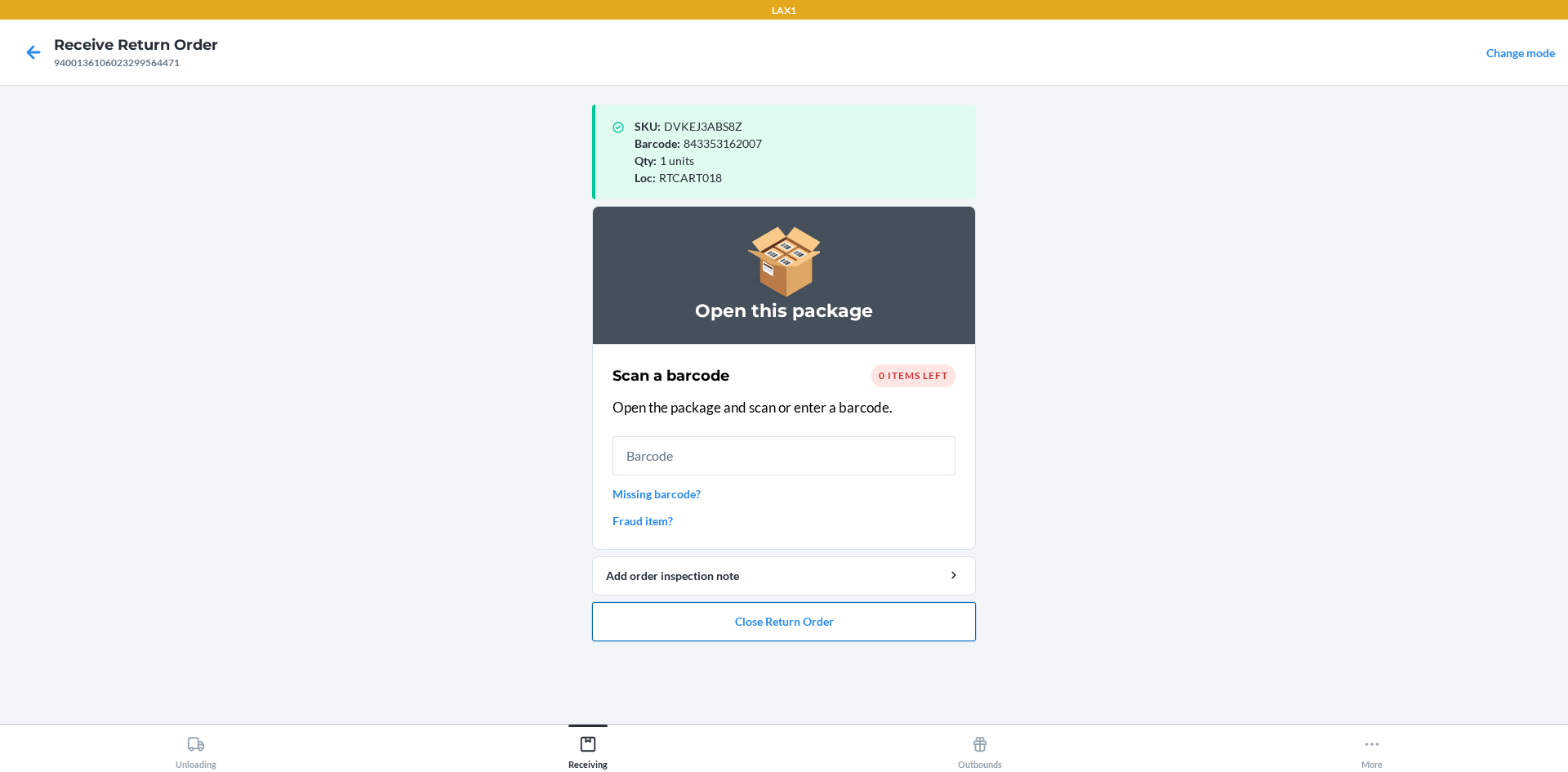
click at [782, 627] on button "Close Return Order" at bounding box center [784, 621] width 384 height 39
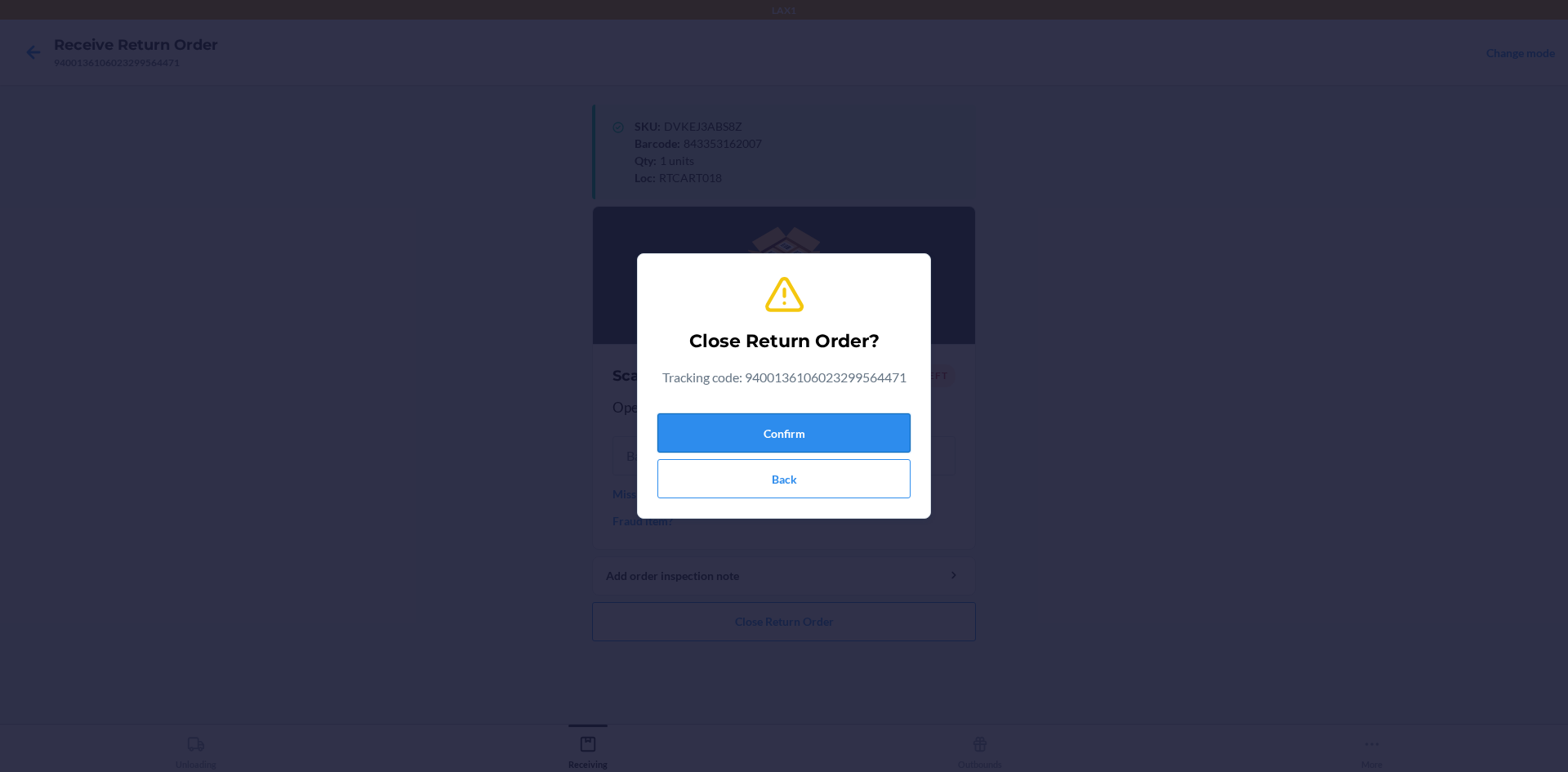
click at [775, 429] on button "Confirm" at bounding box center [784, 433] width 253 height 39
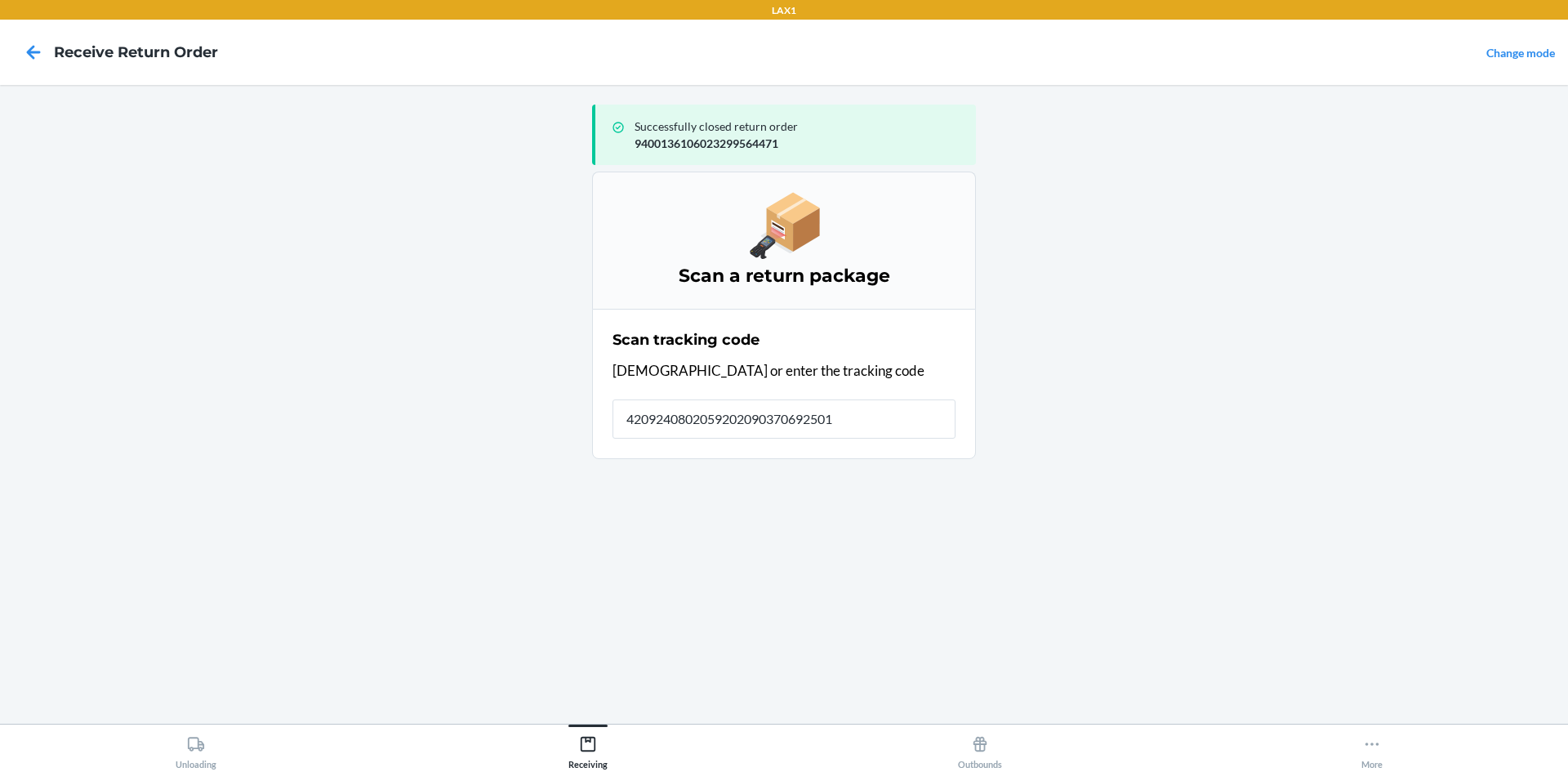
type input "42092408020592020903706925017"
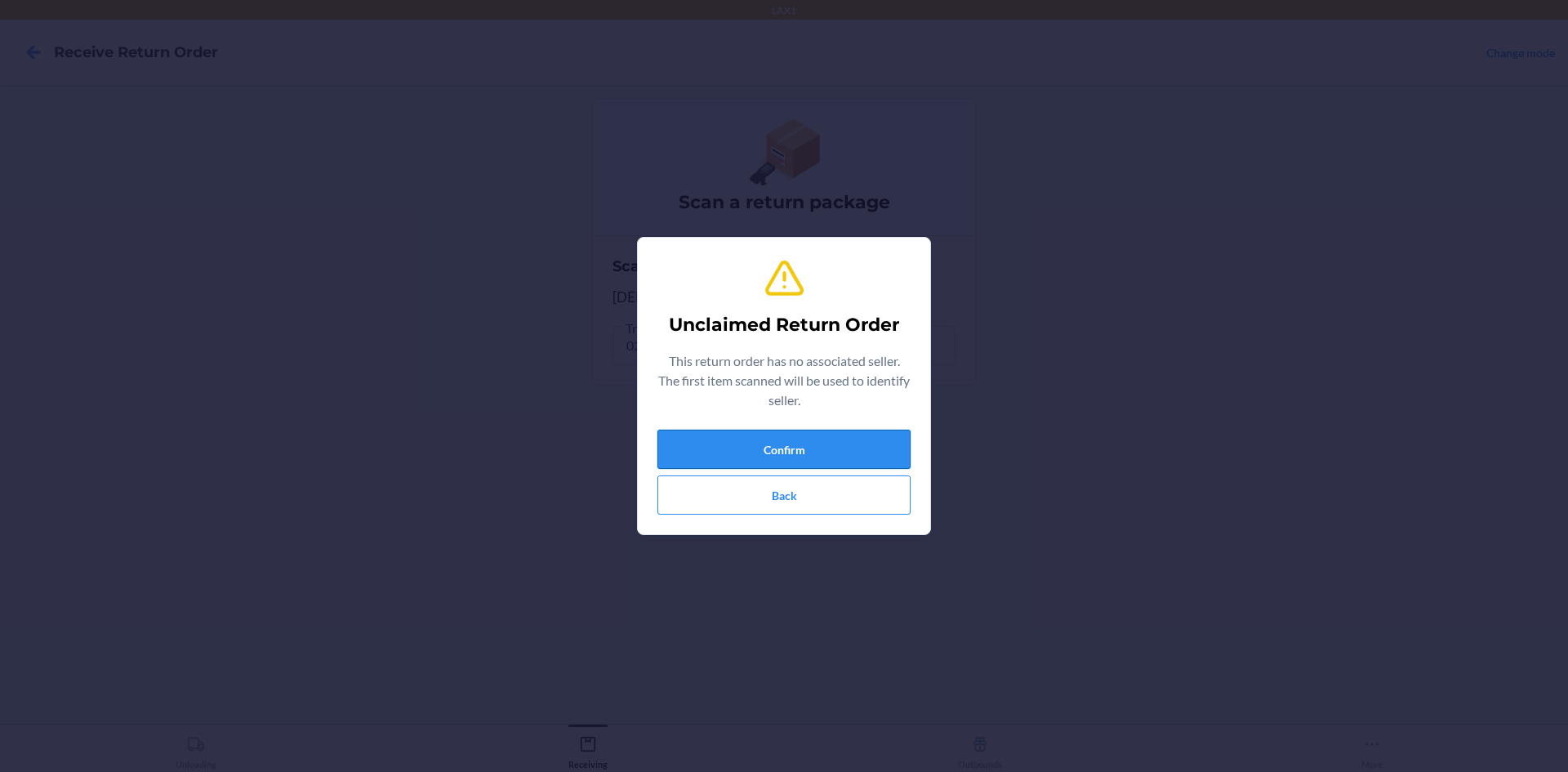
click at [775, 434] on button "Confirm" at bounding box center [784, 449] width 253 height 39
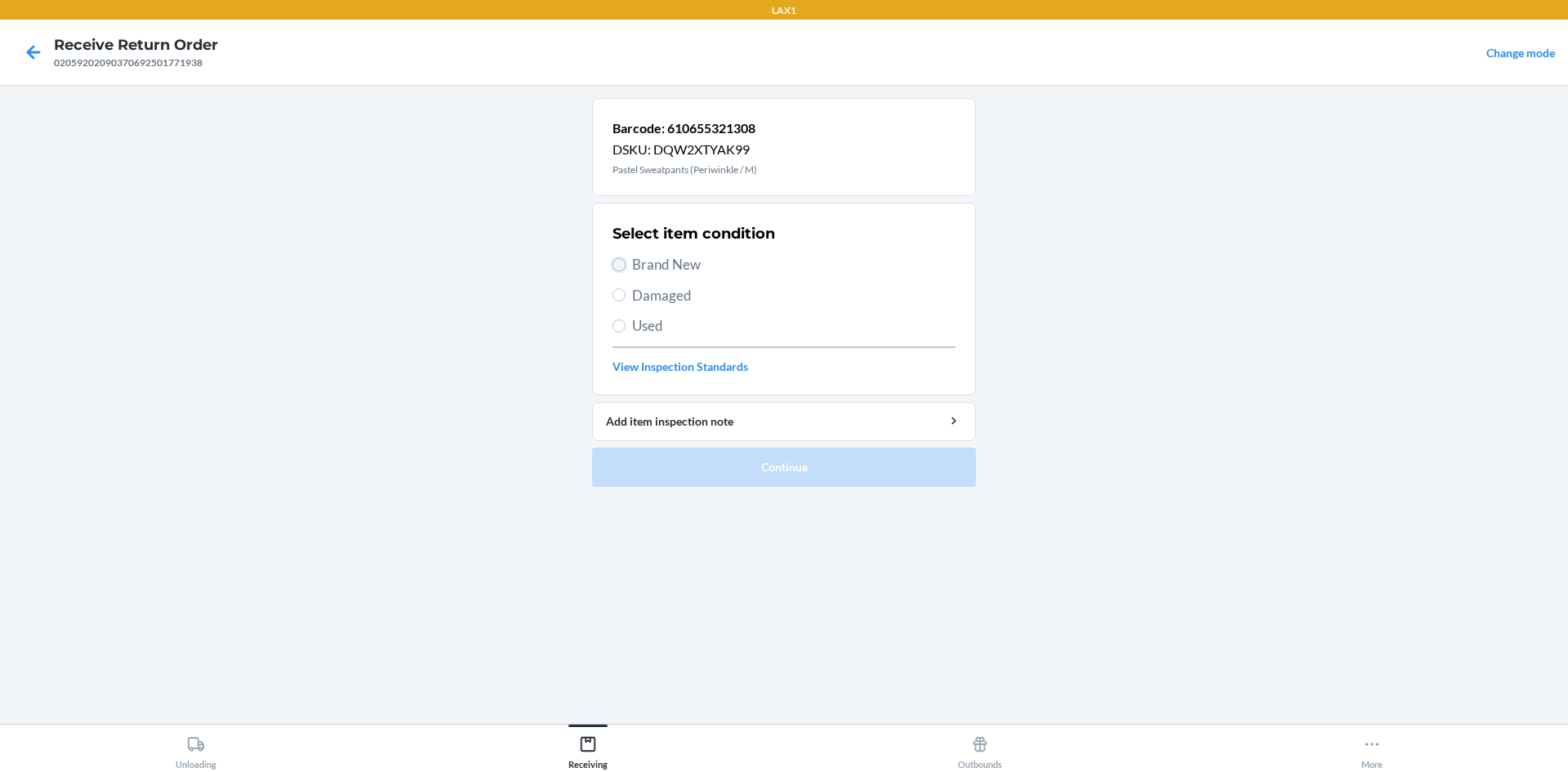
click at [620, 269] on input "Brand New" at bounding box center [618, 264] width 13 height 13
radio input "true"
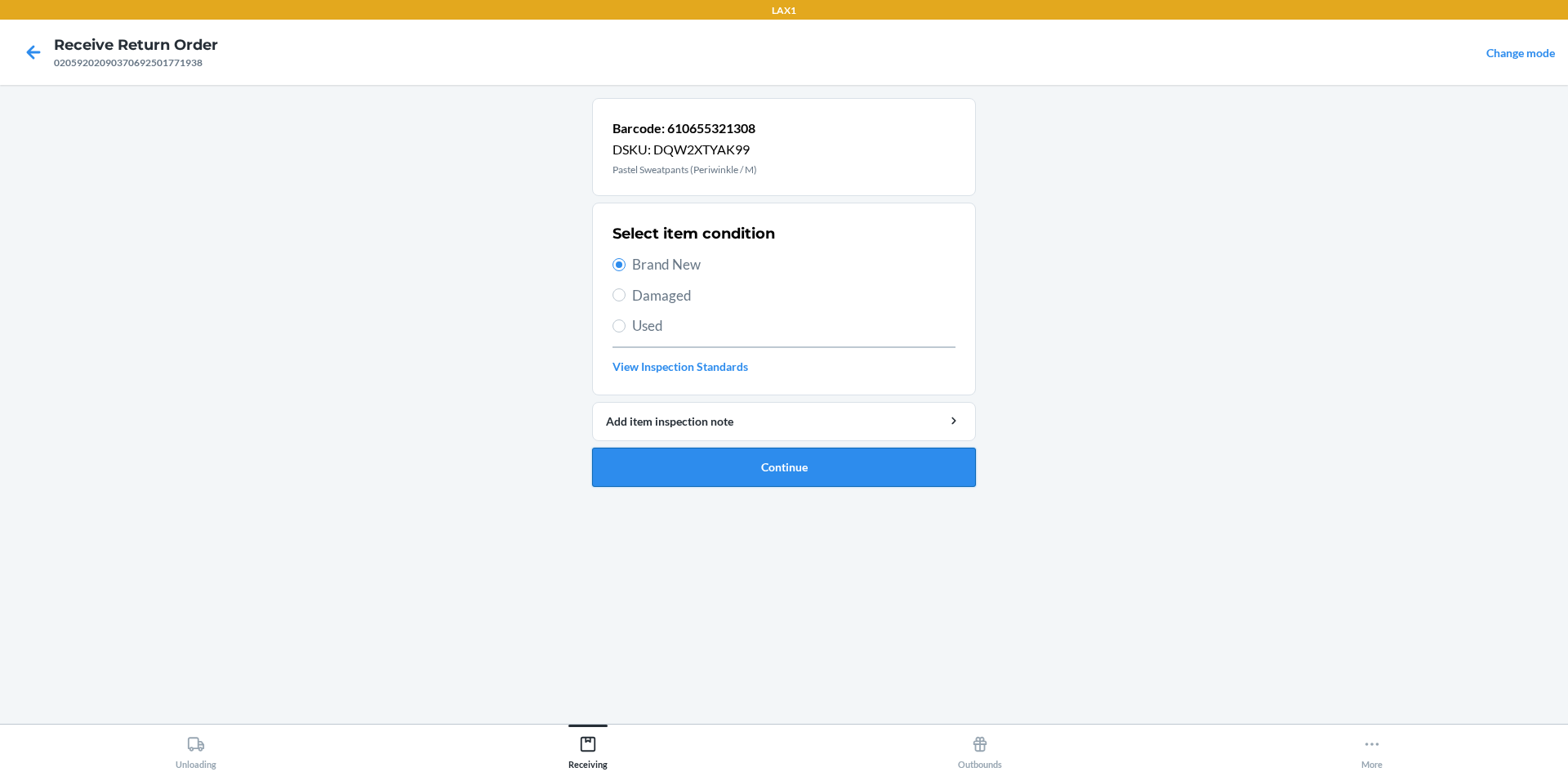
click at [695, 470] on button "Continue" at bounding box center [784, 466] width 384 height 39
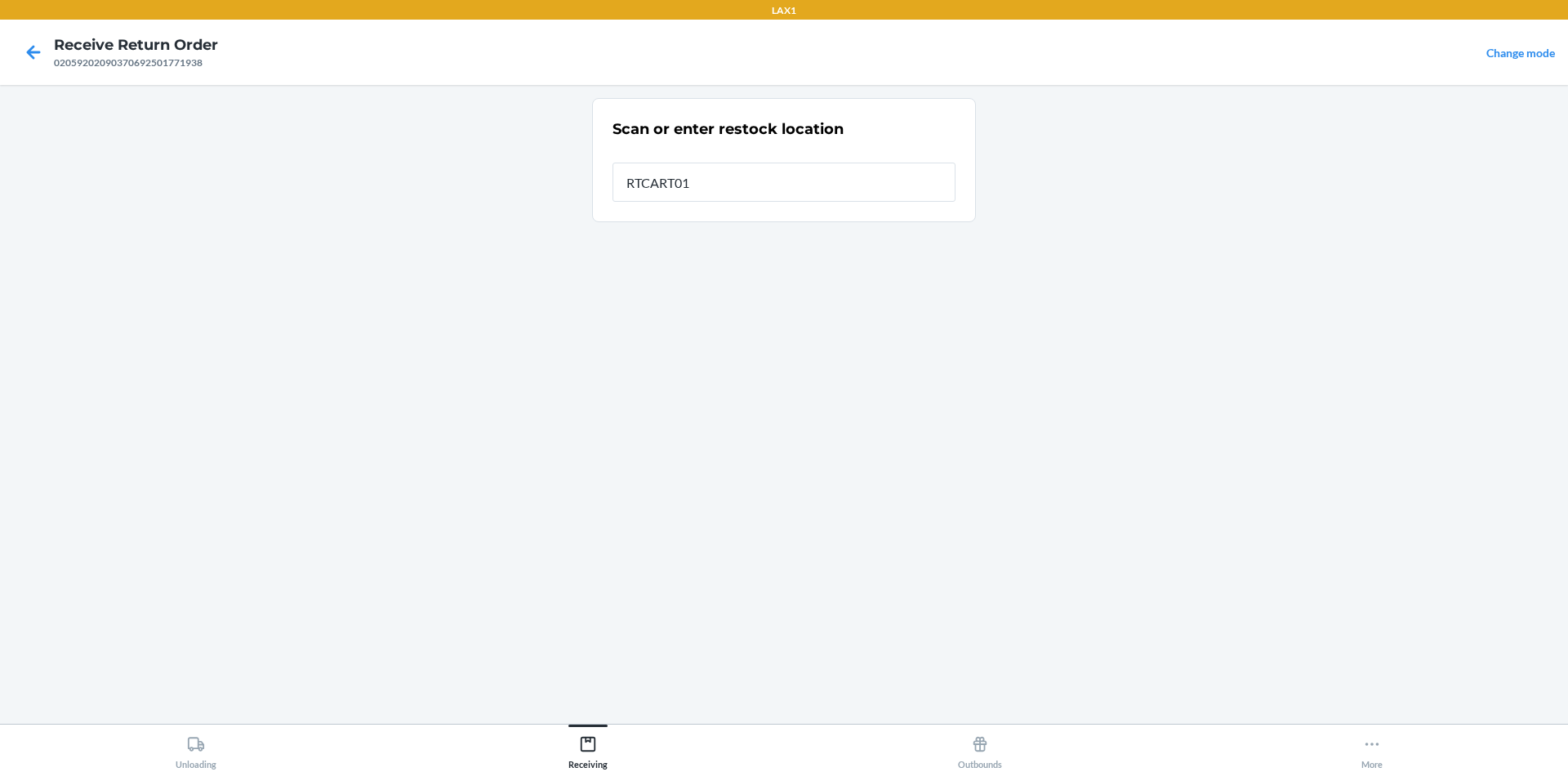
type input "RTCART018"
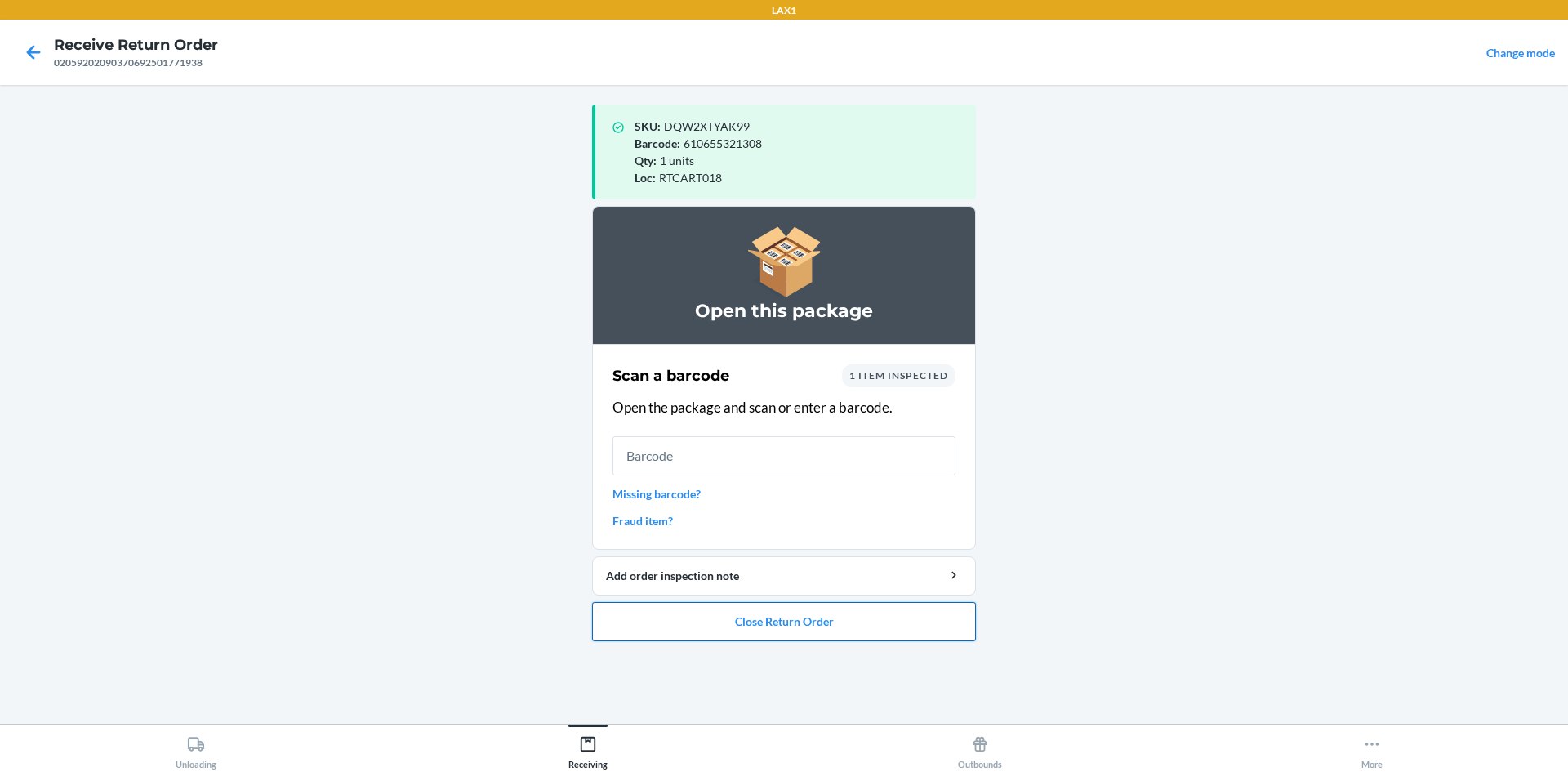
click at [782, 623] on button "Close Return Order" at bounding box center [784, 621] width 384 height 39
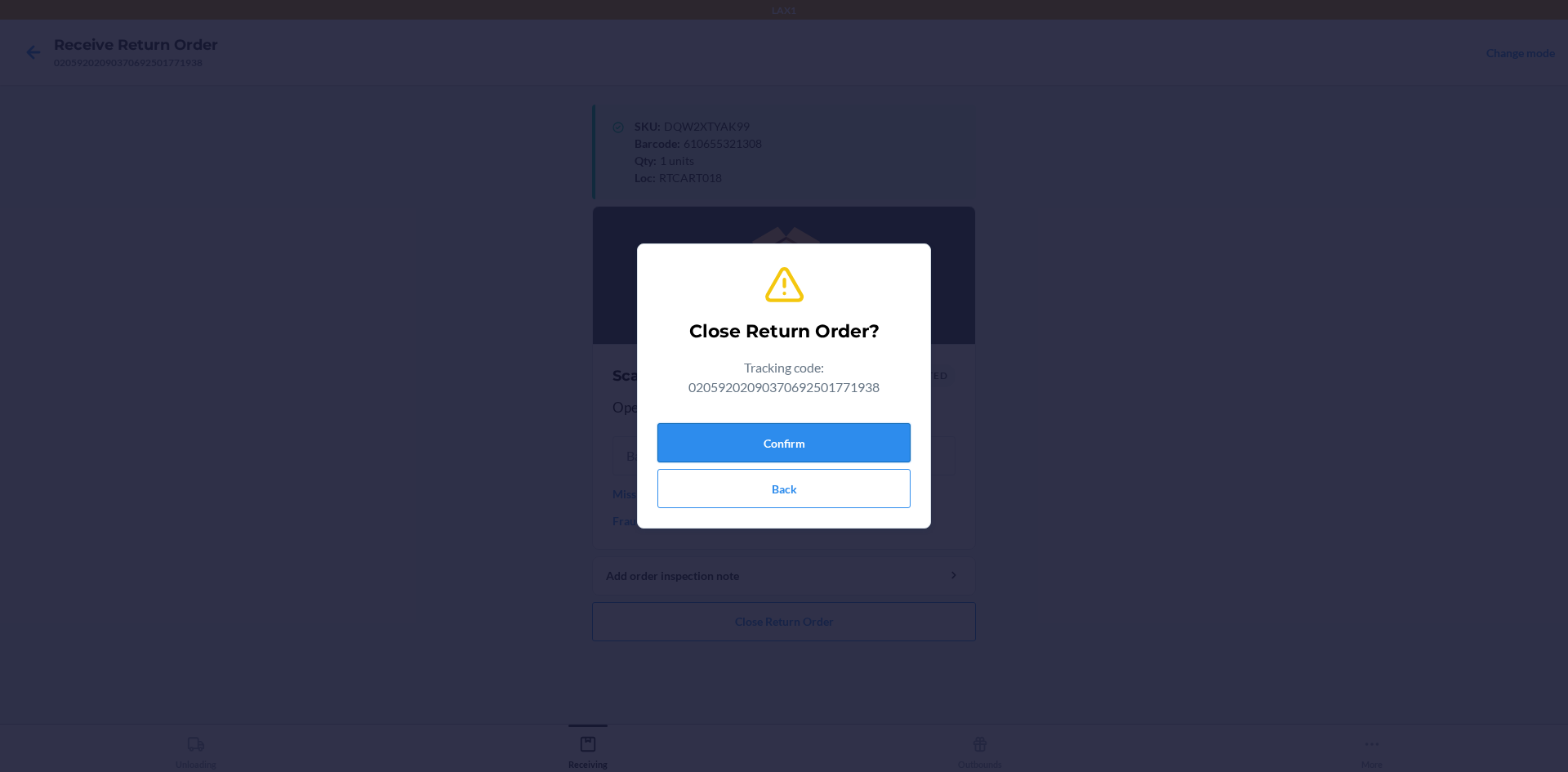
click at [782, 446] on button "Confirm" at bounding box center [784, 442] width 253 height 39
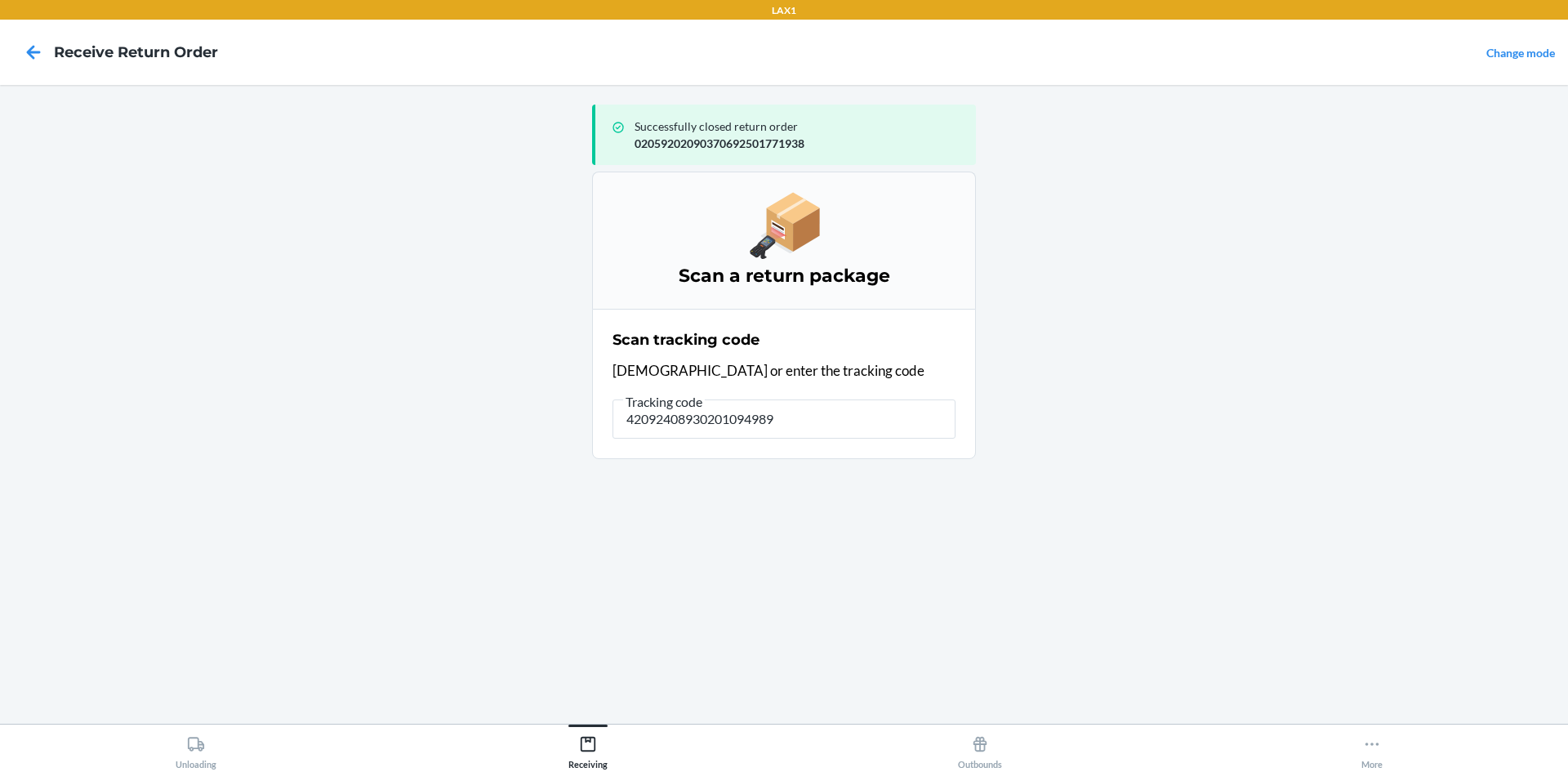
type input "420924089302010949890"
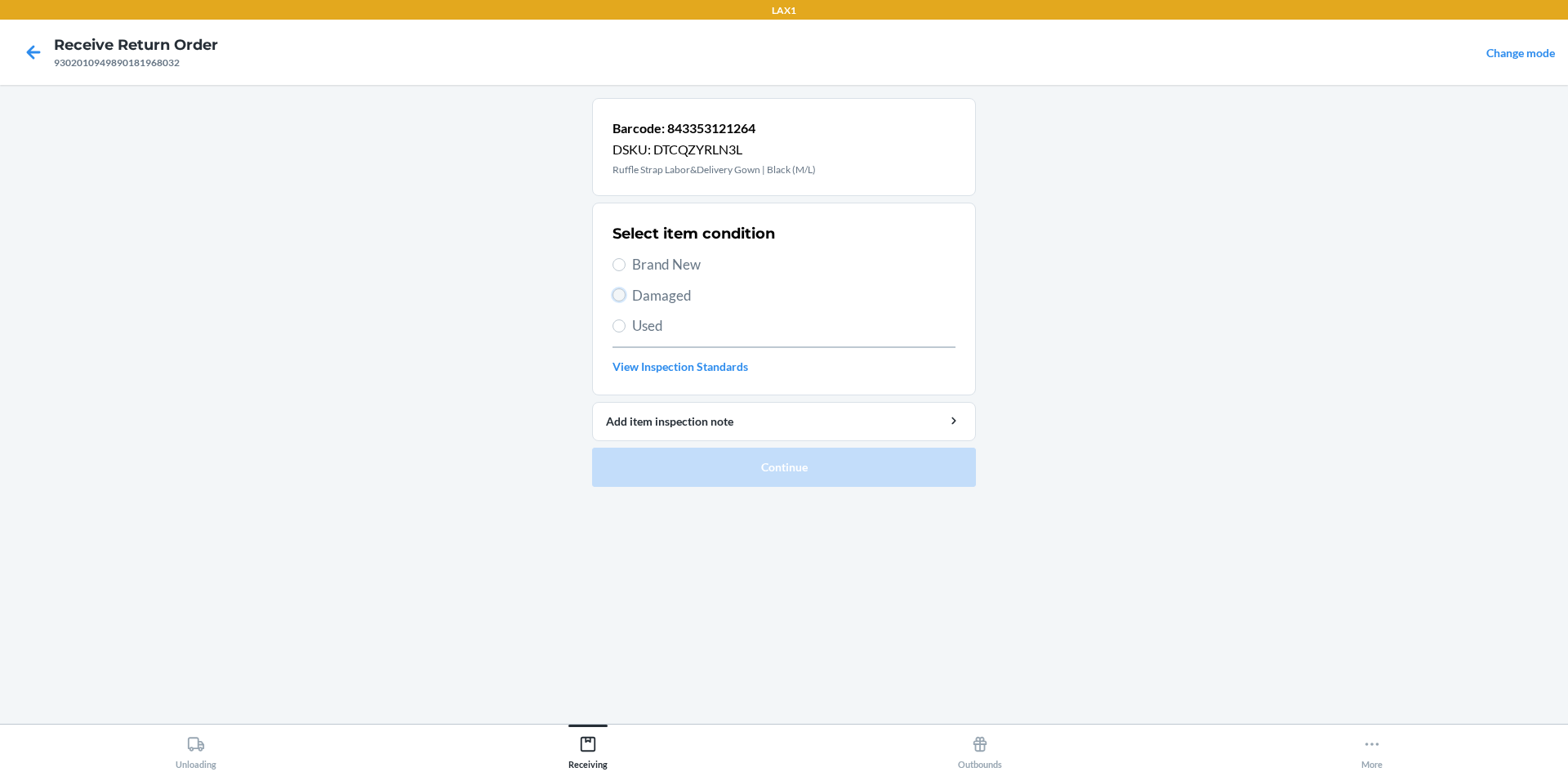
click at [621, 297] on input "Damaged" at bounding box center [618, 294] width 13 height 13
radio input "true"
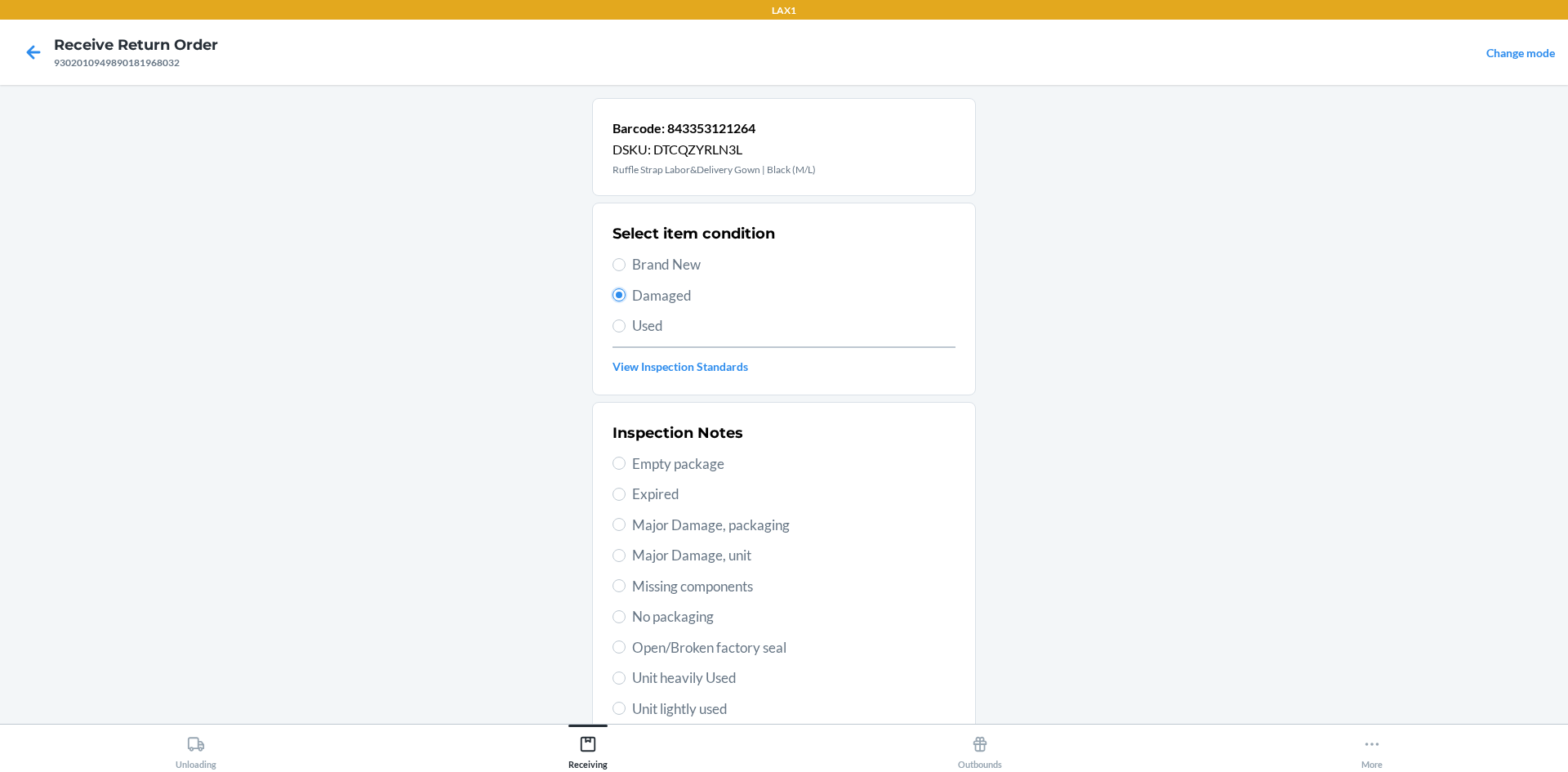
scroll to position [163, 0]
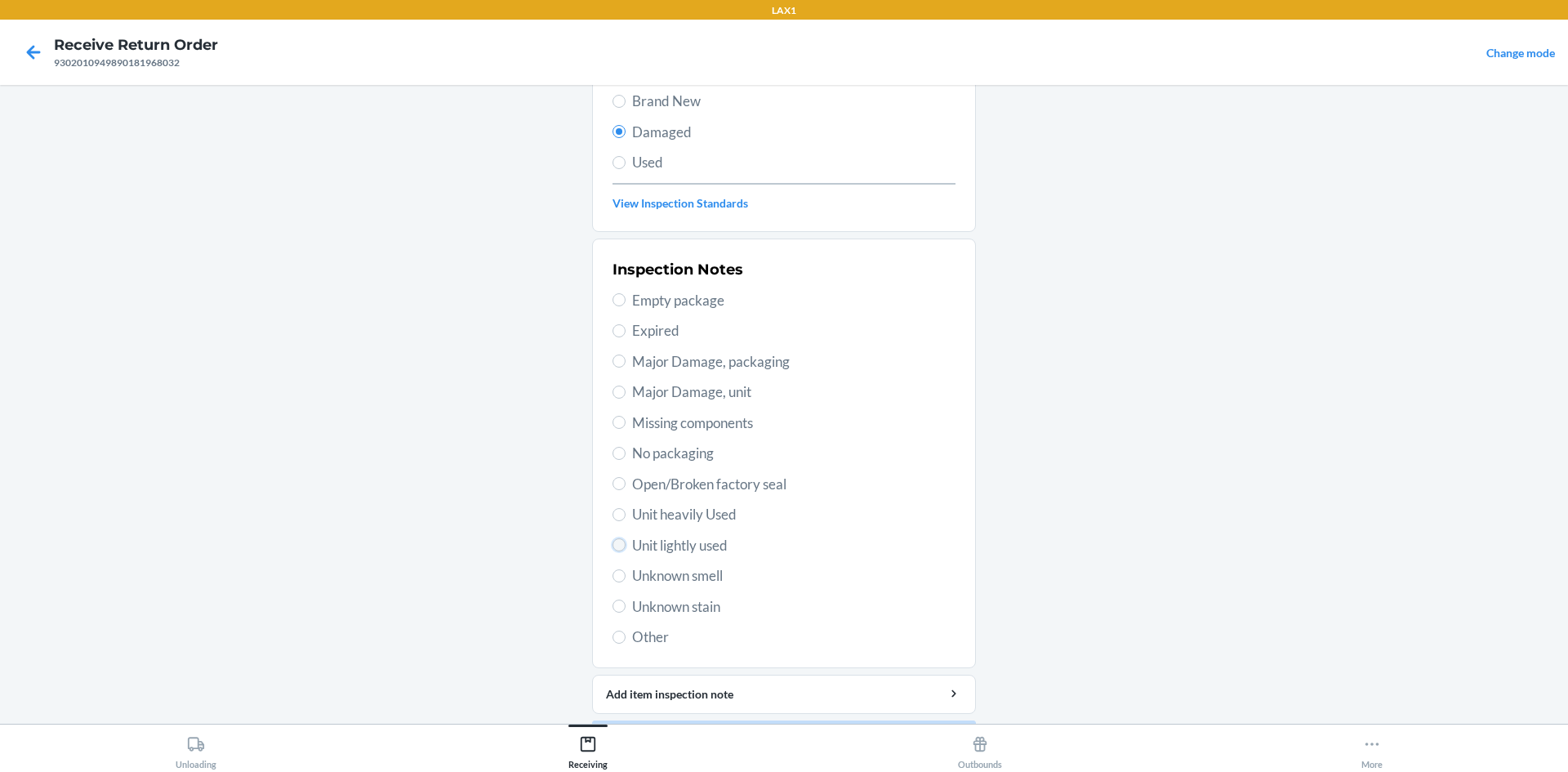
click at [612, 544] on input "Unit lightly used" at bounding box center [618, 544] width 13 height 13
radio input "true"
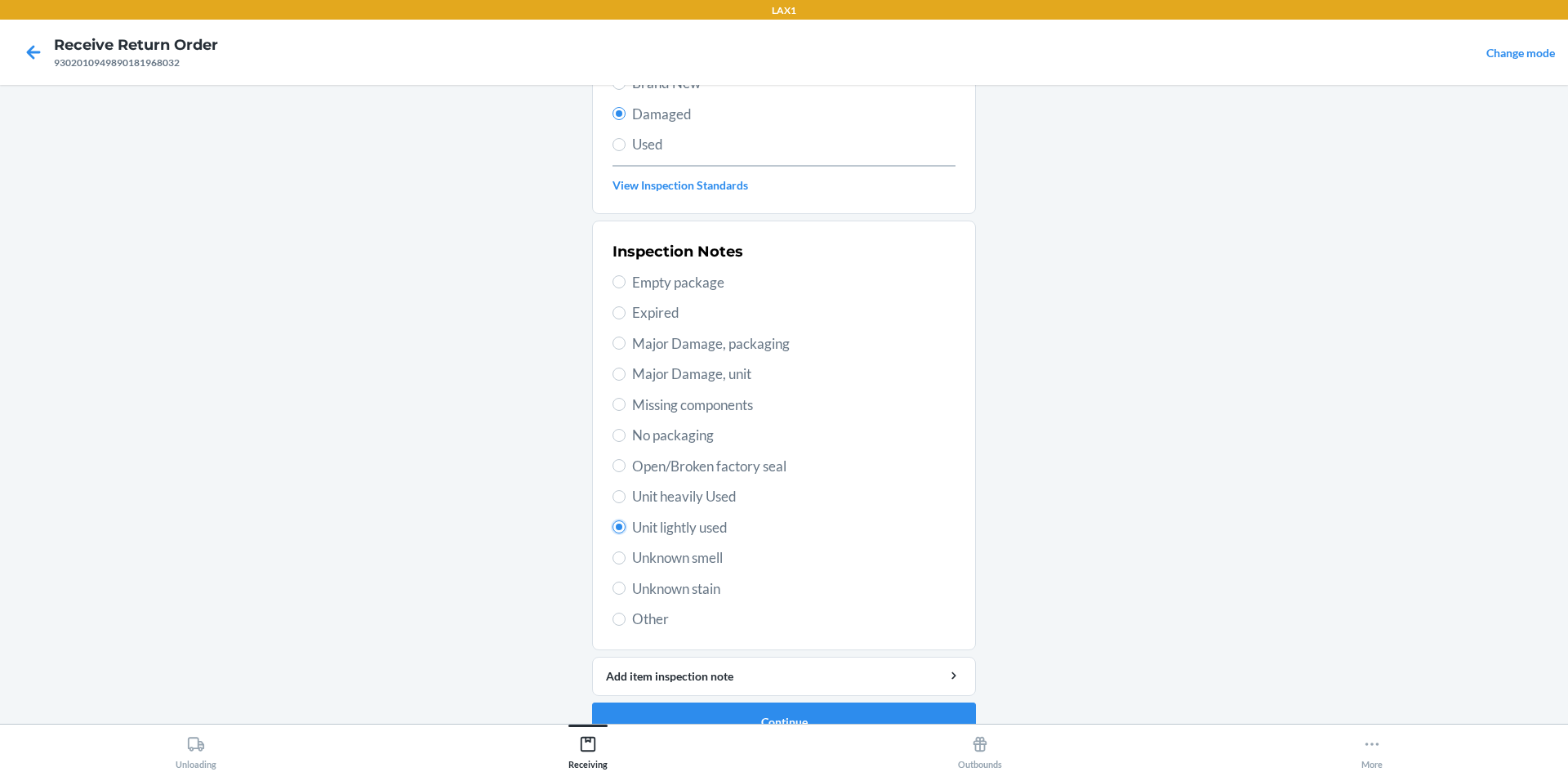
scroll to position [212, 0]
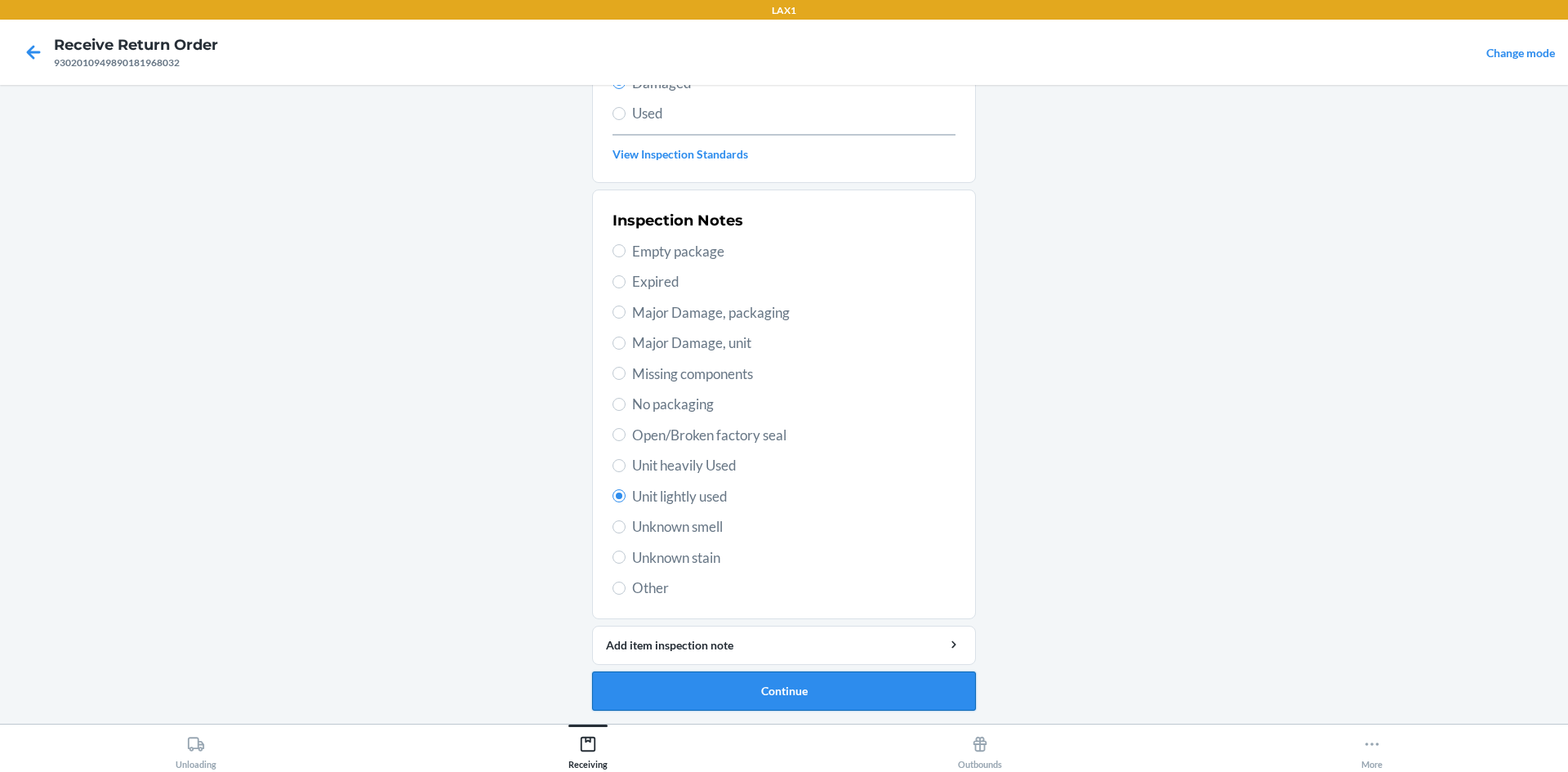
click at [779, 695] on button "Continue" at bounding box center [784, 691] width 384 height 39
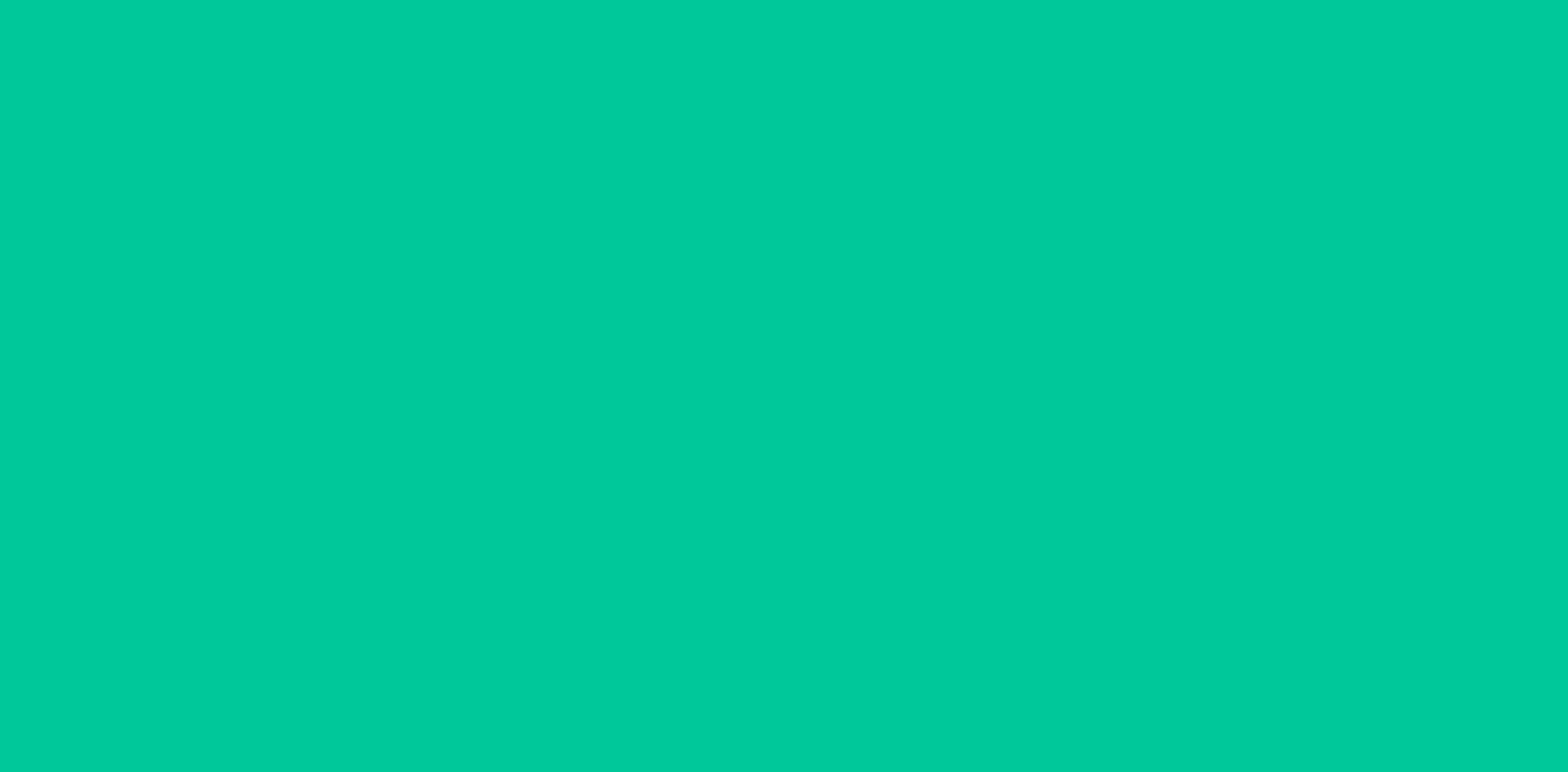
scroll to position [68, 0]
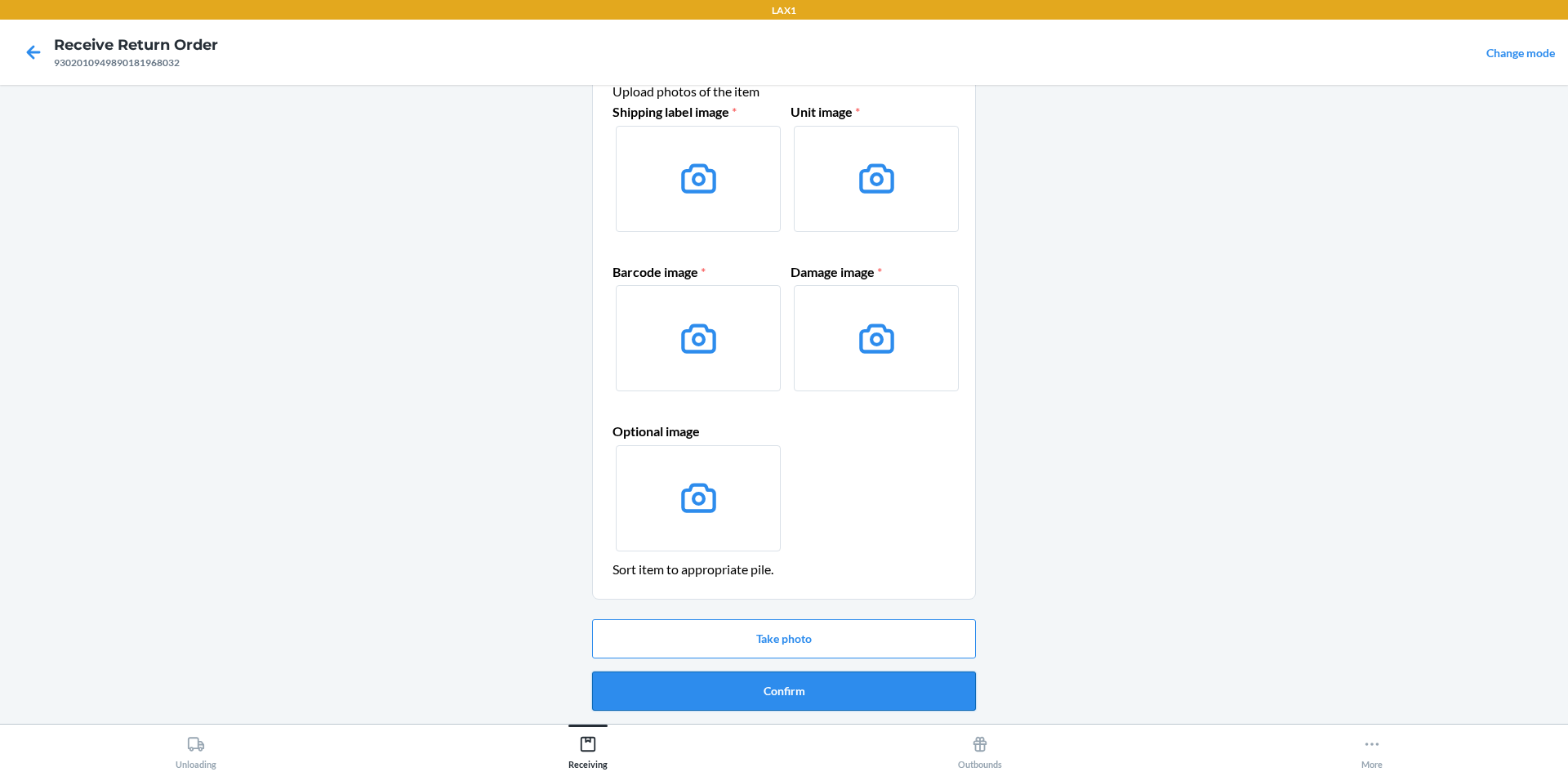
click at [777, 689] on button "Confirm" at bounding box center [784, 691] width 384 height 39
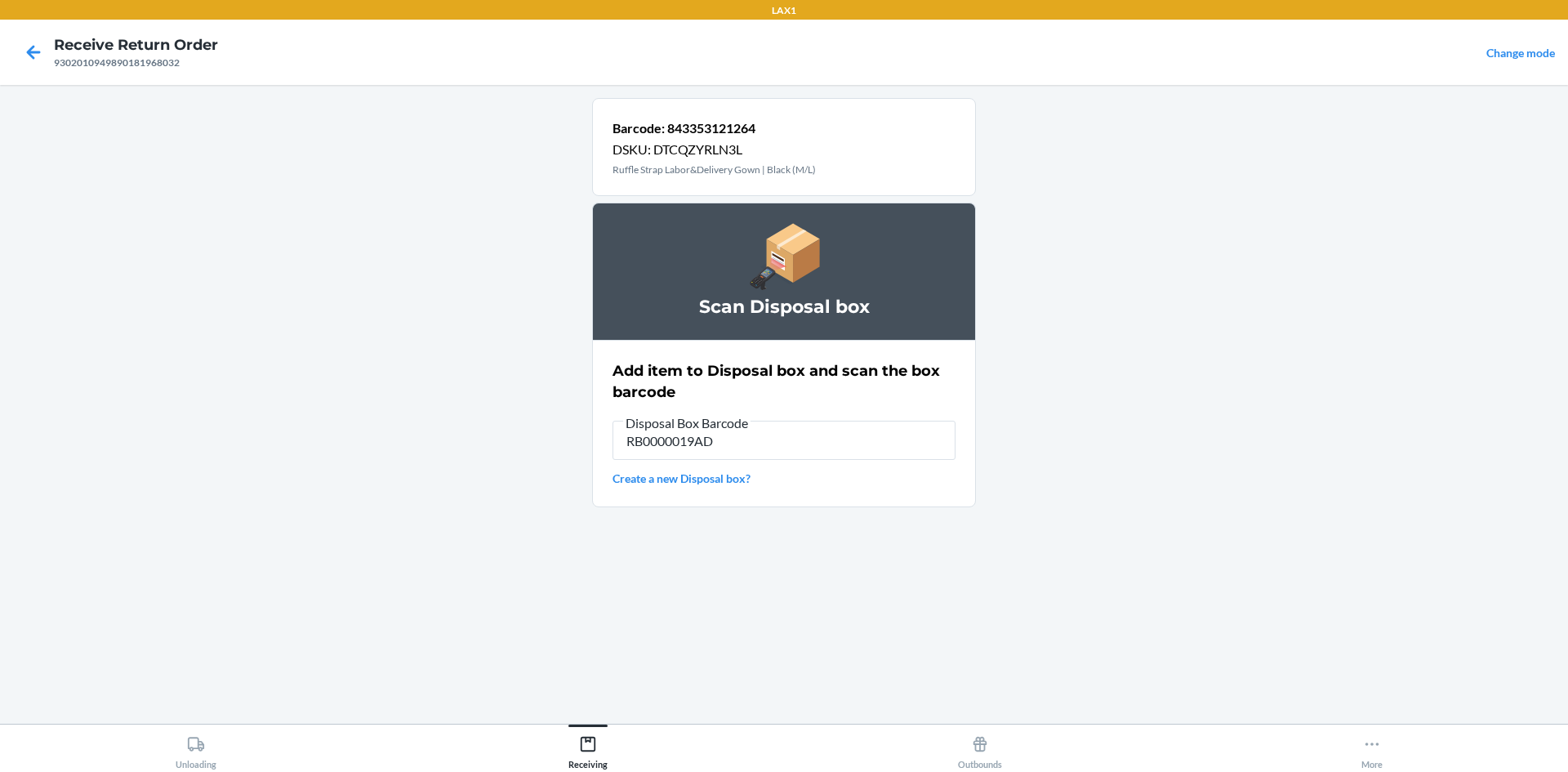
type input "RB0000019AD"
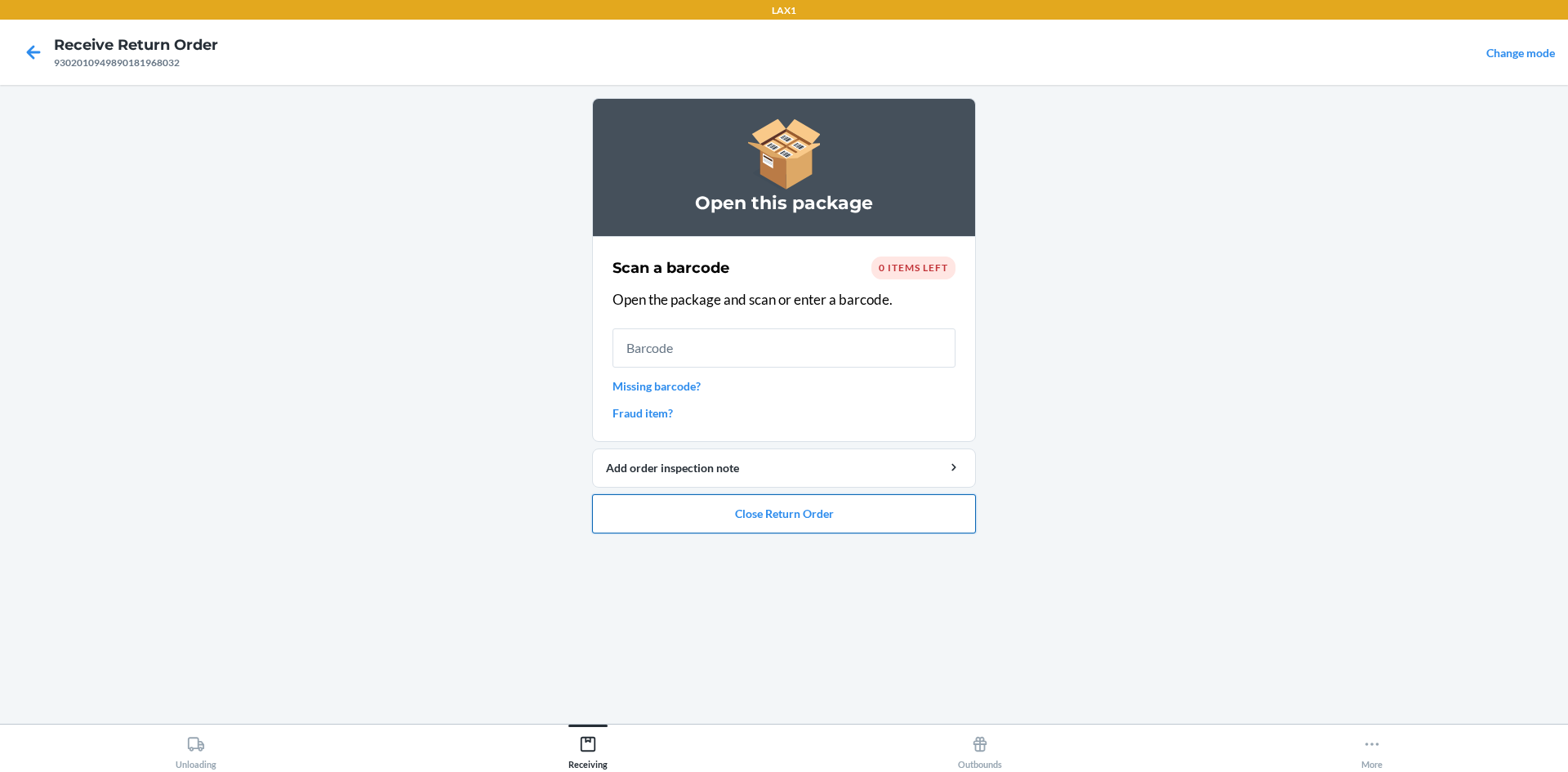
click at [798, 503] on button "Close Return Order" at bounding box center [784, 513] width 384 height 39
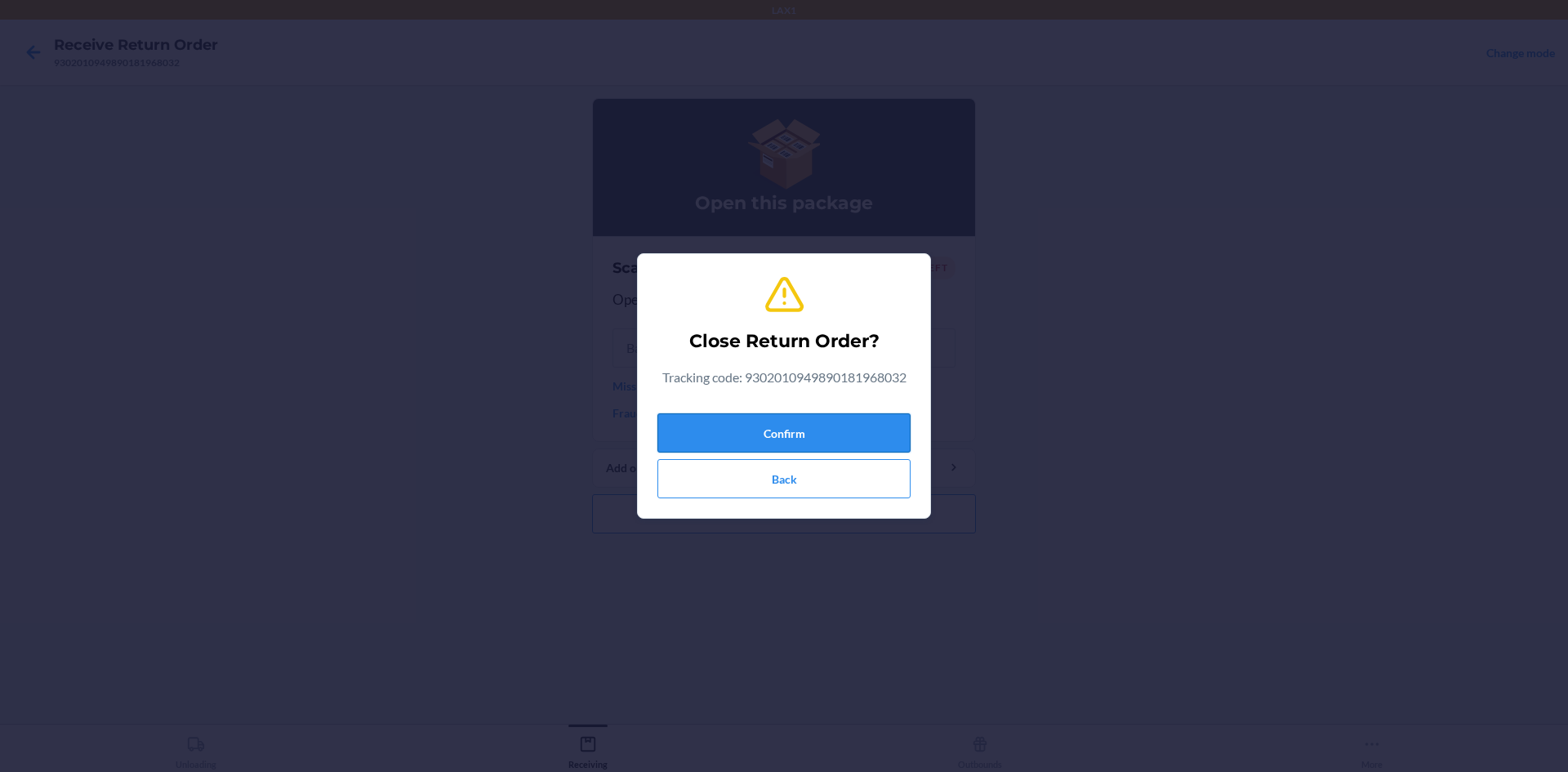
click at [832, 434] on button "Confirm" at bounding box center [784, 433] width 253 height 39
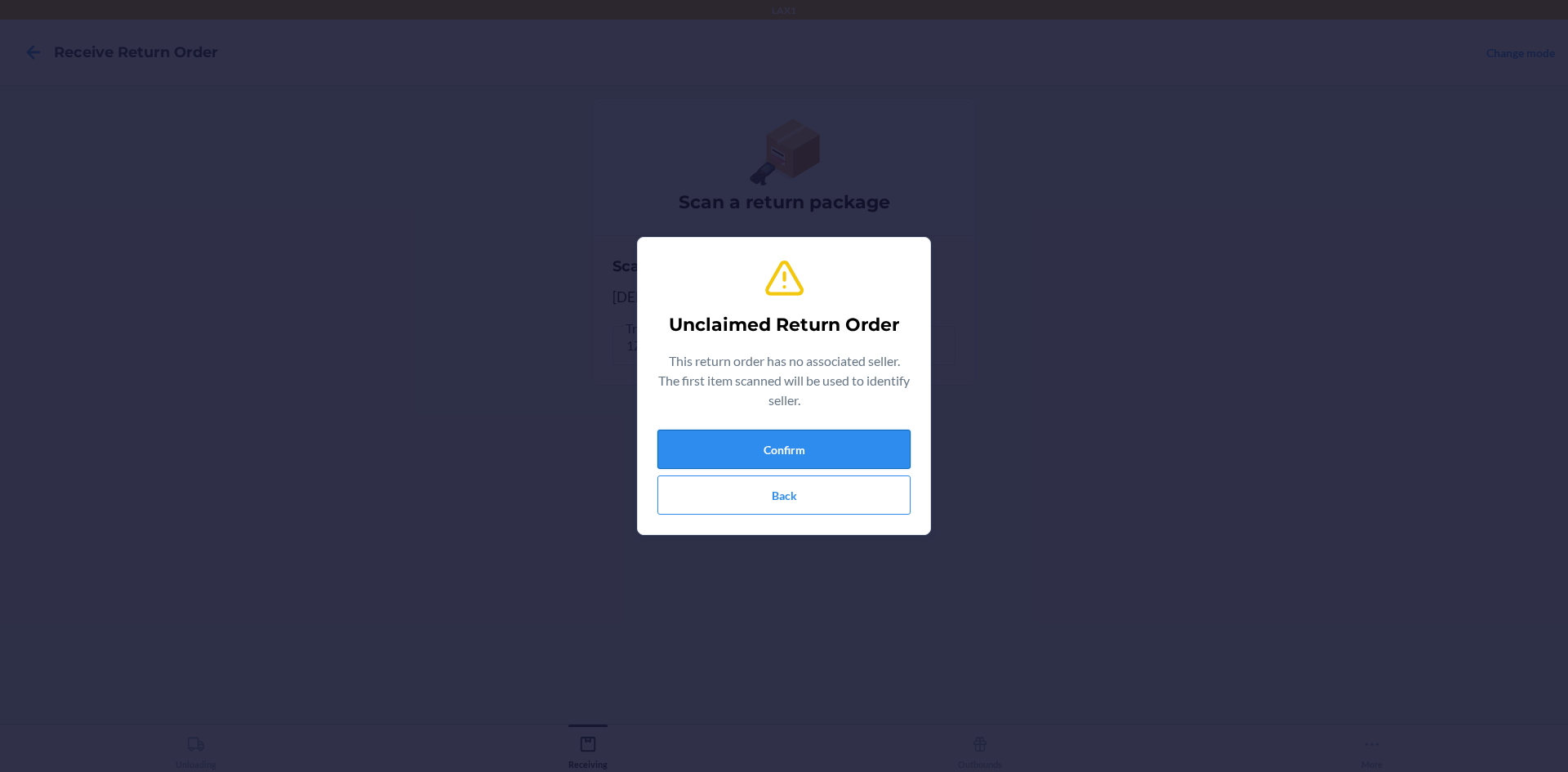
click at [830, 447] on button "Confirm" at bounding box center [784, 449] width 253 height 39
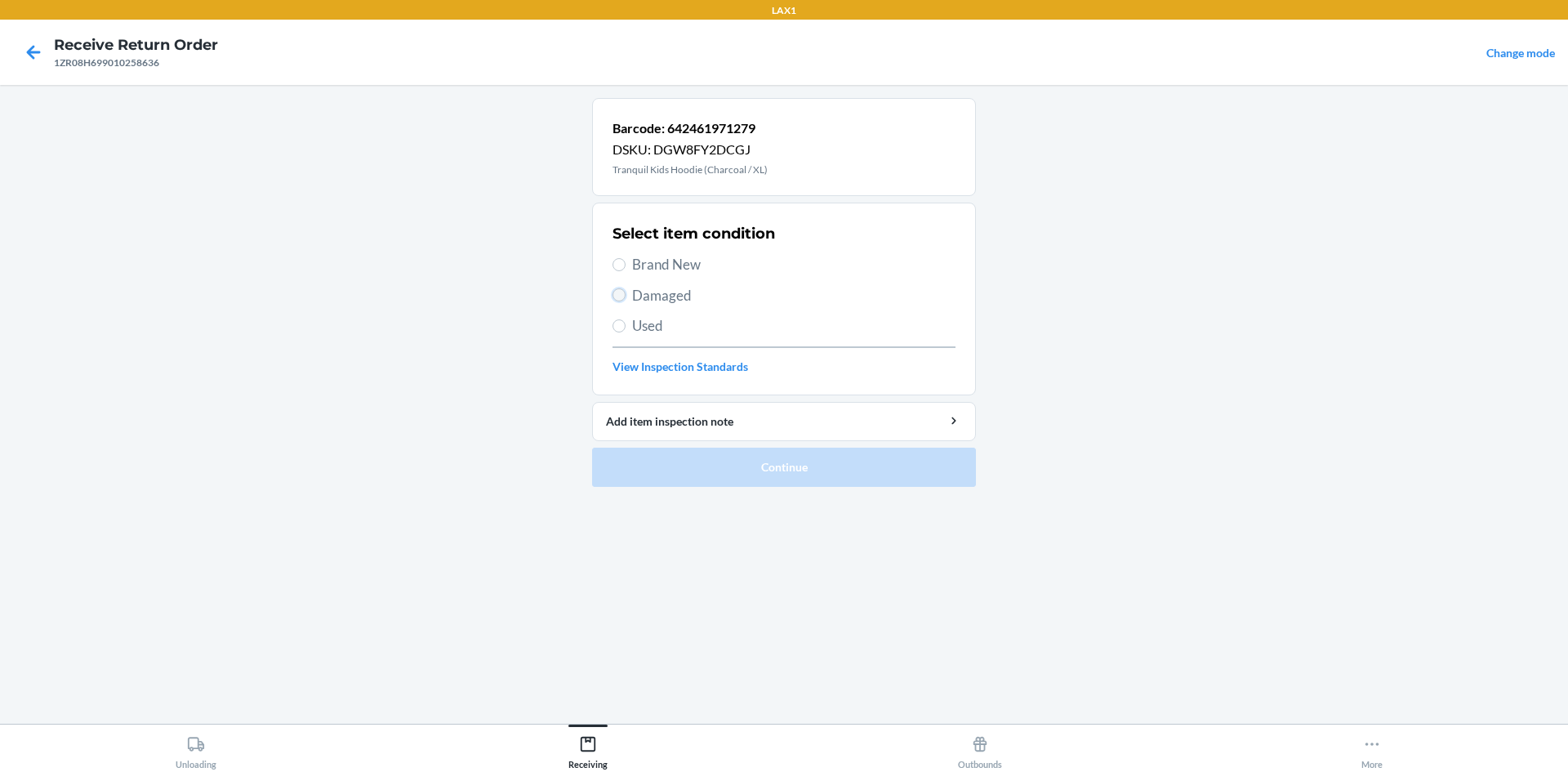
click at [621, 299] on input "Damaged" at bounding box center [618, 294] width 13 height 13
radio input "true"
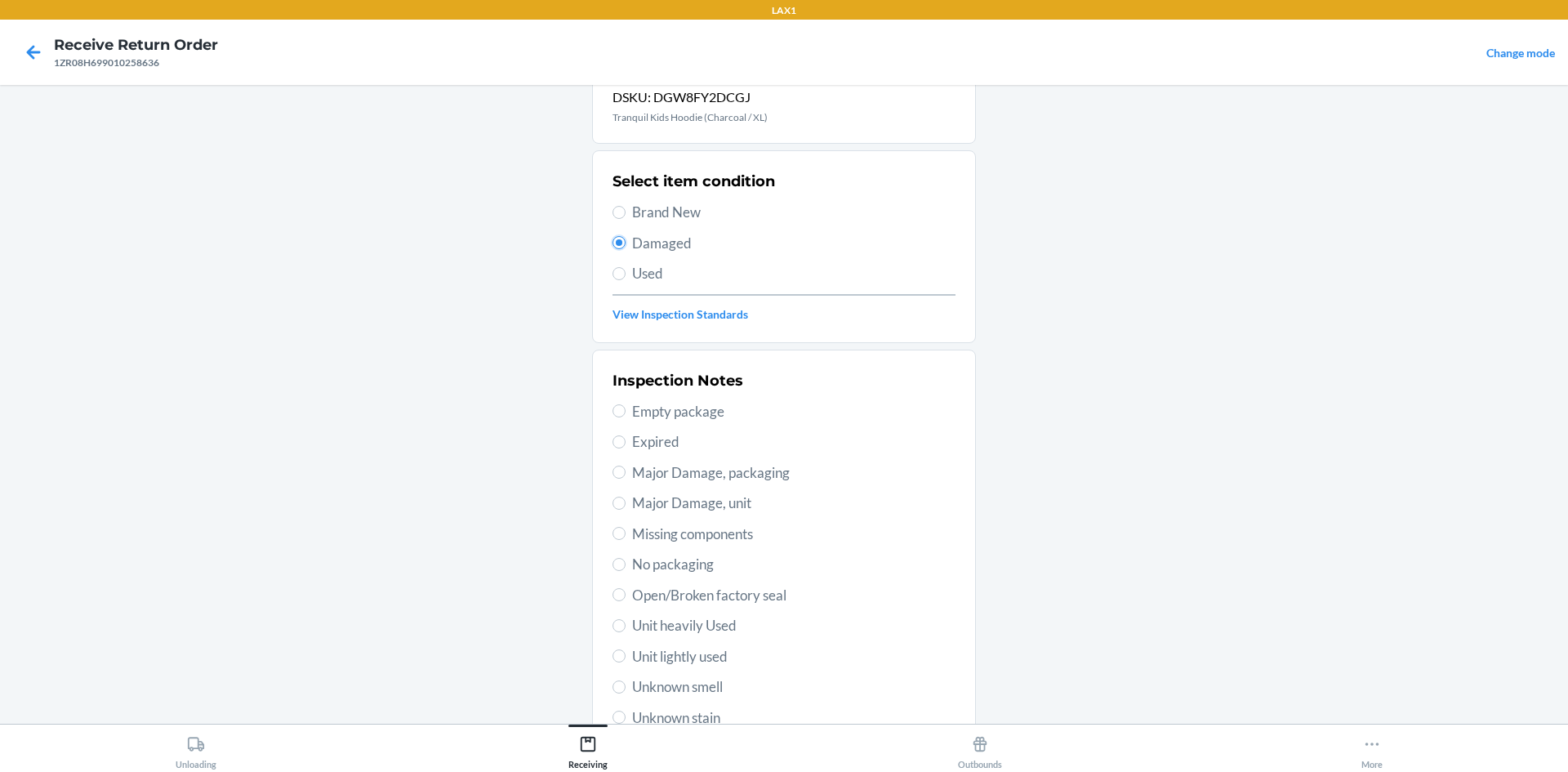
scroll to position [81, 0]
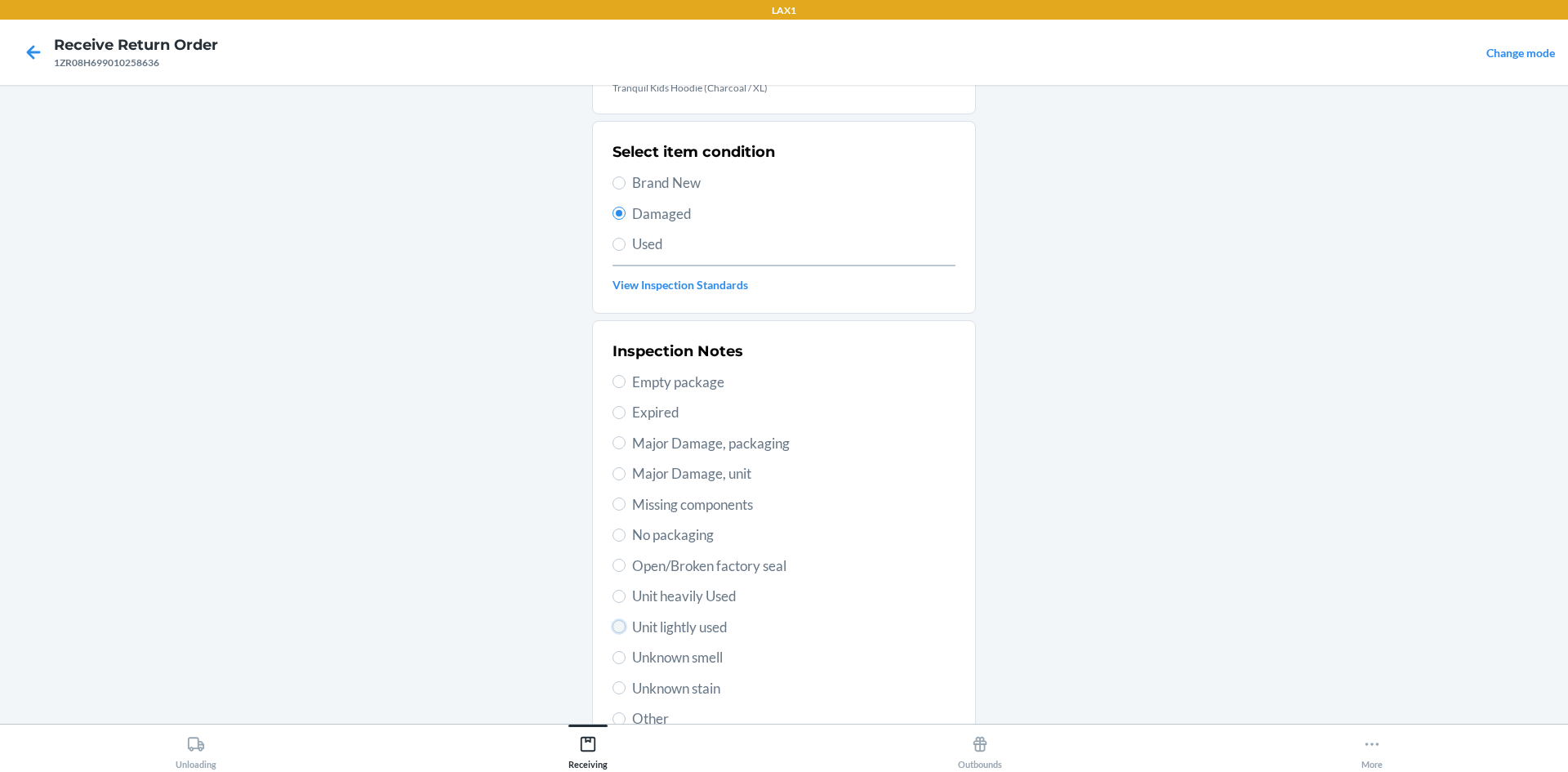
click at [612, 627] on input "Unit lightly used" at bounding box center [618, 626] width 13 height 13
radio input "true"
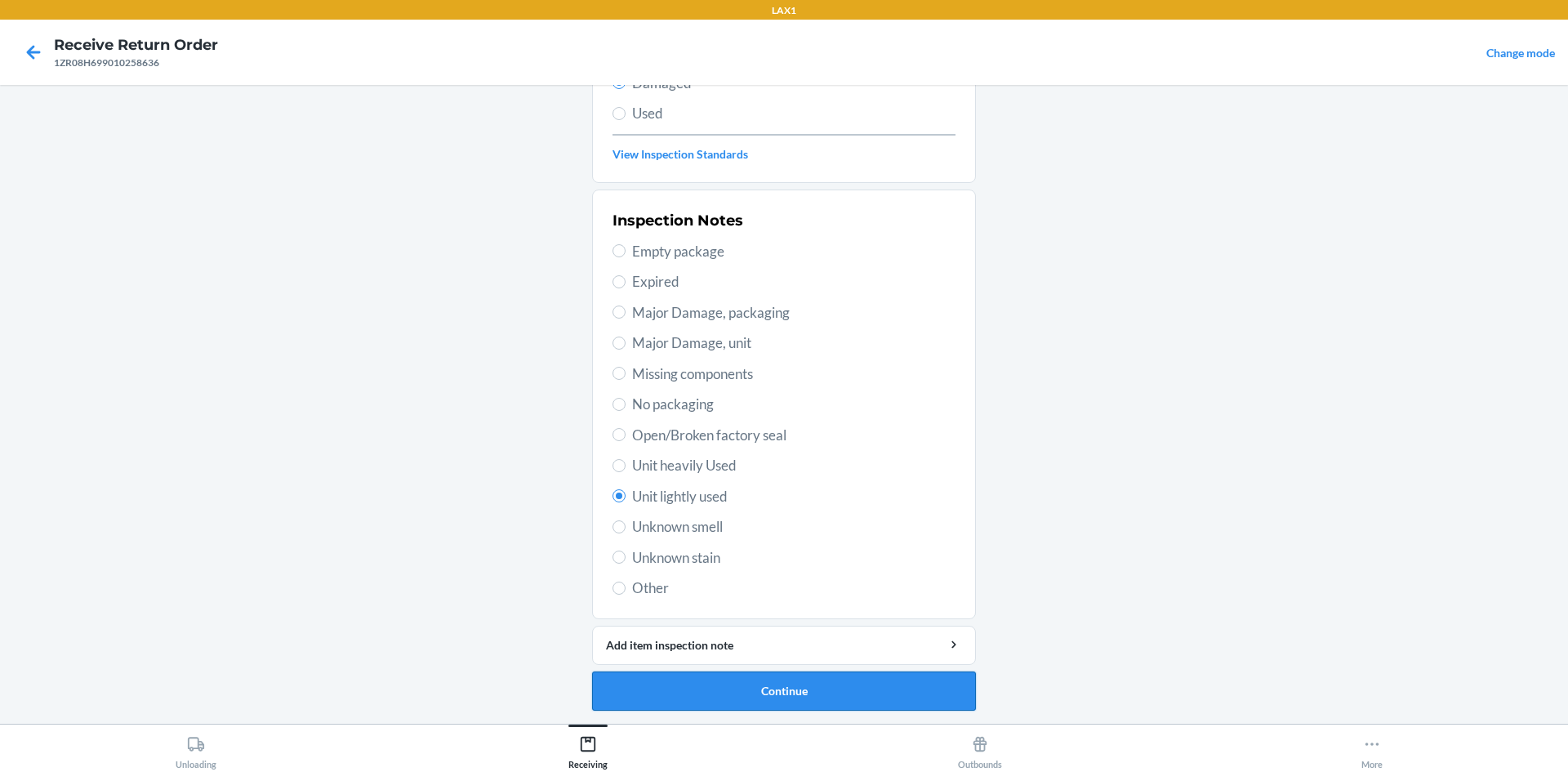
click at [669, 682] on button "Continue" at bounding box center [784, 691] width 384 height 39
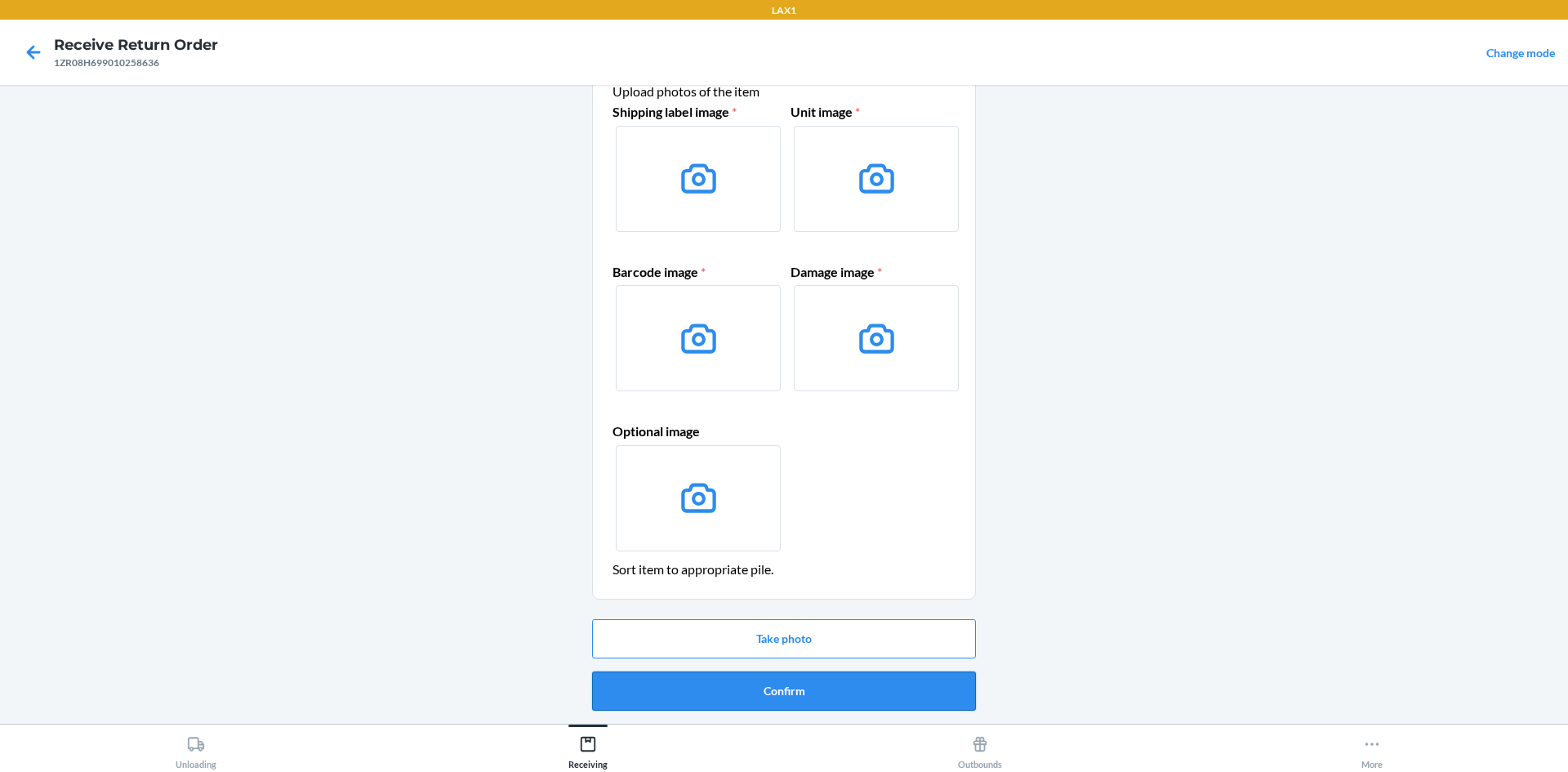
click at [702, 689] on button "Confirm" at bounding box center [784, 691] width 384 height 39
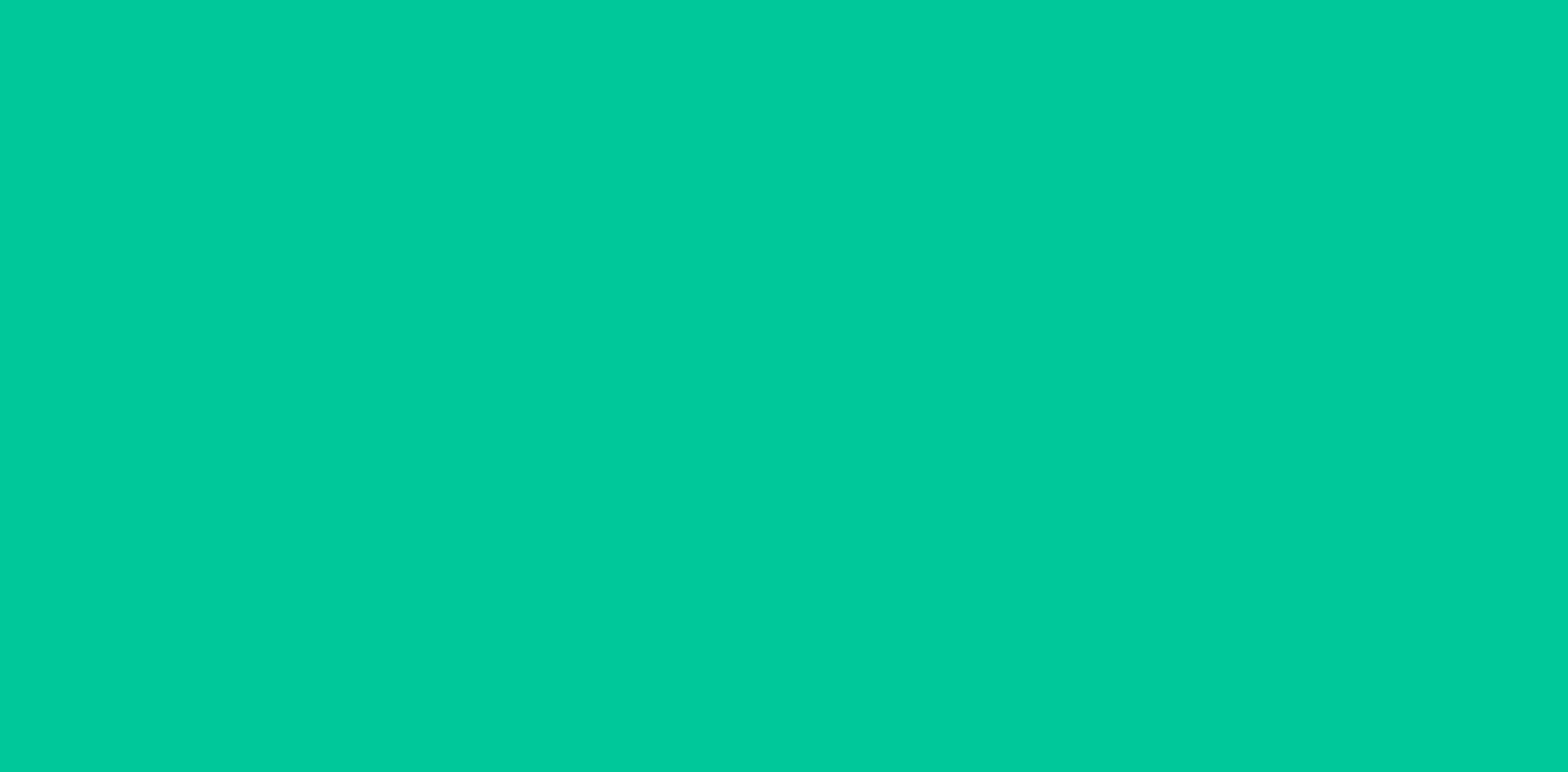
scroll to position [0, 0]
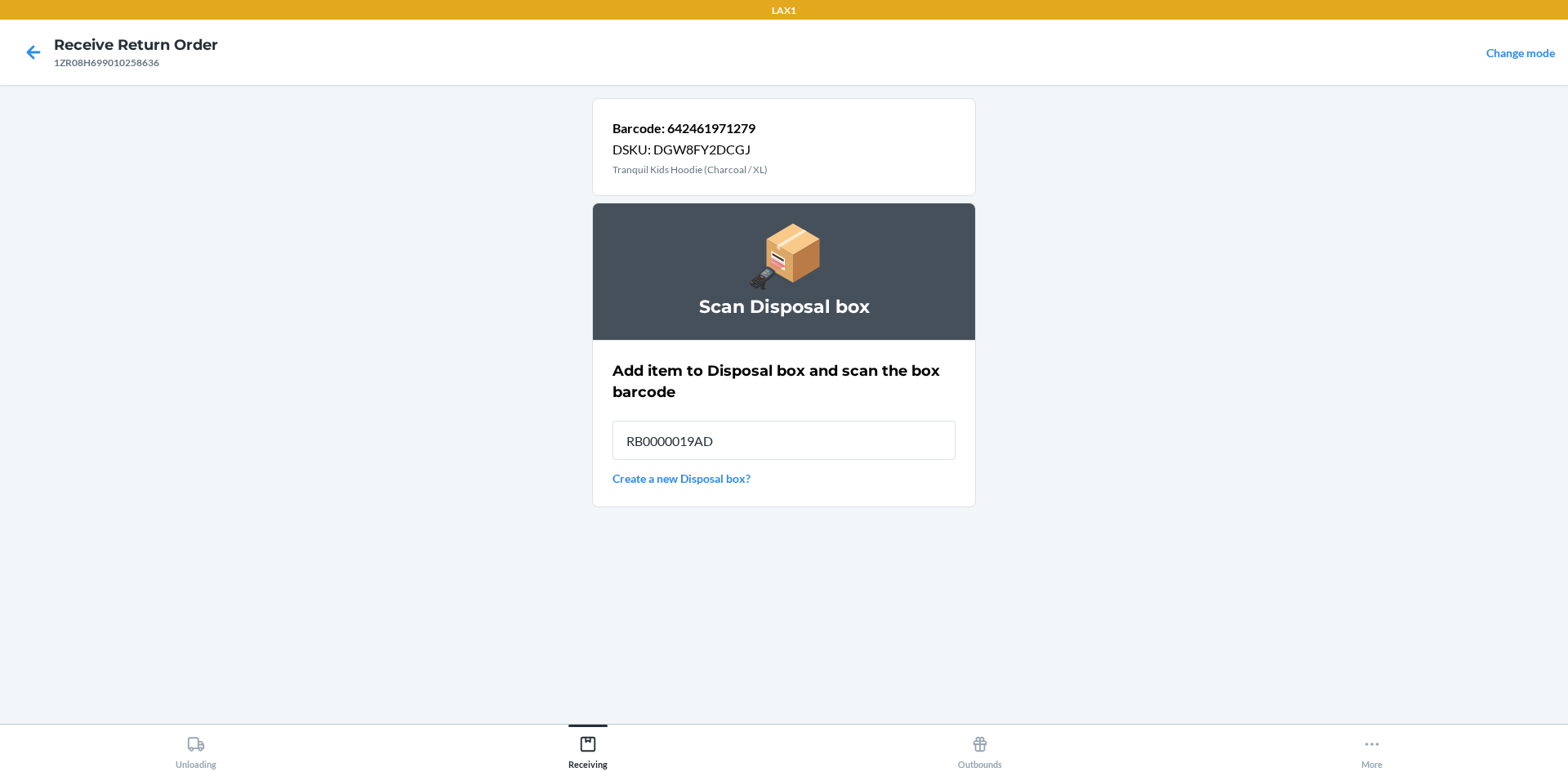
type input "RB0000019AD"
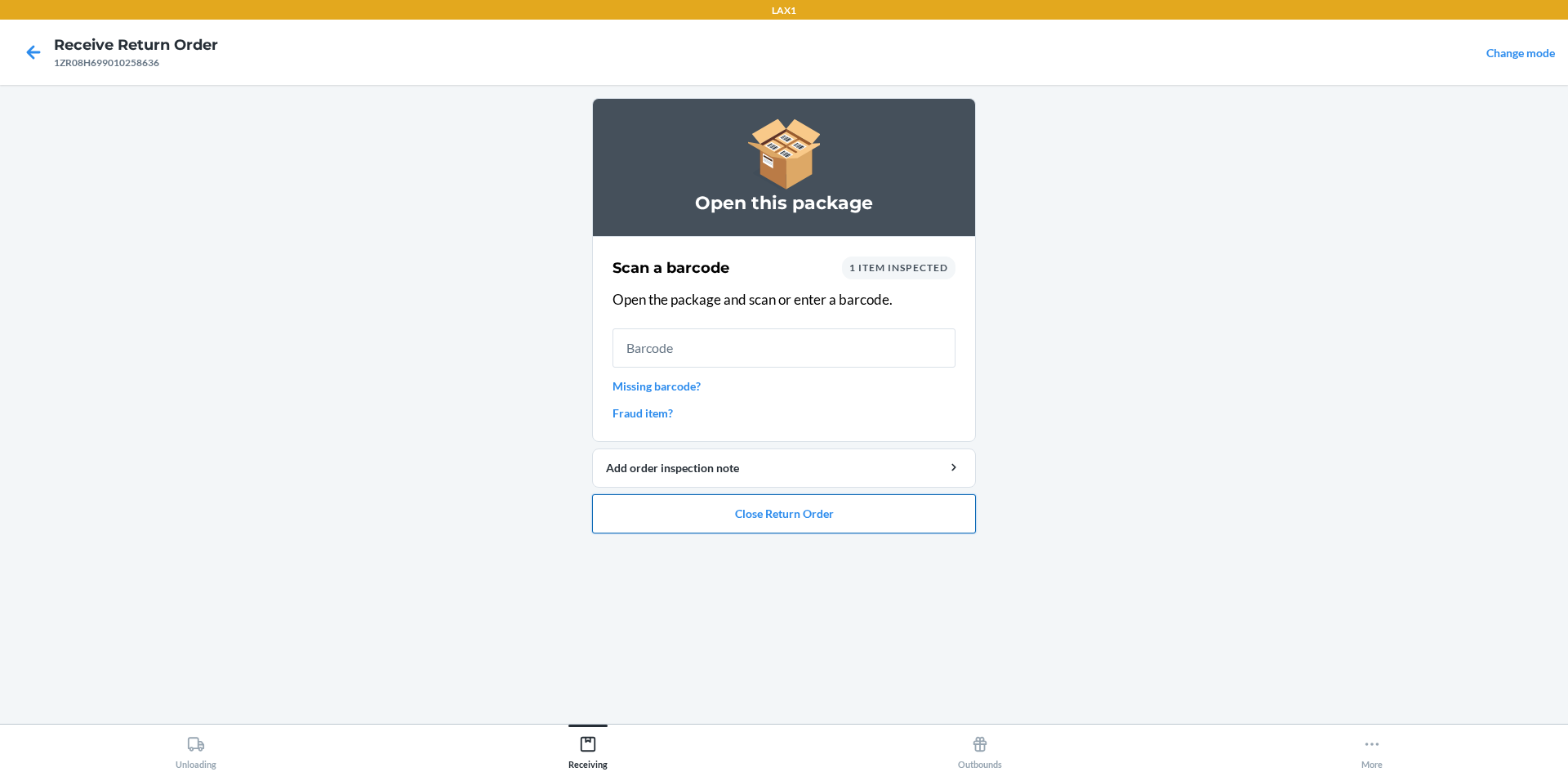
click at [762, 504] on button "Close Return Order" at bounding box center [784, 513] width 384 height 39
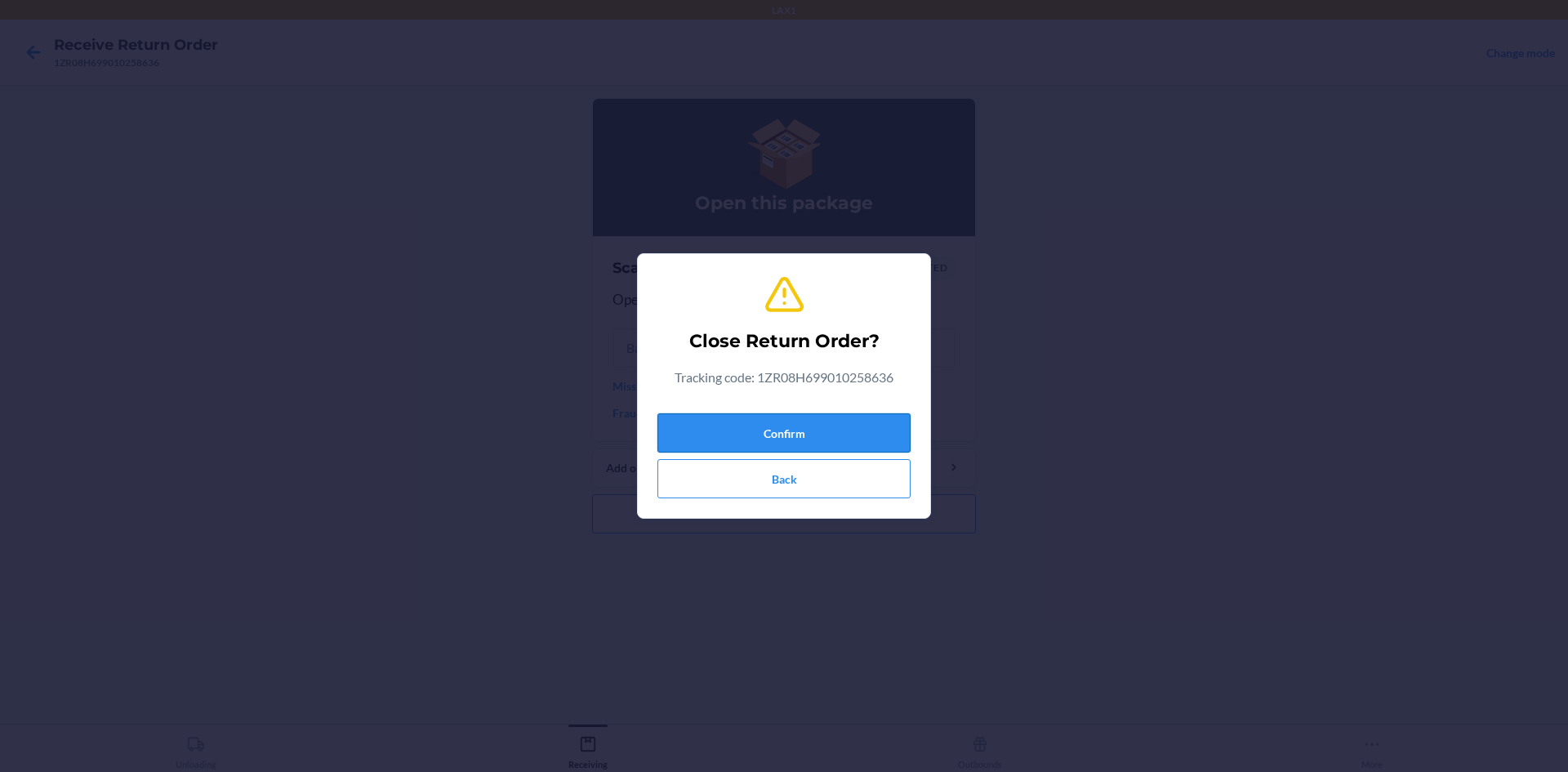
click at [789, 423] on button "Confirm" at bounding box center [784, 433] width 253 height 39
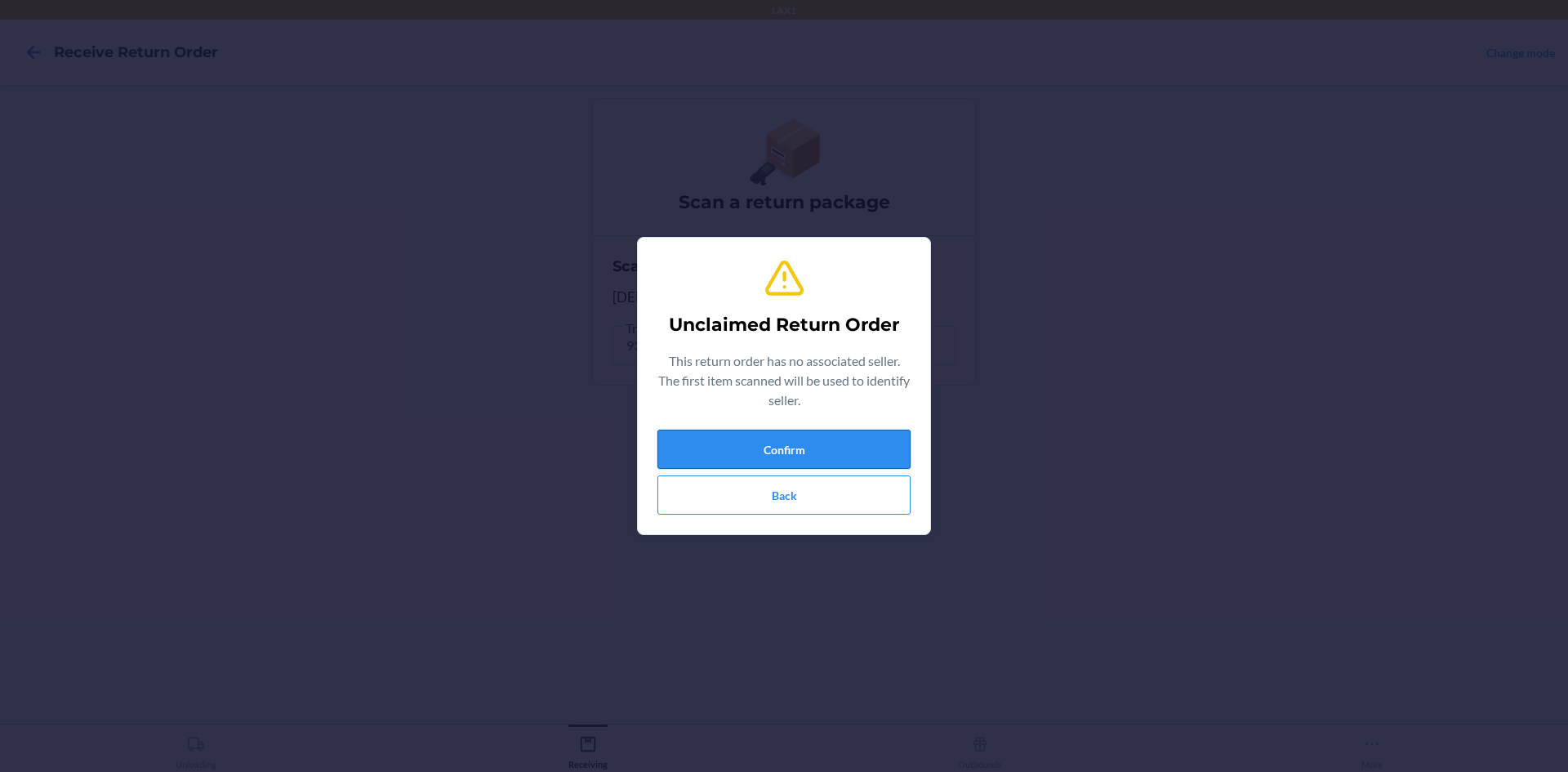
click at [823, 440] on button "Confirm" at bounding box center [784, 449] width 253 height 39
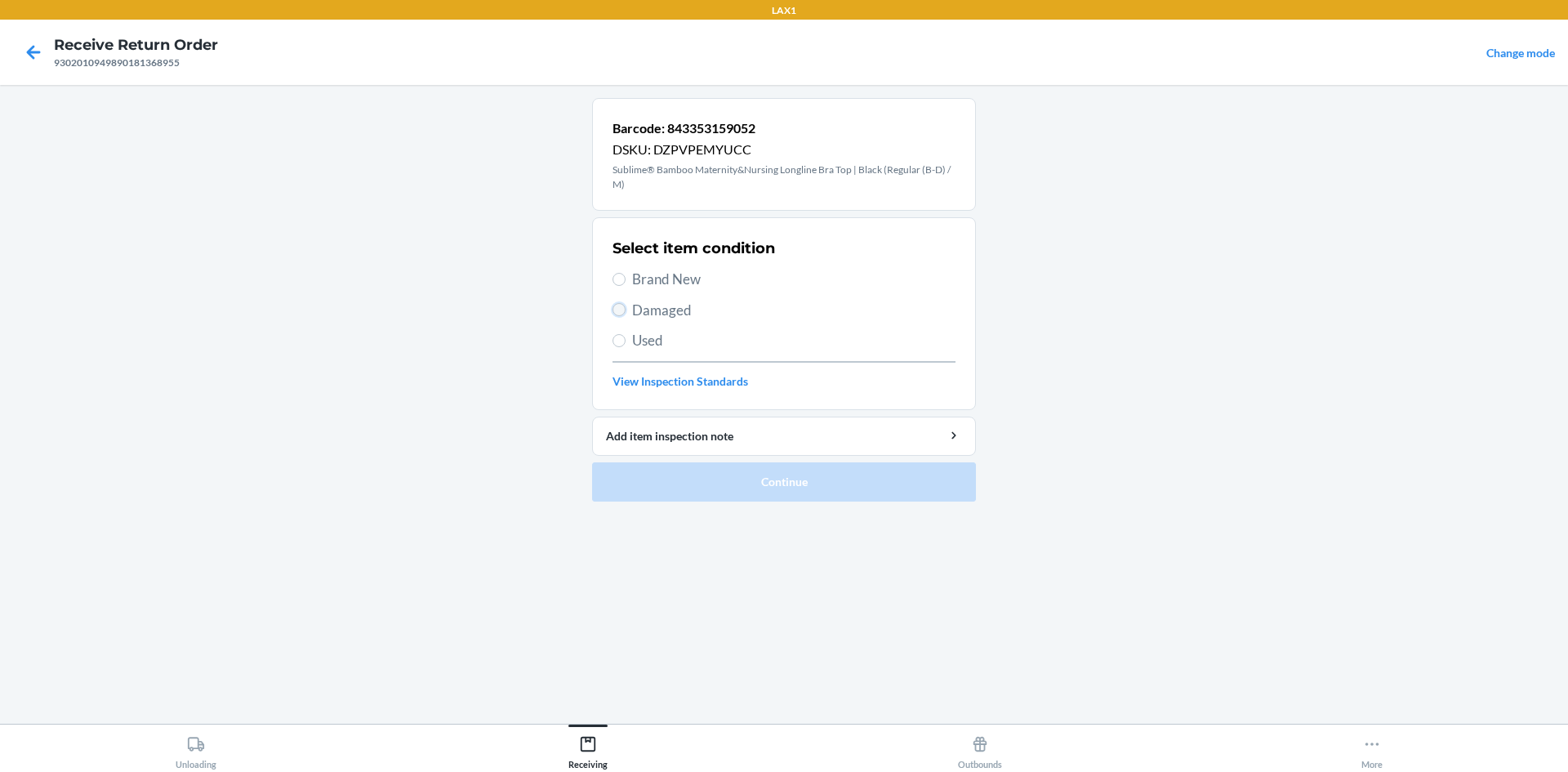
click at [622, 307] on input "Damaged" at bounding box center [618, 308] width 13 height 13
radio input "true"
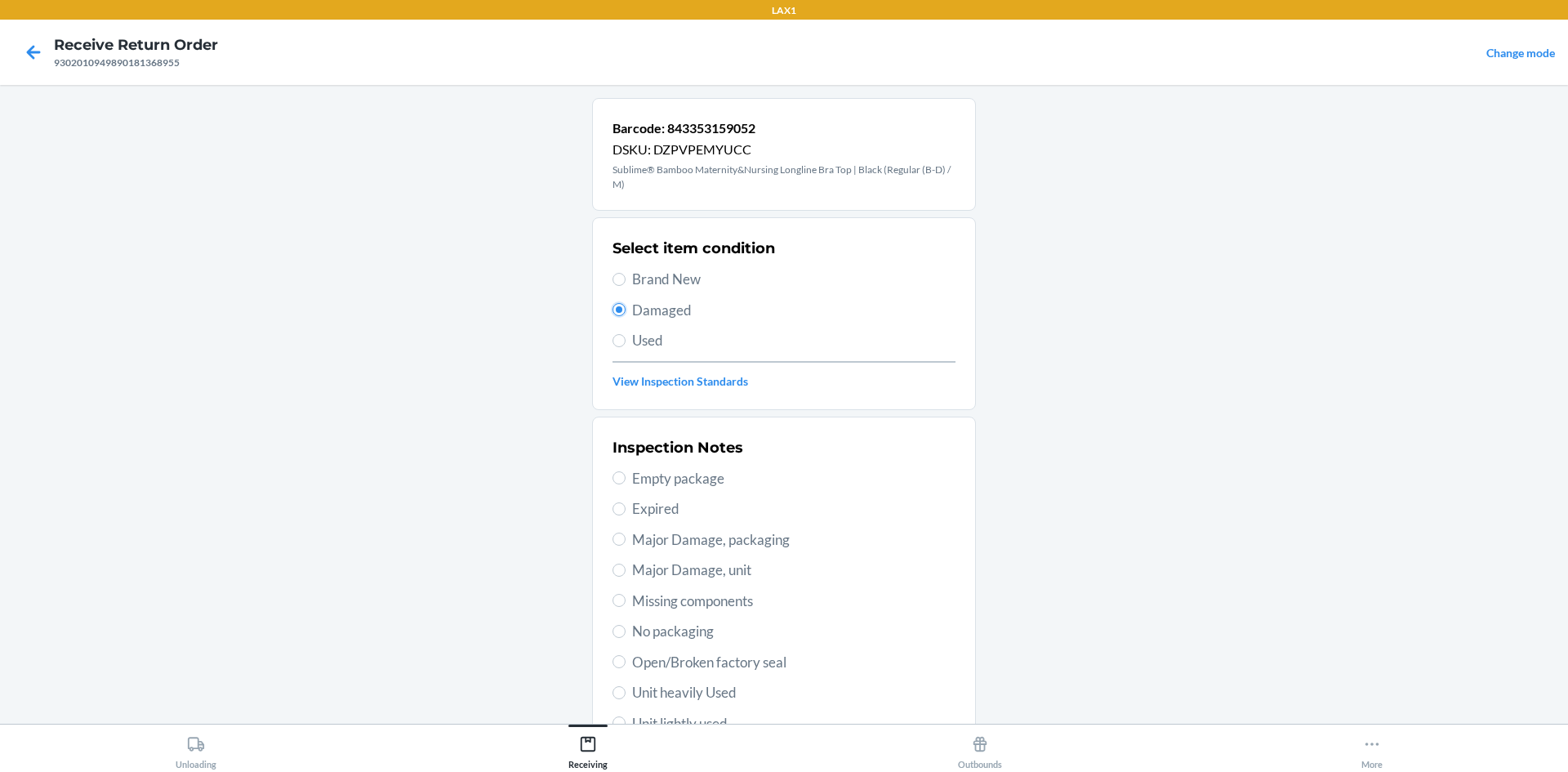
scroll to position [163, 0]
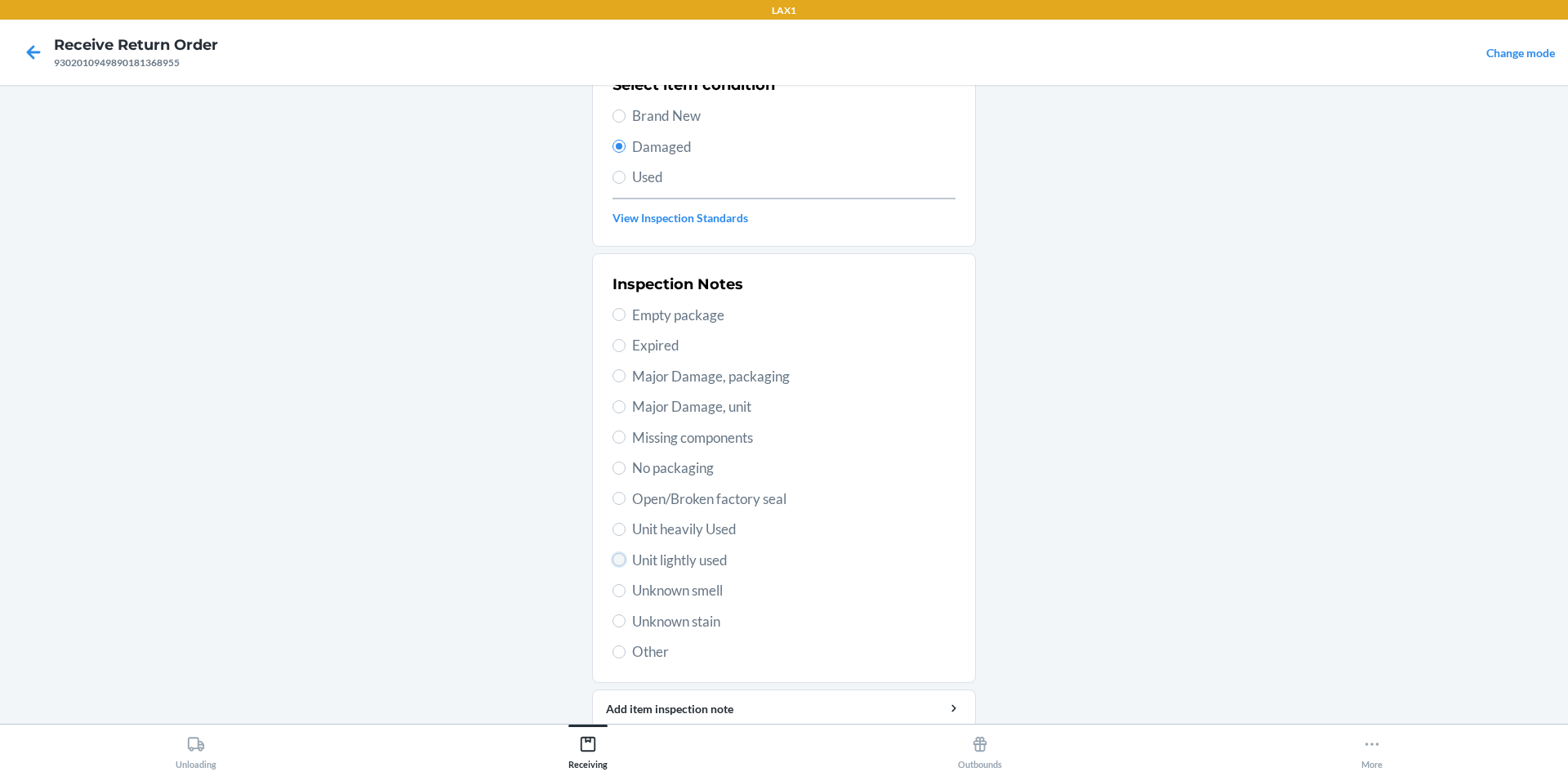
click at [612, 559] on input "Unit lightly used" at bounding box center [618, 559] width 13 height 13
radio input "true"
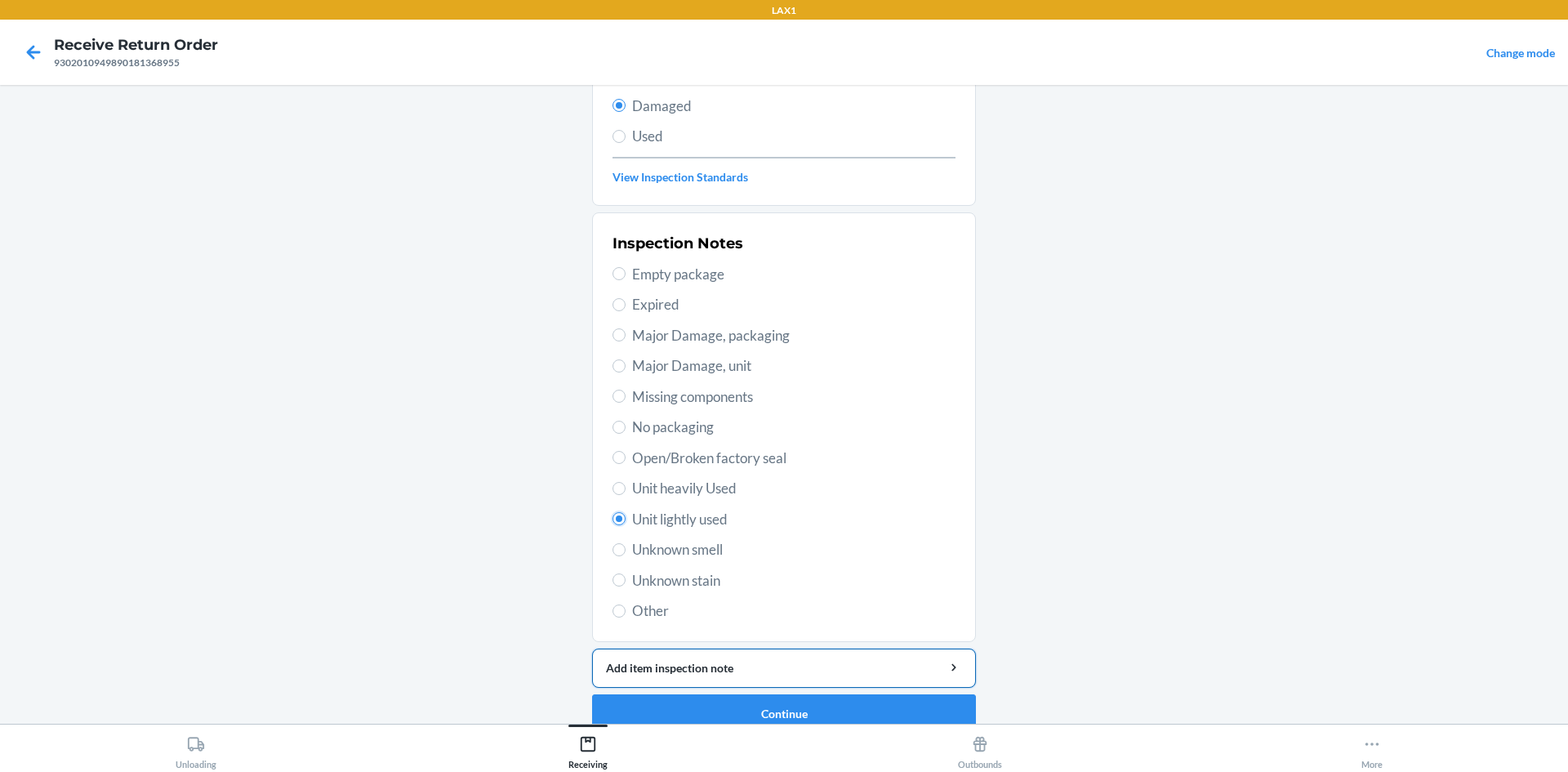
scroll to position [227, 0]
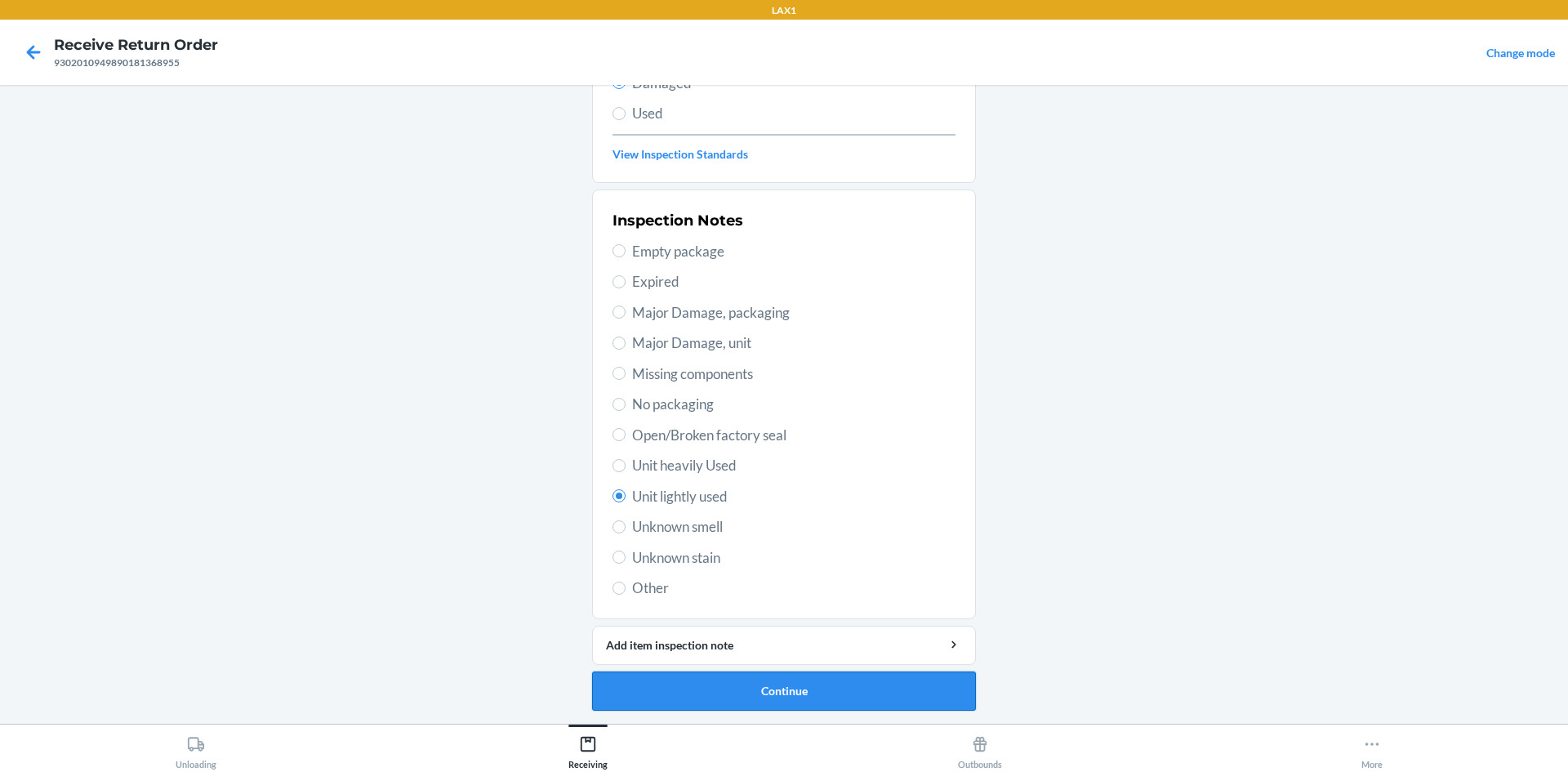
click at [782, 690] on button "Continue" at bounding box center [784, 691] width 384 height 39
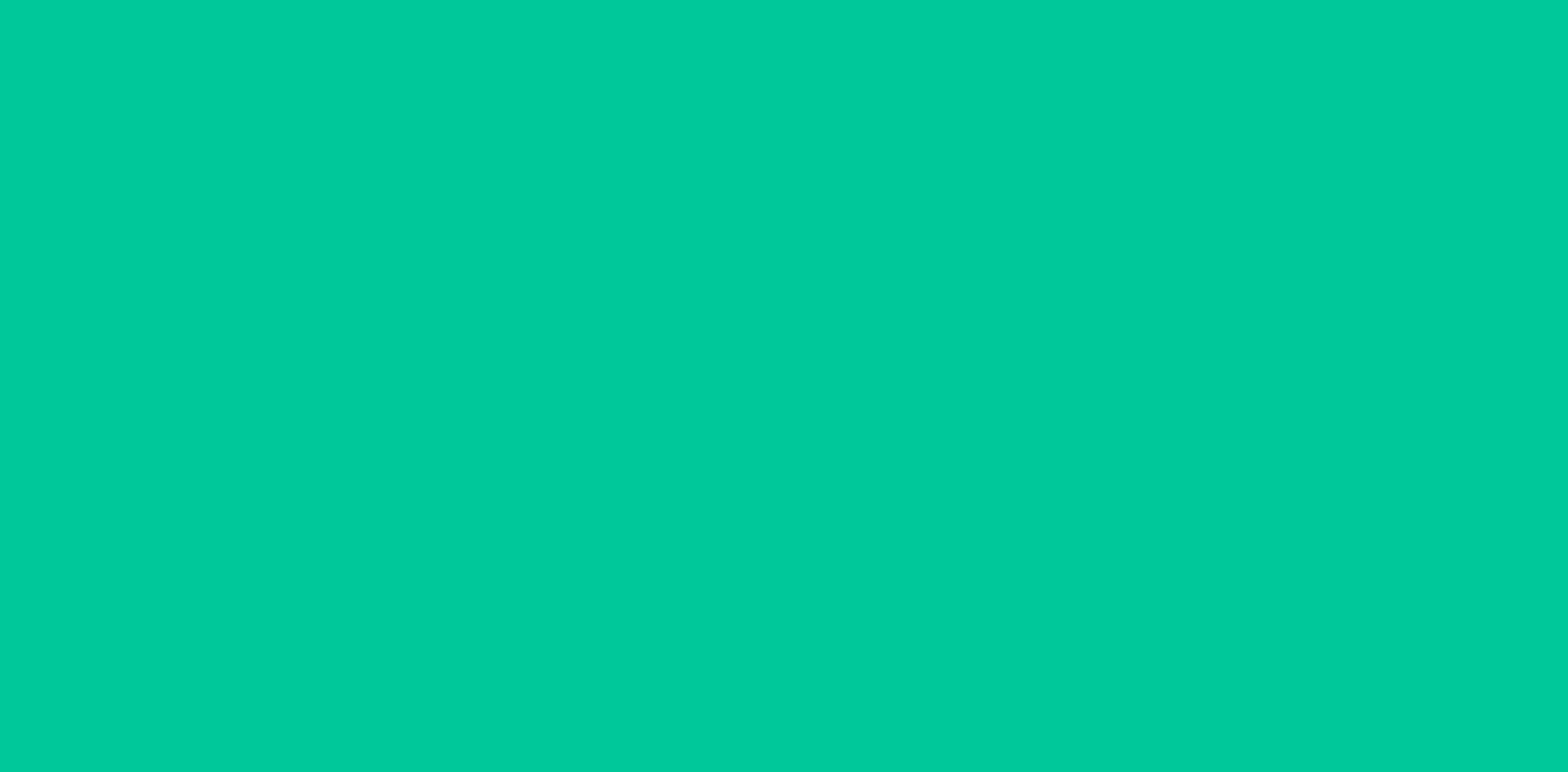
scroll to position [68, 0]
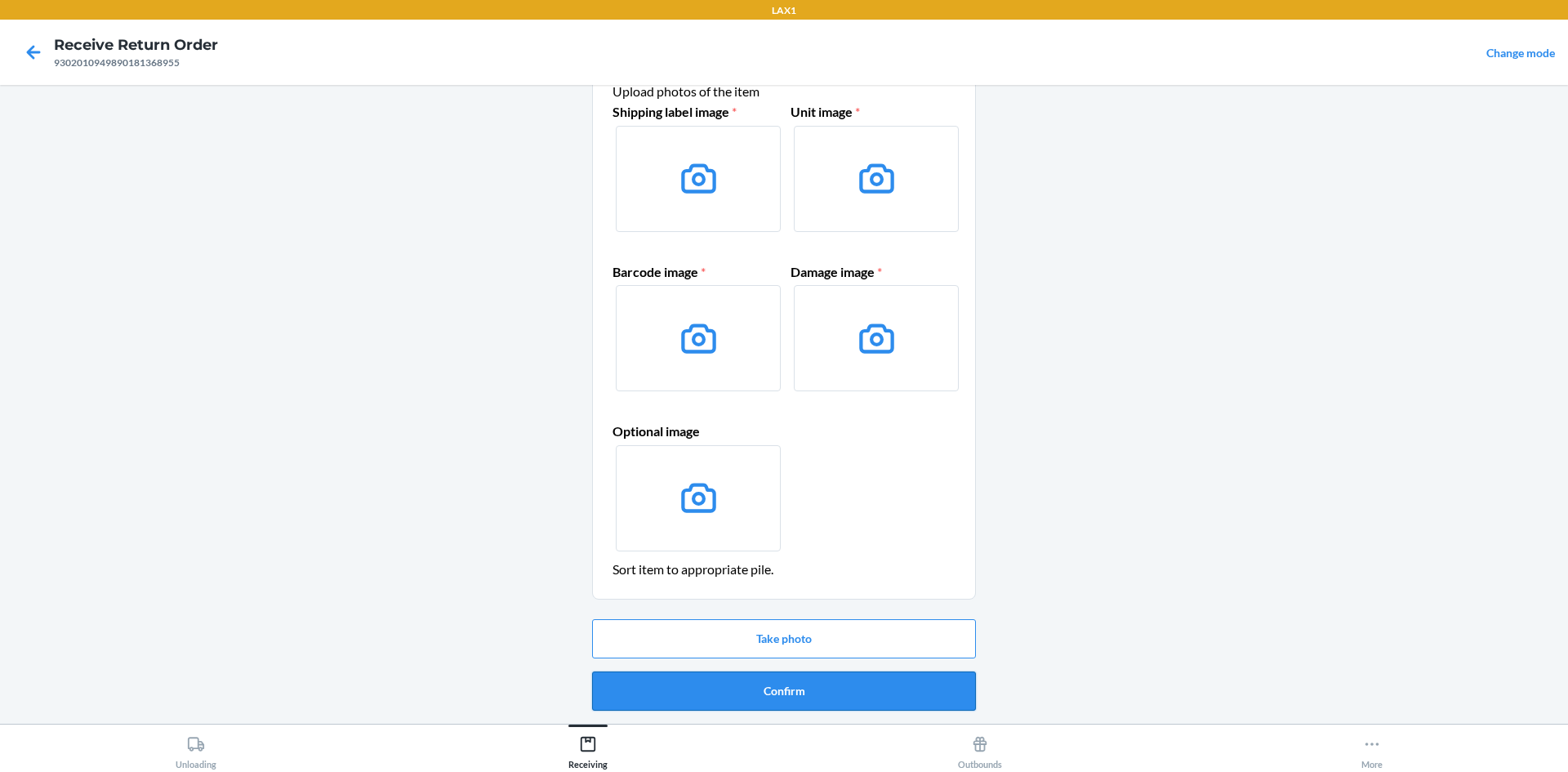
click at [785, 690] on button "Confirm" at bounding box center [784, 691] width 384 height 39
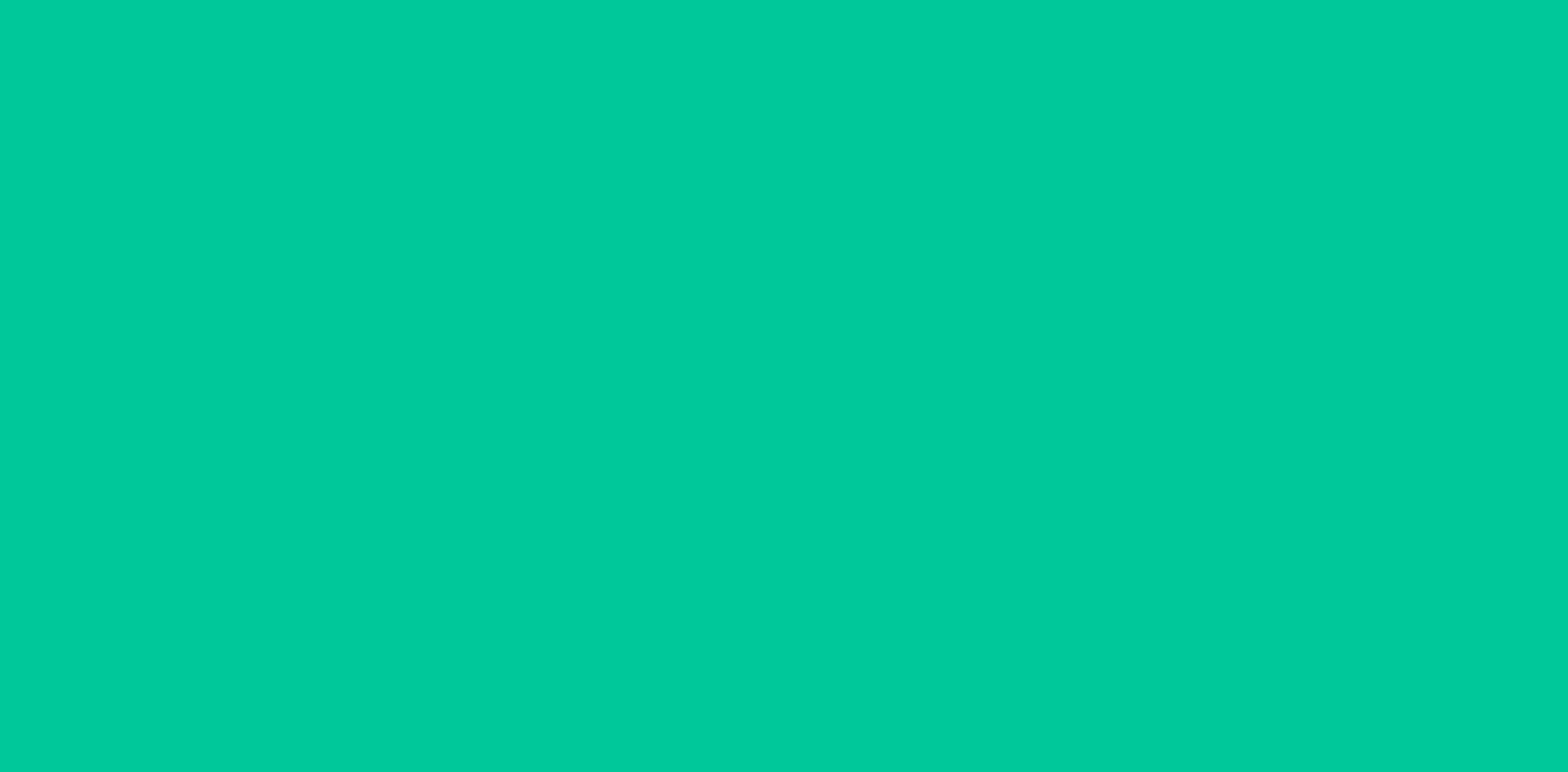
scroll to position [0, 0]
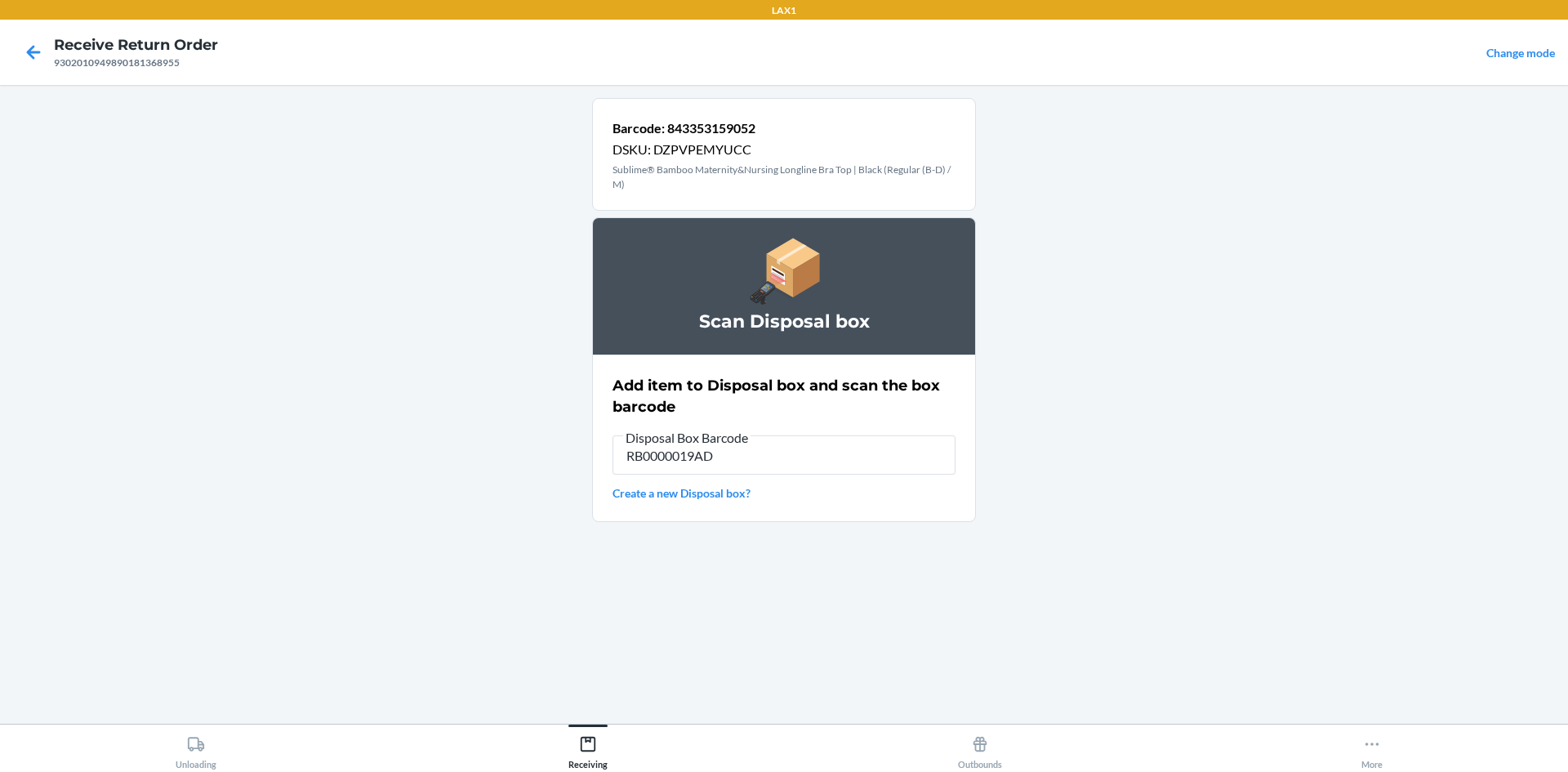
type input "RB0000019AD"
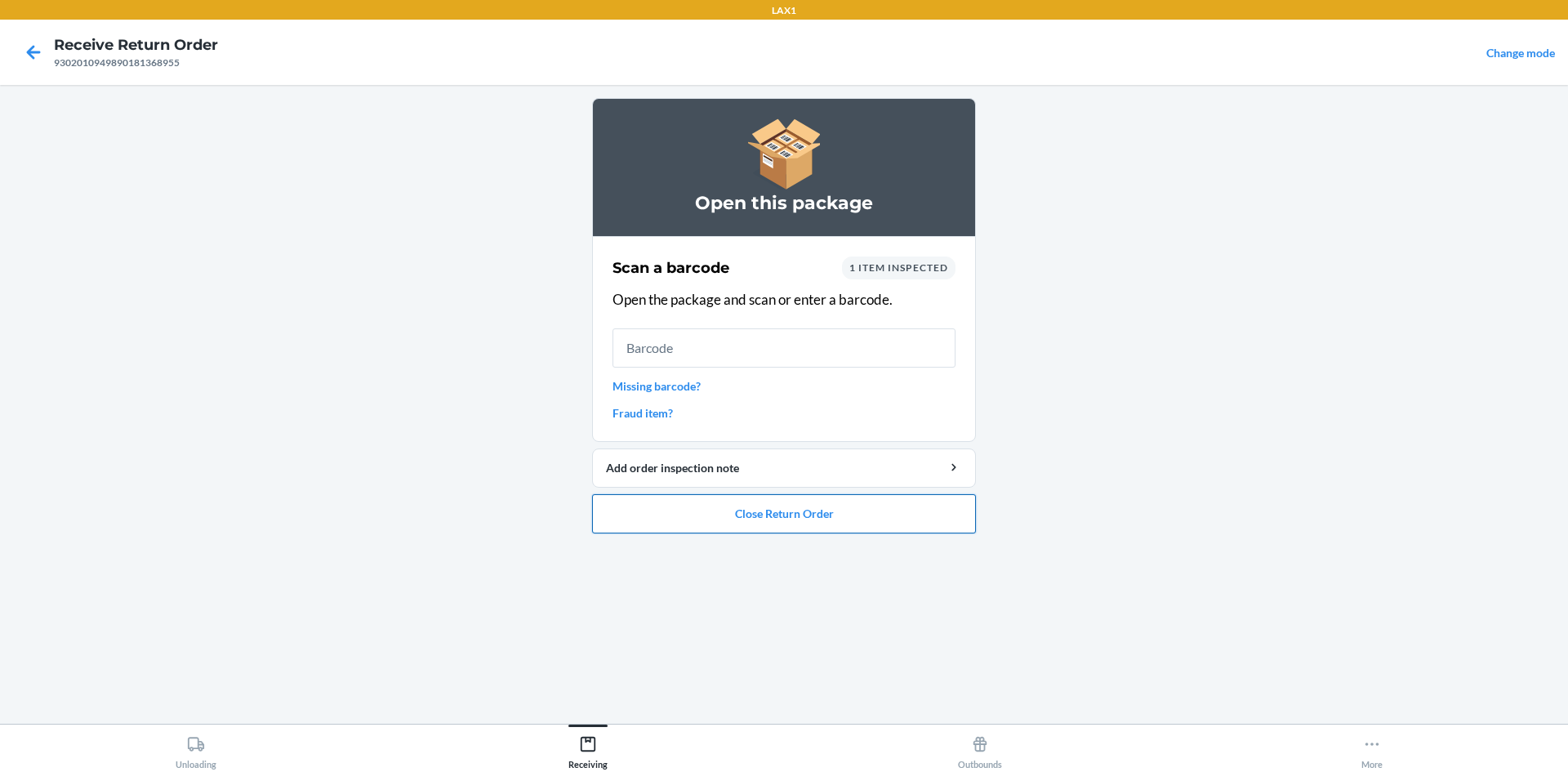
click at [770, 514] on button "Close Return Order" at bounding box center [784, 513] width 384 height 39
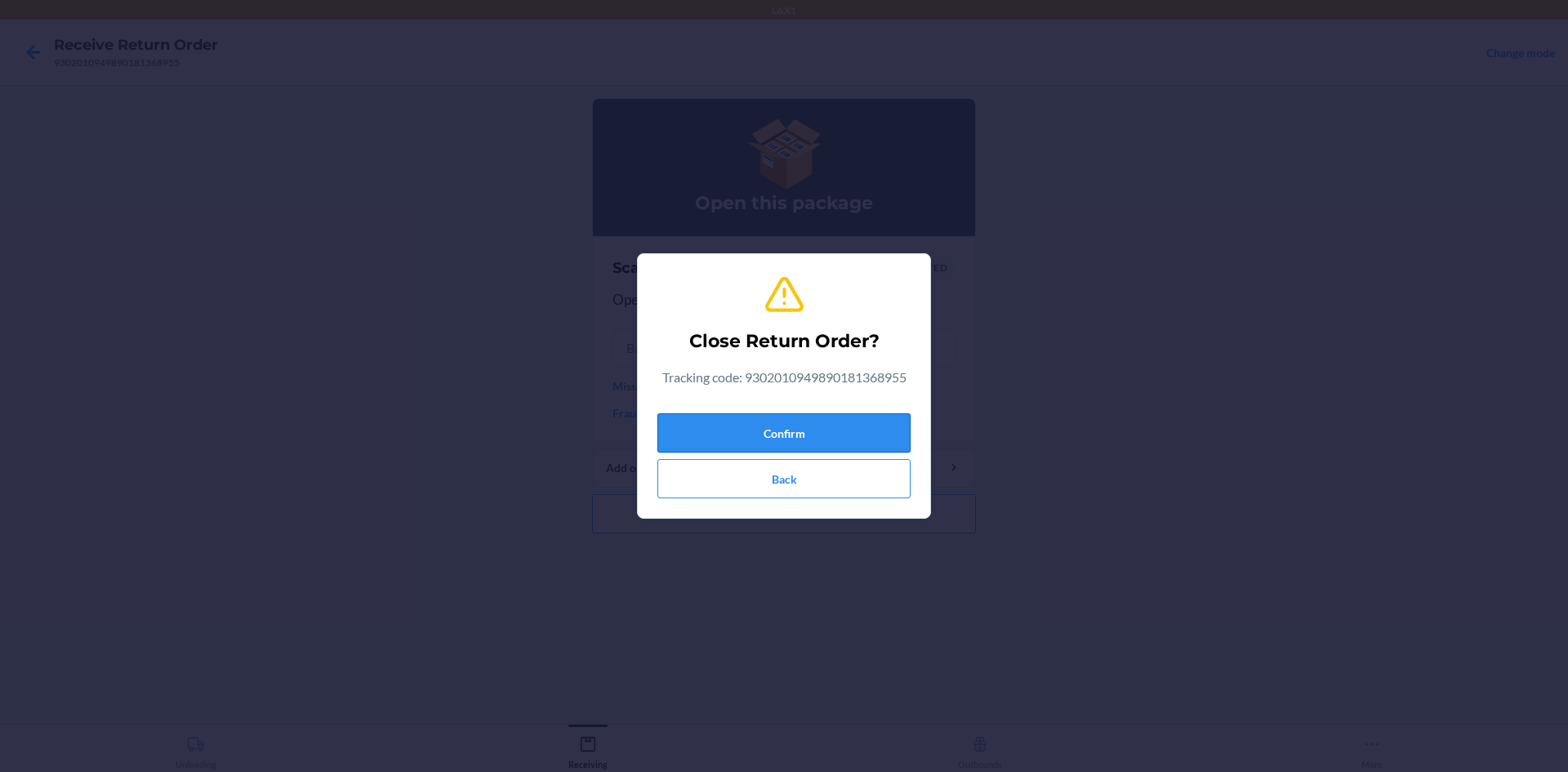
click at [803, 424] on button "Confirm" at bounding box center [784, 433] width 253 height 39
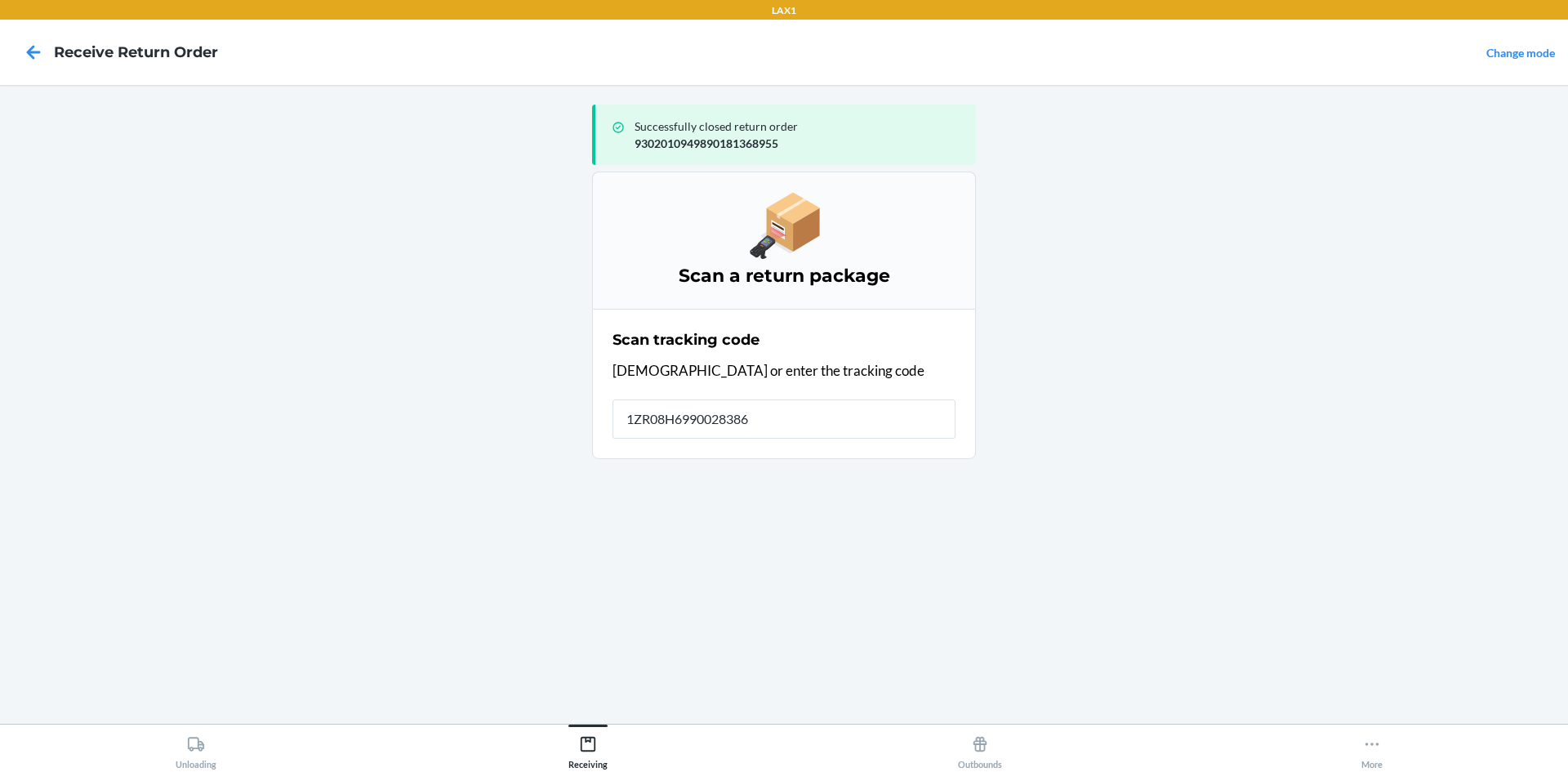
type input "[US_VEHICLE_IDENTIFICATION_NUMBER]"
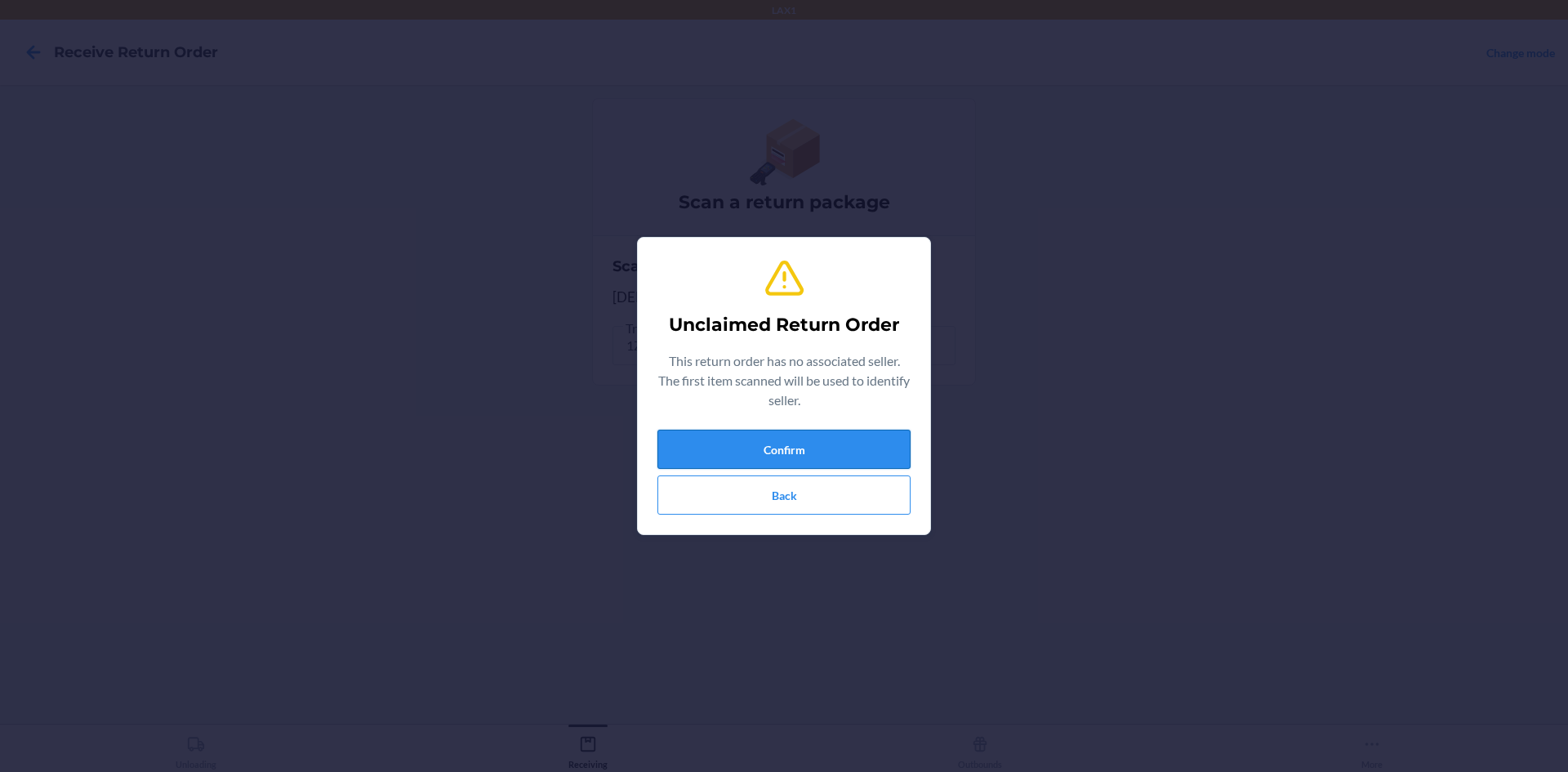
click at [767, 435] on button "Confirm" at bounding box center [784, 449] width 253 height 39
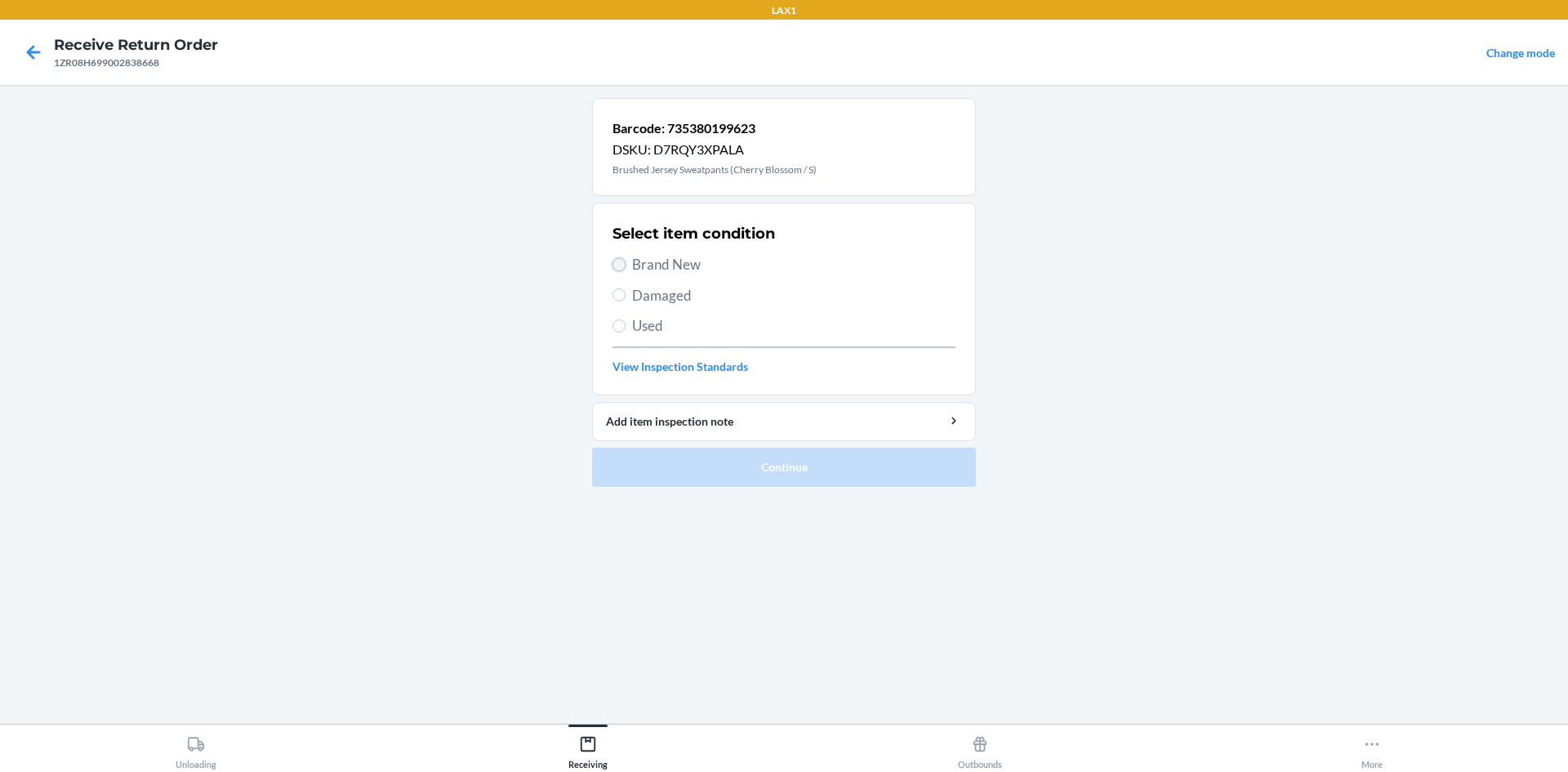
click at [621, 269] on input "Brand New" at bounding box center [618, 264] width 13 height 13
radio input "true"
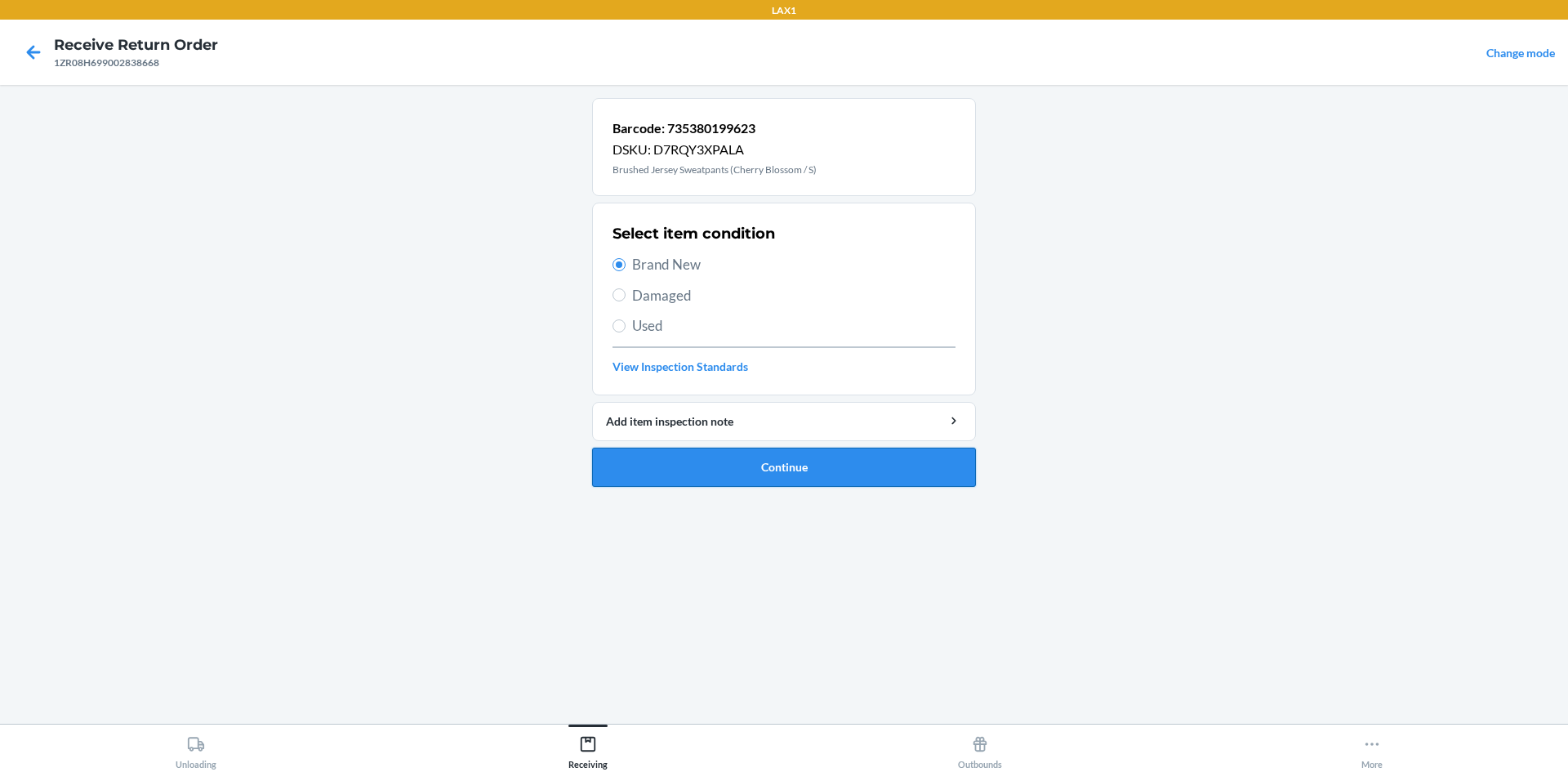
click at [709, 455] on button "Continue" at bounding box center [784, 466] width 384 height 39
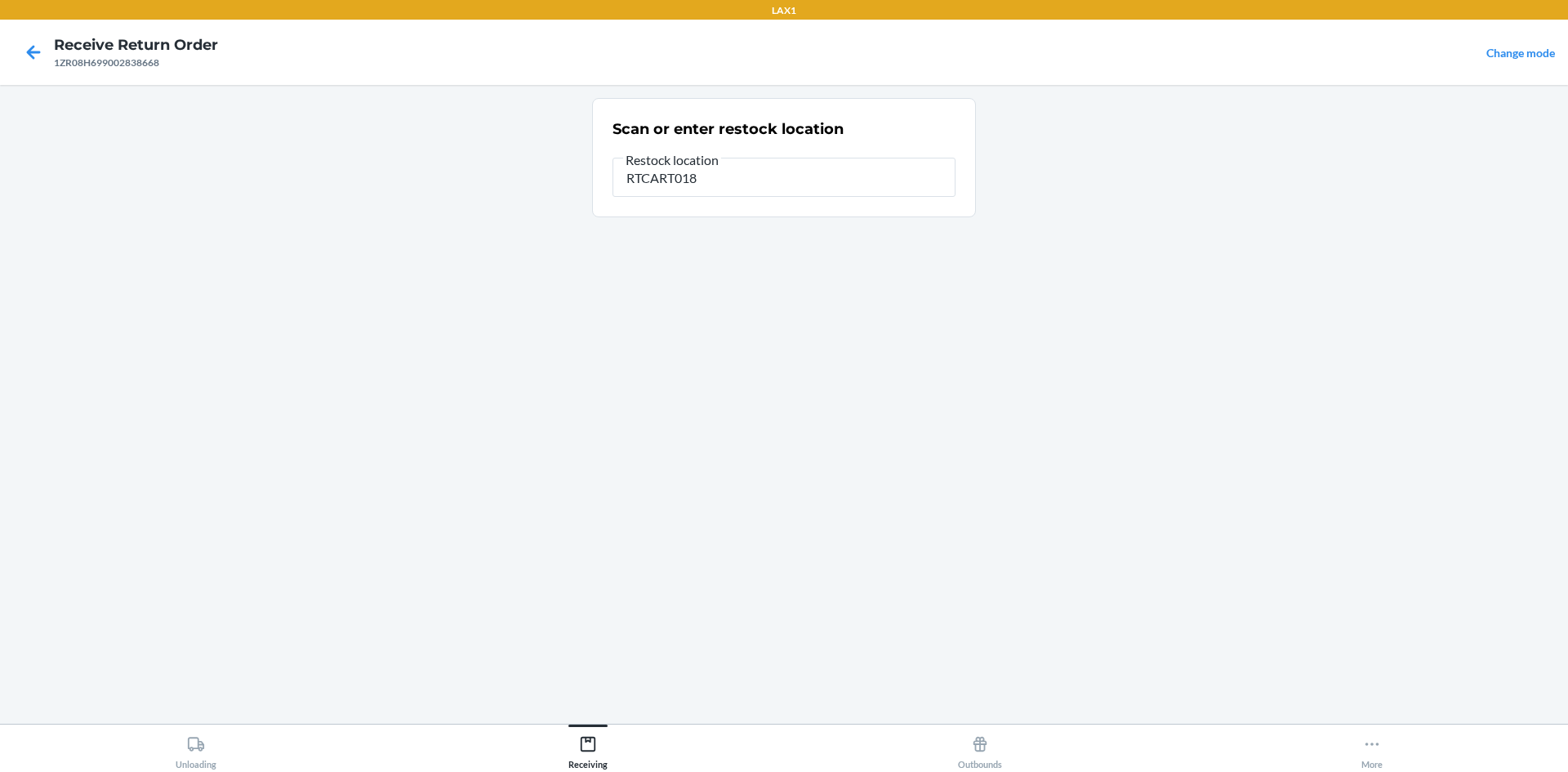
type input "RTCART018"
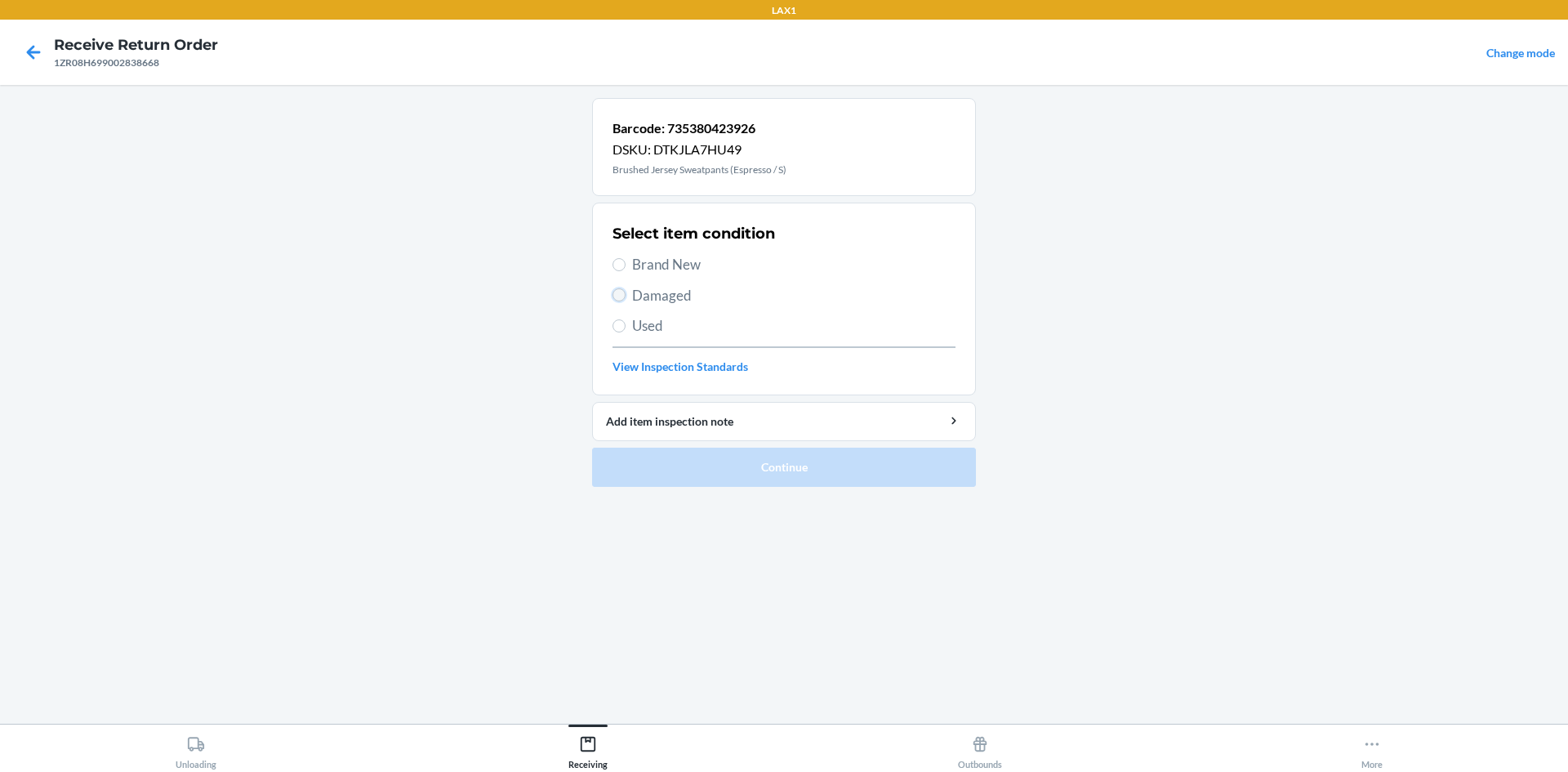
click at [617, 292] on input "Damaged" at bounding box center [618, 294] width 13 height 13
radio input "true"
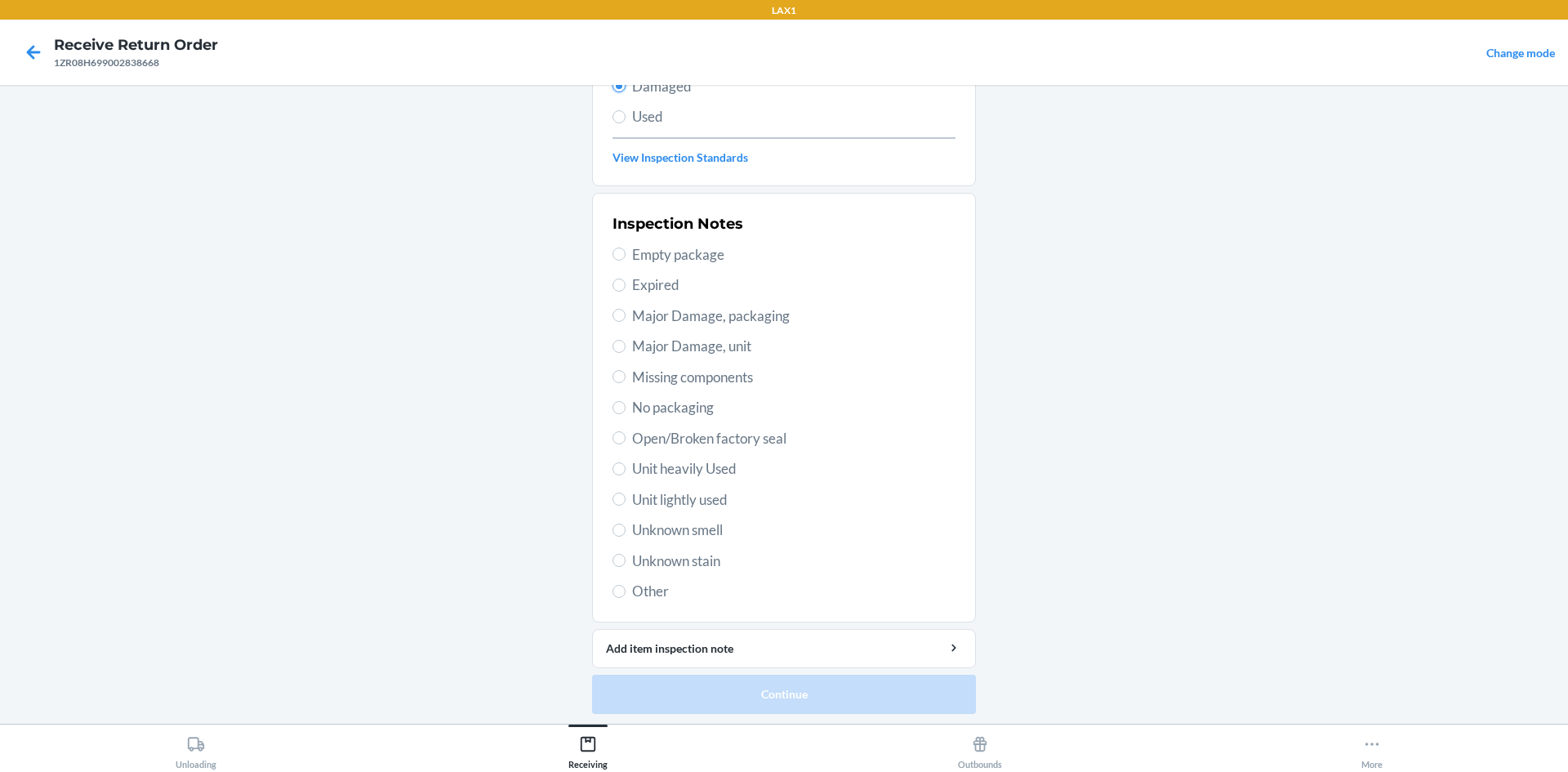
scroll to position [212, 0]
click at [616, 493] on input "Unit lightly used" at bounding box center [618, 495] width 13 height 13
radio input "true"
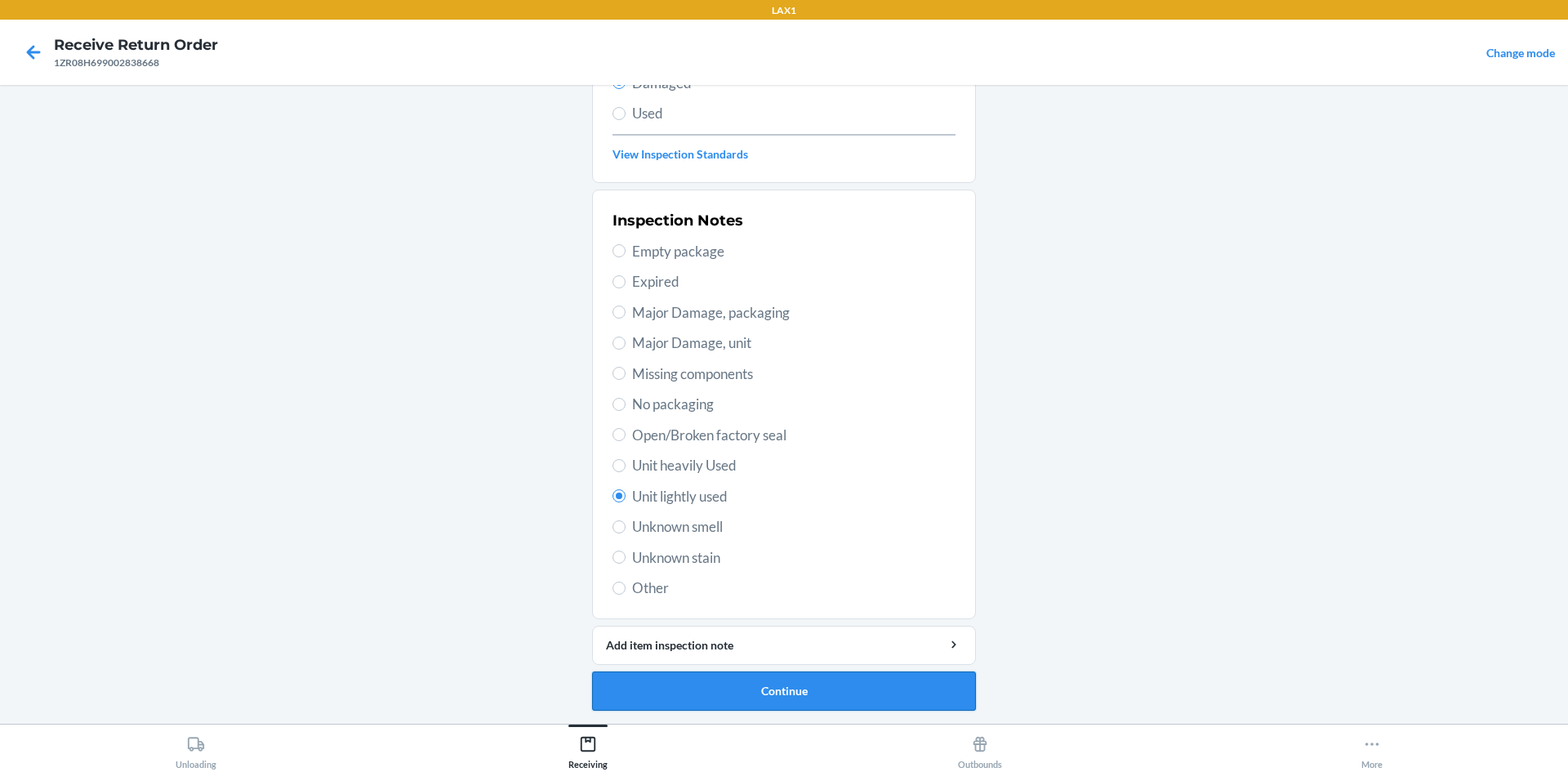
click at [737, 671] on button "Continue" at bounding box center [784, 691] width 384 height 39
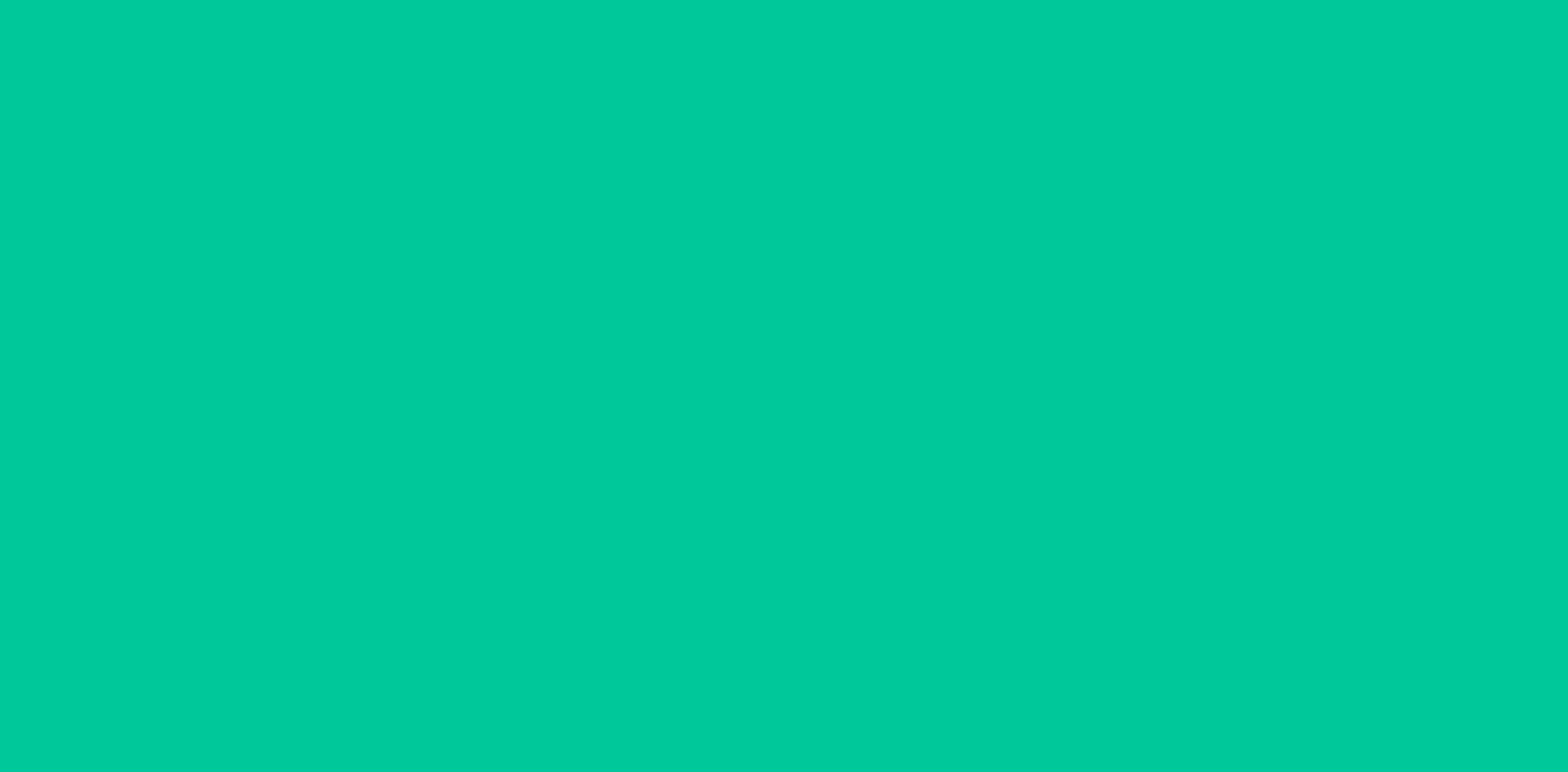
scroll to position [68, 0]
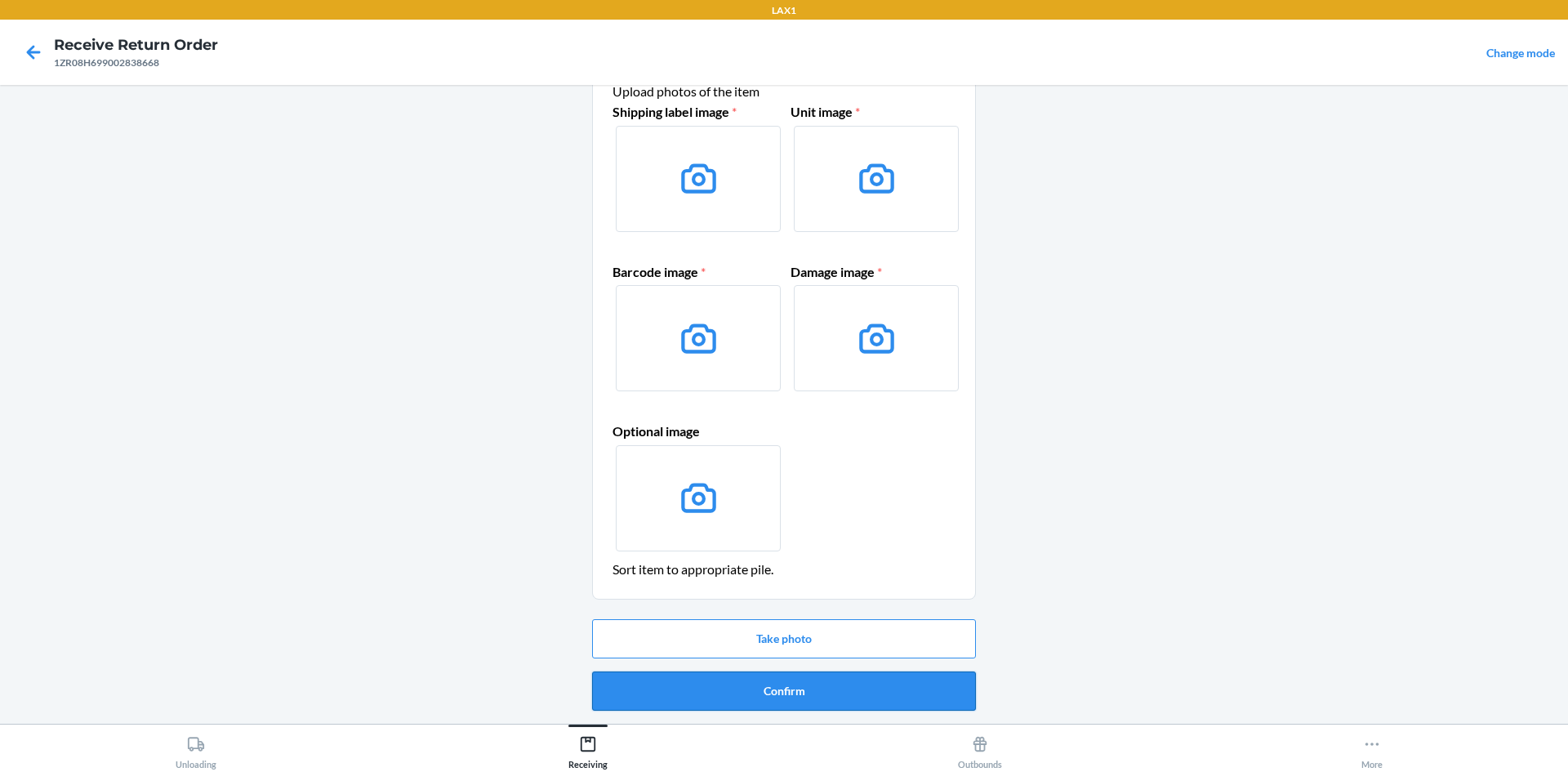
click at [729, 677] on button "Confirm" at bounding box center [784, 691] width 384 height 39
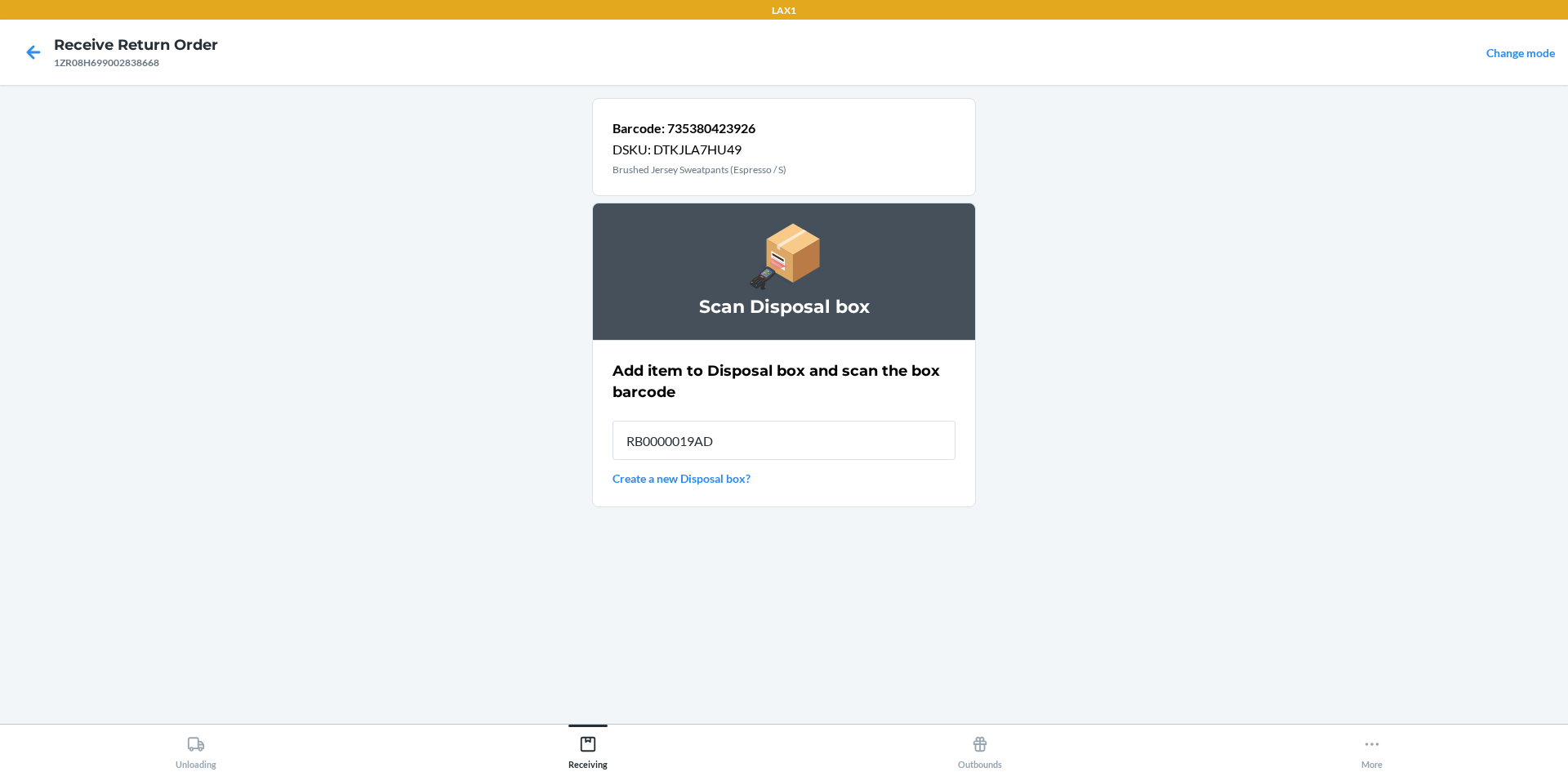
type input "RB0000019AD"
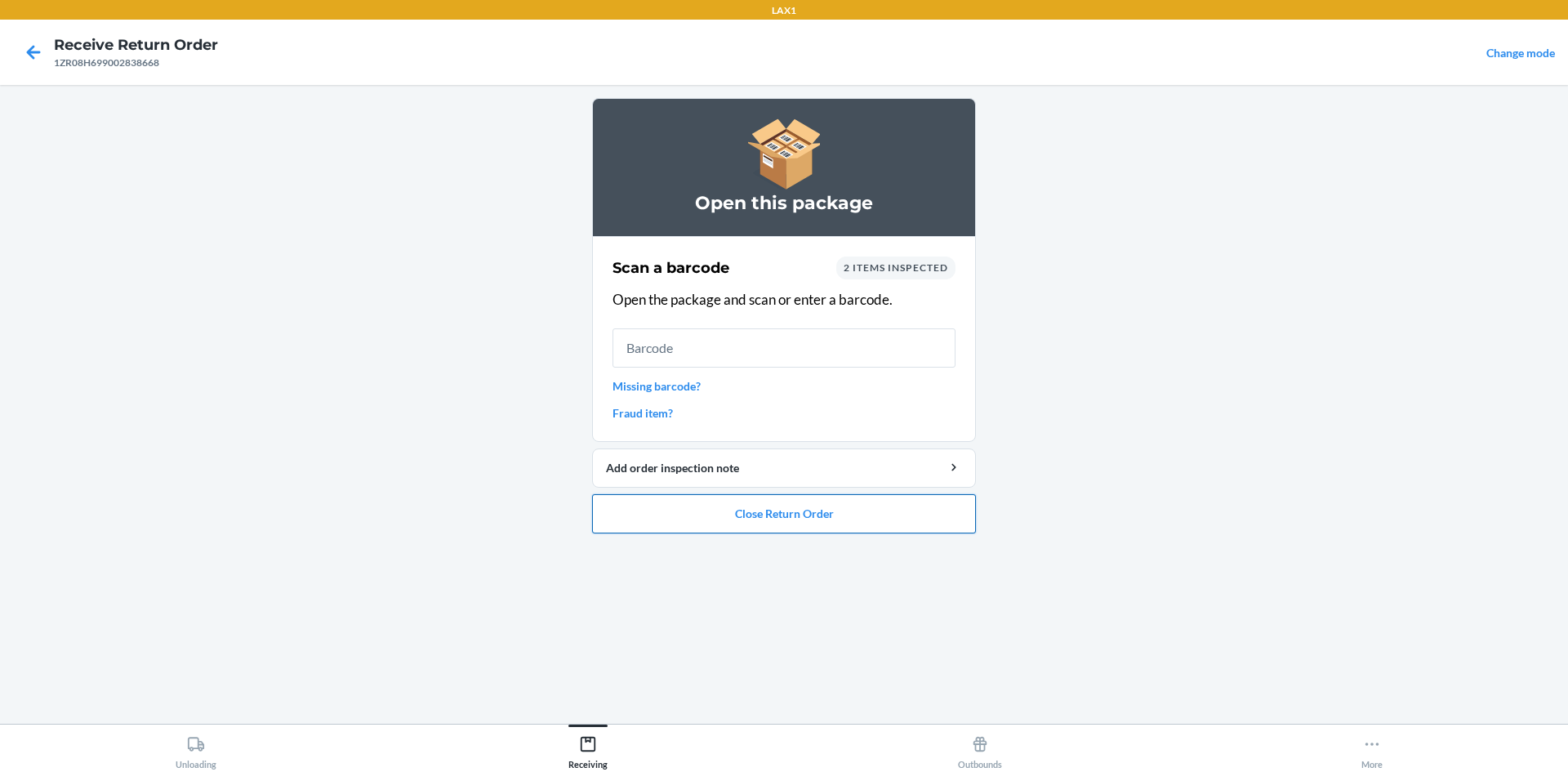
click at [784, 510] on button "Close Return Order" at bounding box center [784, 513] width 384 height 39
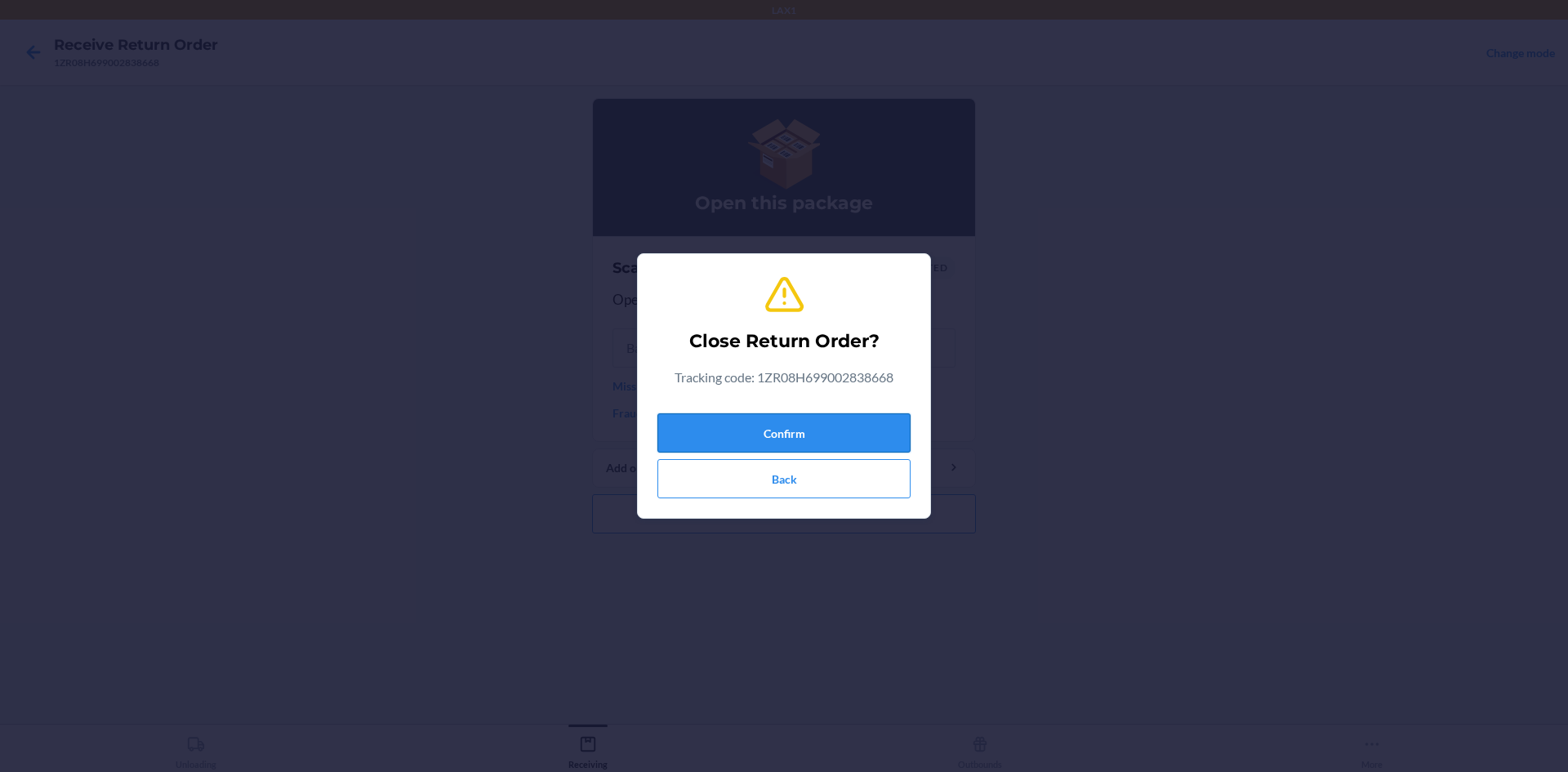
click at [735, 422] on button "Confirm" at bounding box center [784, 433] width 253 height 39
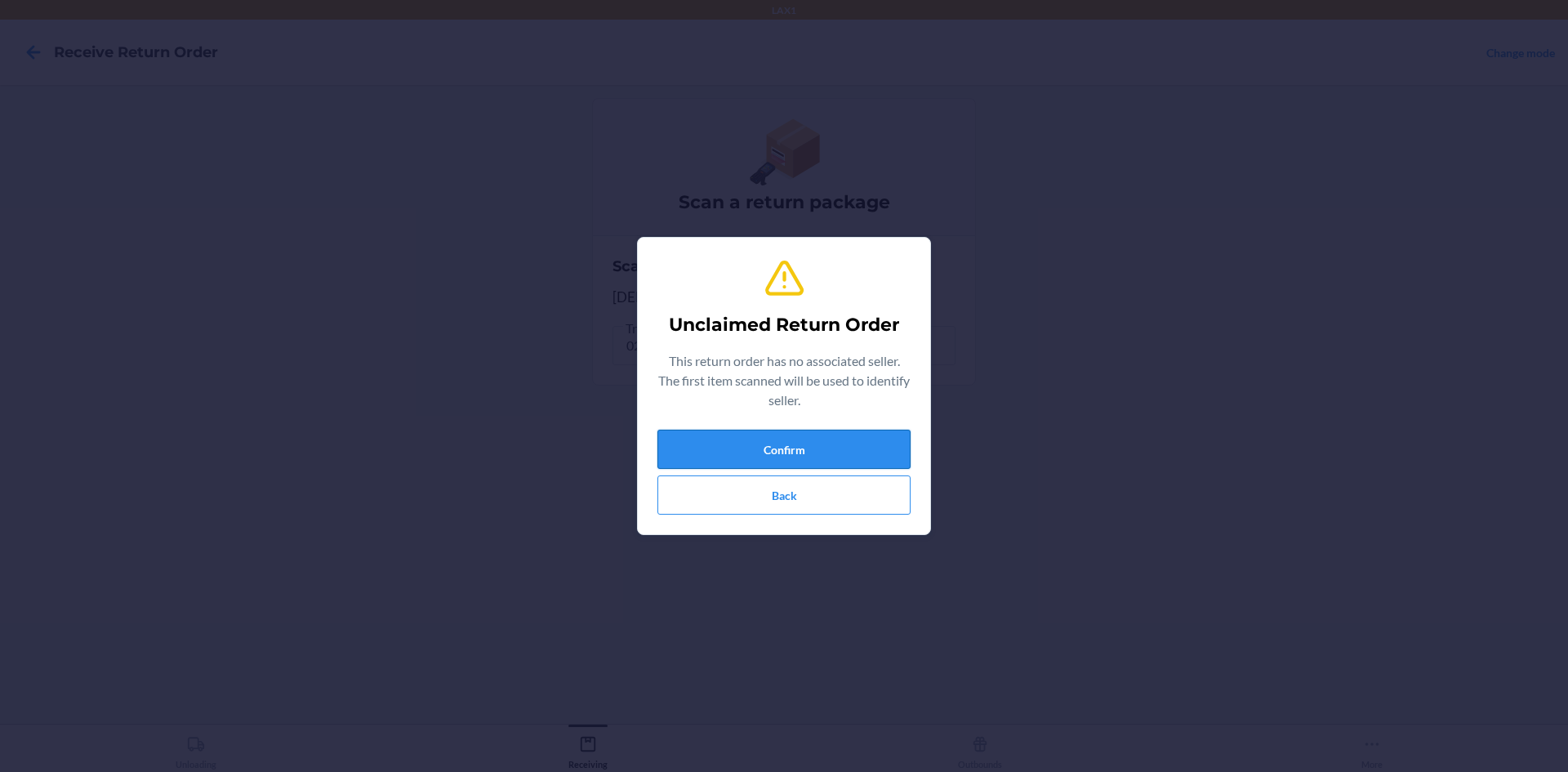
click at [758, 466] on button "Confirm" at bounding box center [784, 449] width 253 height 39
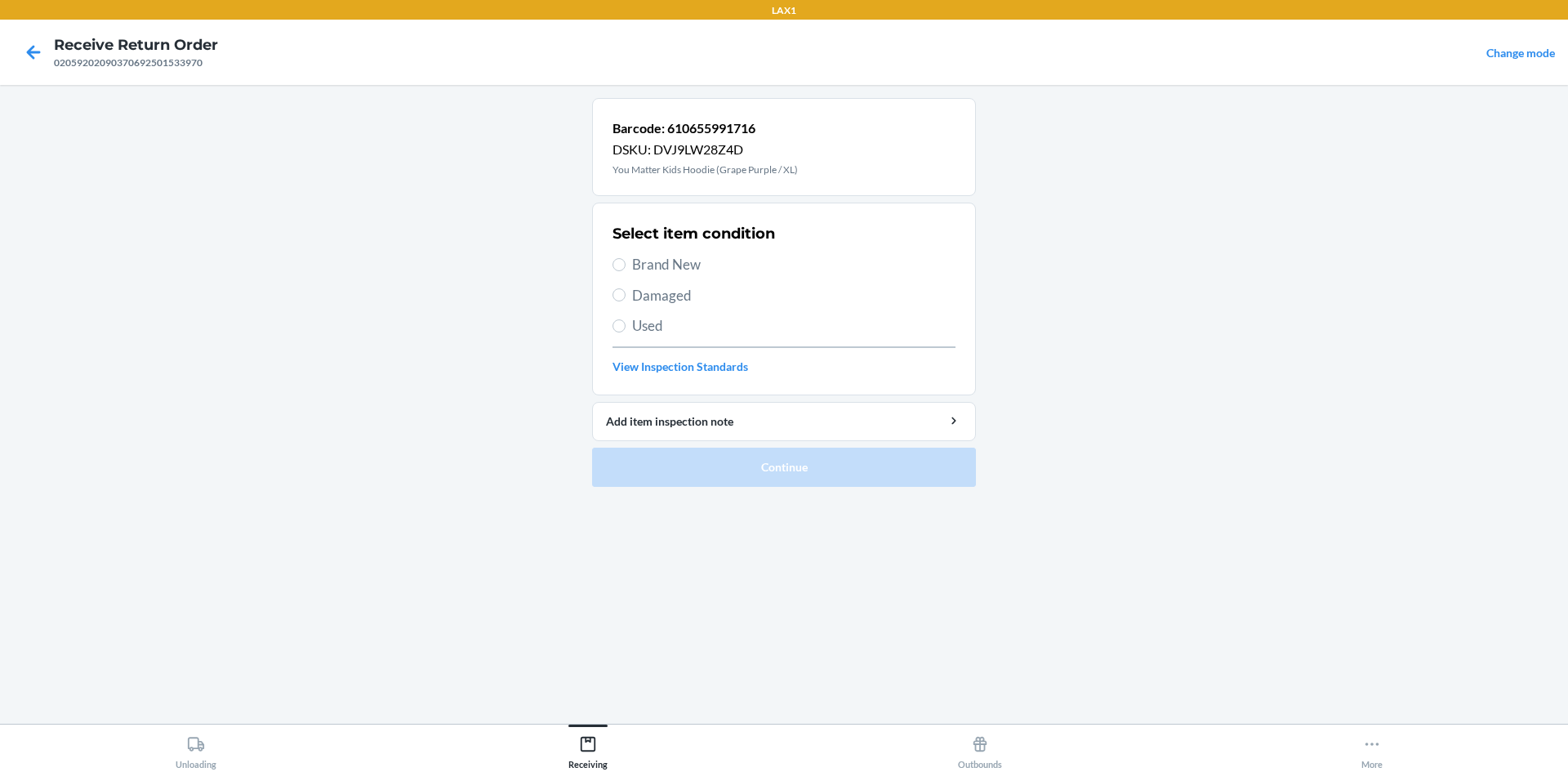
click at [626, 292] on label "Damaged" at bounding box center [784, 296] width 343 height 21
click at [626, 292] on input "Damaged" at bounding box center [618, 294] width 13 height 13
radio input "true"
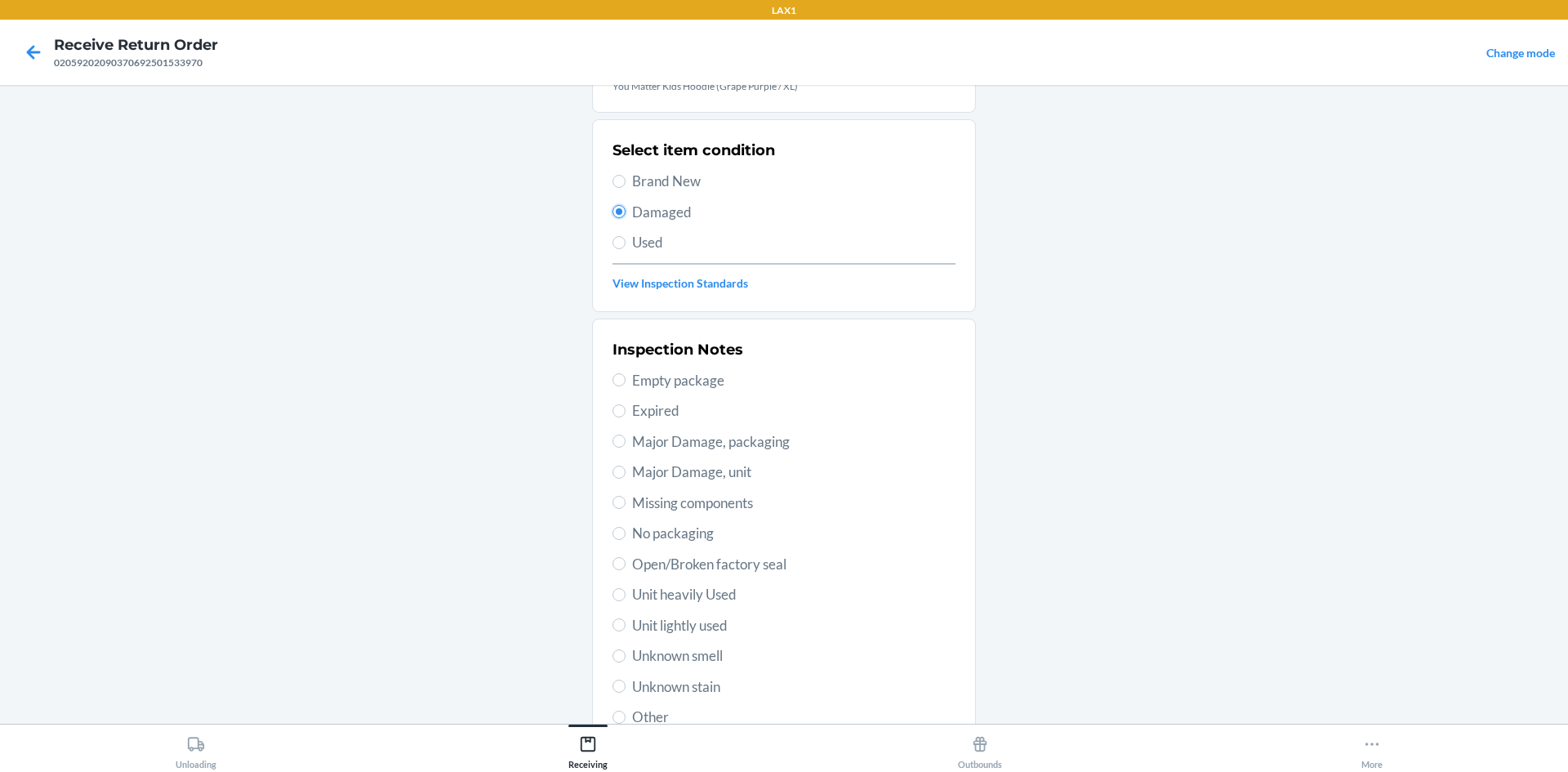
scroll to position [163, 0]
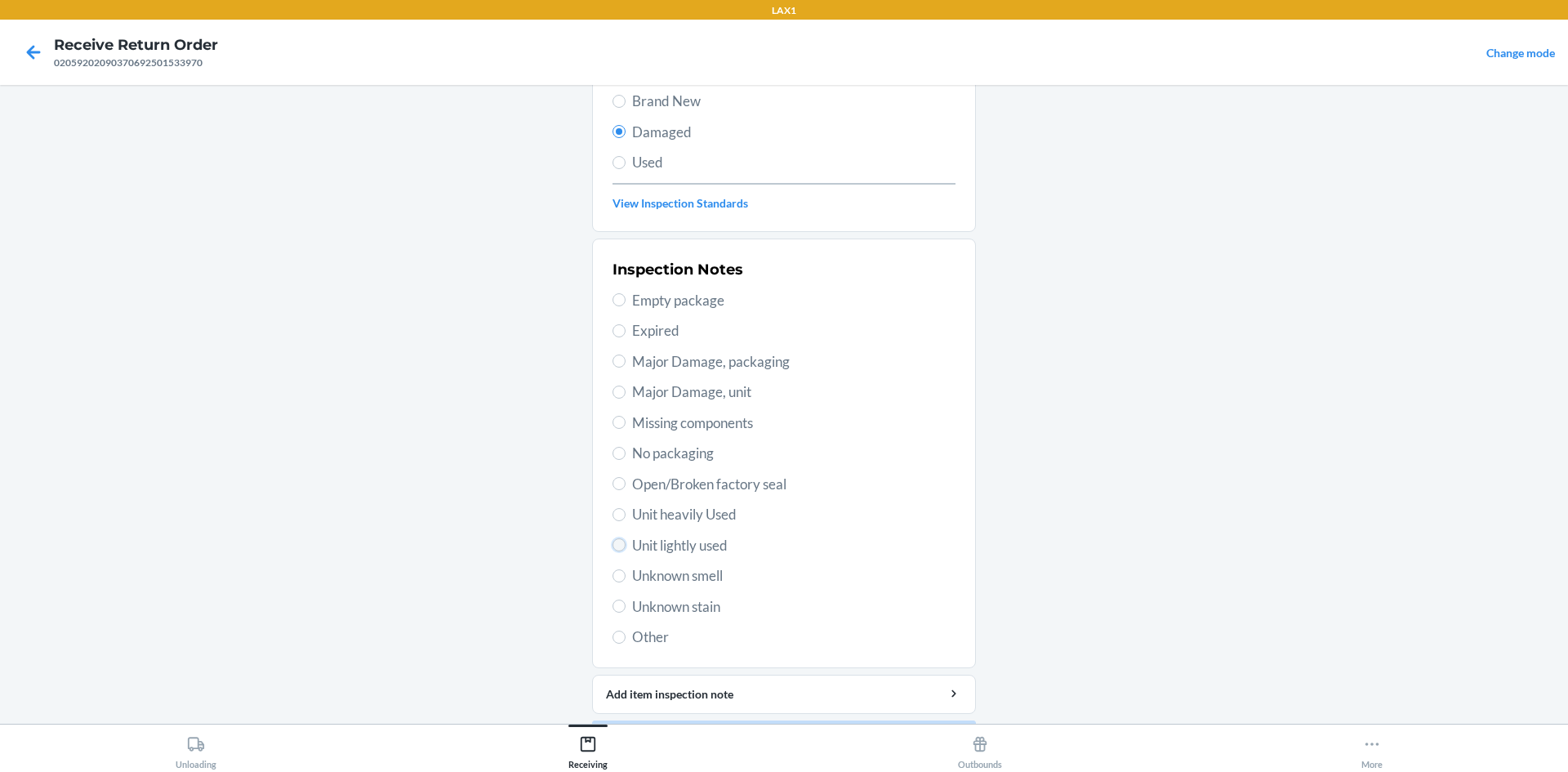
click at [614, 544] on input "Unit lightly used" at bounding box center [618, 544] width 13 height 13
radio input "true"
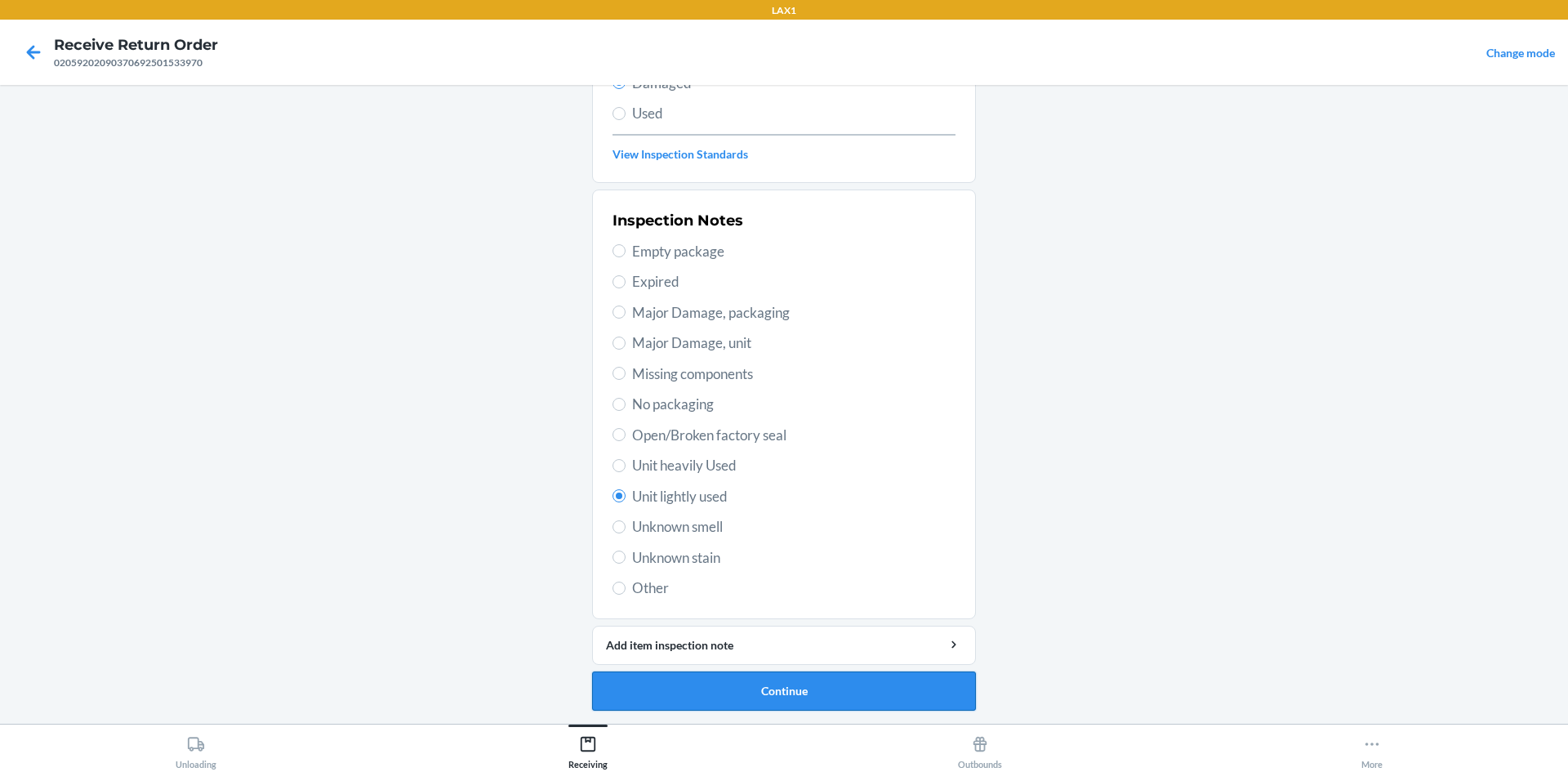
click at [772, 695] on button "Continue" at bounding box center [784, 691] width 384 height 39
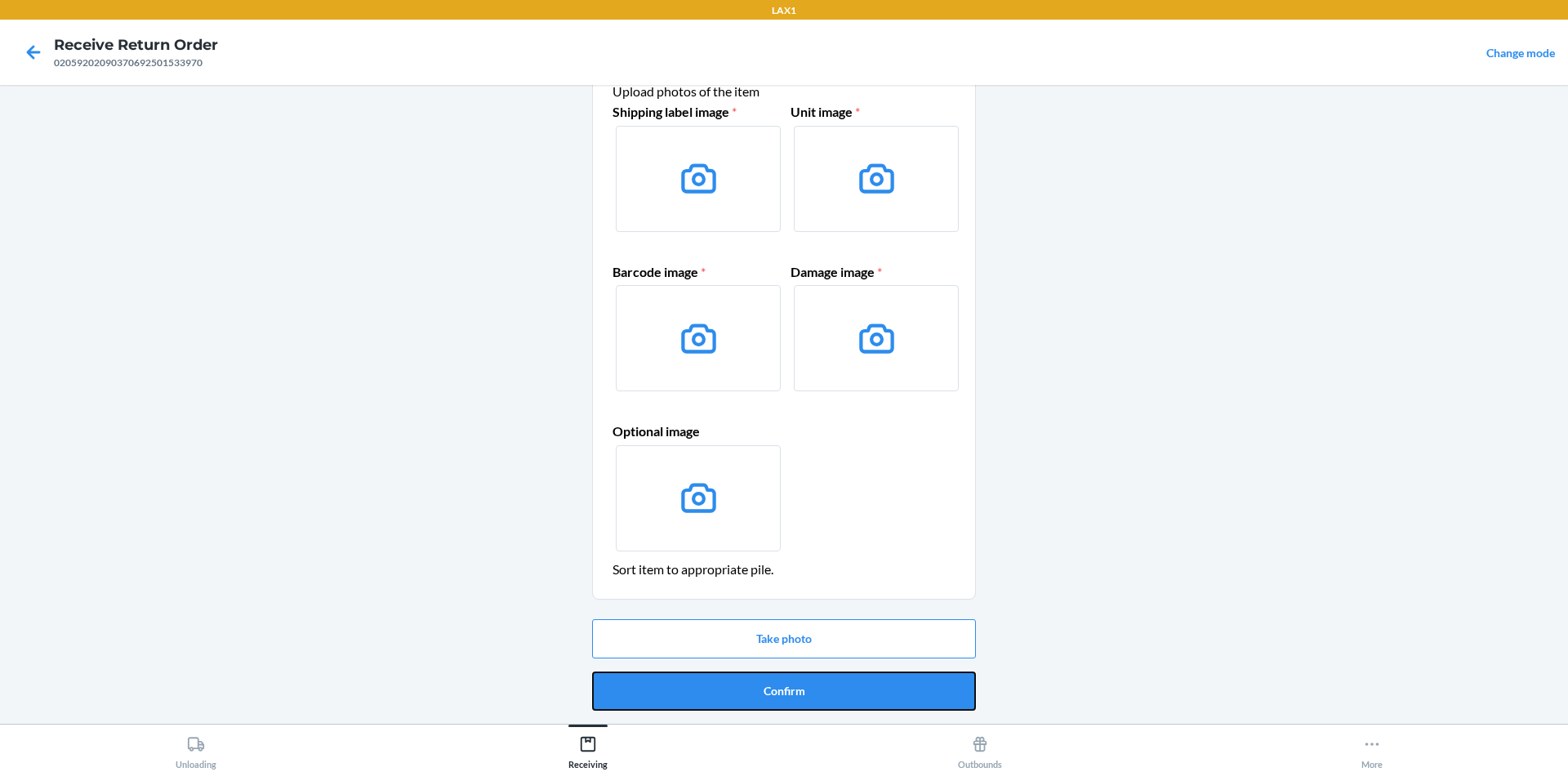
click at [772, 695] on button "Confirm" at bounding box center [784, 691] width 384 height 39
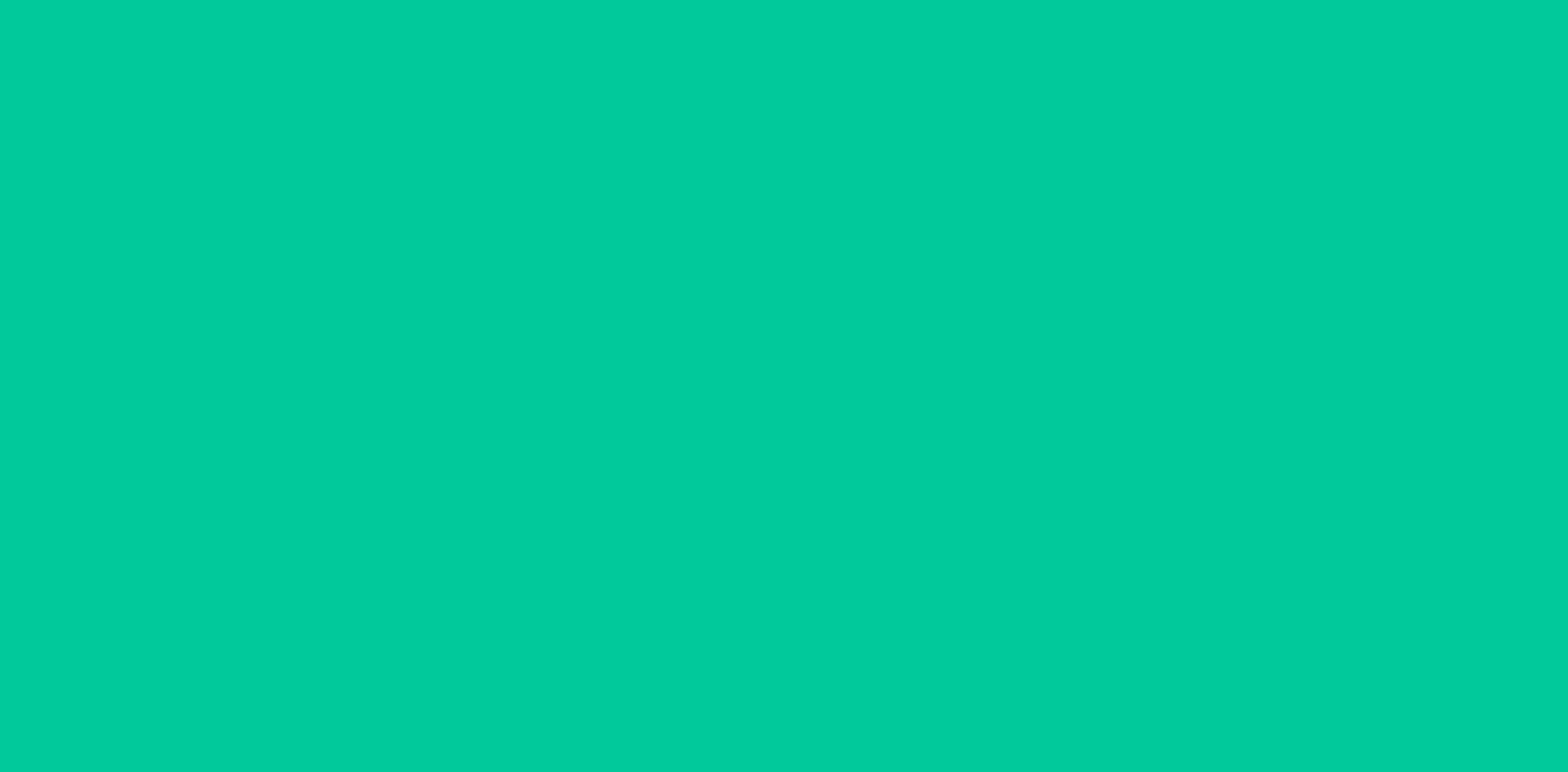
scroll to position [0, 0]
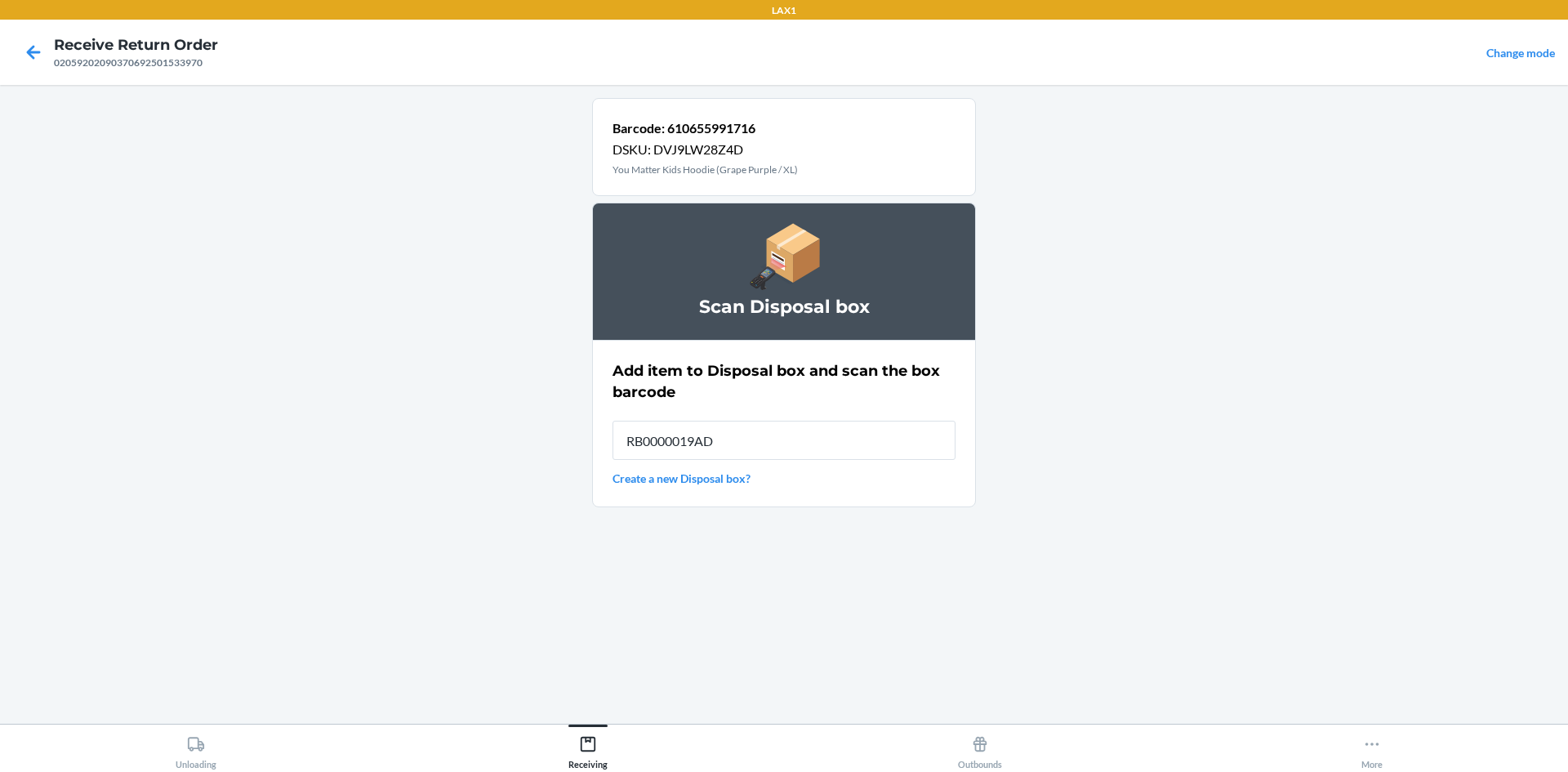
type input "RB0000019AD"
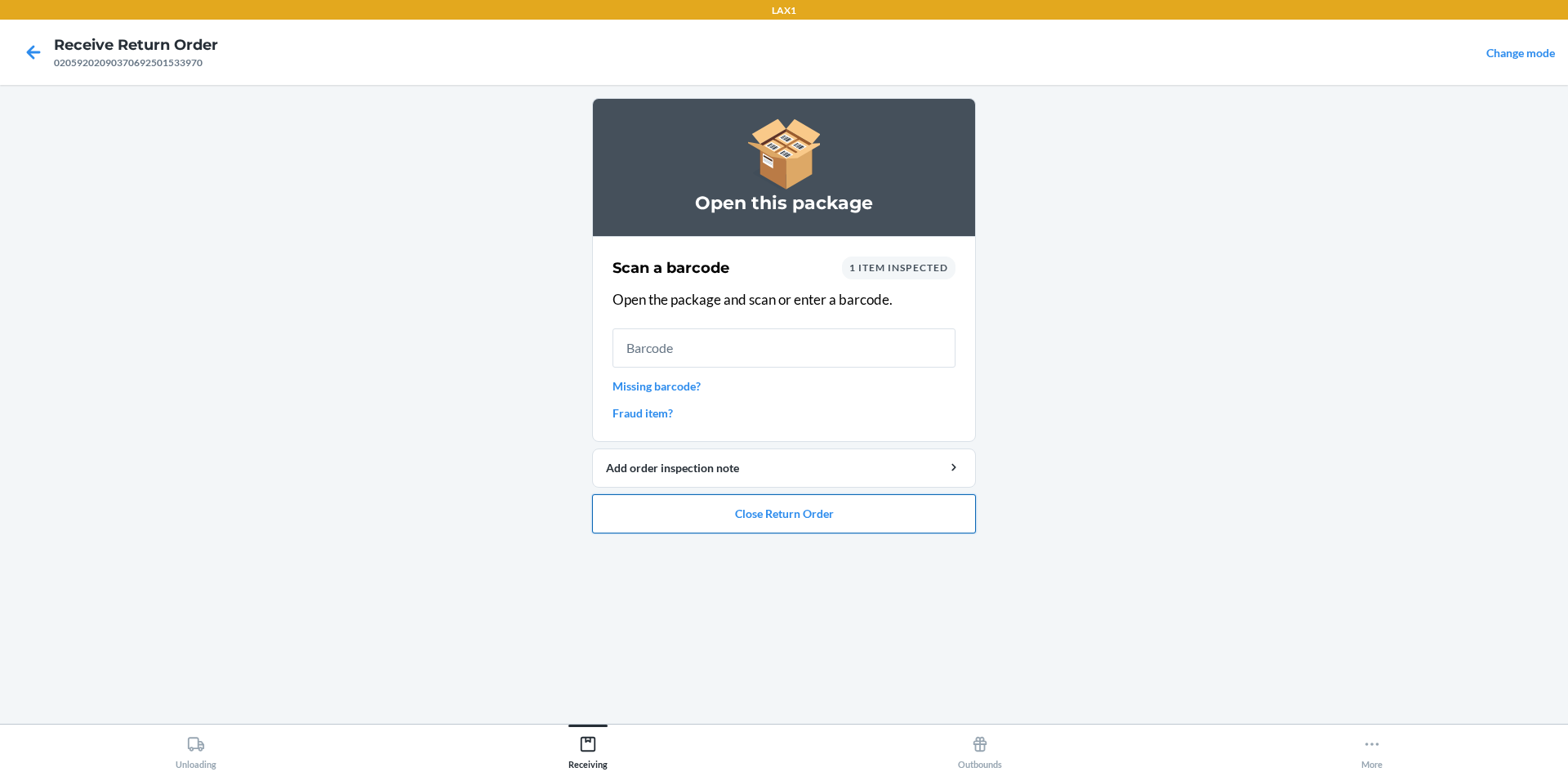
click at [793, 502] on button "Close Return Order" at bounding box center [784, 513] width 384 height 39
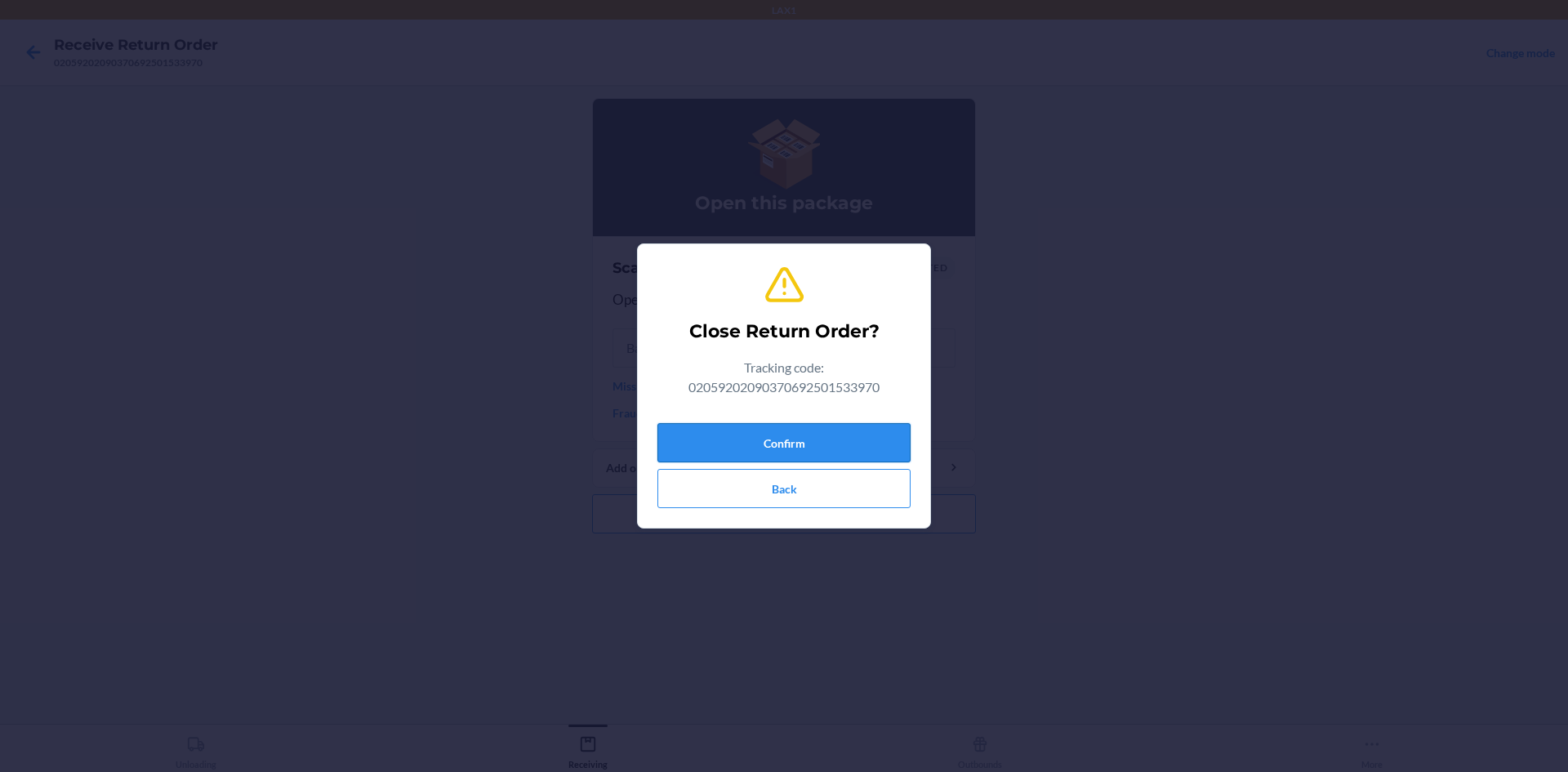
click at [773, 432] on button "Confirm" at bounding box center [784, 442] width 253 height 39
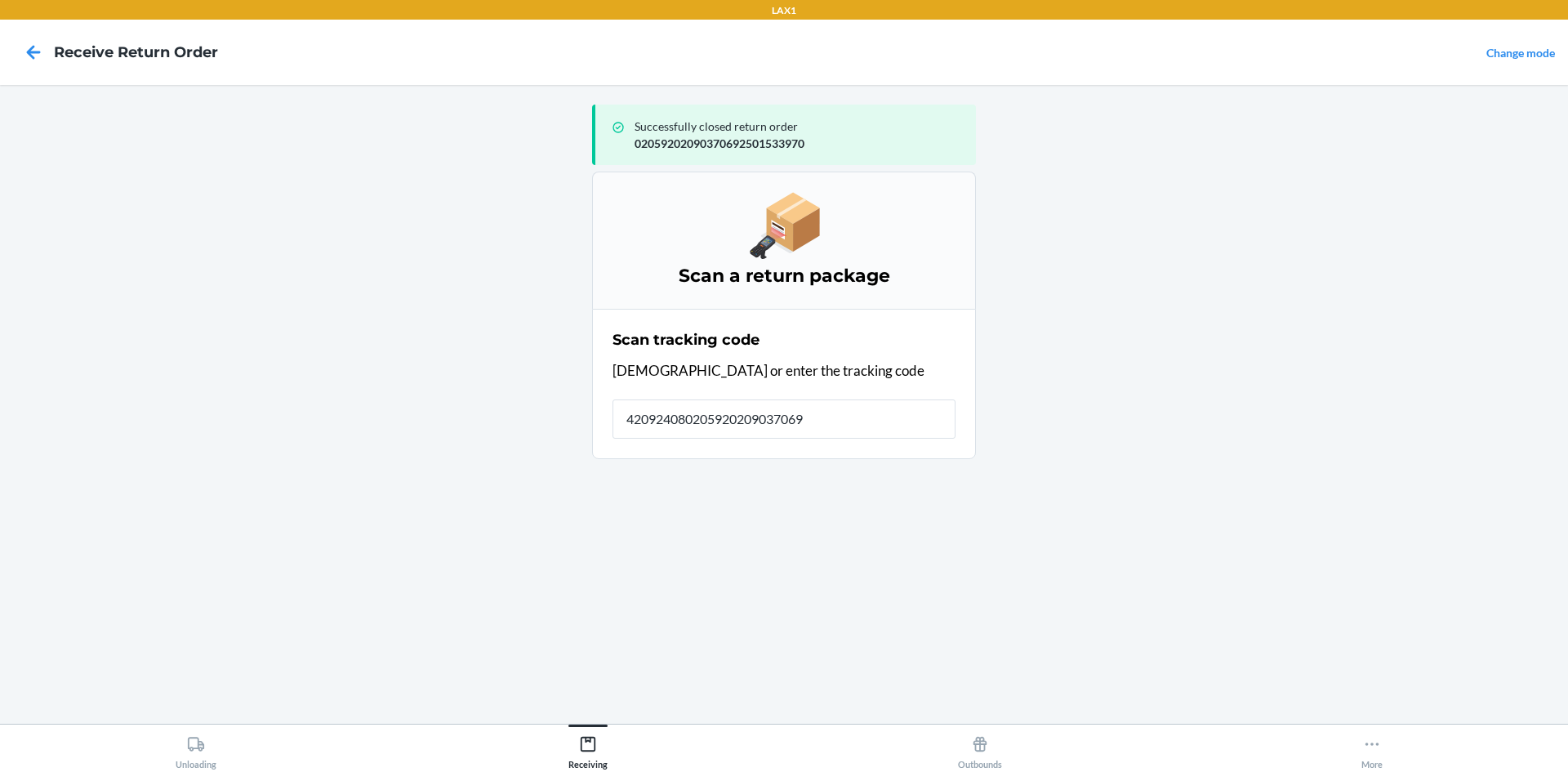
type input "4209240802059202090370692"
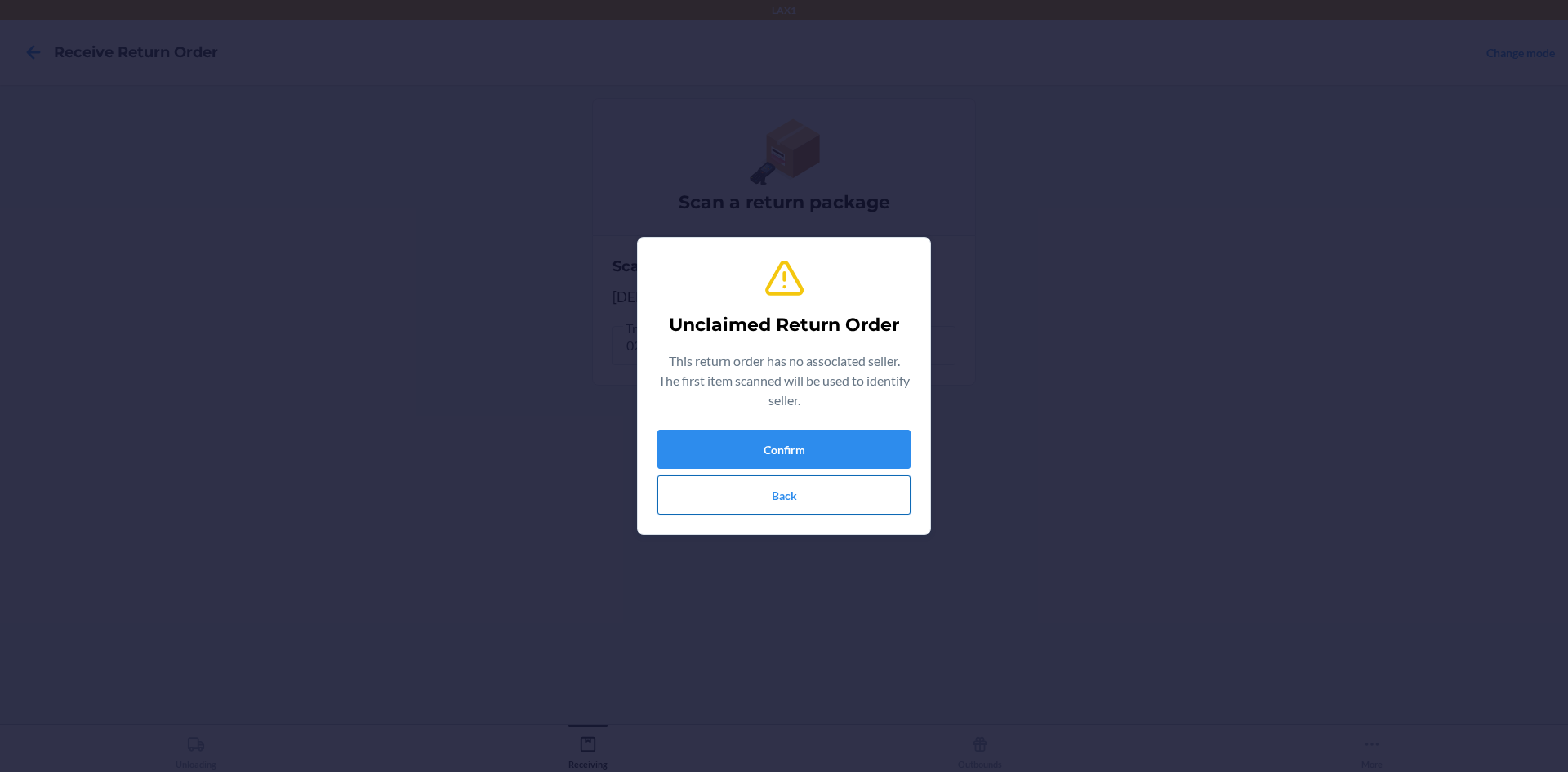
click at [804, 494] on button "Back" at bounding box center [784, 495] width 253 height 39
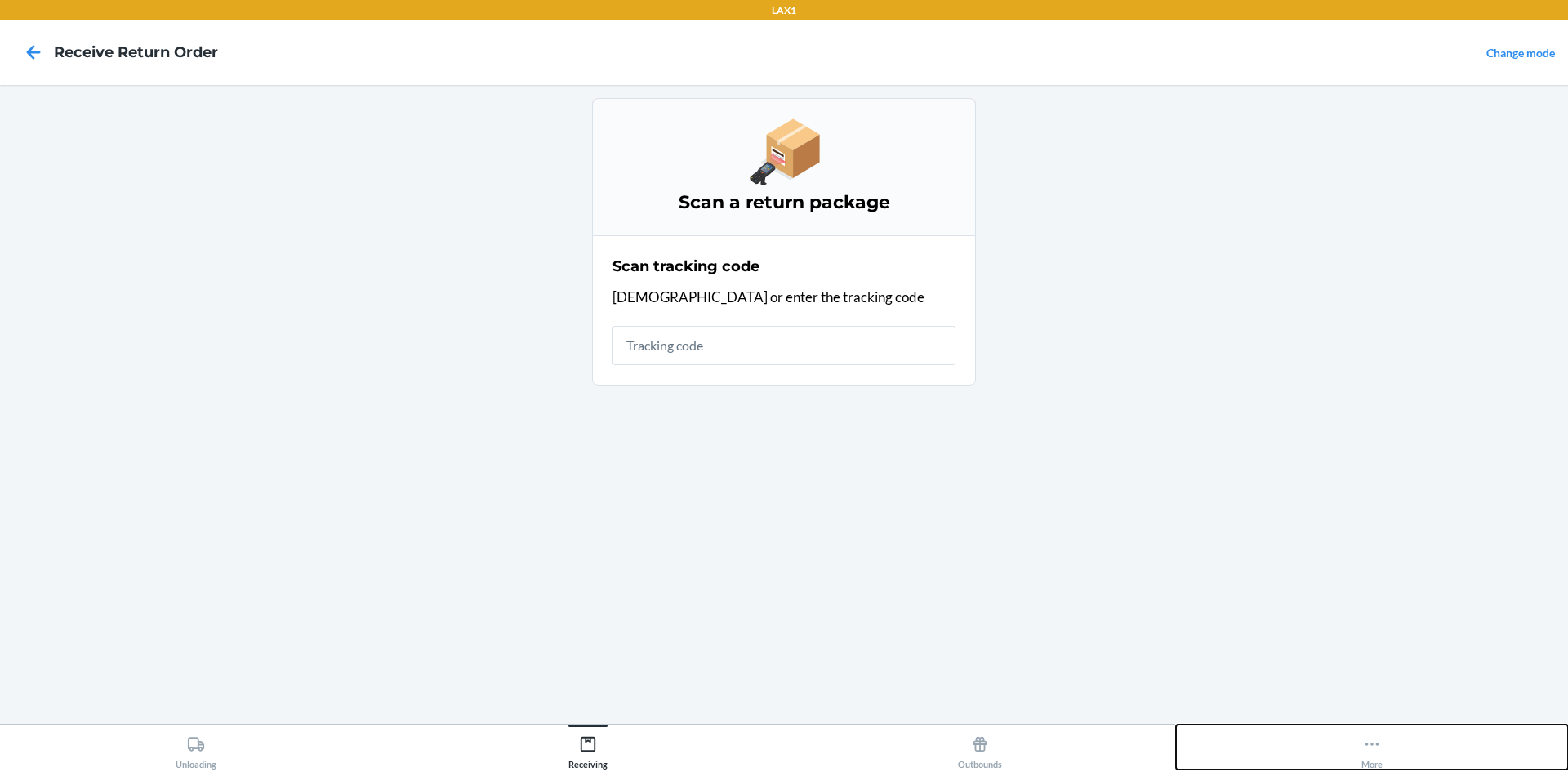
drag, startPoint x: 1567, startPoint y: 4, endPoint x: 1372, endPoint y: 744, distance: 765.3
click at [1372, 744] on icon at bounding box center [1373, 743] width 14 height 3
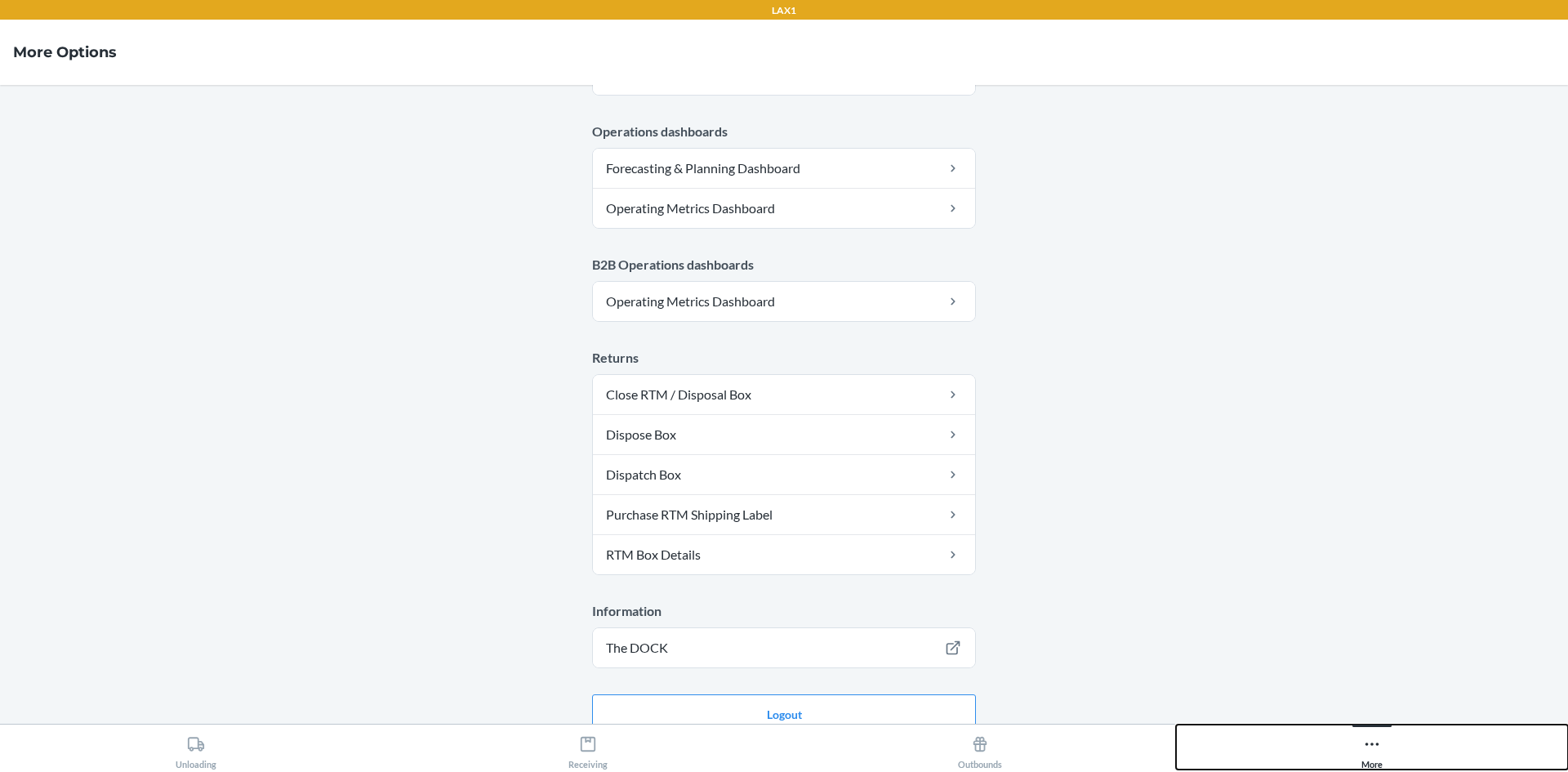
scroll to position [757, 0]
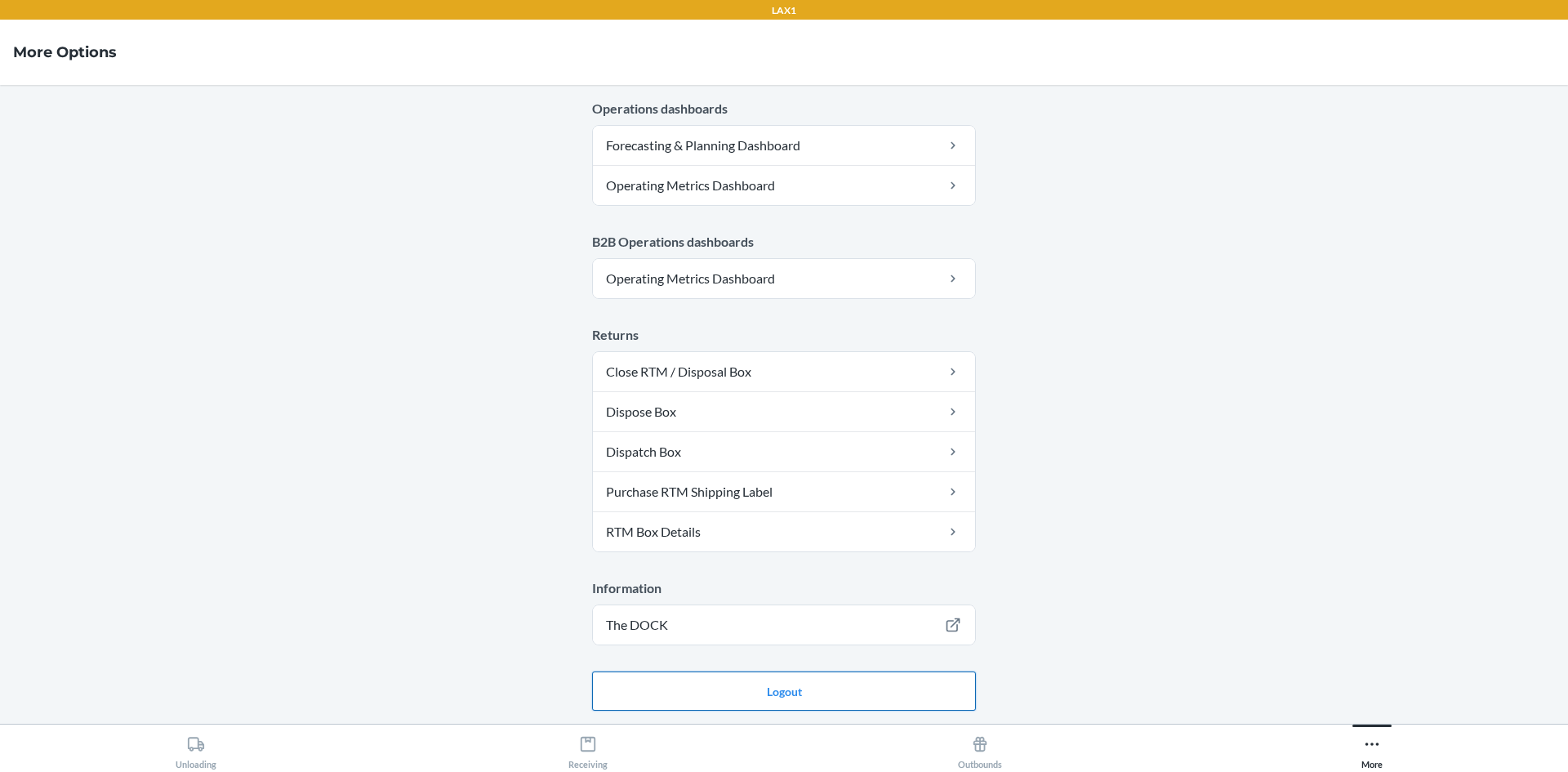
click at [700, 684] on button "Logout" at bounding box center [784, 691] width 384 height 39
